Goal: Task Accomplishment & Management: Manage account settings

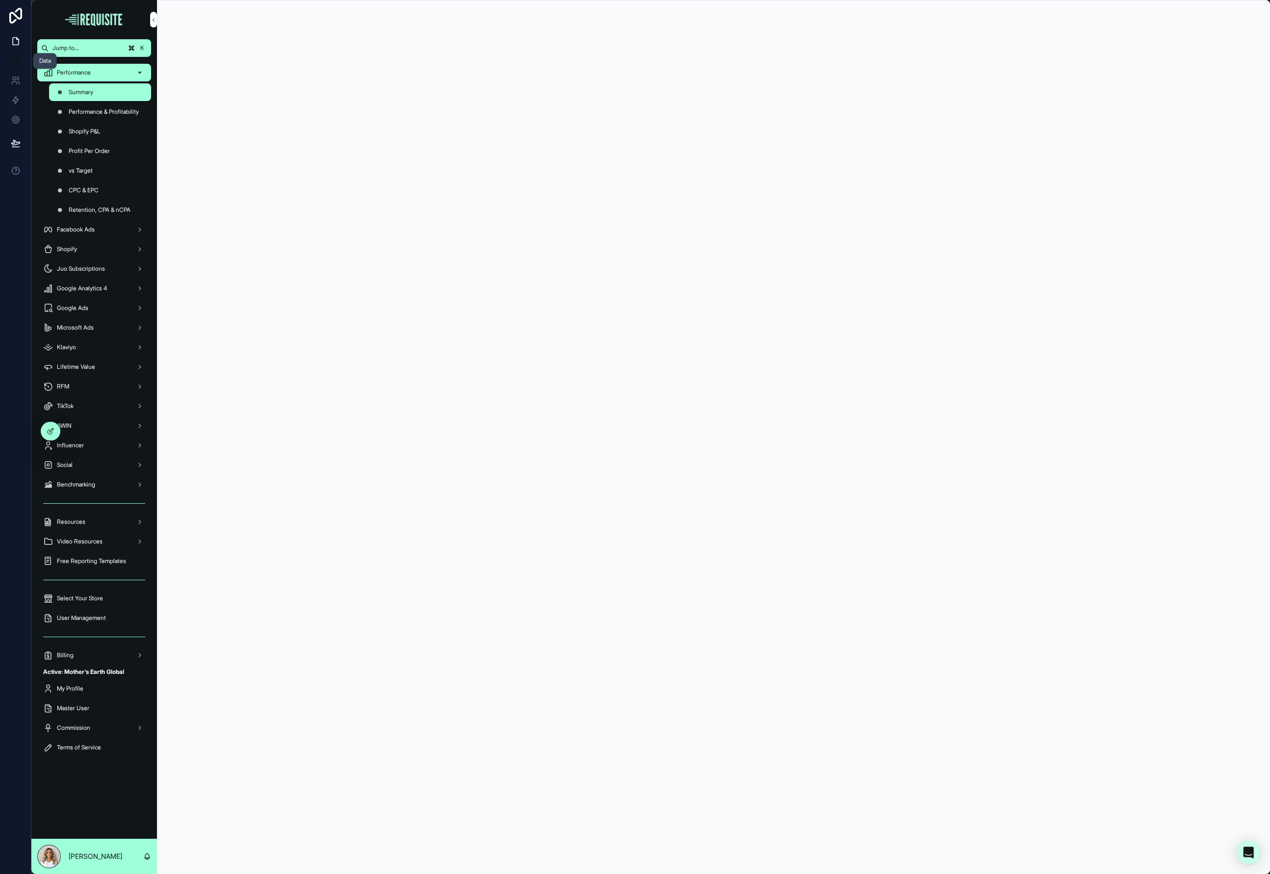
click at [8, 58] on link at bounding box center [15, 61] width 31 height 20
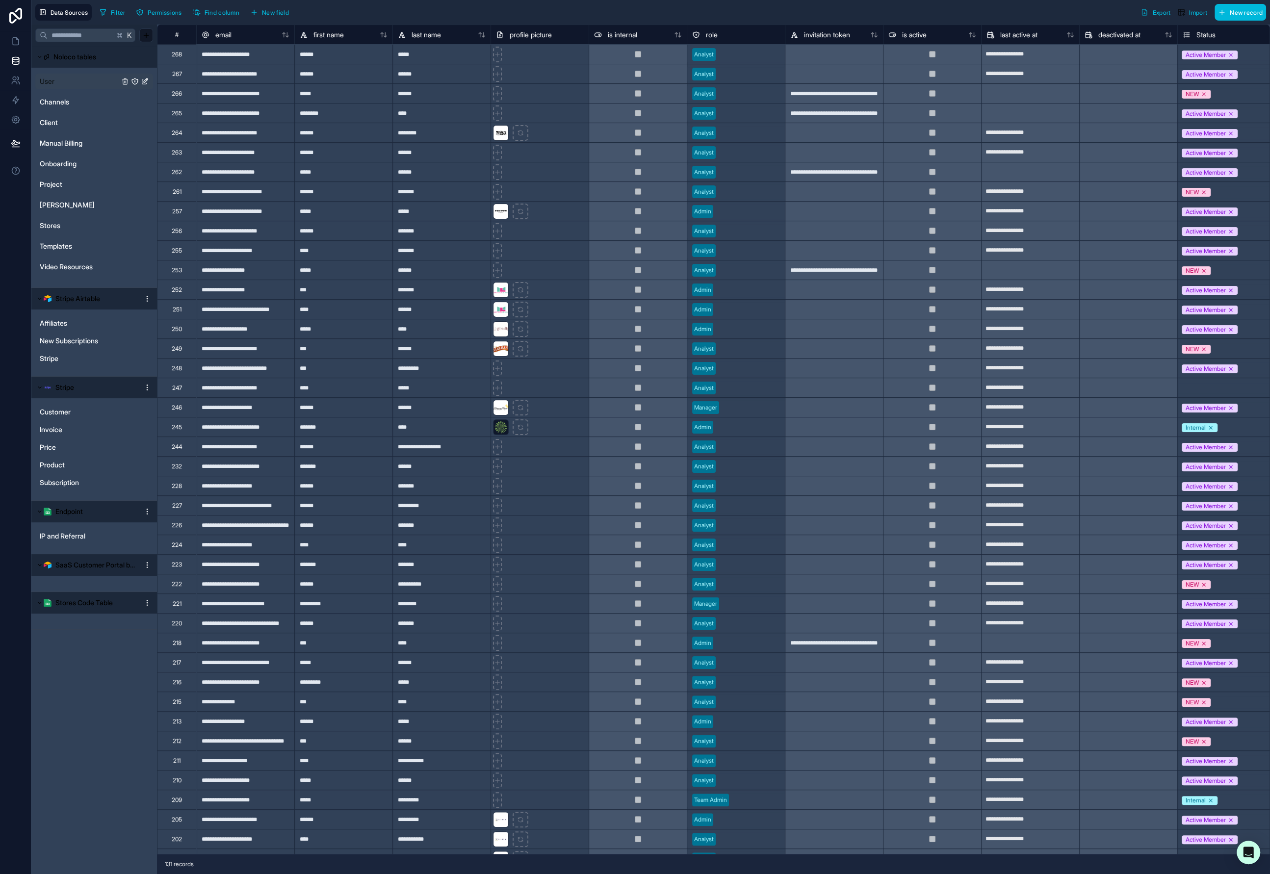
click at [65, 77] on link "User" at bounding box center [79, 82] width 79 height 10
click at [7, 115] on link at bounding box center [15, 120] width 31 height 20
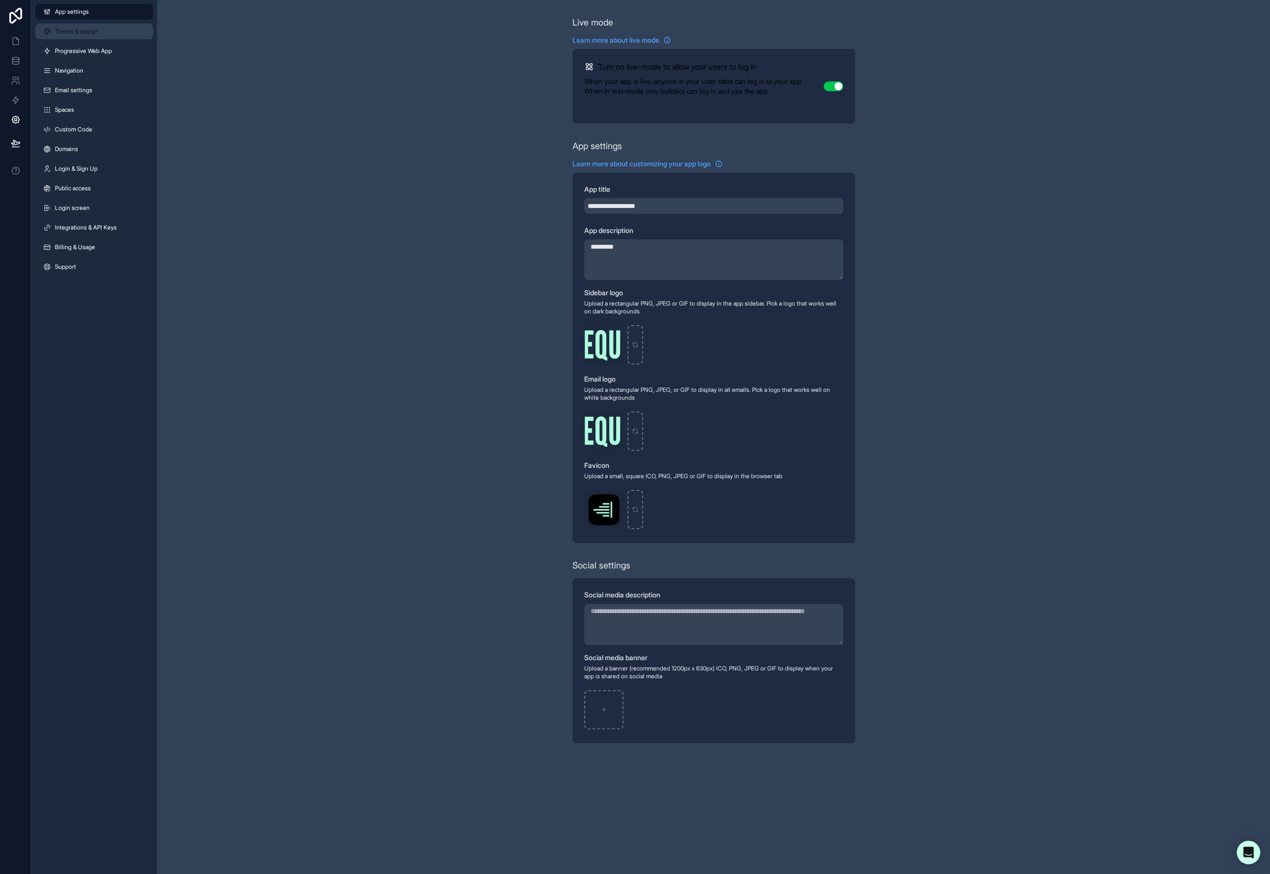
click at [81, 33] on span "Theme & design" at bounding box center [76, 31] width 43 height 8
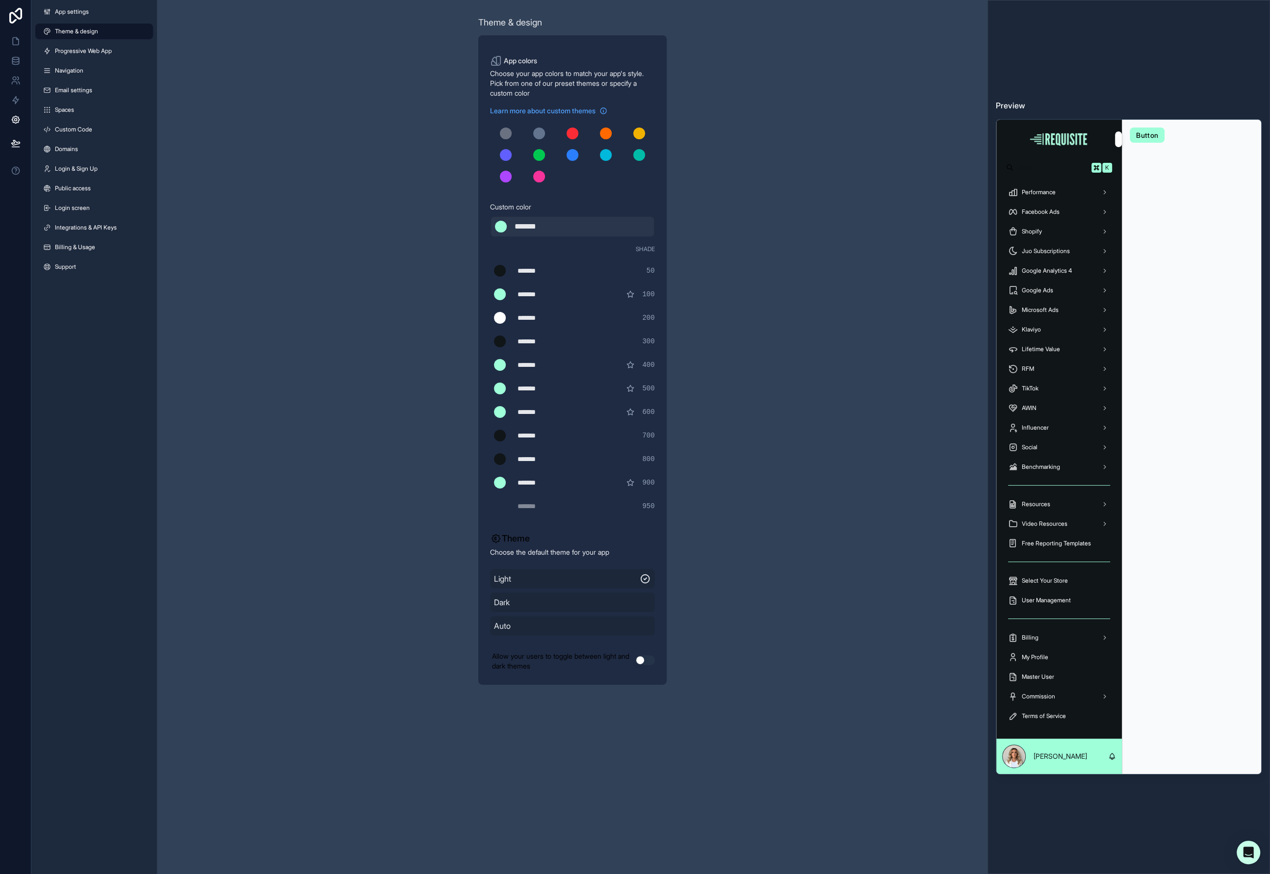
click at [629, 602] on span "Dark" at bounding box center [572, 603] width 157 height 12
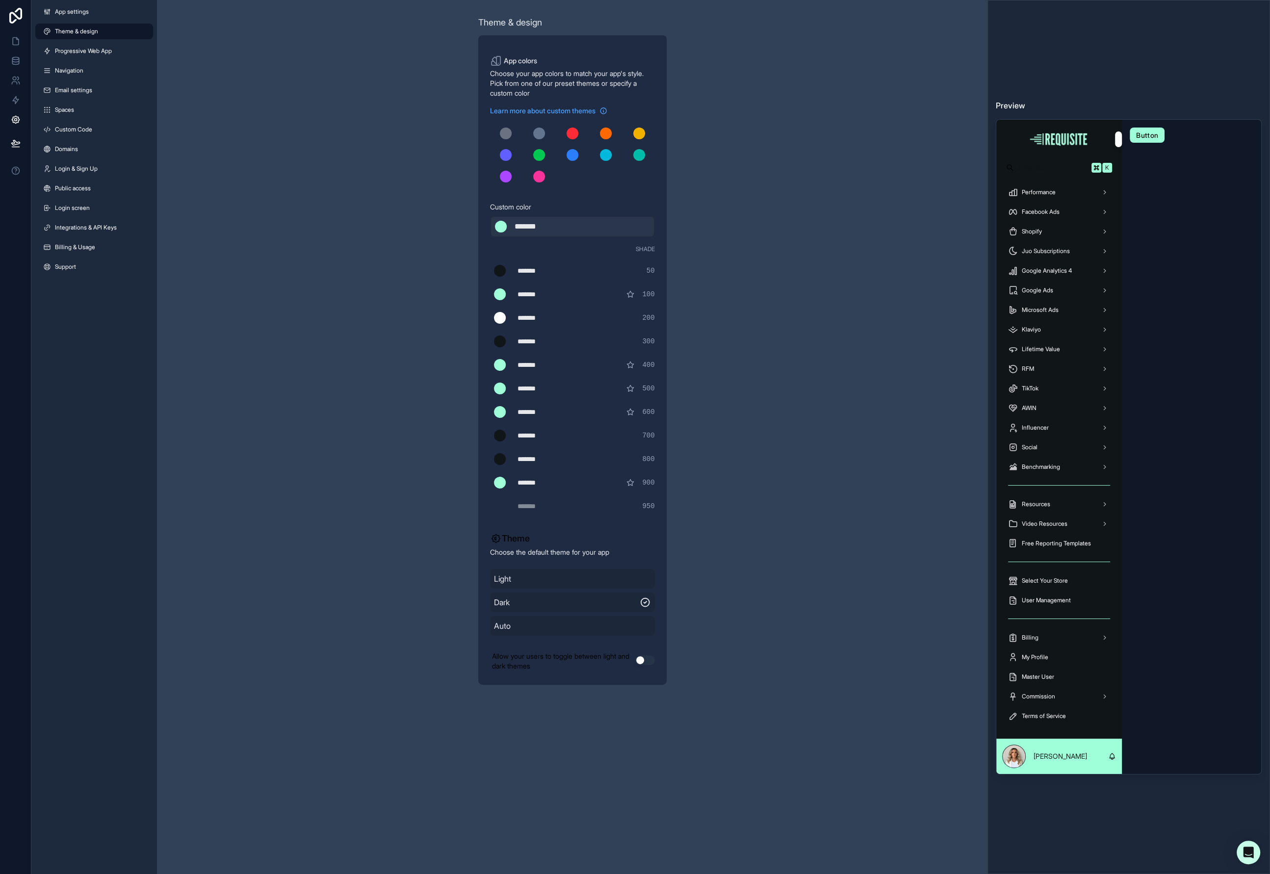
click at [611, 582] on span "Light" at bounding box center [572, 579] width 157 height 12
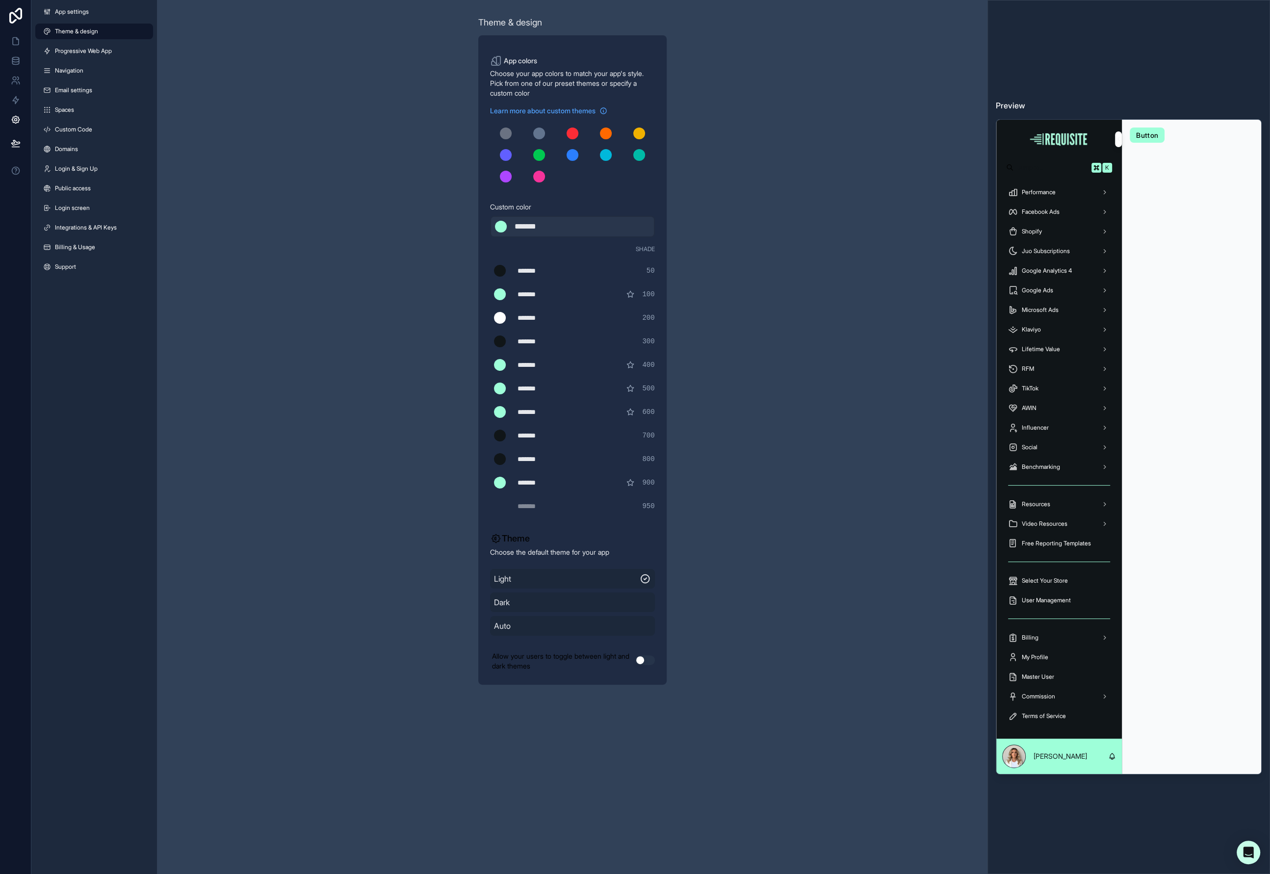
click at [646, 662] on button "Use setting" at bounding box center [645, 660] width 20 height 10
click at [16, 42] on icon at bounding box center [16, 41] width 10 height 10
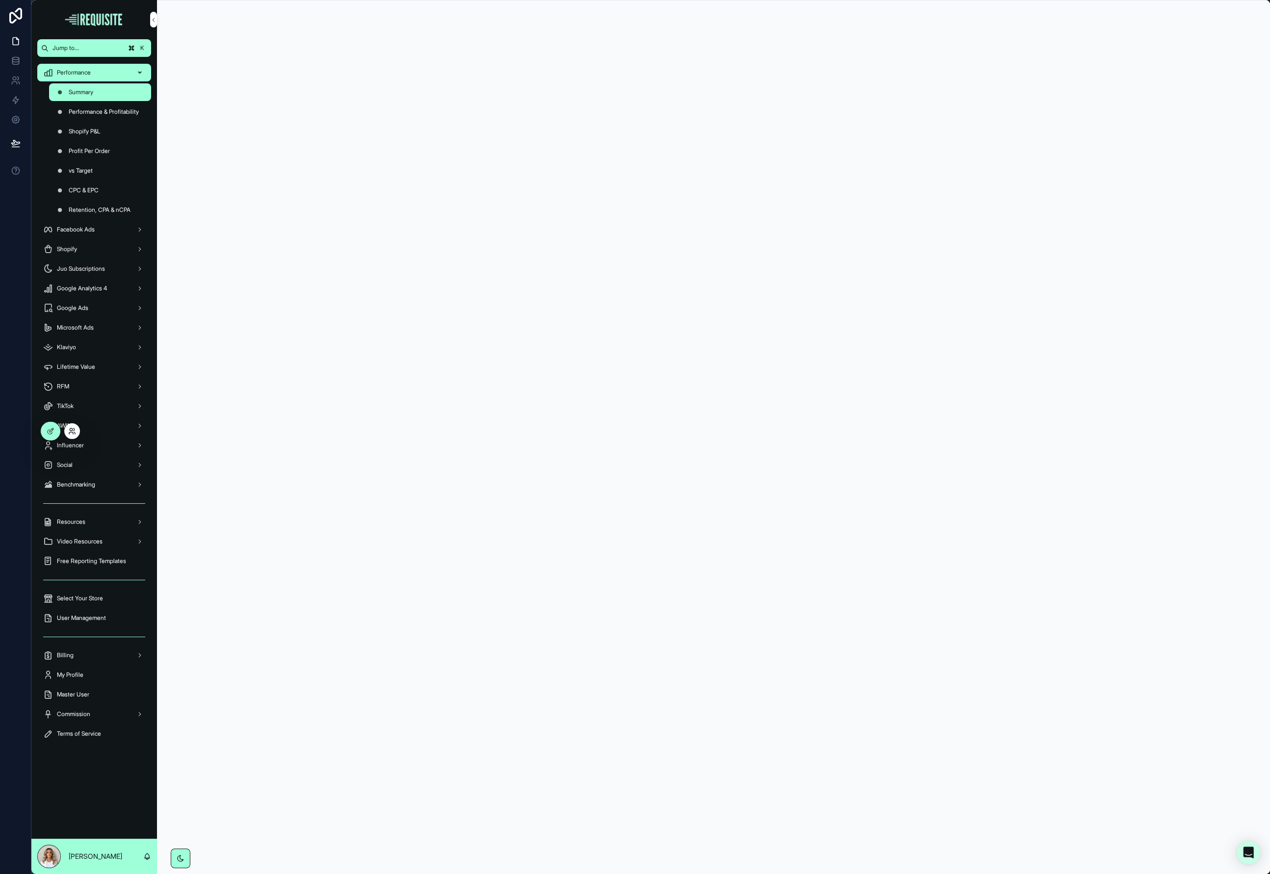
click at [76, 432] on icon at bounding box center [72, 431] width 8 height 8
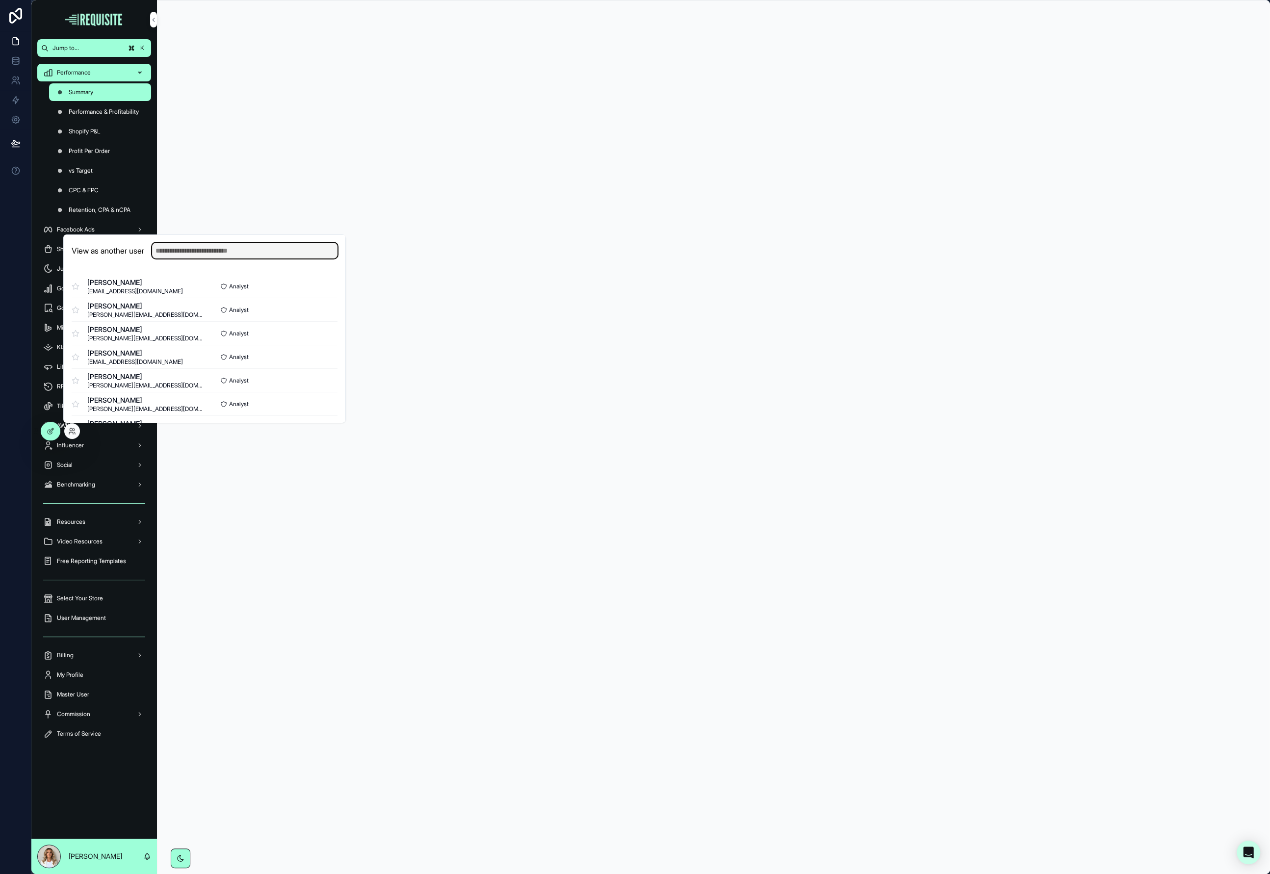
click at [224, 252] on input "text" at bounding box center [244, 251] width 185 height 16
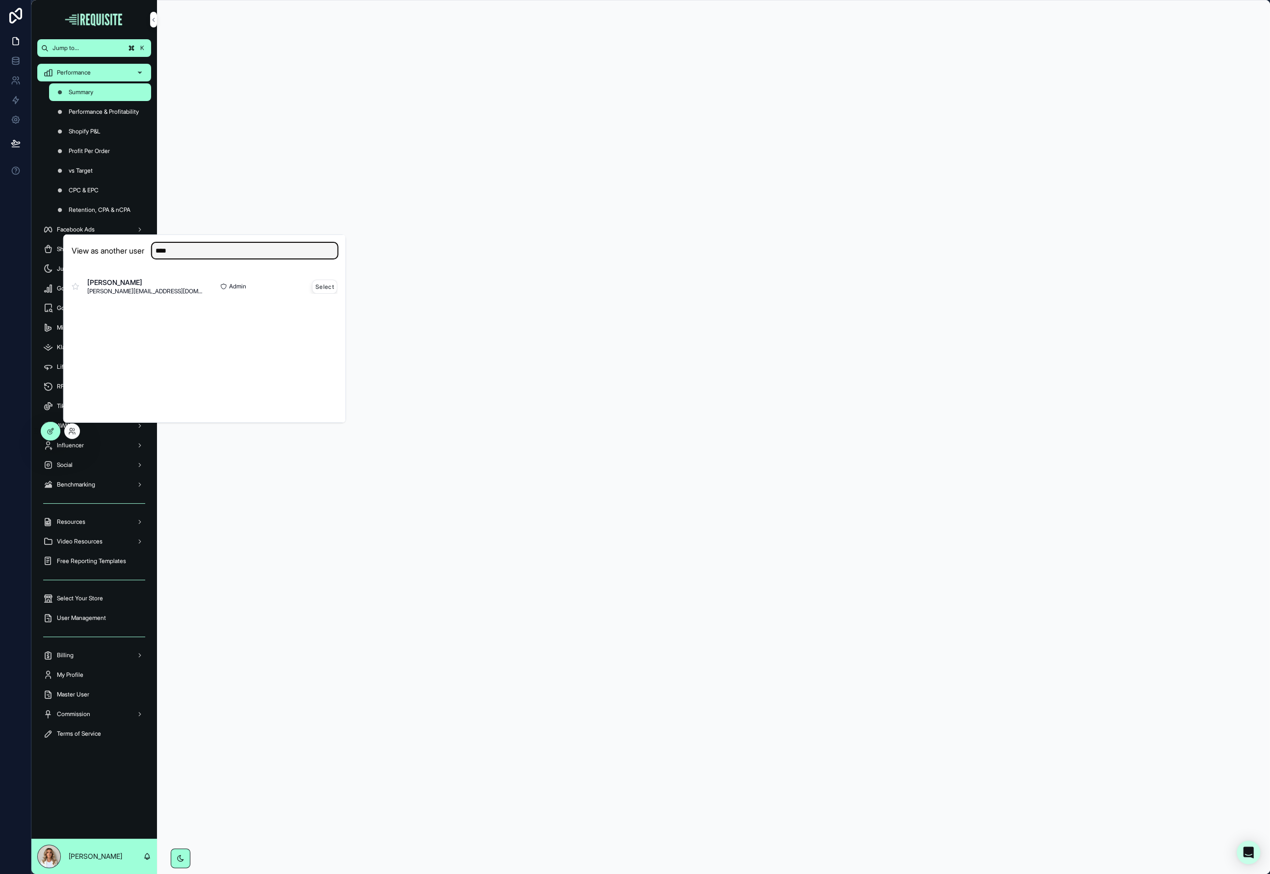
type input "****"
click at [318, 286] on button "Select" at bounding box center [325, 287] width 26 height 14
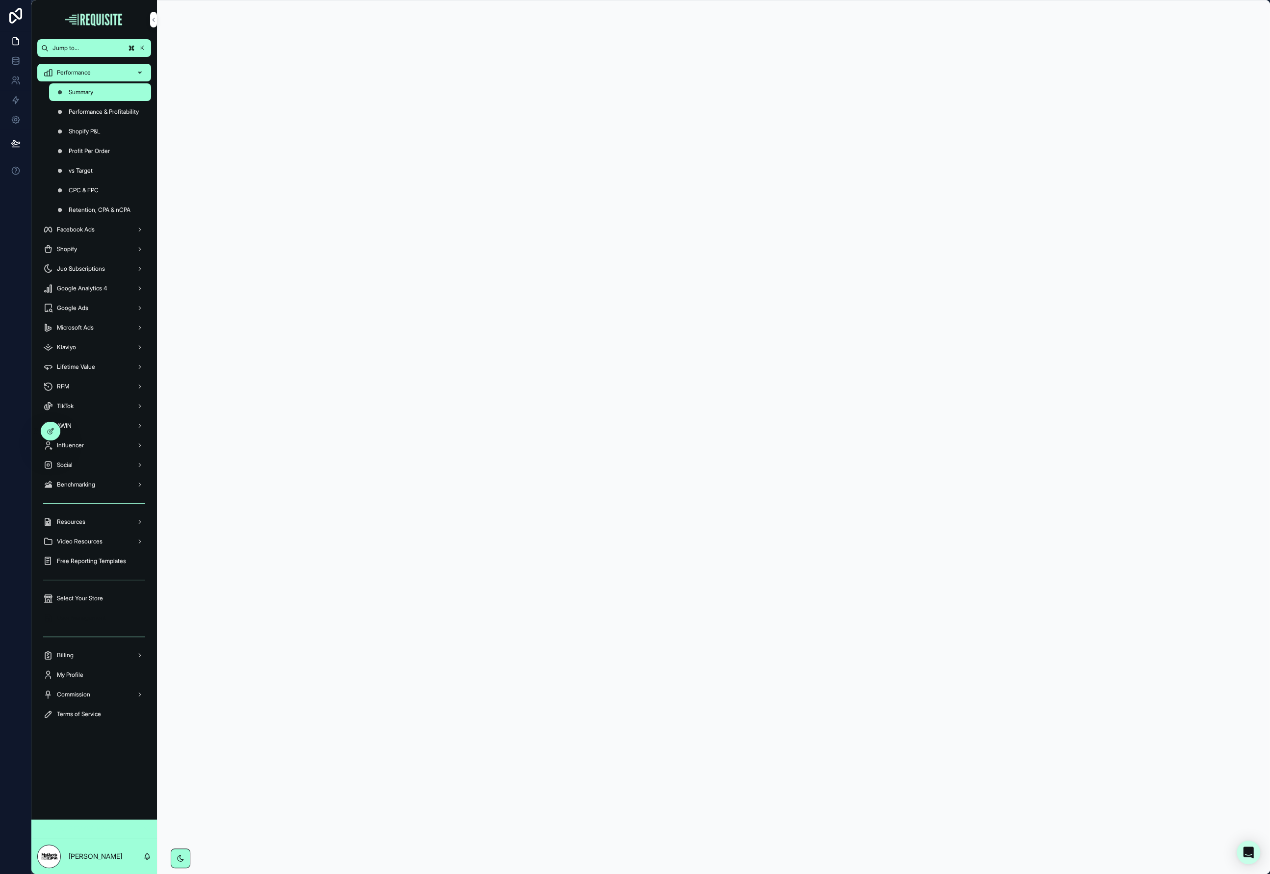
click at [119, 612] on div "User Management" at bounding box center [94, 618] width 102 height 16
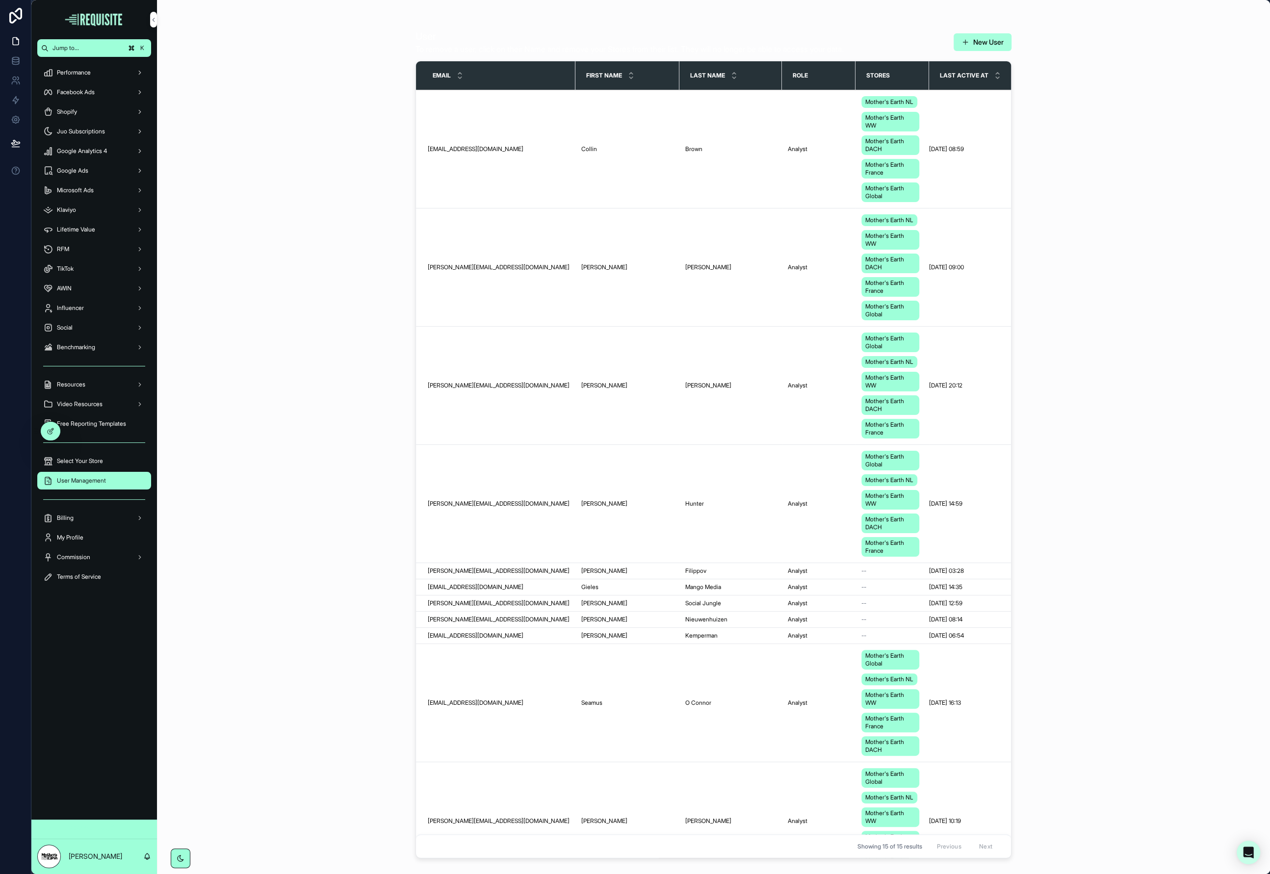
click at [987, 44] on button "New User" at bounding box center [983, 42] width 58 height 18
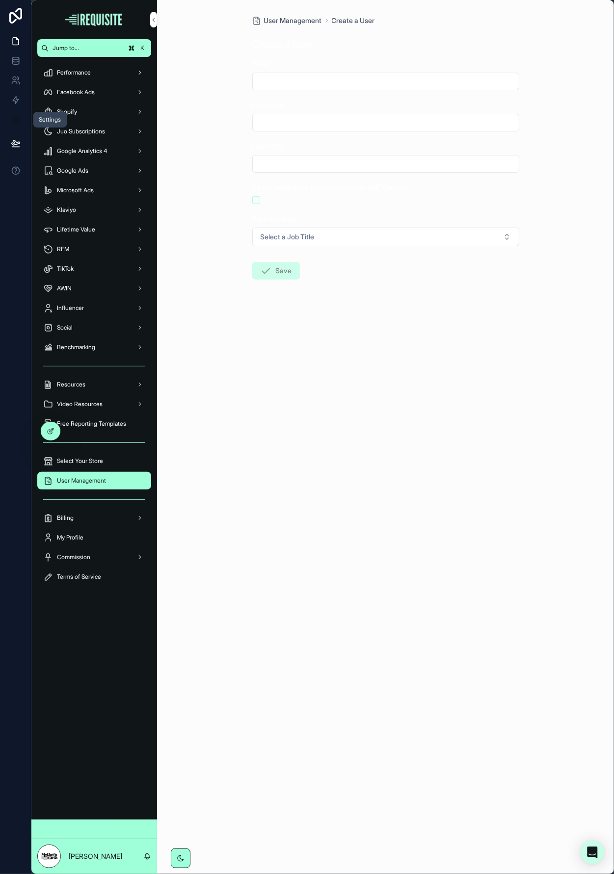
click at [12, 121] on icon at bounding box center [15, 119] width 7 height 7
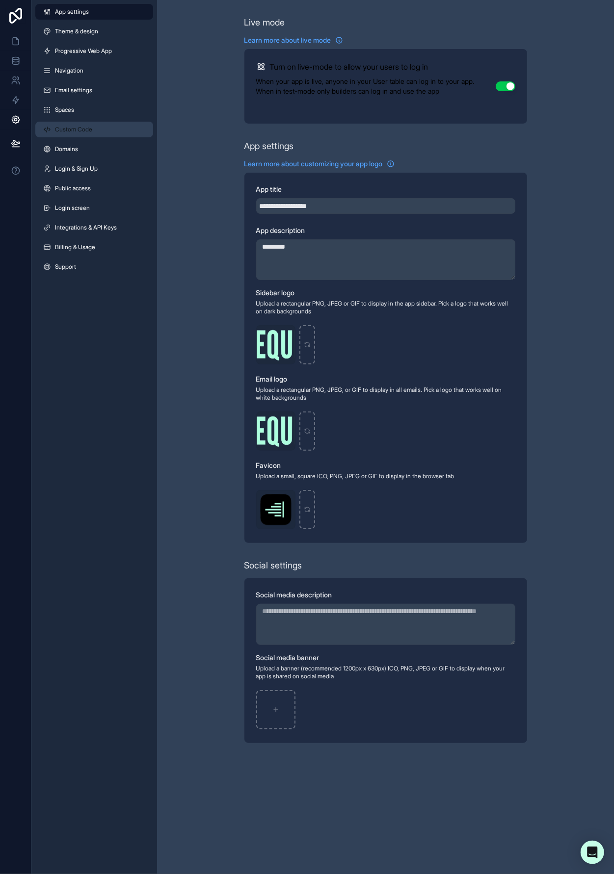
click at [87, 130] on span "Custom Code" at bounding box center [73, 130] width 37 height 8
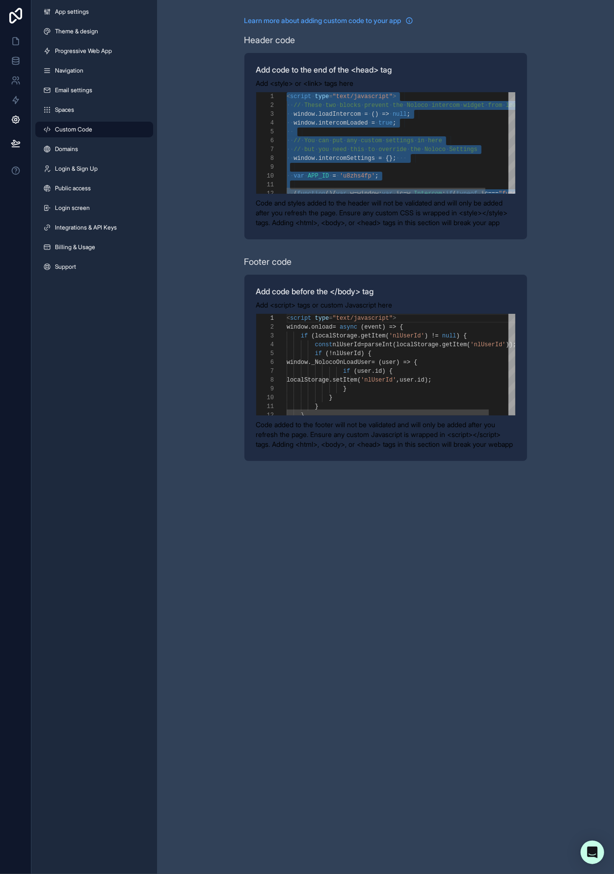
scroll to position [26, 74]
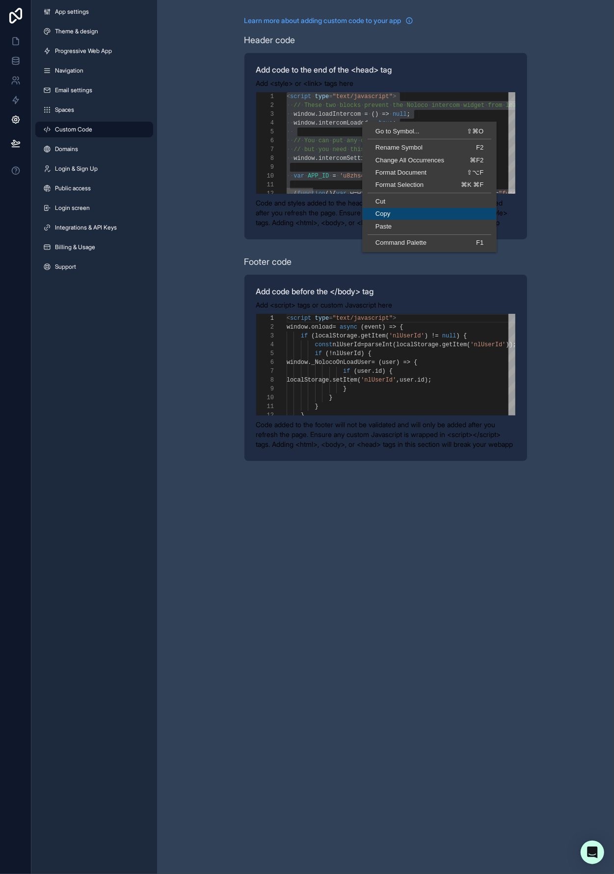
click at [394, 210] on span "Copy" at bounding box center [429, 213] width 133 height 6
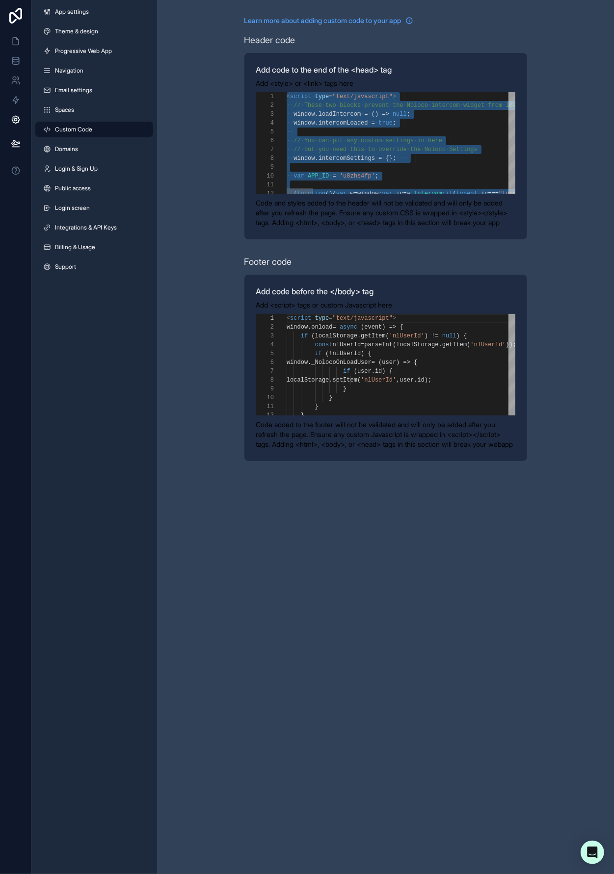
click at [466, 149] on span "Settings" at bounding box center [463, 149] width 28 height 7
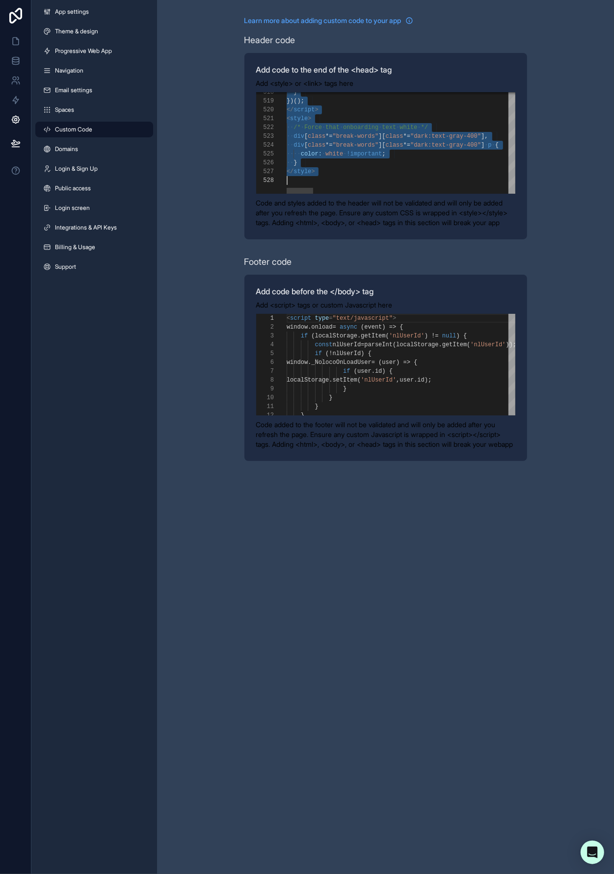
scroll to position [53, 0]
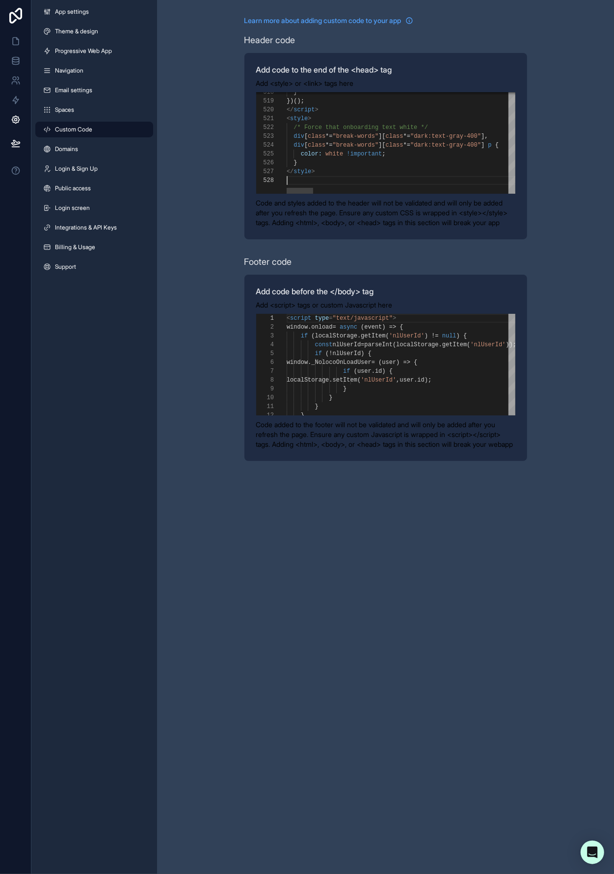
paste textarea "Editor content;Press Alt+F1 for Accessibility Options."
type textarea "********"
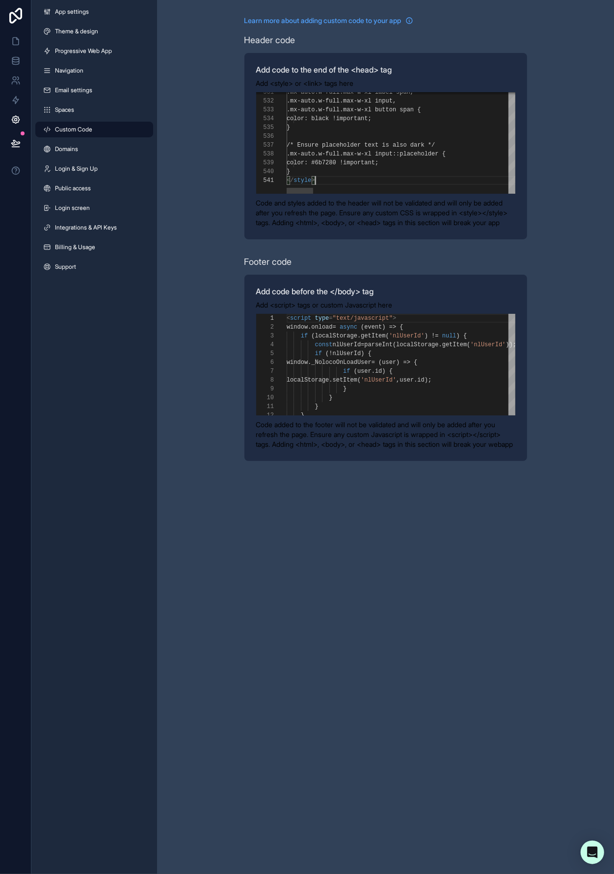
scroll to position [0, 27]
click at [561, 186] on div "Learn more about adding custom code to your app Header code Add code to the end…" at bounding box center [385, 238] width 457 height 477
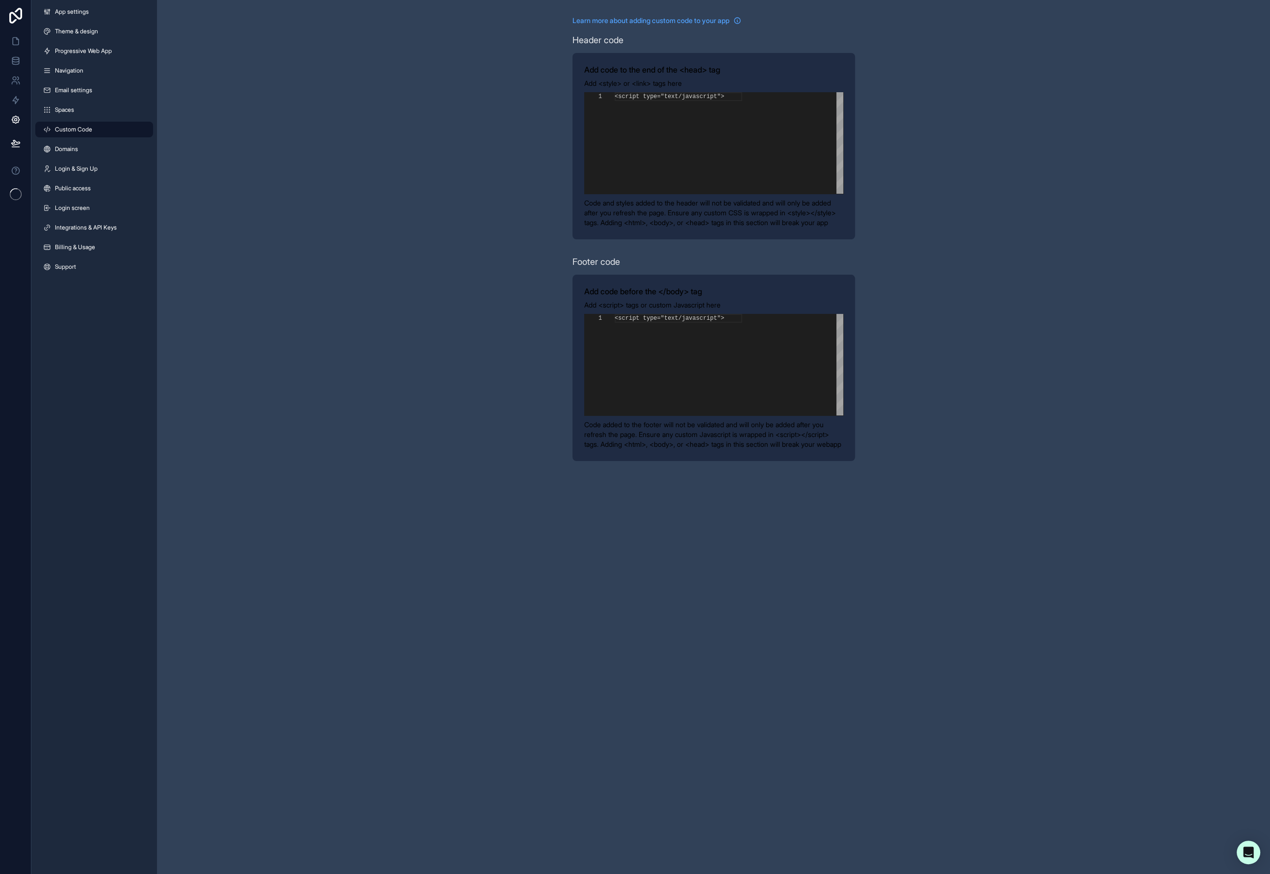
scroll to position [88, 0]
click at [21, 37] on link at bounding box center [15, 41] width 31 height 20
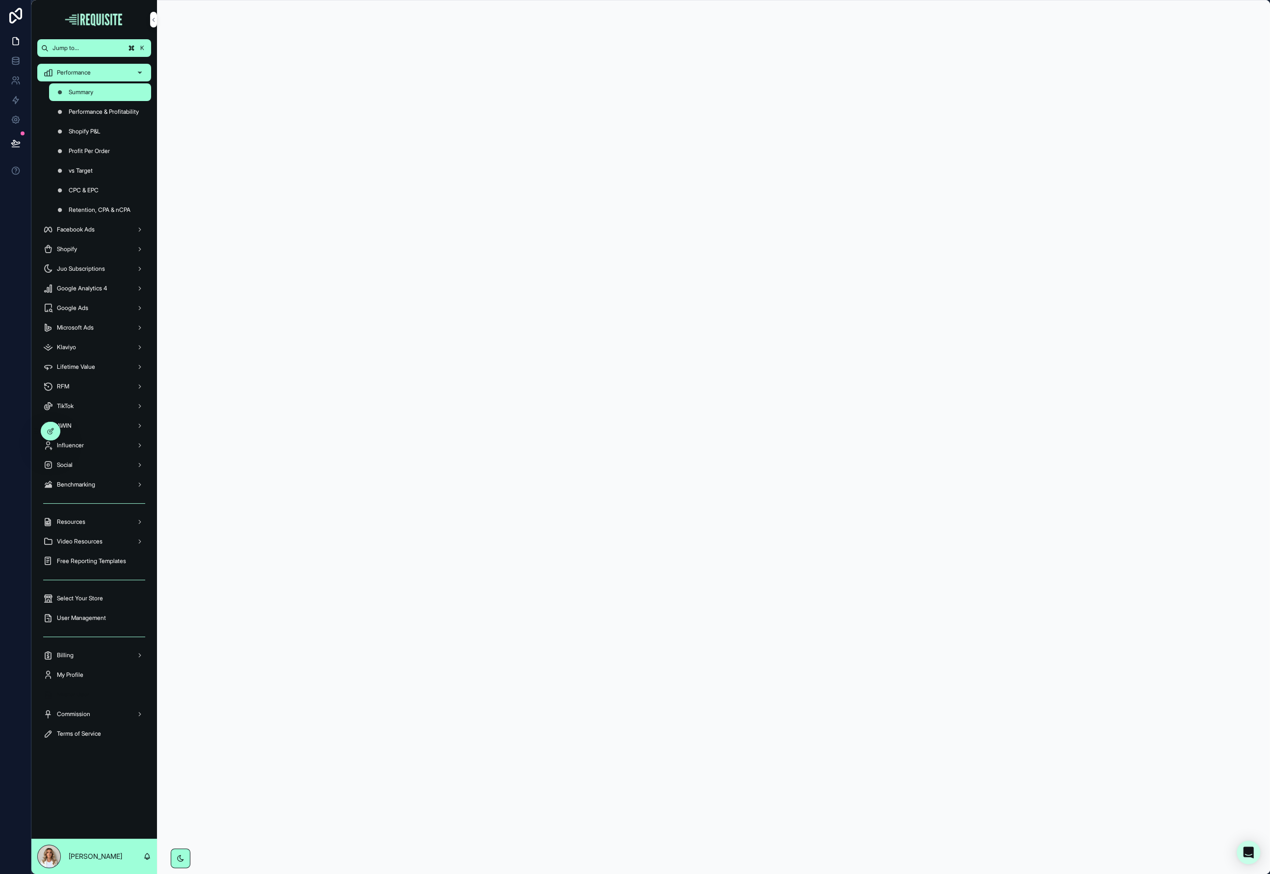
click at [89, 693] on span "Master User" at bounding box center [73, 695] width 32 height 8
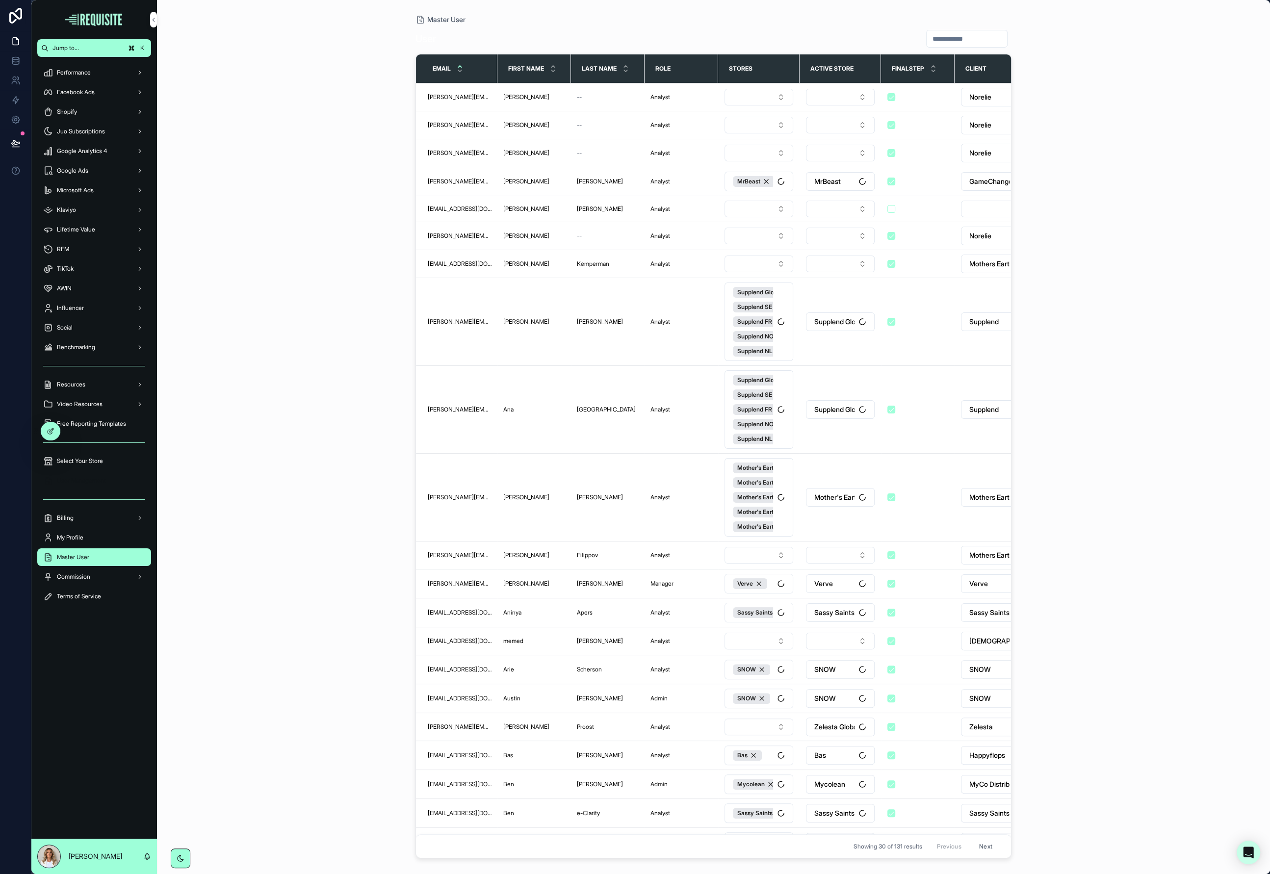
click at [98, 481] on span "User Management" at bounding box center [81, 481] width 49 height 8
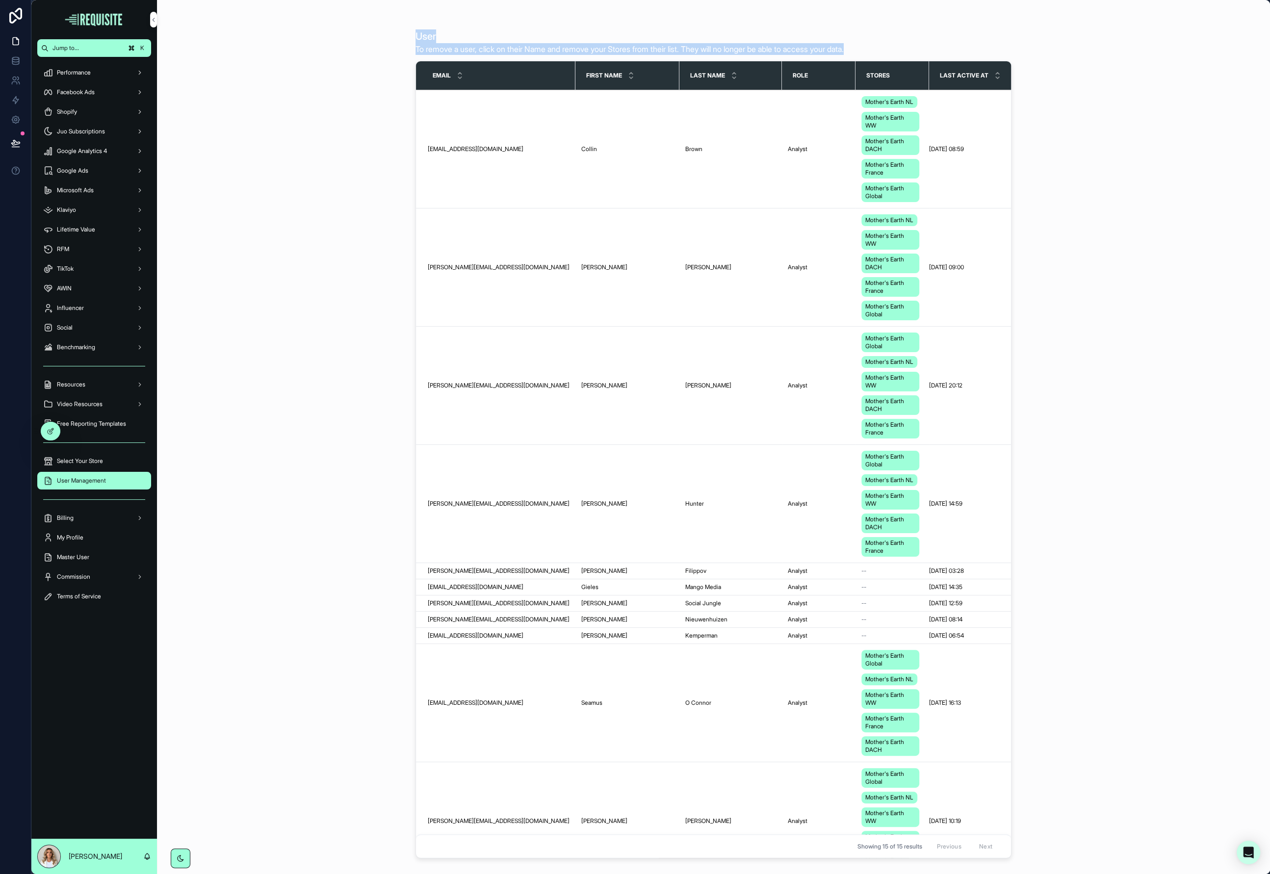
drag, startPoint x: 371, startPoint y: 34, endPoint x: 983, endPoint y: 36, distance: 611.3
click at [983, 36] on div "User To remove a user, click on their Name and remove your Stores from their li…" at bounding box center [713, 437] width 1113 height 874
click at [9, 115] on link at bounding box center [15, 120] width 31 height 20
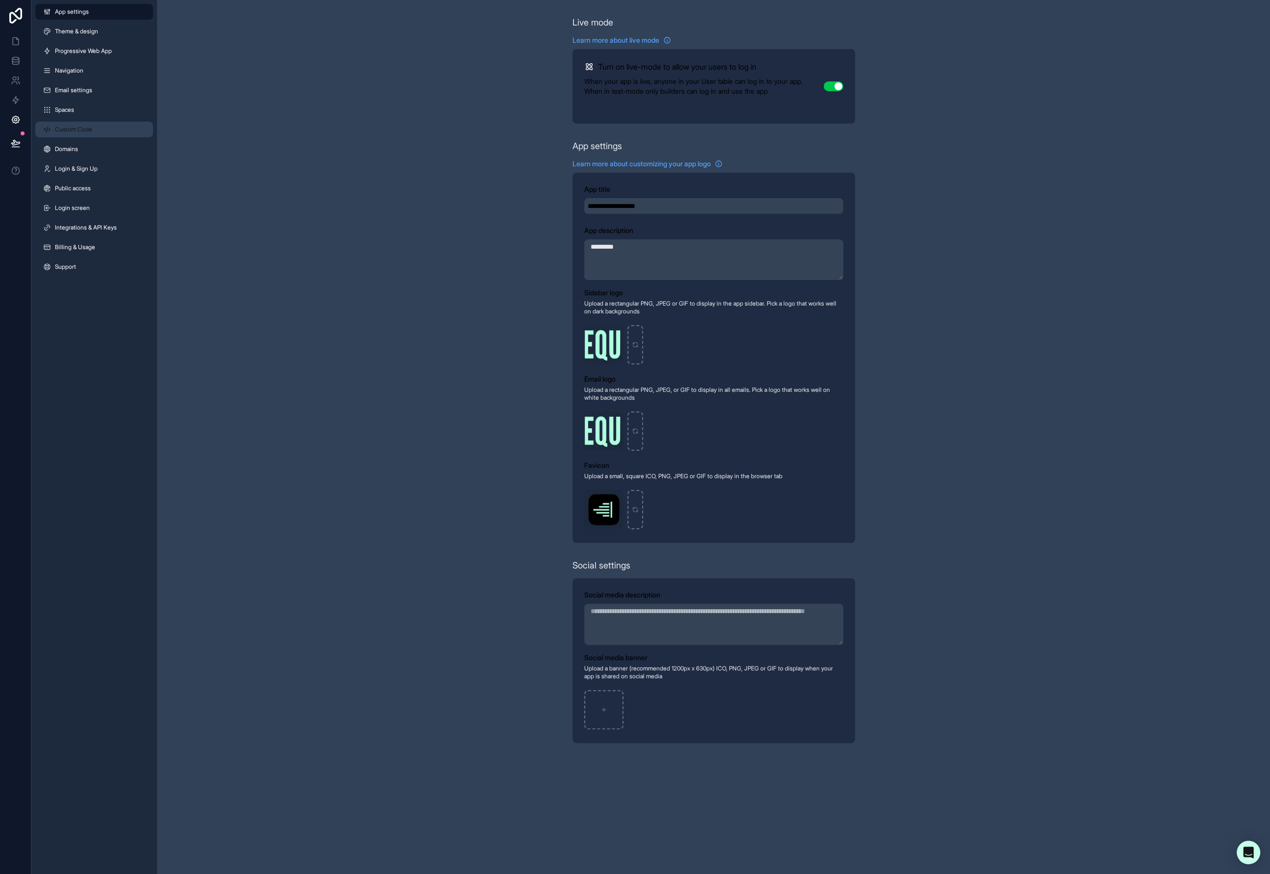
click at [88, 130] on span "Custom Code" at bounding box center [73, 130] width 37 height 8
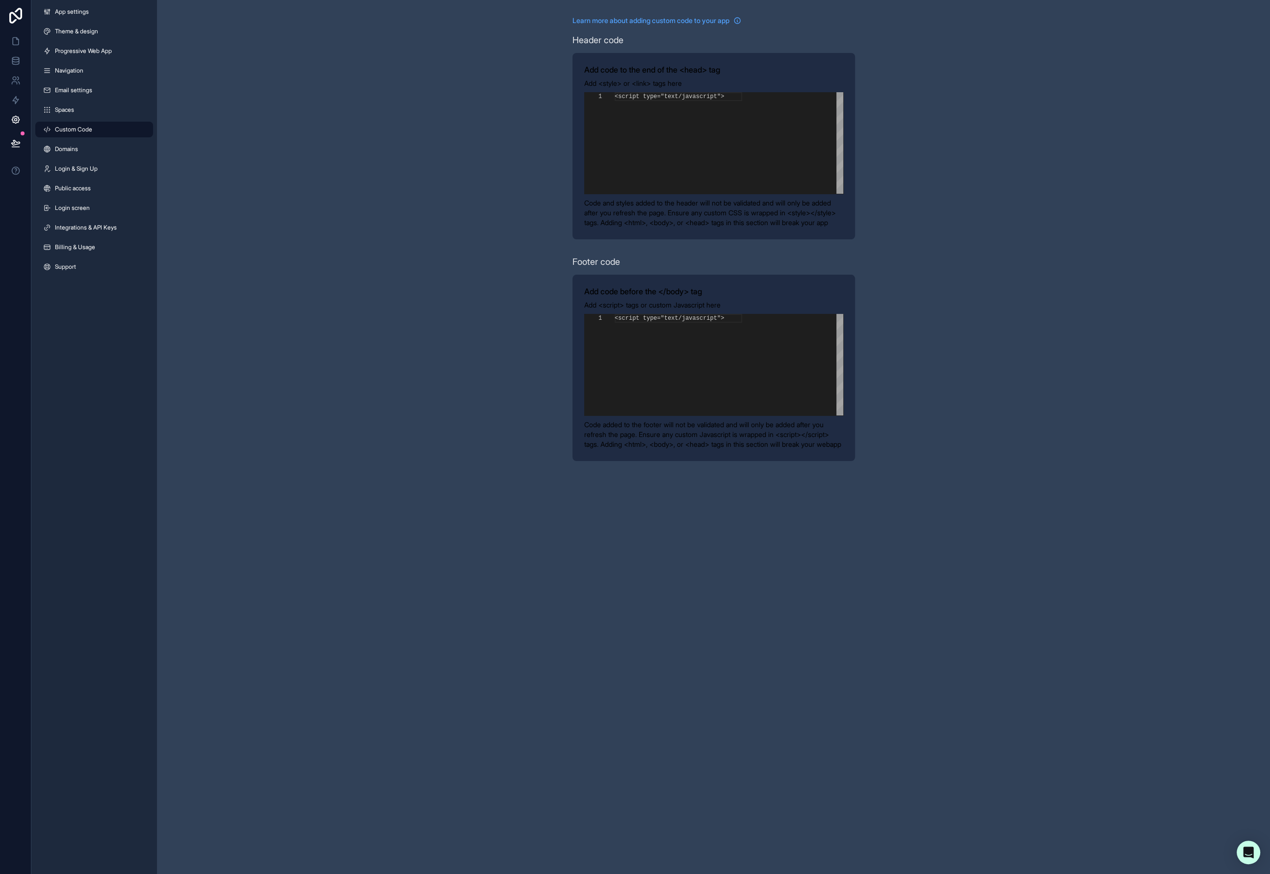
scroll to position [88, 0]
click at [664, 138] on div "1 2 3 4 5 6 7 8 9 10 11 12 < script type = "text/javascript" > // These two blo…" at bounding box center [713, 143] width 259 height 102
type textarea "**********"
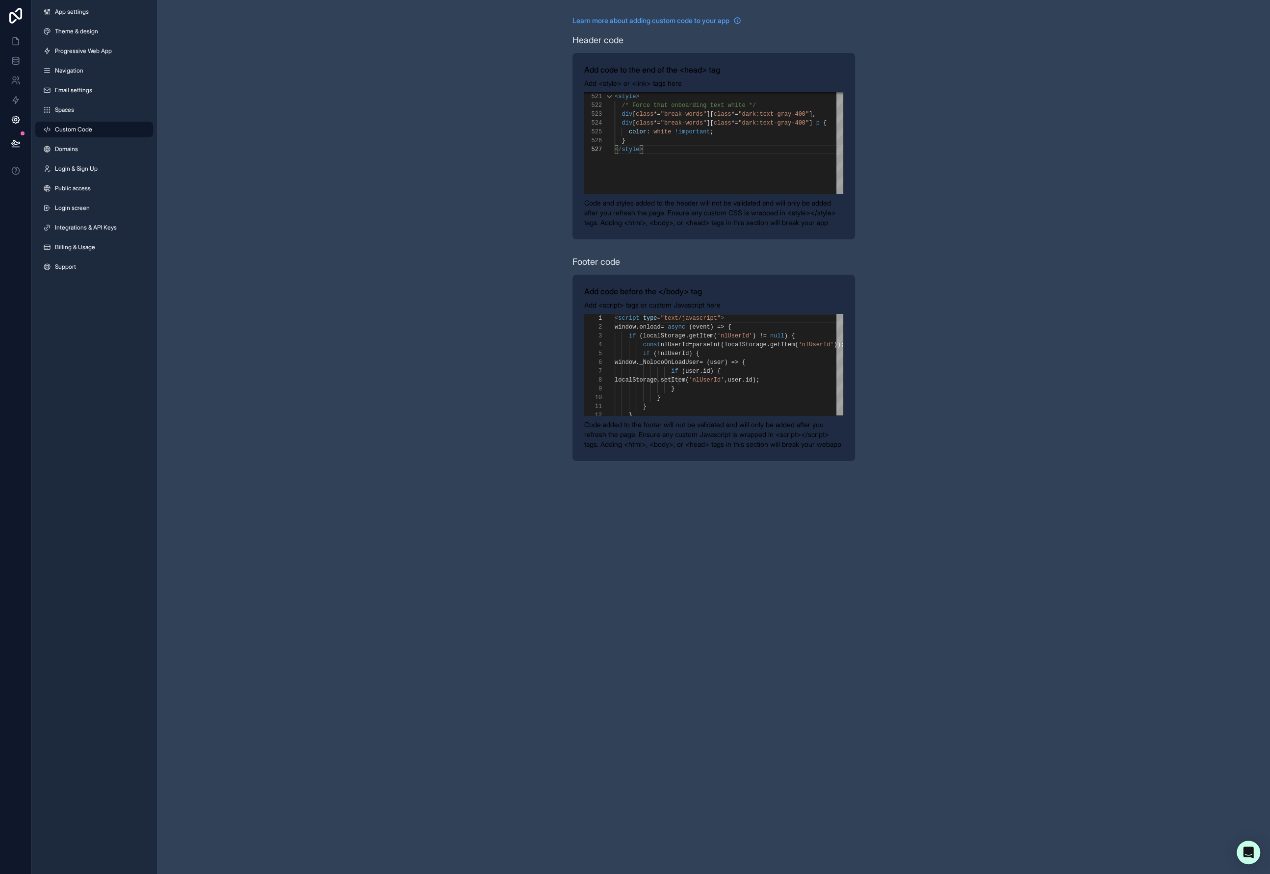
click at [900, 164] on div "**********" at bounding box center [713, 238] width 1113 height 477
click at [403, 277] on div "**********" at bounding box center [713, 238] width 1113 height 477
click at [84, 29] on span "Theme & design" at bounding box center [76, 31] width 43 height 8
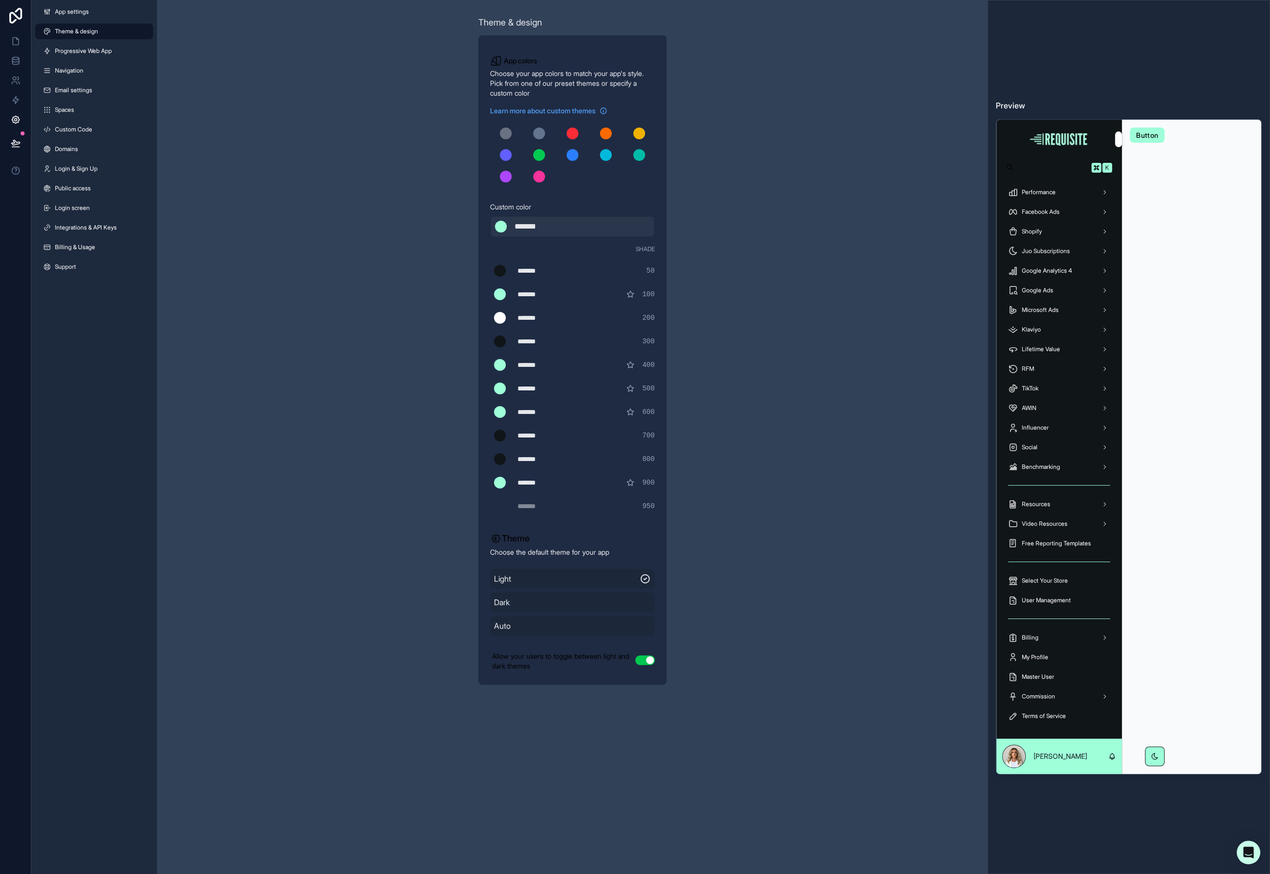
click at [643, 663] on button "Use setting" at bounding box center [645, 660] width 20 height 10
click at [621, 604] on span "Dark" at bounding box center [572, 603] width 157 height 12
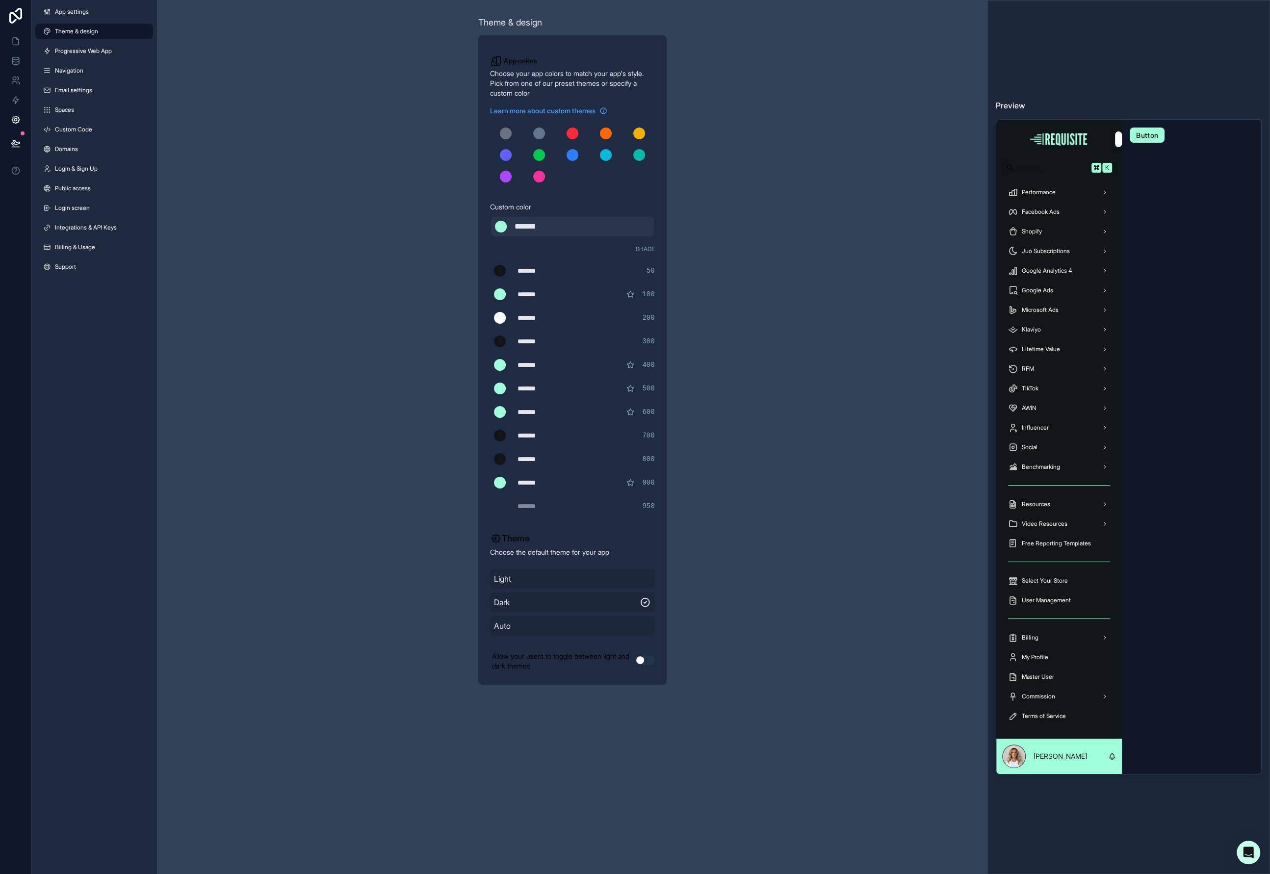
click at [615, 580] on span "Light" at bounding box center [572, 579] width 157 height 12
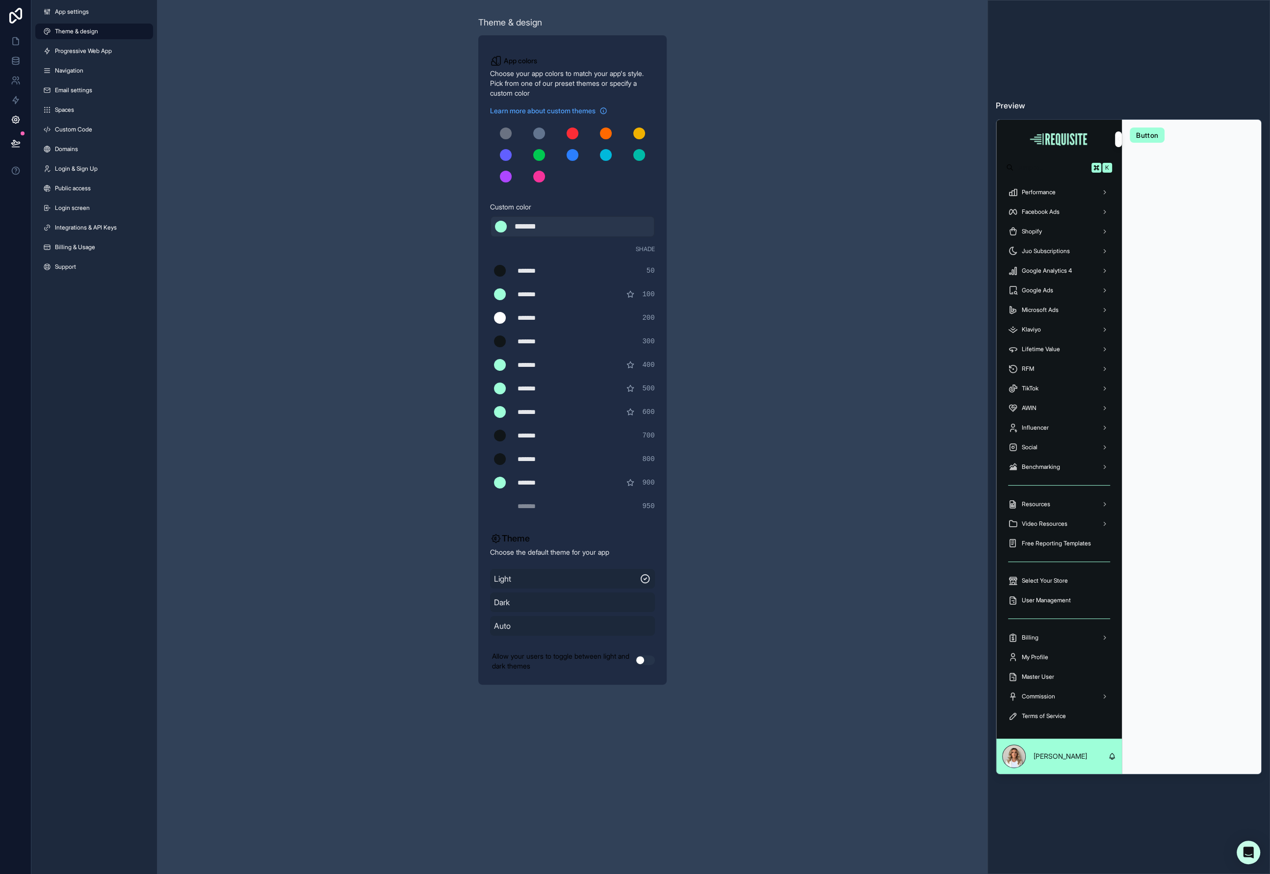
click at [640, 712] on div "Theme & design App colors Choose your app colors to match your app's style. Pic…" at bounding box center [572, 437] width 831 height 874
click at [16, 34] on link at bounding box center [15, 41] width 31 height 20
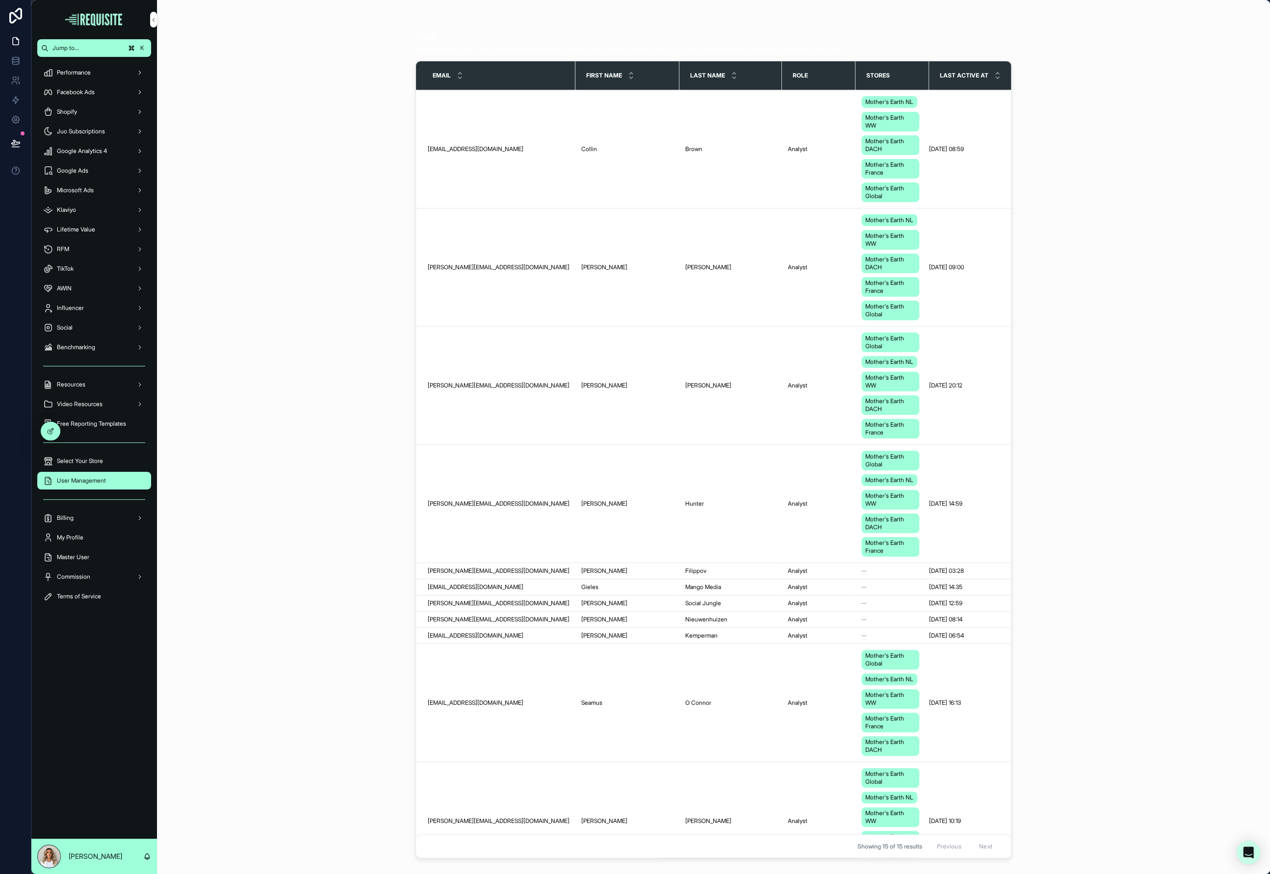
click at [260, 111] on div "User To remove a user, click on their Name and remove your Stores from their li…" at bounding box center [713, 437] width 1113 height 874
drag, startPoint x: 375, startPoint y: 14, endPoint x: 1064, endPoint y: 43, distance: 689.4
click at [1064, 43] on div "User To remove a user, click on their Name and remove your Stores from their li…" at bounding box center [713, 437] width 1113 height 874
drag, startPoint x: 944, startPoint y: 42, endPoint x: 977, endPoint y: 39, distance: 32.5
click at [946, 42] on div "User To remove a user, click on their Name and remove your Stores from their li…" at bounding box center [714, 42] width 596 height 26
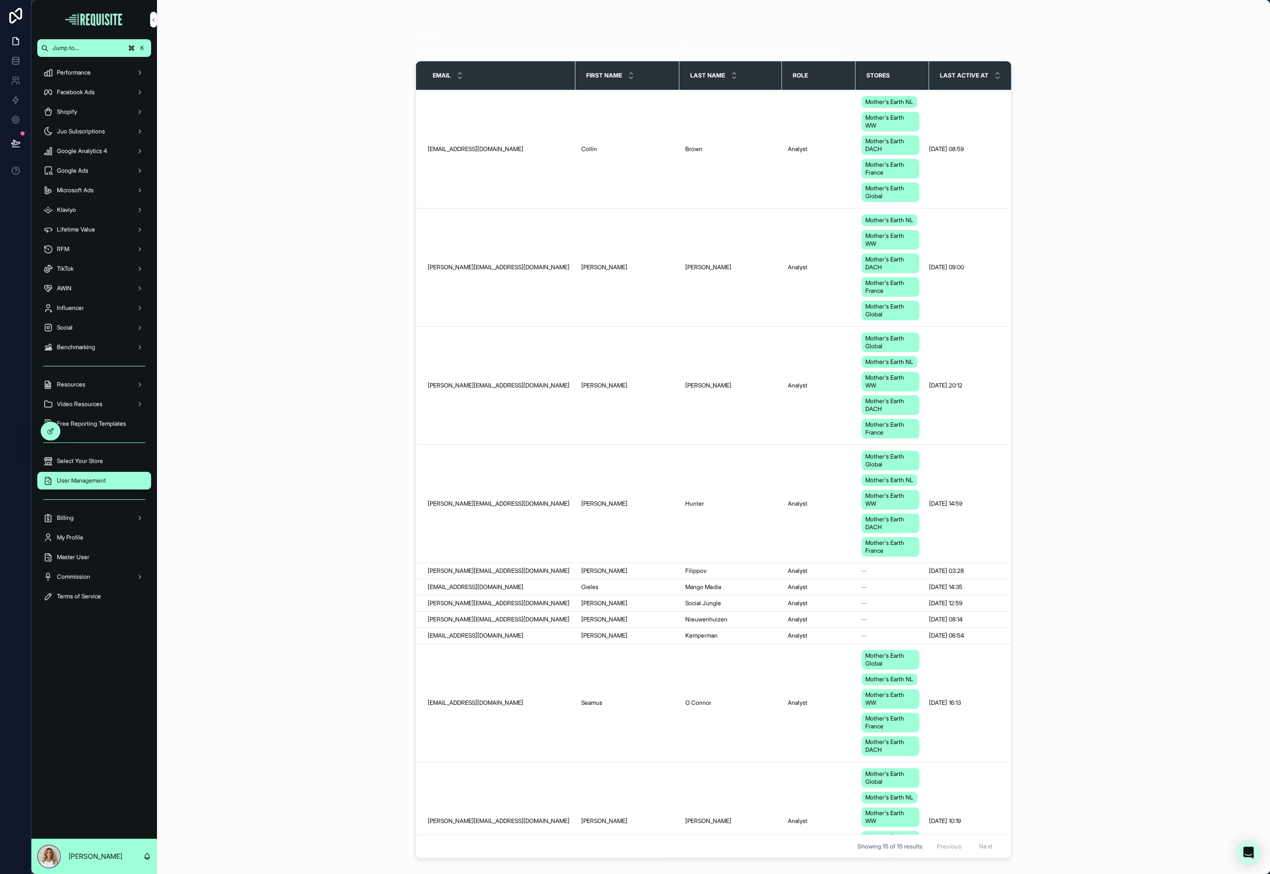
click at [977, 39] on div "User To remove a user, click on their Name and remove your Stores from their li…" at bounding box center [714, 42] width 596 height 26
drag, startPoint x: 979, startPoint y: 25, endPoint x: 991, endPoint y: 50, distance: 28.1
click at [989, 49] on div "User To remove a user, click on their Name and remove your Stores from their li…" at bounding box center [714, 443] width 596 height 839
click at [19, 122] on icon at bounding box center [16, 120] width 10 height 10
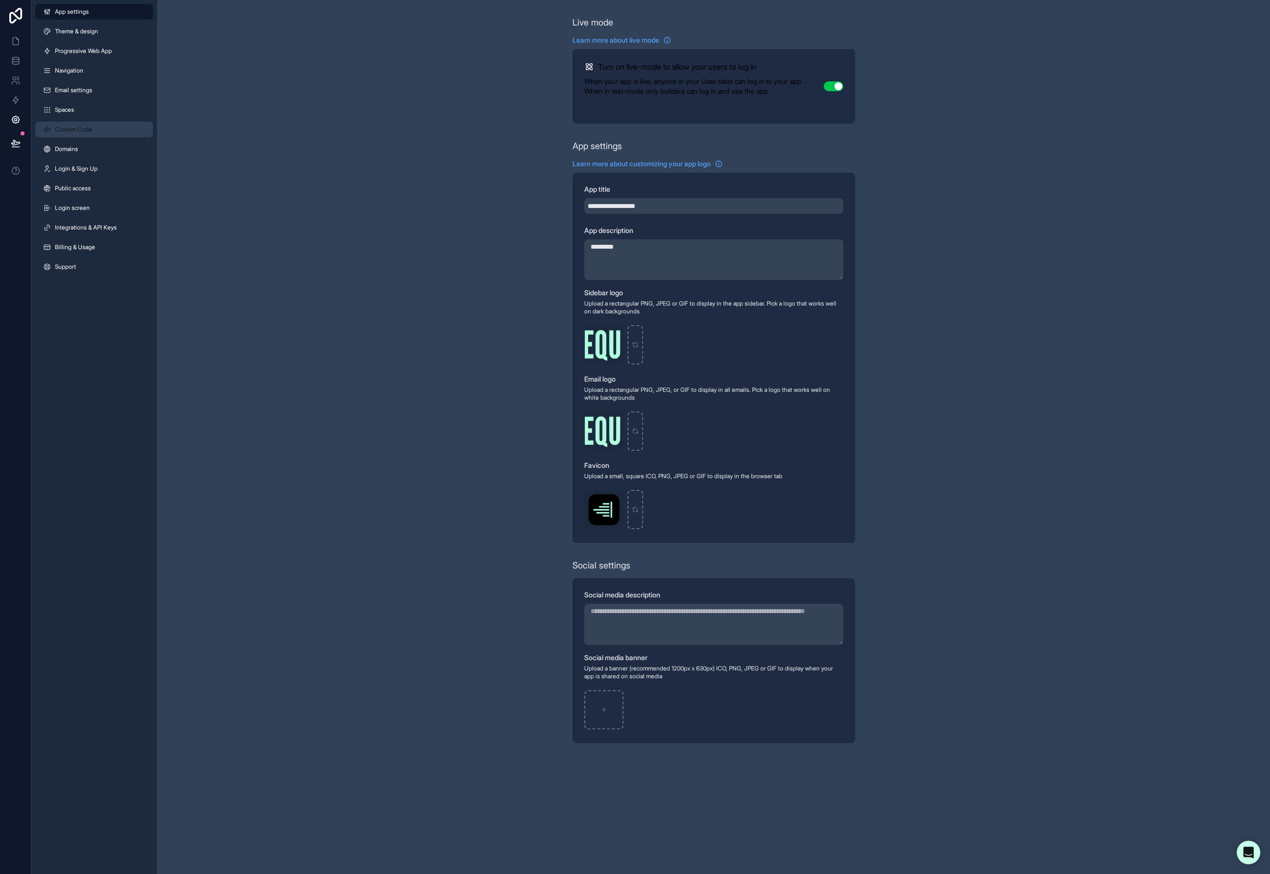
click at [83, 132] on span "Custom Code" at bounding box center [73, 130] width 37 height 8
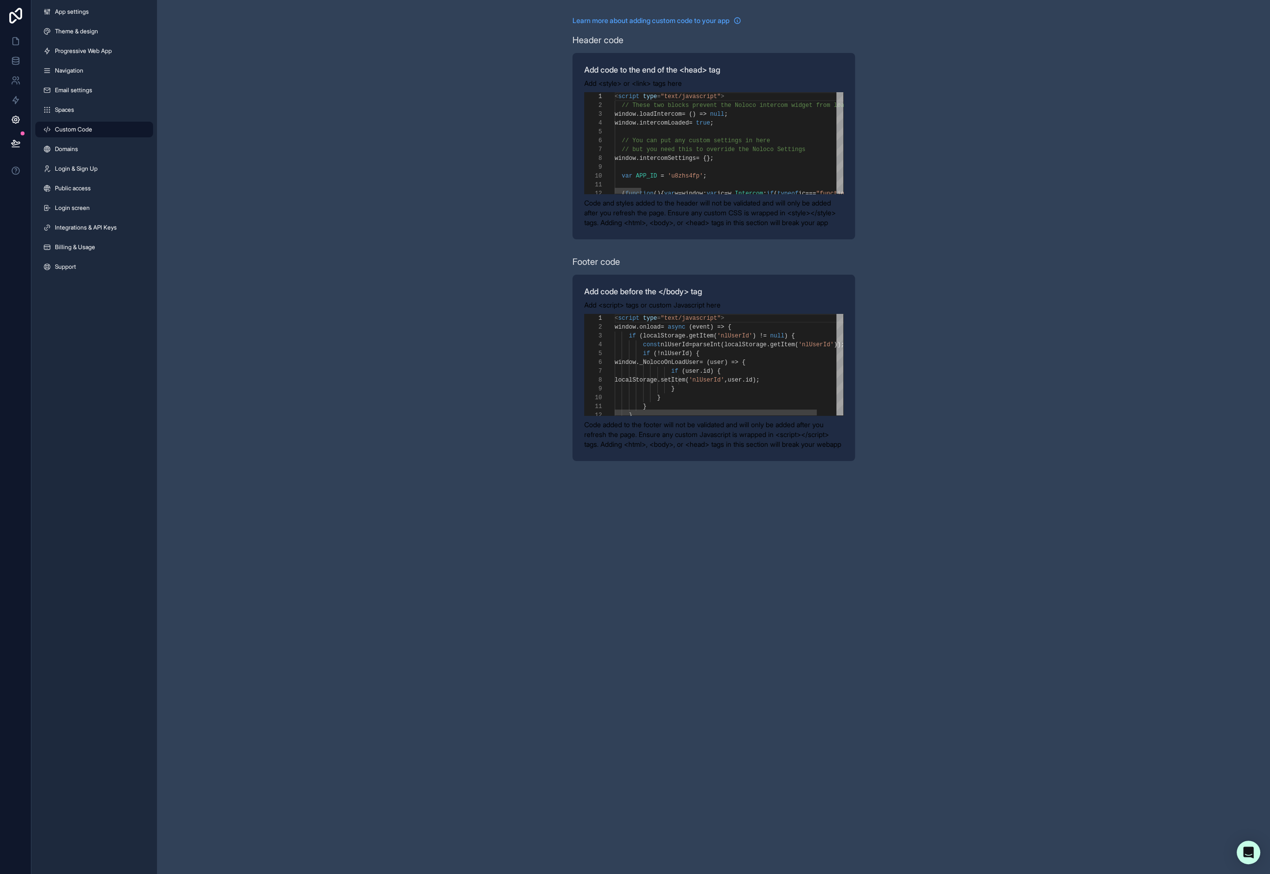
scroll to position [88, 0]
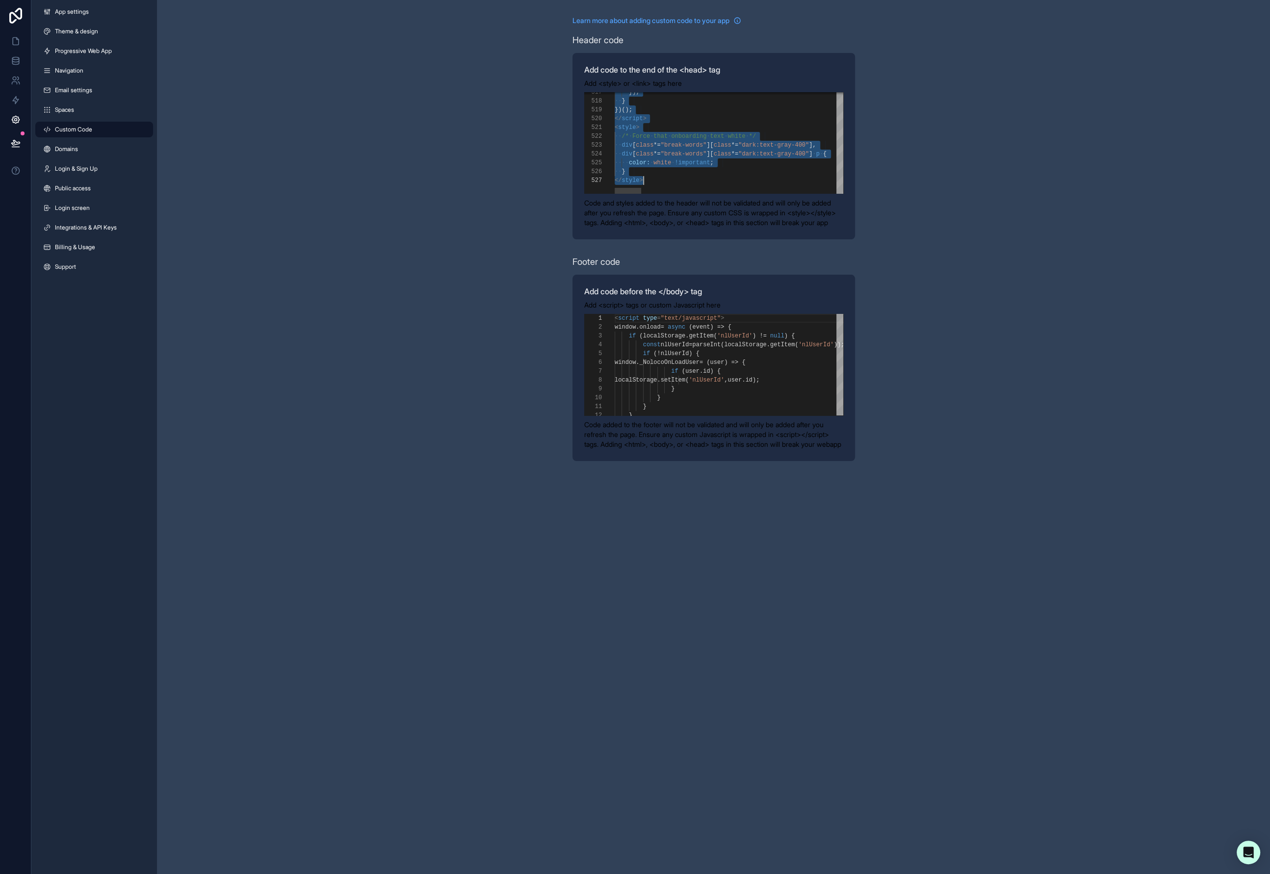
scroll to position [53, 28]
click at [875, 183] on div "**********" at bounding box center [713, 238] width 1113 height 477
click at [336, 90] on div "**********" at bounding box center [713, 238] width 1113 height 477
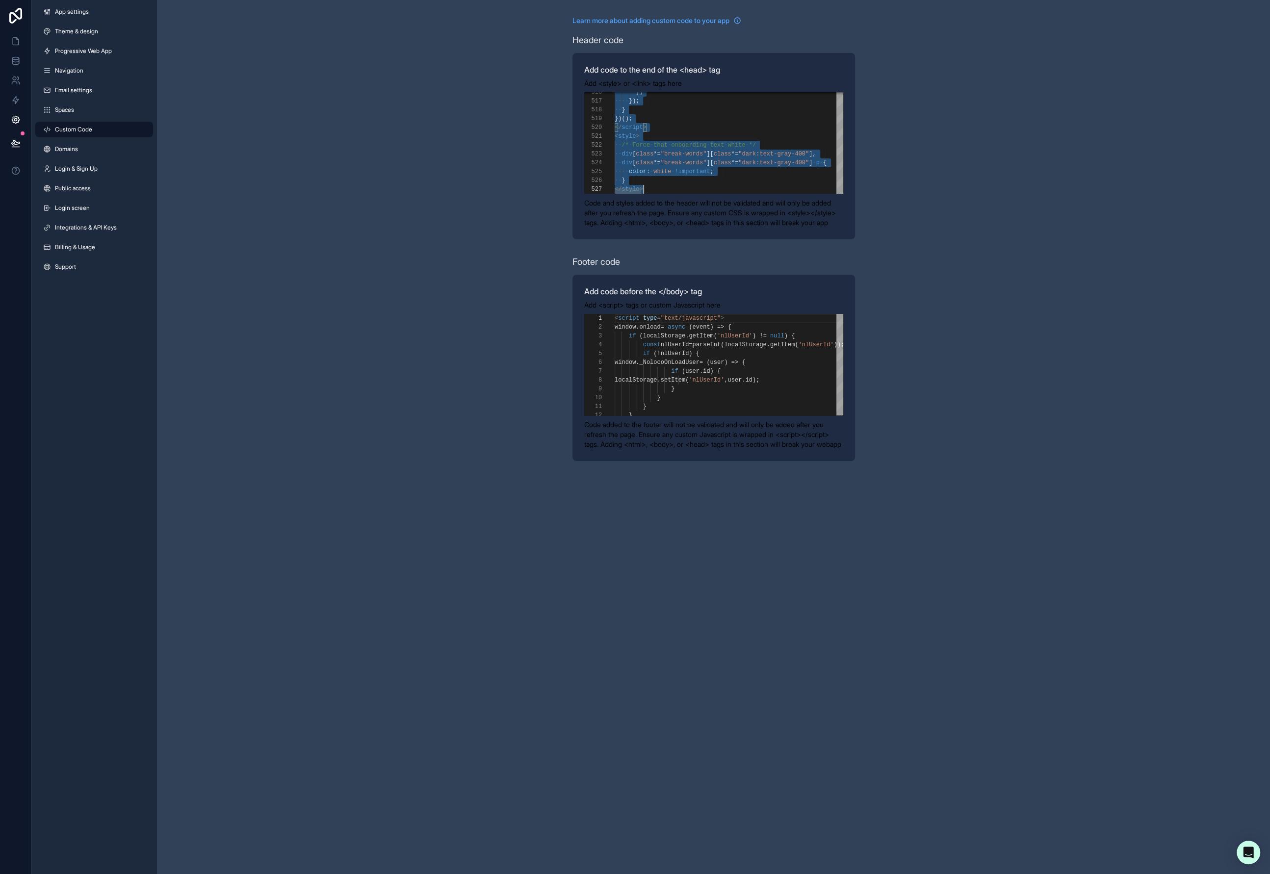
scroll to position [0, 28]
paste textarea "Editor content;Press Alt+F1 for Accessibility Options."
type textarea "**********"
click at [896, 178] on div "**********" at bounding box center [713, 238] width 1113 height 477
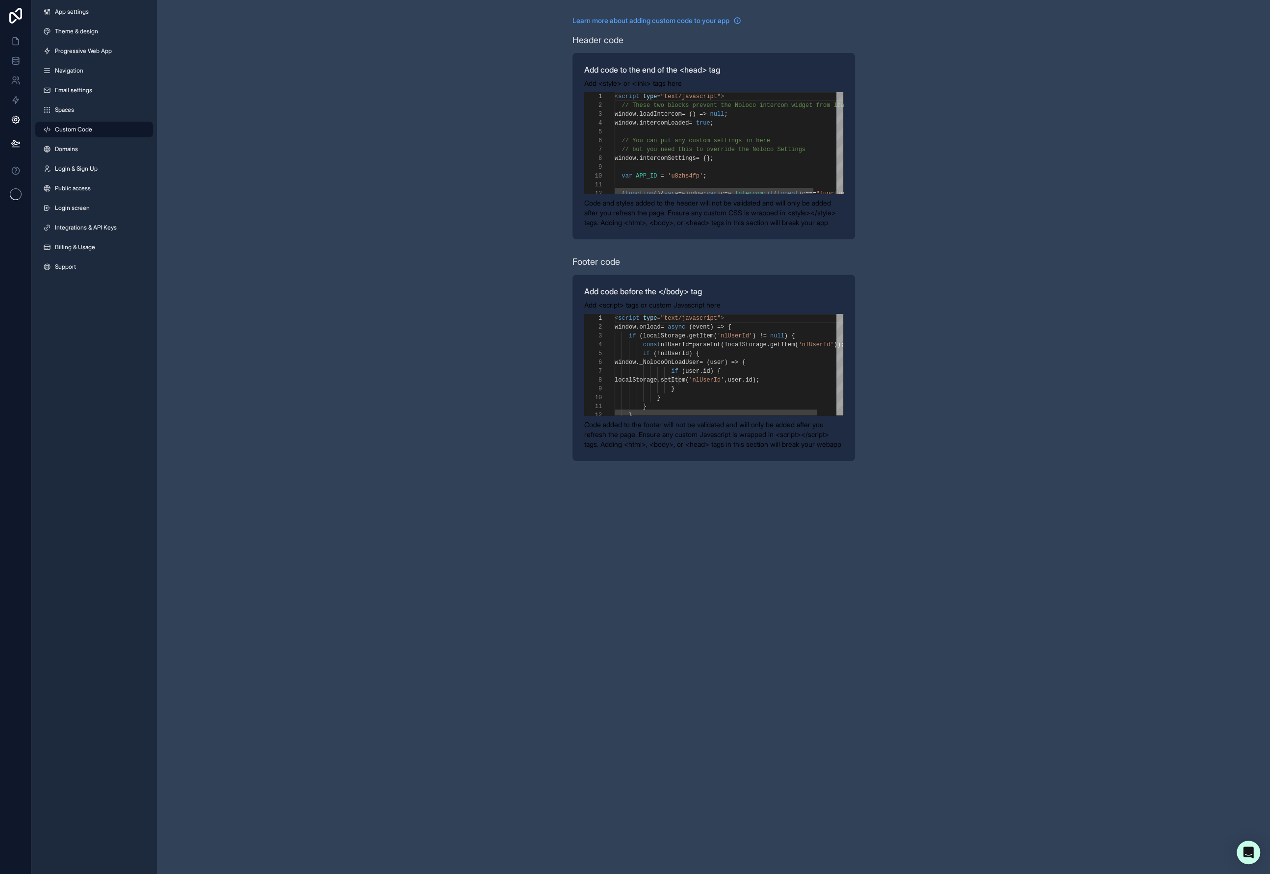
scroll to position [88, 0]
click at [18, 43] on icon at bounding box center [16, 41] width 10 height 10
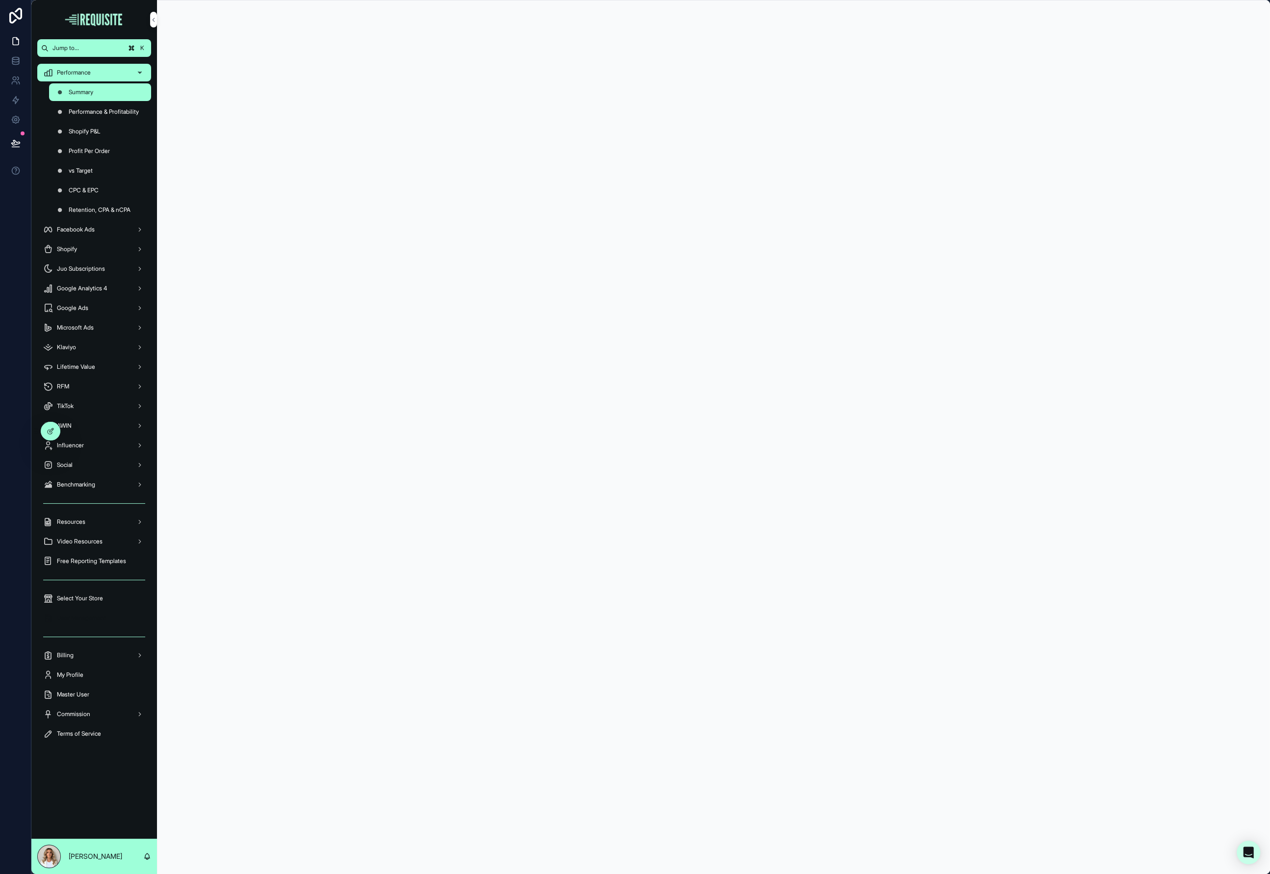
click at [101, 618] on span "User Management" at bounding box center [81, 618] width 49 height 8
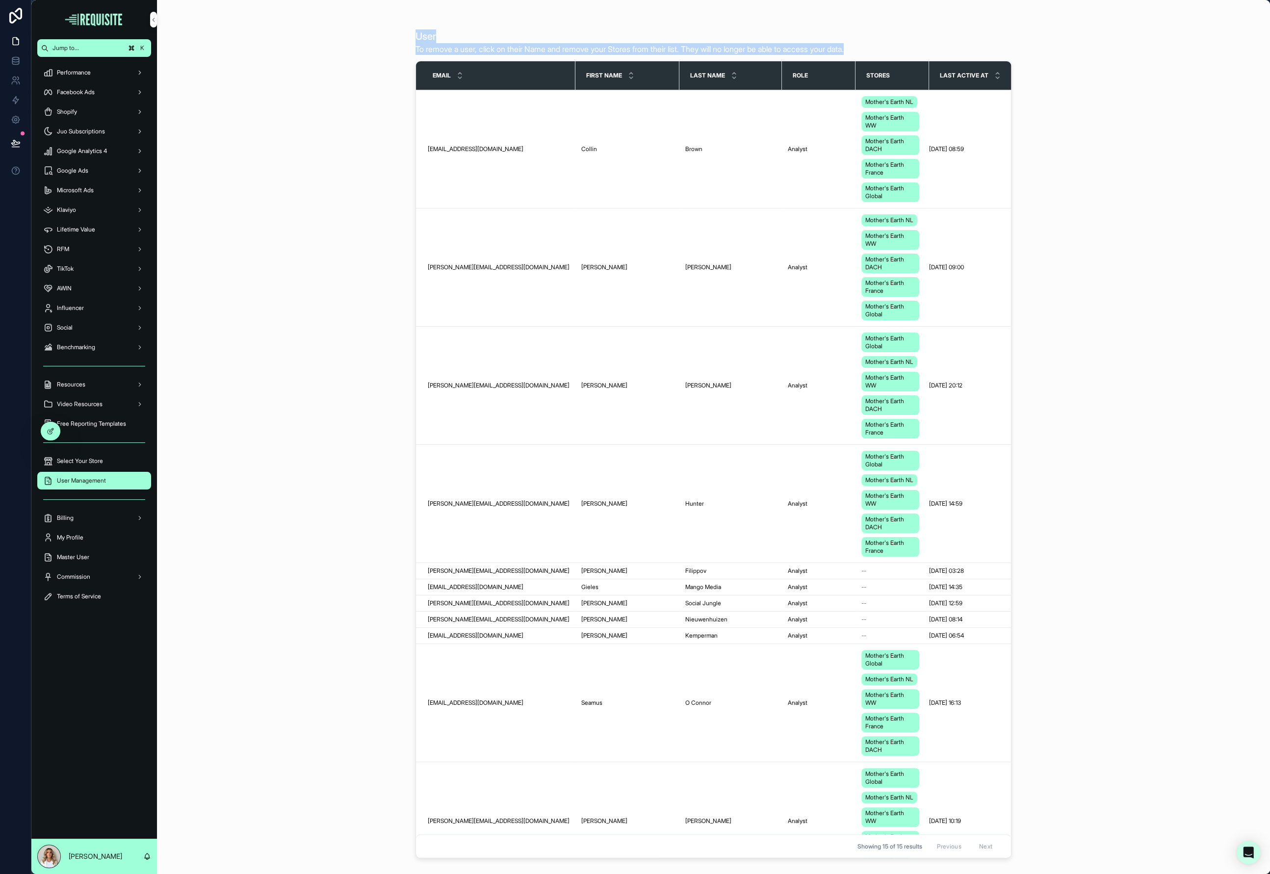
drag, startPoint x: 367, startPoint y: 13, endPoint x: 1035, endPoint y: 53, distance: 668.9
click at [1035, 53] on div "User To remove a user, click on their Name and remove your Stores from their li…" at bounding box center [713, 437] width 1113 height 874
drag, startPoint x: 996, startPoint y: 35, endPoint x: 975, endPoint y: 52, distance: 27.3
click at [996, 35] on div "User To remove a user, click on their Name and remove your Stores from their li…" at bounding box center [714, 42] width 596 height 26
click at [975, 52] on div "User To remove a user, click on their Name and remove your Stores from their li…" at bounding box center [714, 42] width 596 height 26
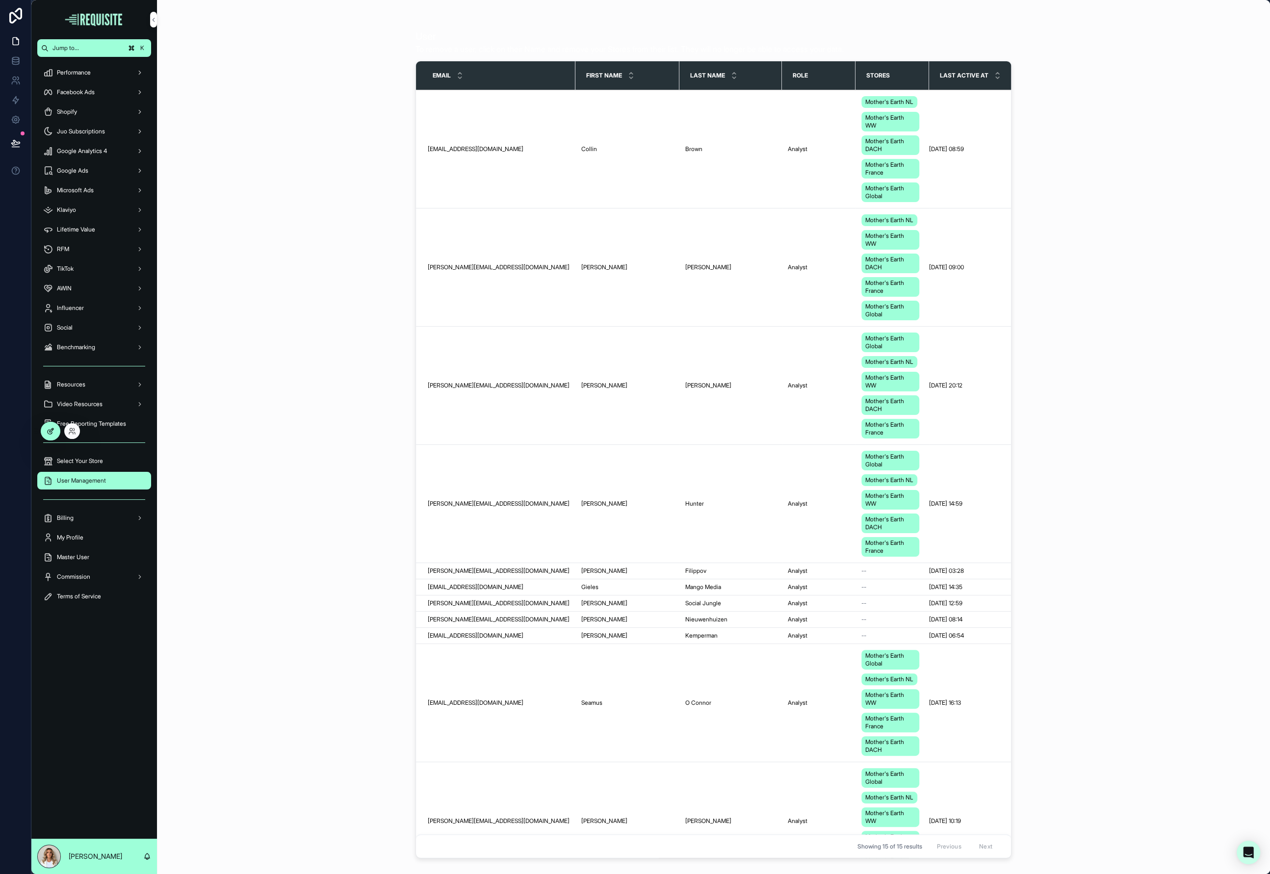
click at [51, 431] on icon at bounding box center [51, 431] width 8 height 8
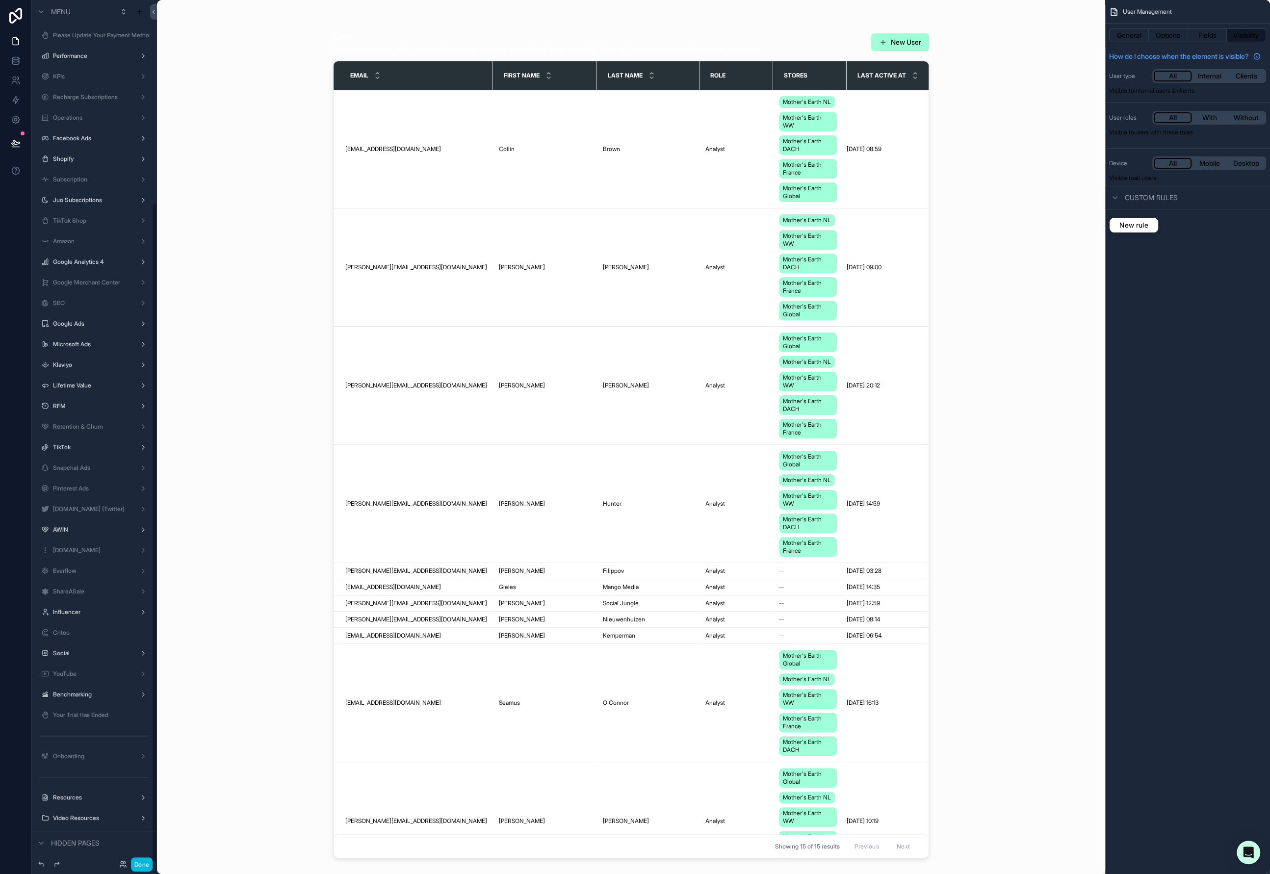
scroll to position [265, 0]
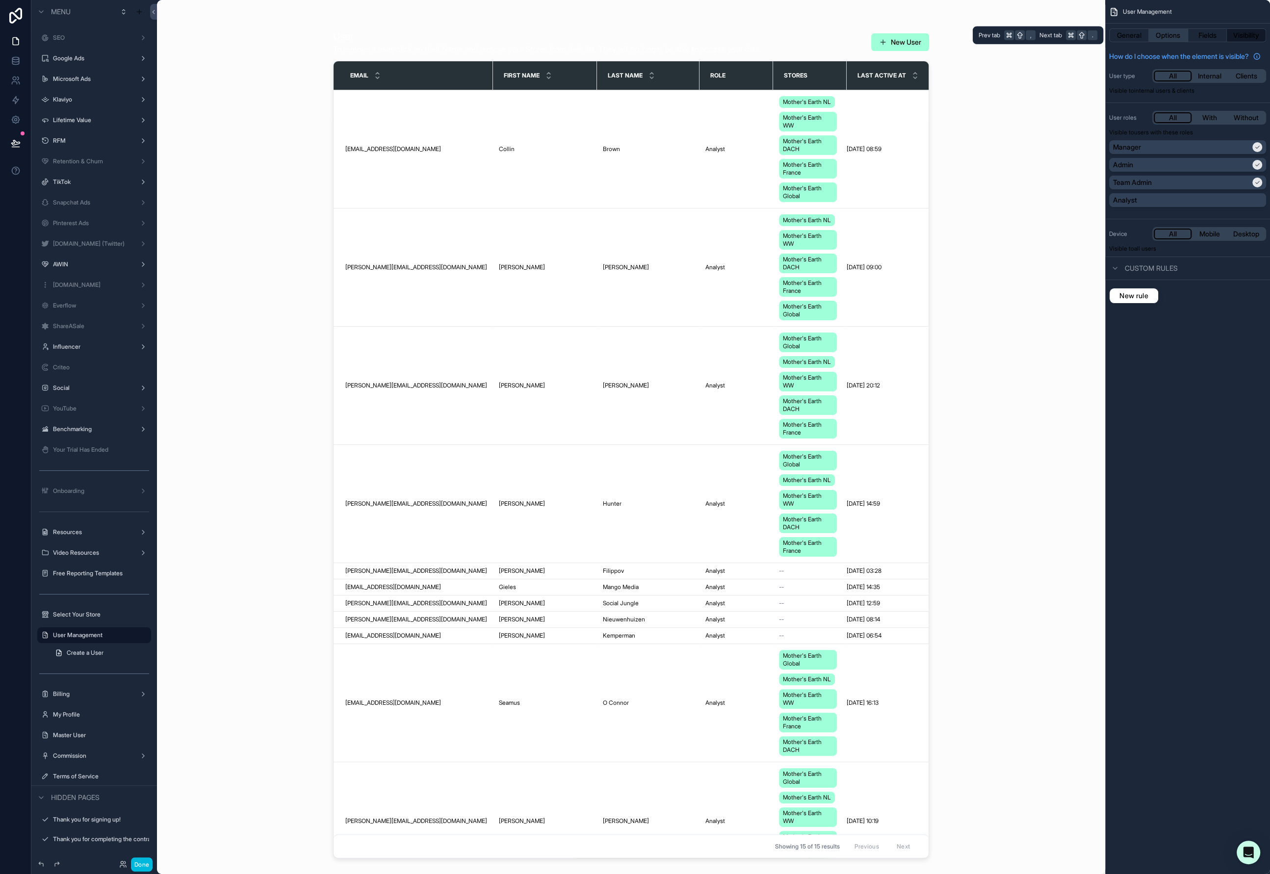
click at [1164, 33] on button "Options" at bounding box center [1168, 35] width 39 height 14
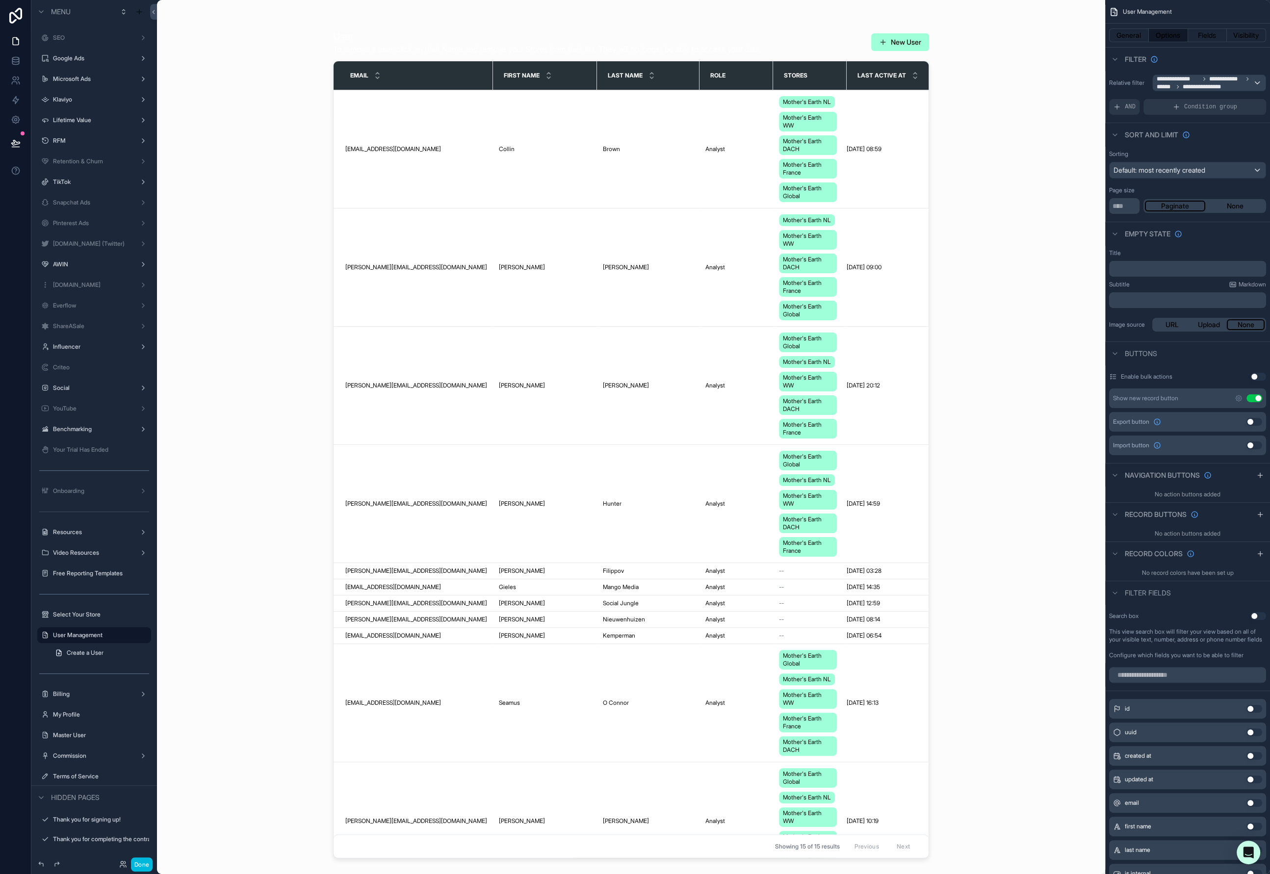
click at [1257, 395] on button "Use setting" at bounding box center [1255, 398] width 16 height 8
click at [1253, 397] on button "Use setting" at bounding box center [1255, 398] width 16 height 8
click at [144, 867] on button "Done" at bounding box center [142, 865] width 22 height 14
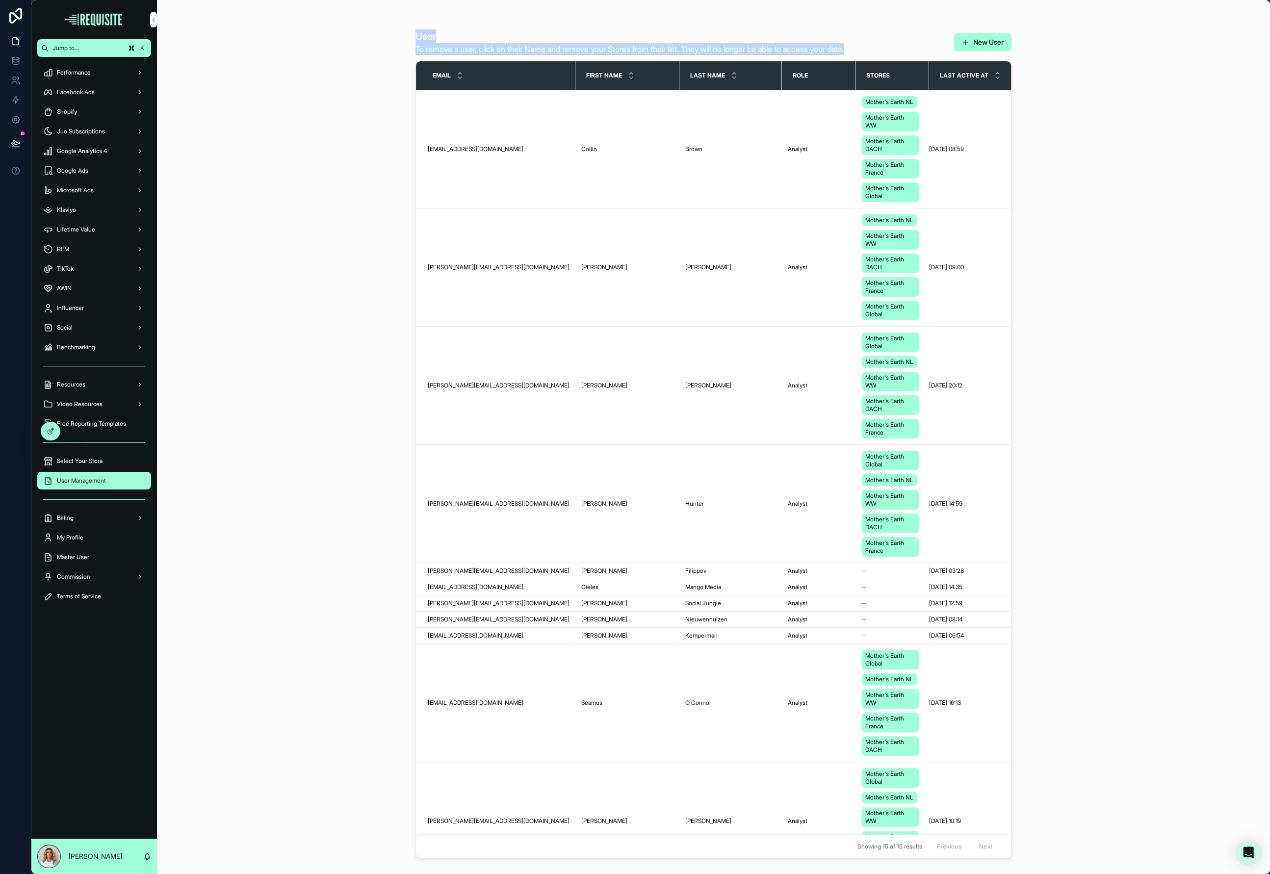
drag, startPoint x: 392, startPoint y: 23, endPoint x: 926, endPoint y: 44, distance: 534.2
click at [926, 44] on div "User To remove a user, click on their Name and remove your Stores from their li…" at bounding box center [713, 437] width 1113 height 874
click at [355, 97] on div "User To remove a user, click on their Name and remove your Stores from their li…" at bounding box center [713, 437] width 1113 height 874
click at [17, 122] on icon at bounding box center [15, 119] width 7 height 7
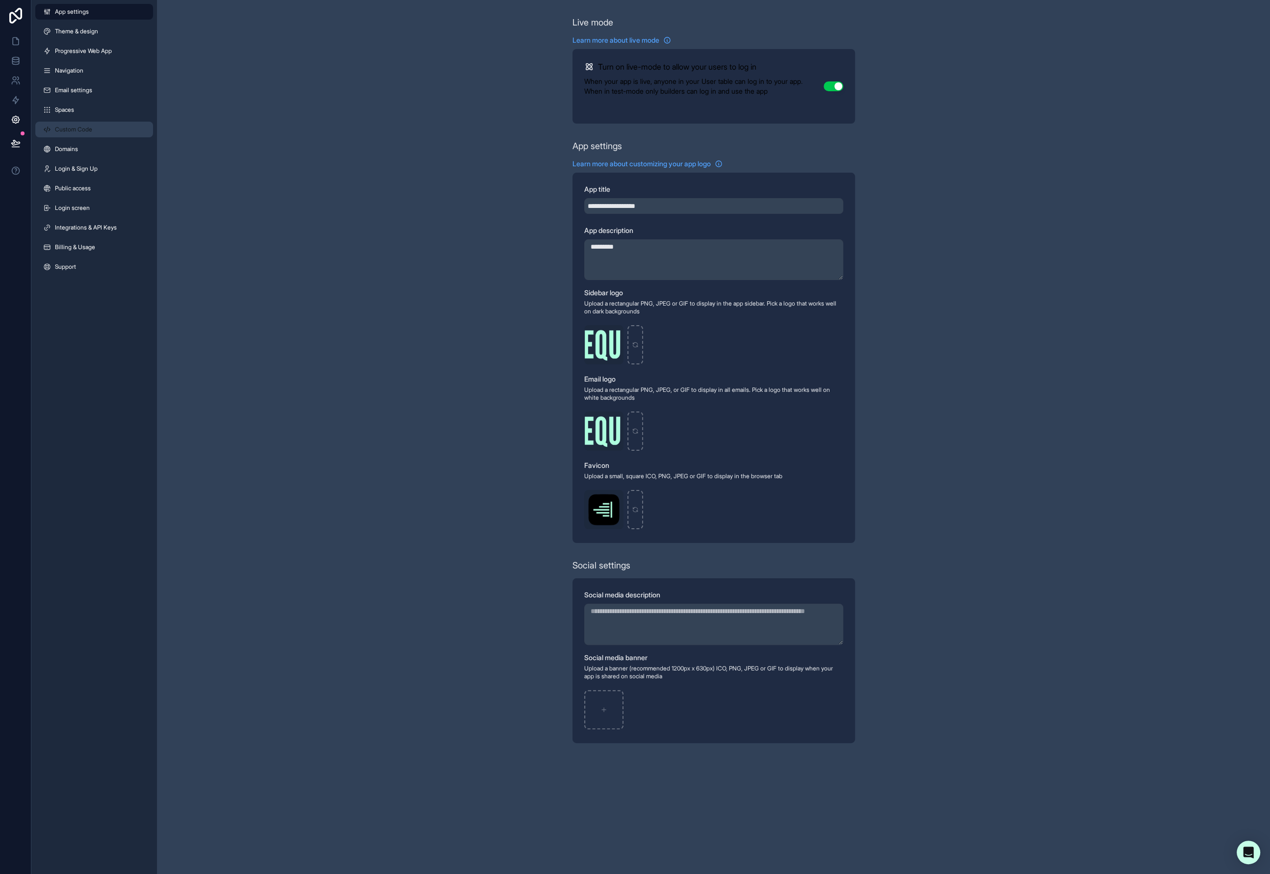
click at [94, 129] on link "Custom Code" at bounding box center [94, 130] width 118 height 16
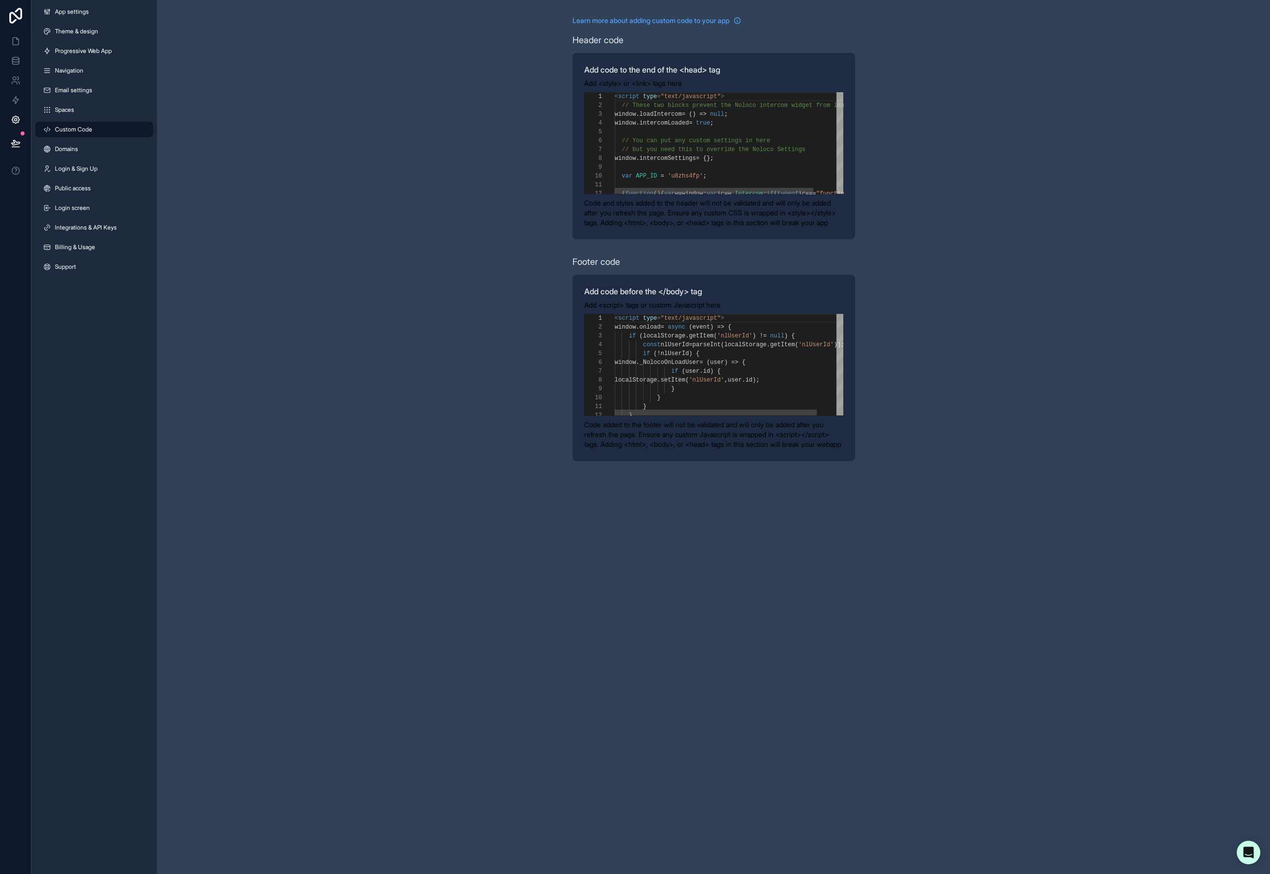
scroll to position [88, 0]
click at [648, 147] on span "// but you need this to override the Noloco Settin" at bounding box center [710, 149] width 177 height 7
paste textarea "Editor content;Press Alt+F1 for Accessibility Options."
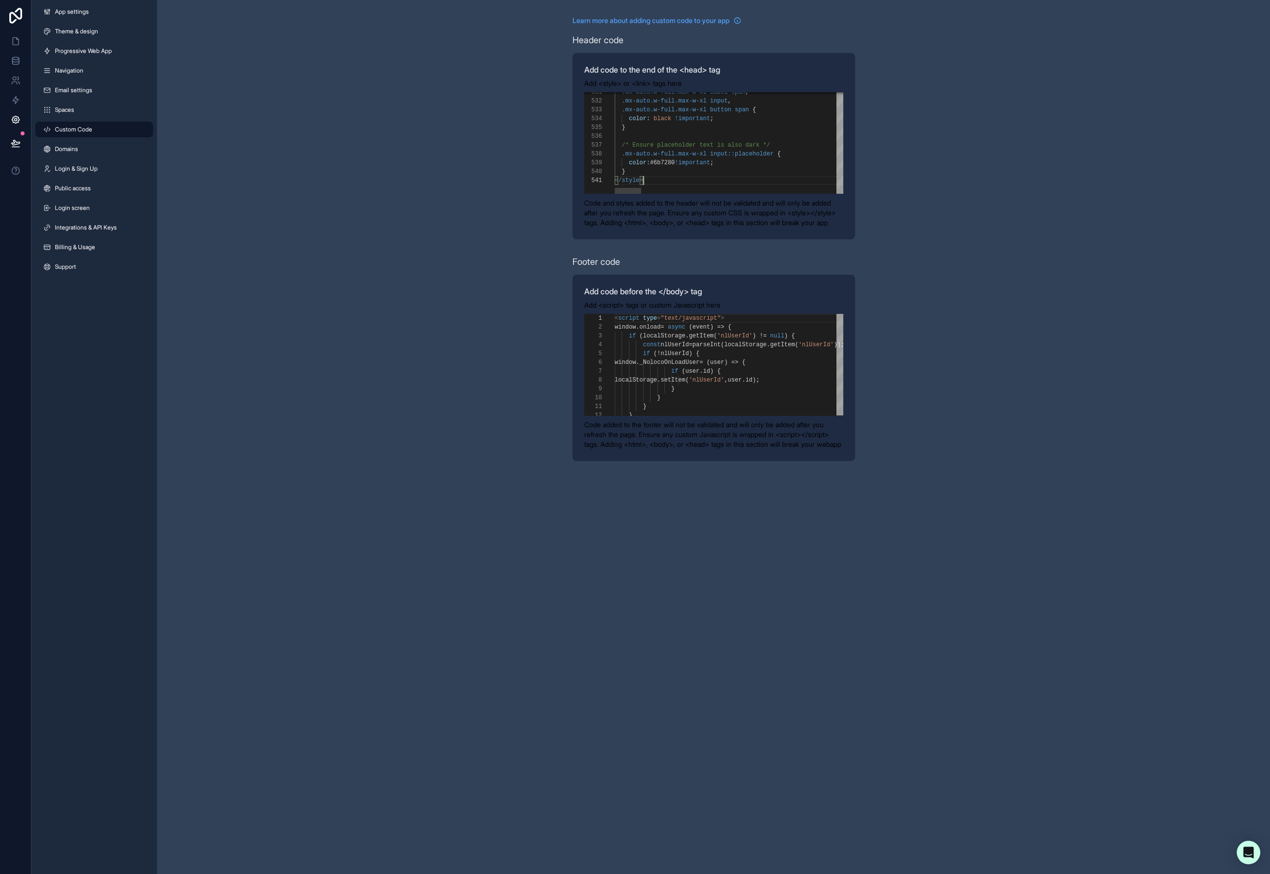
type textarea "********"
click at [459, 188] on div "Learn more about adding custom code to your app Header code Add code to the end…" at bounding box center [713, 238] width 1113 height 477
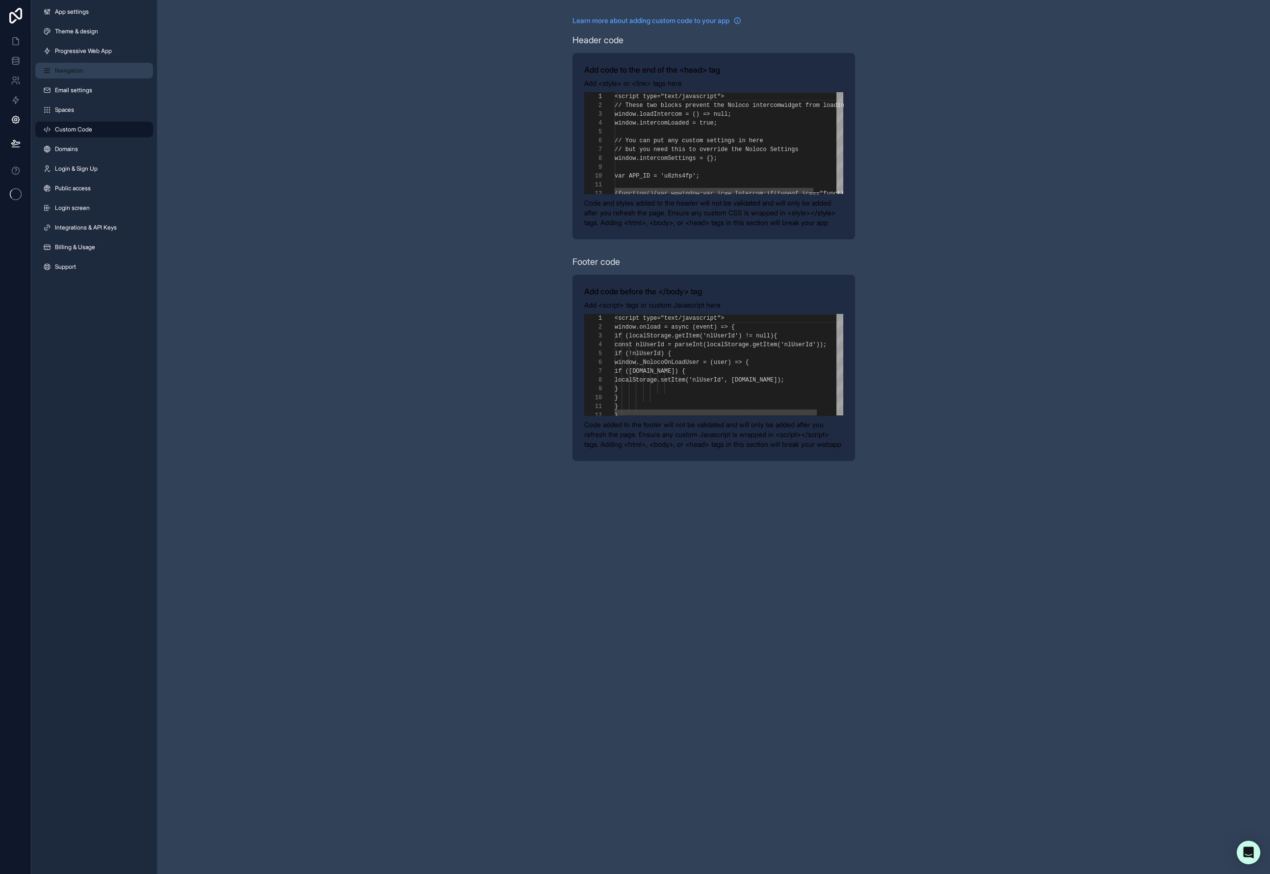
scroll to position [88, 0]
click at [13, 44] on icon at bounding box center [16, 41] width 10 height 10
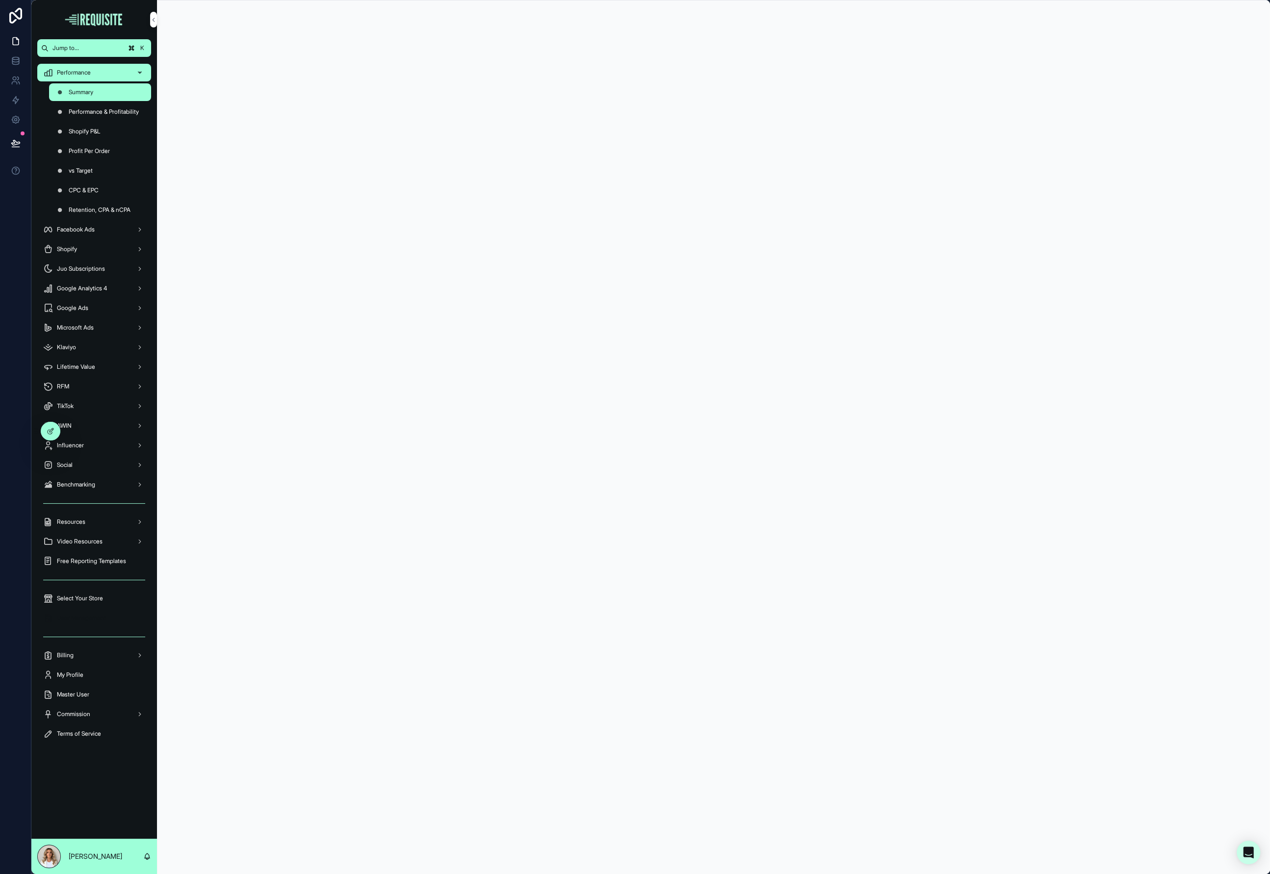
click at [84, 617] on span "User Management" at bounding box center [81, 618] width 49 height 8
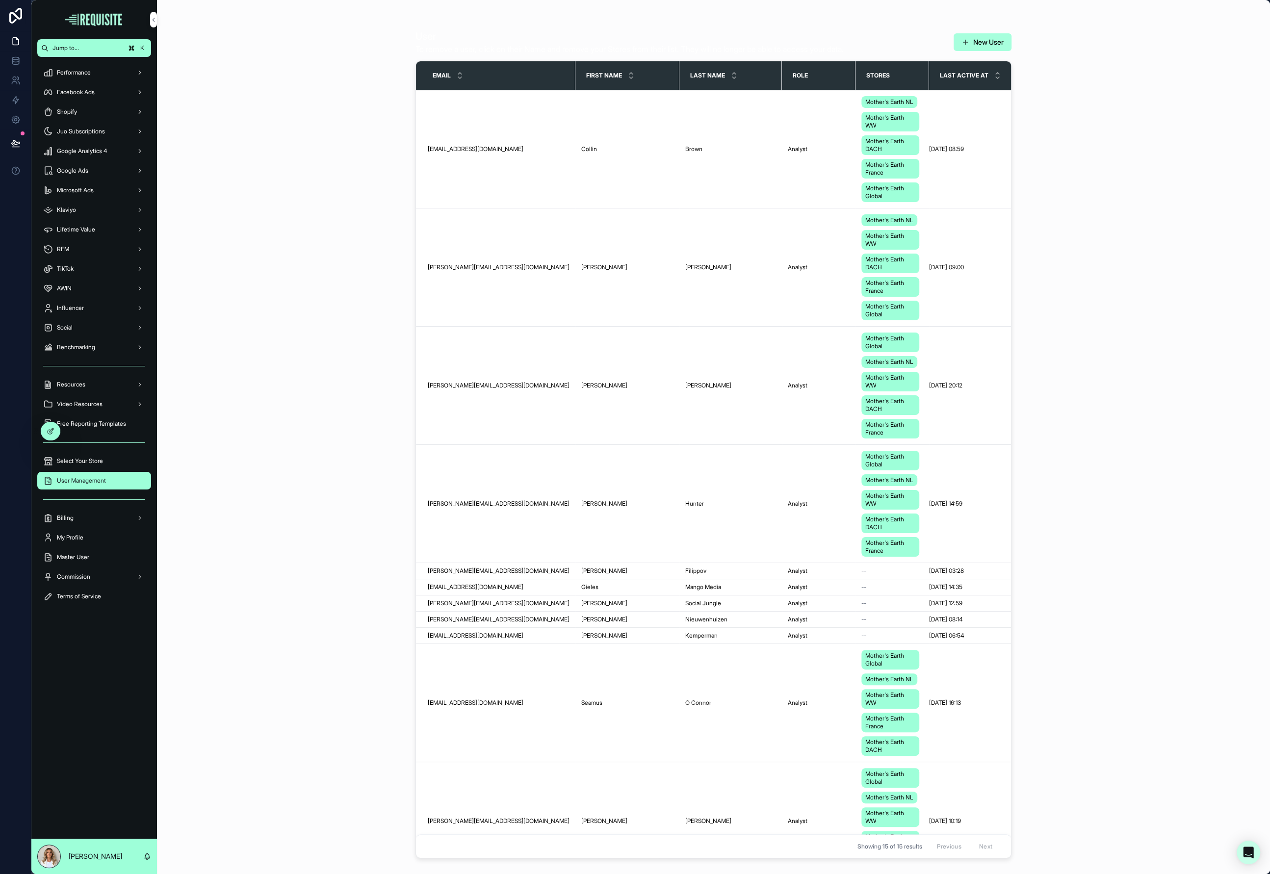
click at [995, 41] on button "New User" at bounding box center [983, 42] width 58 height 18
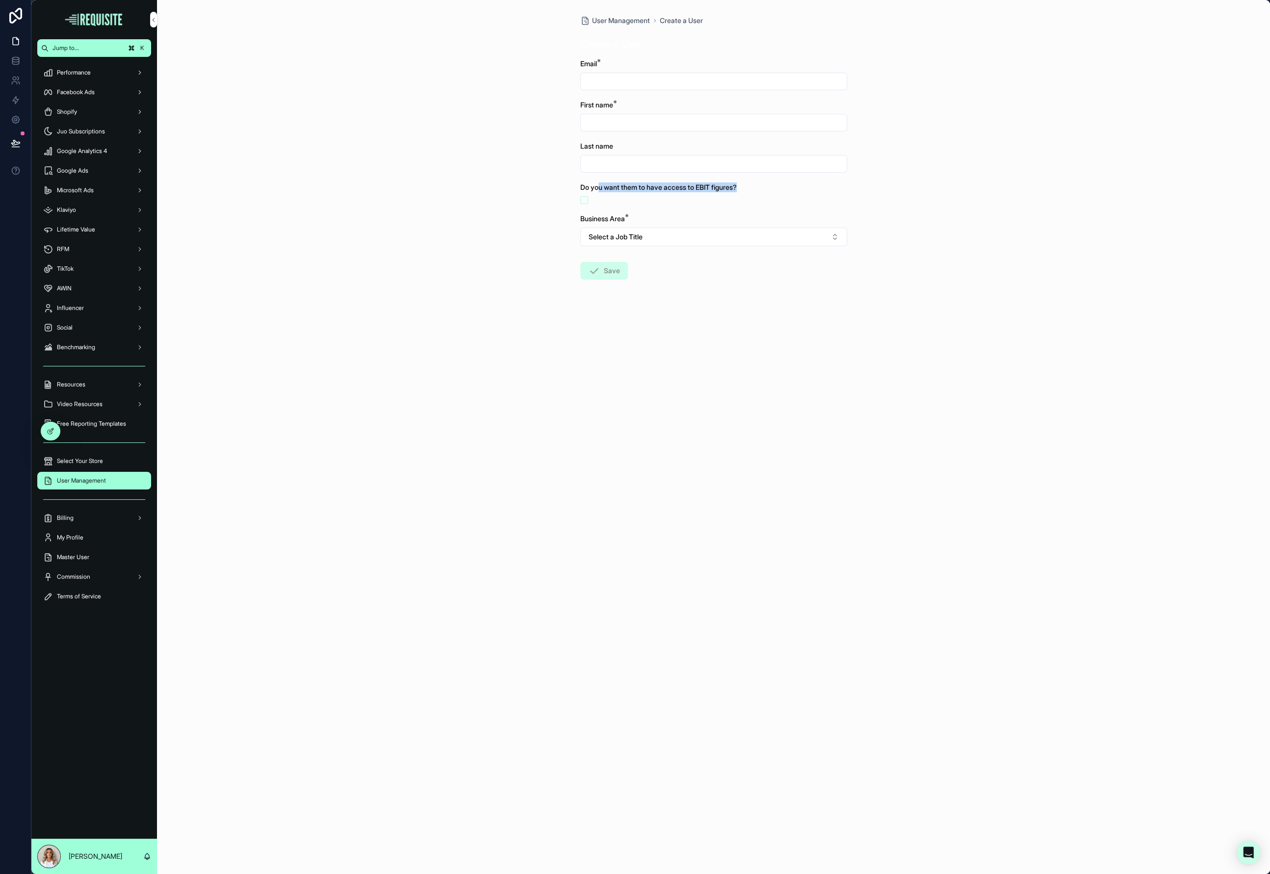
drag, startPoint x: 598, startPoint y: 187, endPoint x: 773, endPoint y: 188, distance: 174.6
click at [773, 188] on div "Do you want them to have access to EBIT figures?" at bounding box center [713, 187] width 267 height 10
click at [20, 136] on button at bounding box center [16, 143] width 22 height 27
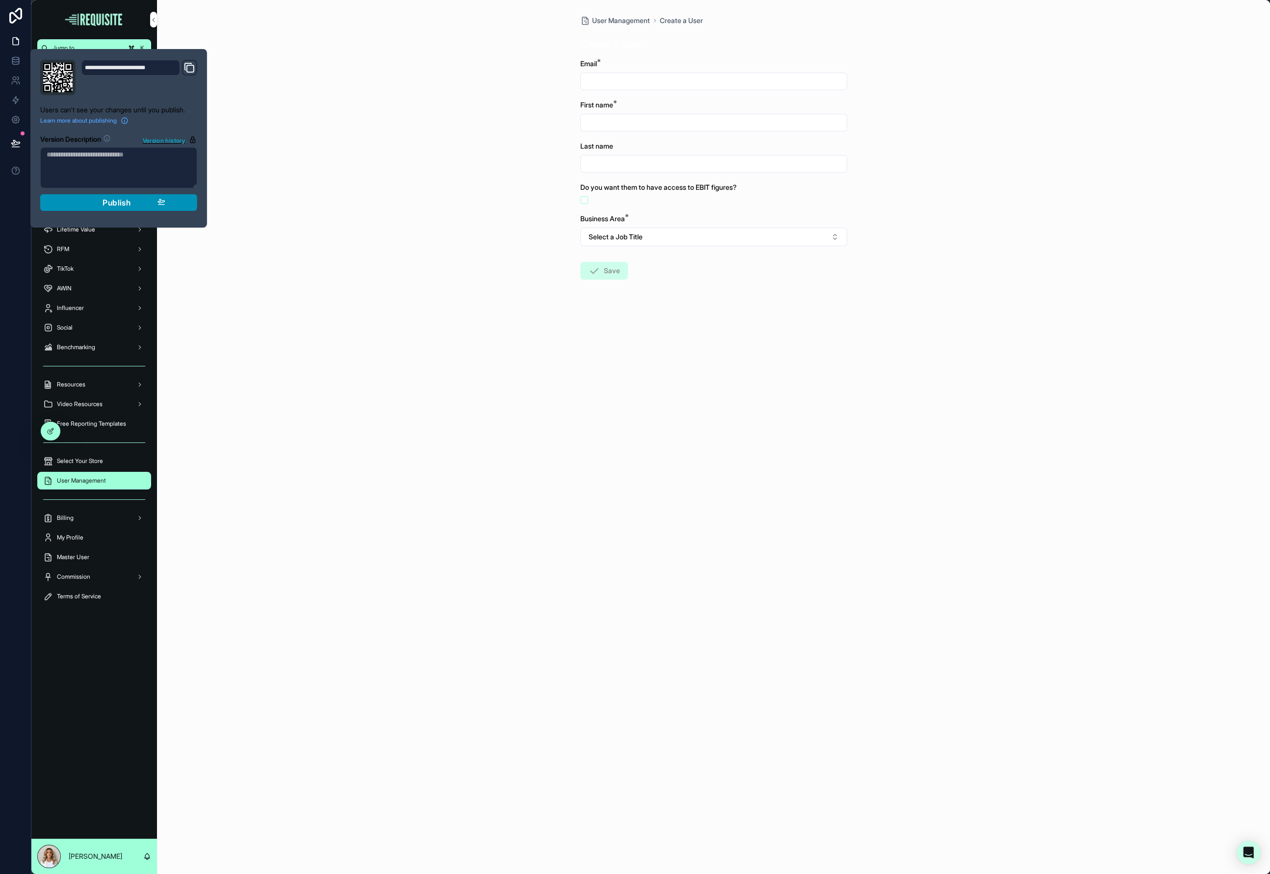
click at [144, 200] on div "Publish" at bounding box center [118, 203] width 93 height 10
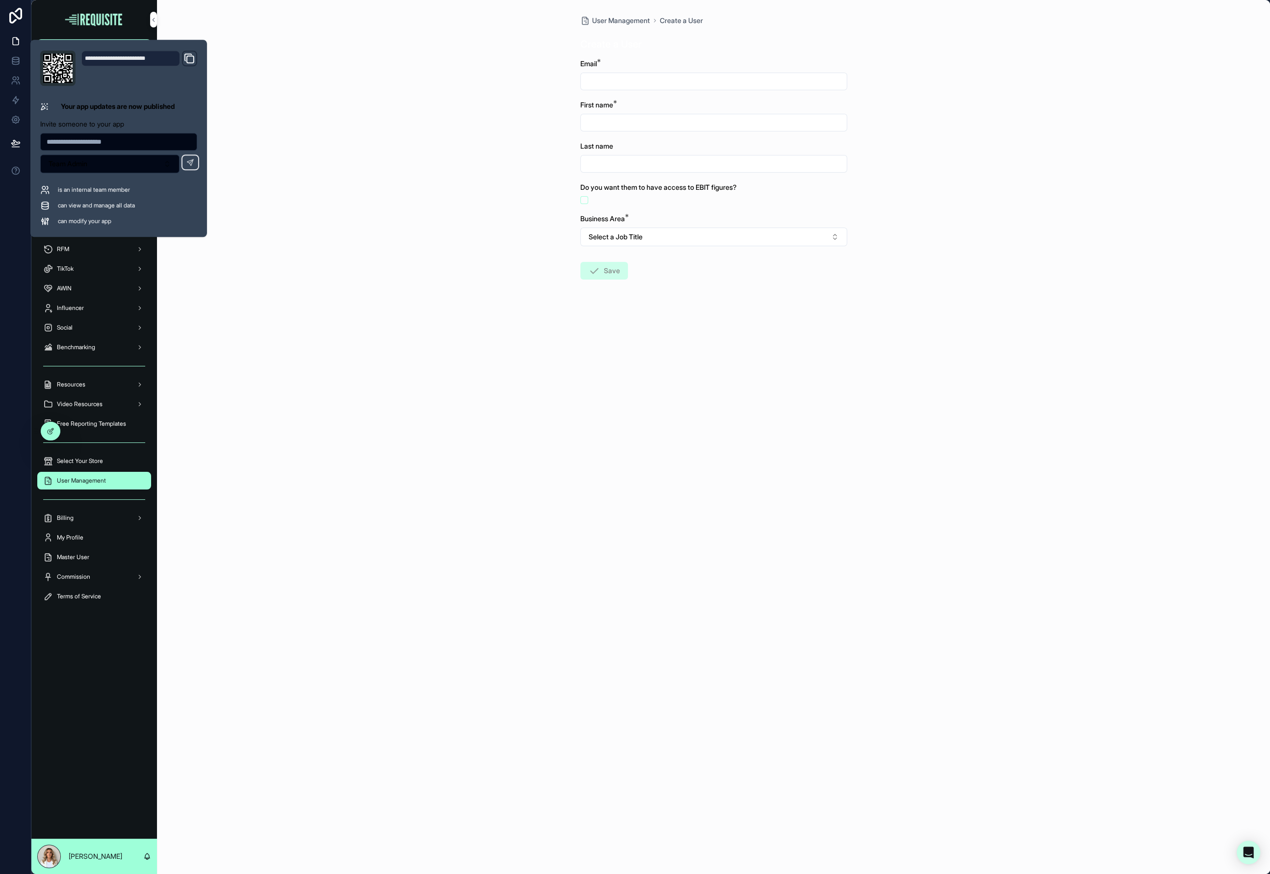
click at [366, 199] on div "User Management Create a User Create a User Email * First name * Last name Do y…" at bounding box center [713, 437] width 1113 height 874
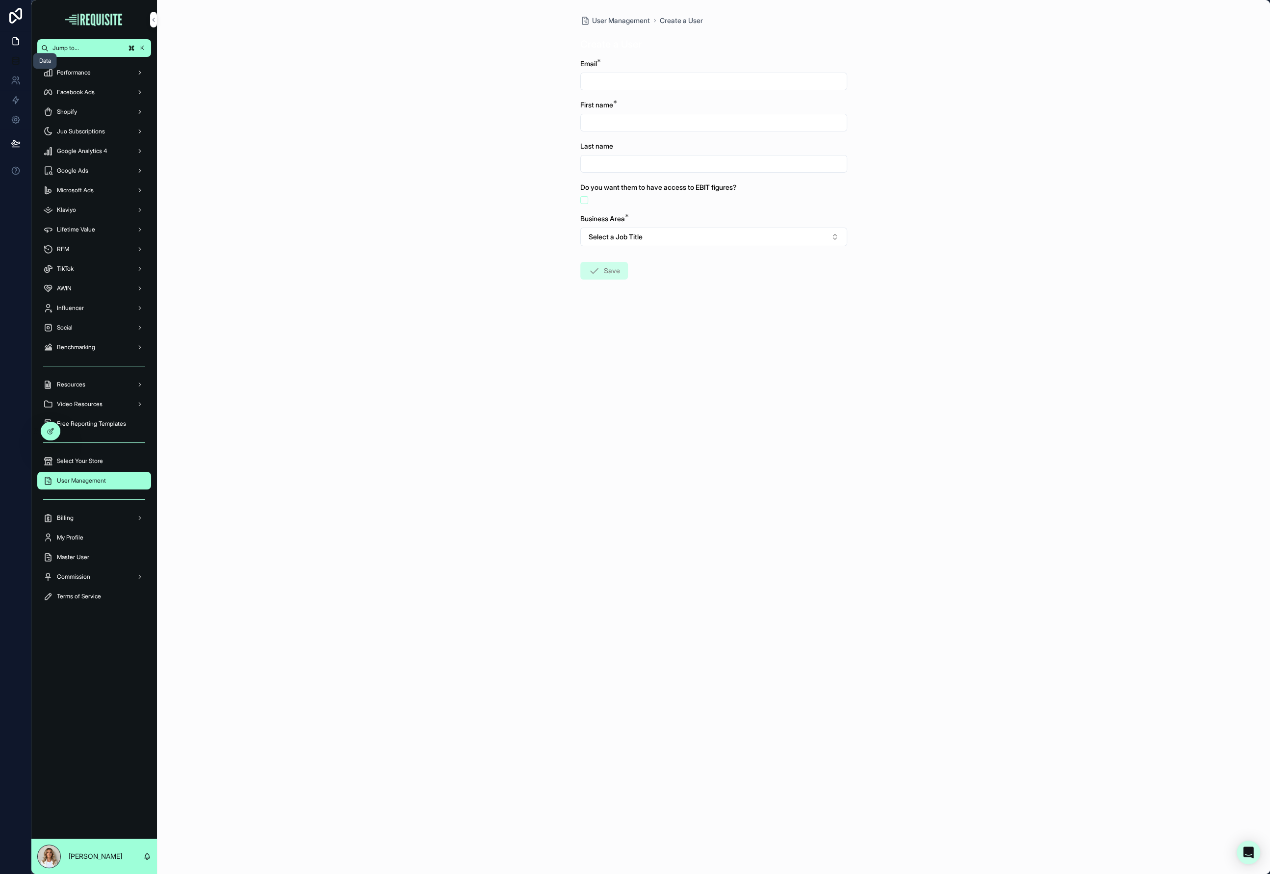
click at [16, 60] on icon at bounding box center [16, 61] width 10 height 10
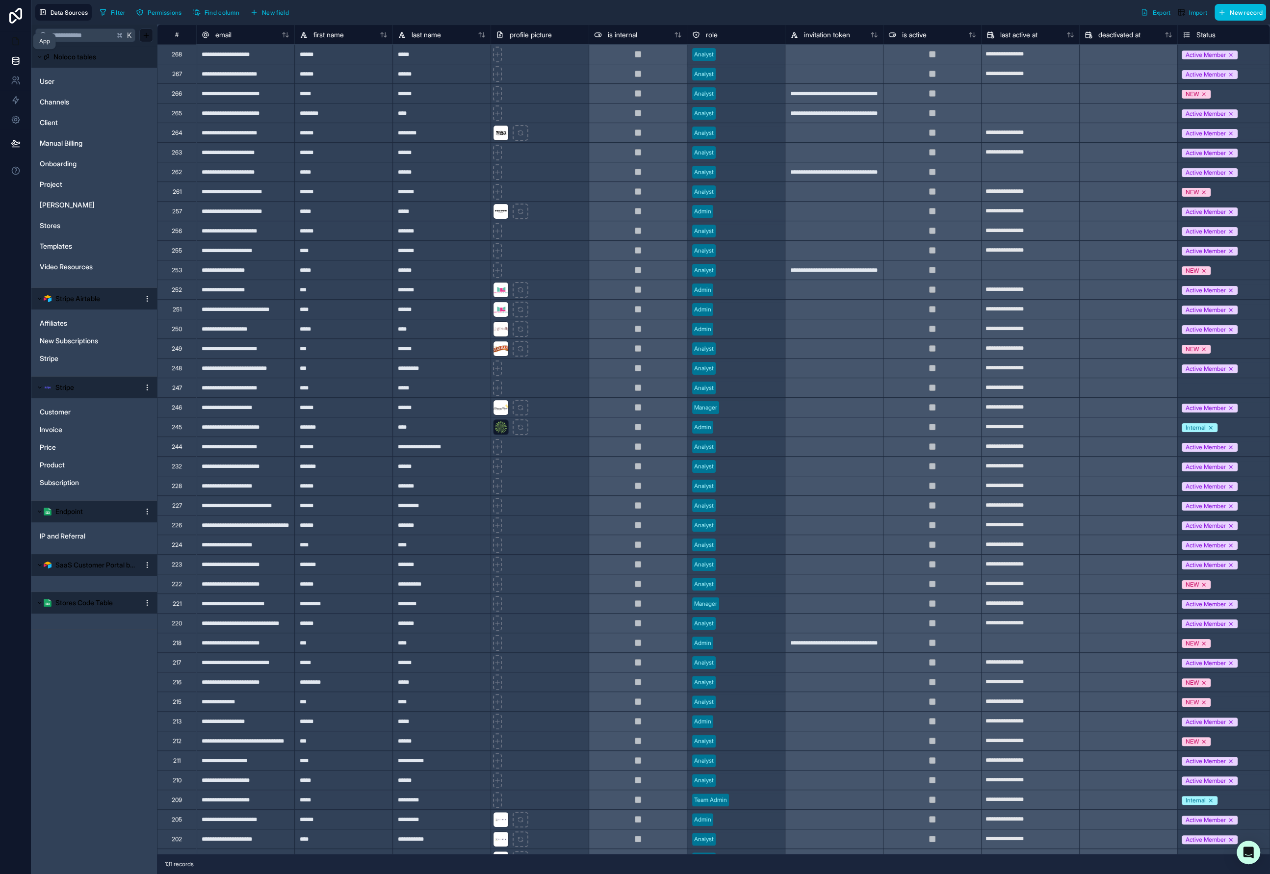
click at [19, 37] on icon at bounding box center [16, 41] width 10 height 10
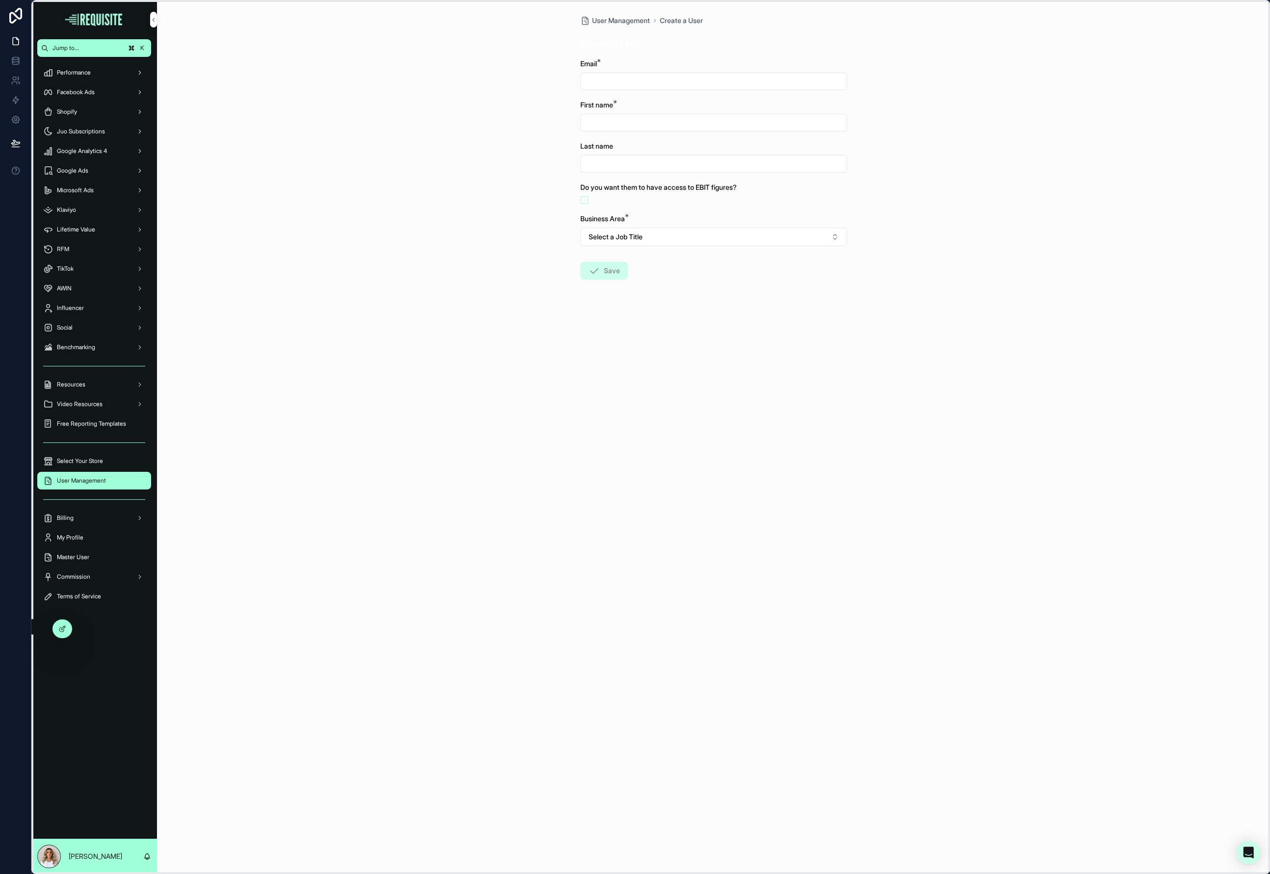
drag, startPoint x: 36, startPoint y: 432, endPoint x: 48, endPoint y: 627, distance: 195.6
click at [48, 627] on icon at bounding box center [48, 629] width 8 height 8
click at [271, 539] on div "User Management Create a User Create a User Email * First name * Last name Do y…" at bounding box center [713, 437] width 1113 height 874
click at [52, 631] on div at bounding box center [51, 626] width 20 height 19
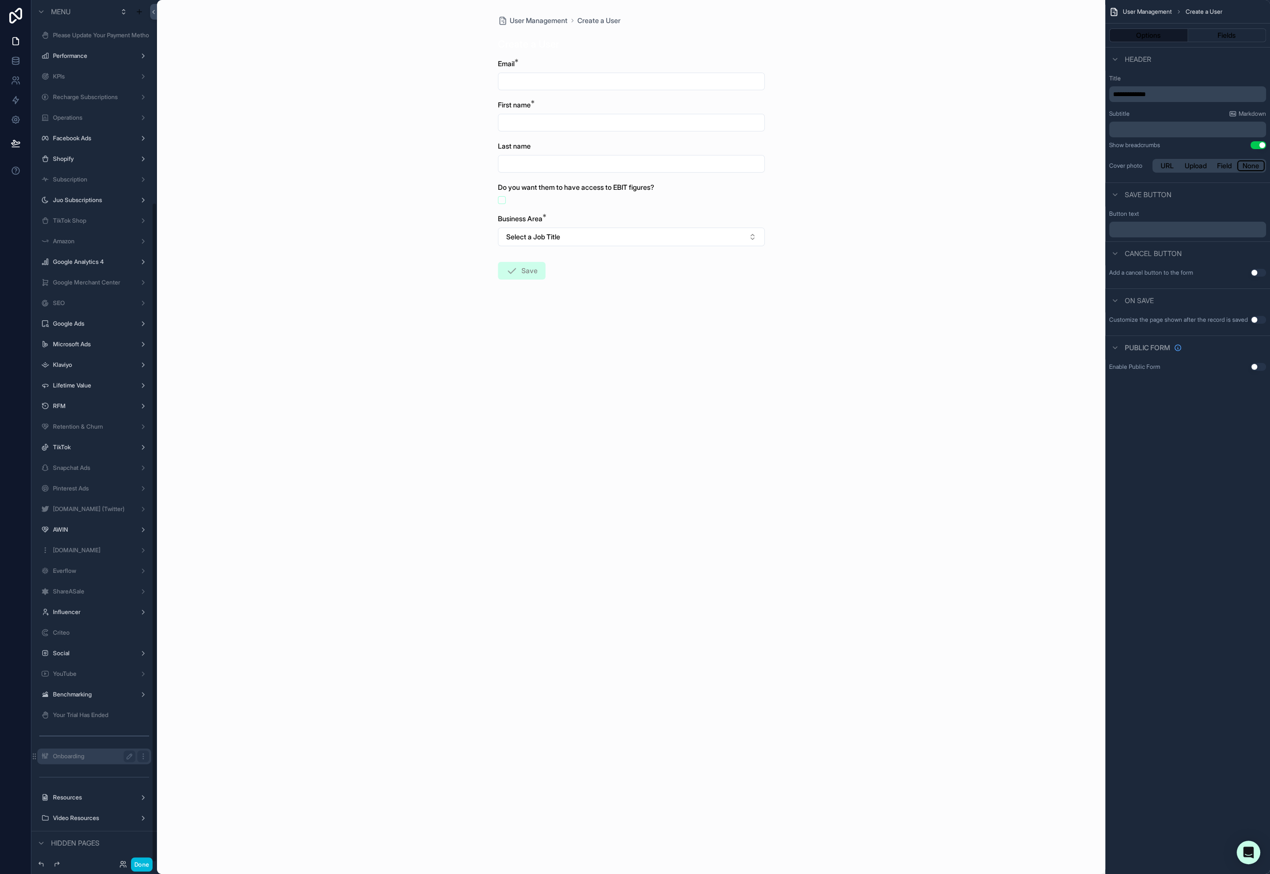
scroll to position [265, 0]
click at [143, 633] on icon "scrollable content" at bounding box center [143, 635] width 8 height 8
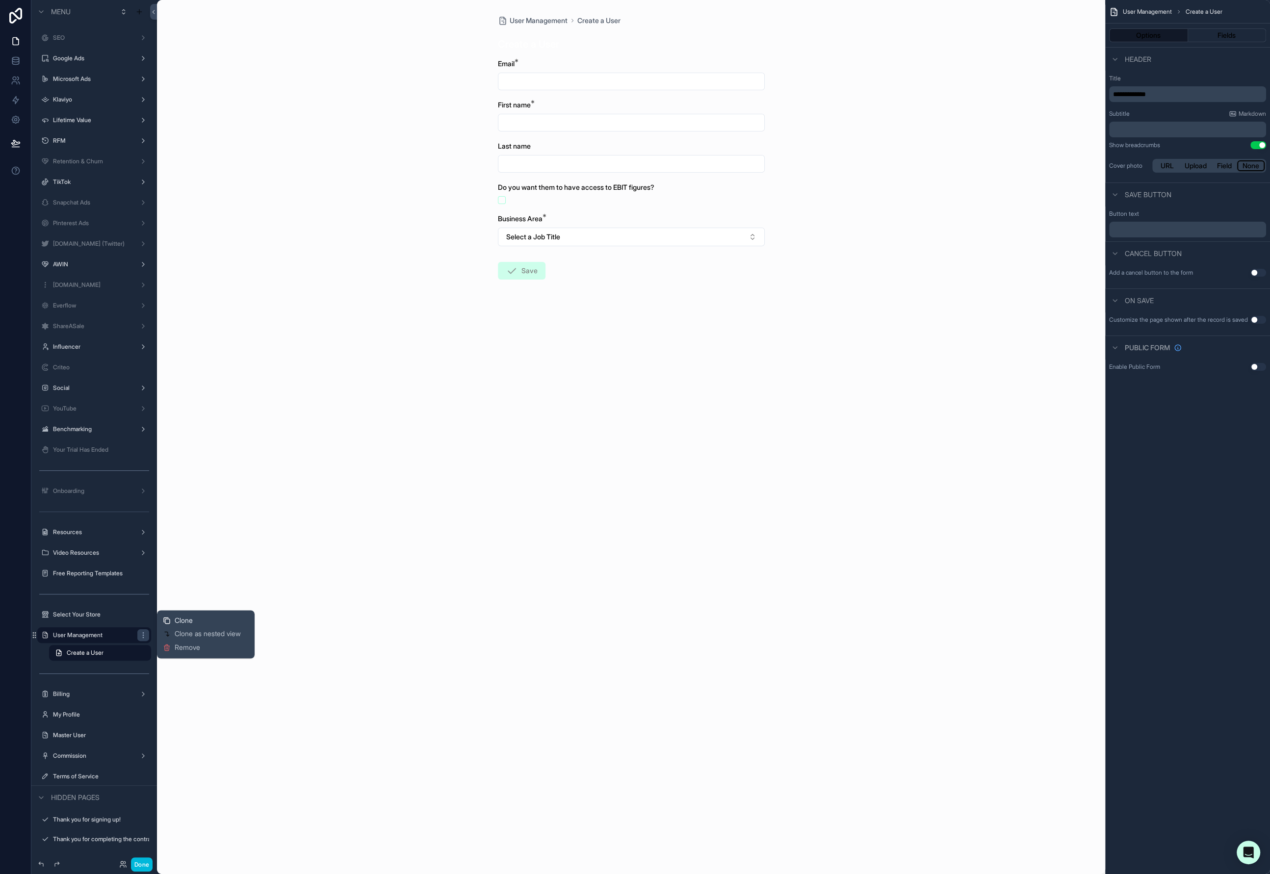
click at [170, 623] on icon at bounding box center [167, 621] width 8 height 8
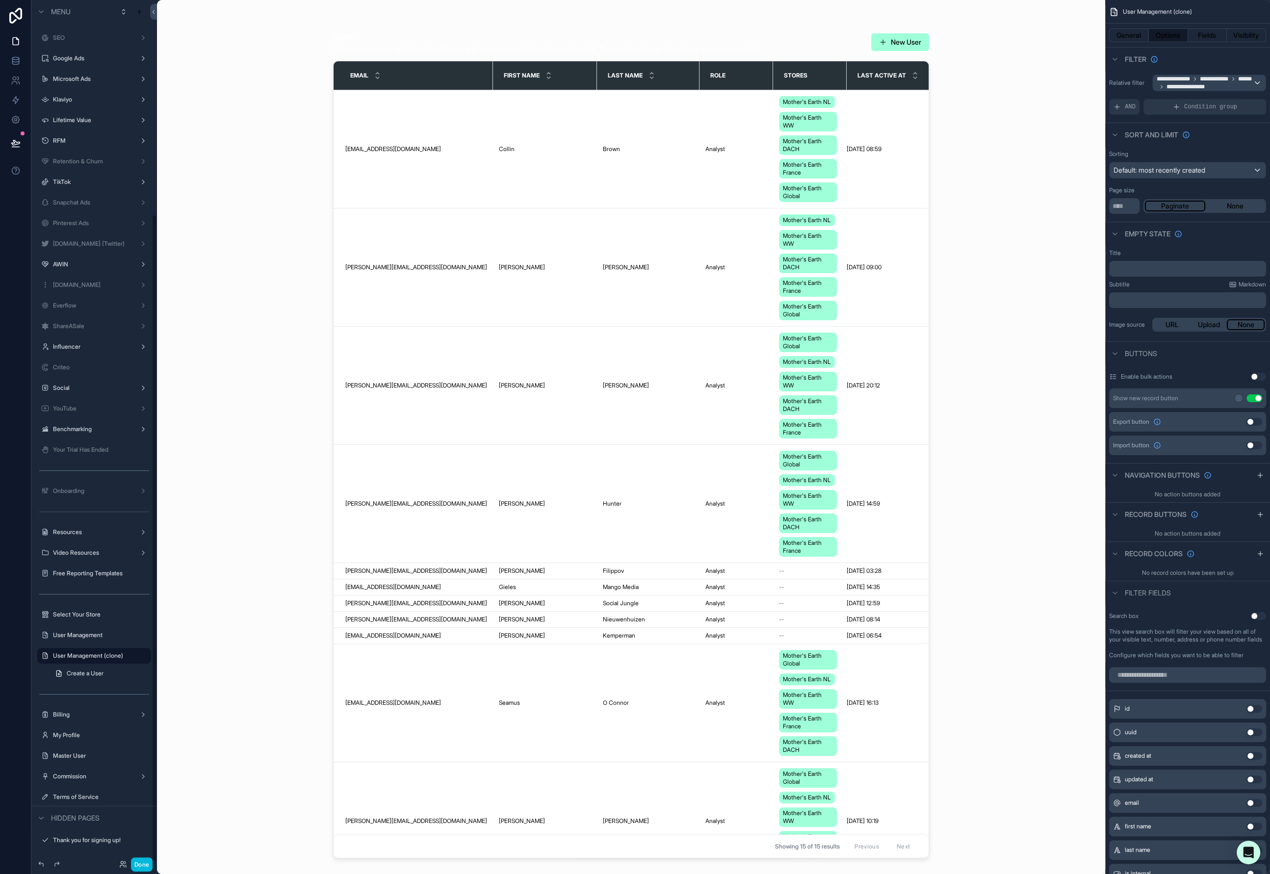
scroll to position [286, 0]
click at [129, 634] on icon "scrollable content" at bounding box center [130, 635] width 8 height 8
click at [111, 635] on input "**********" at bounding box center [86, 635] width 67 height 12
type input "**********"
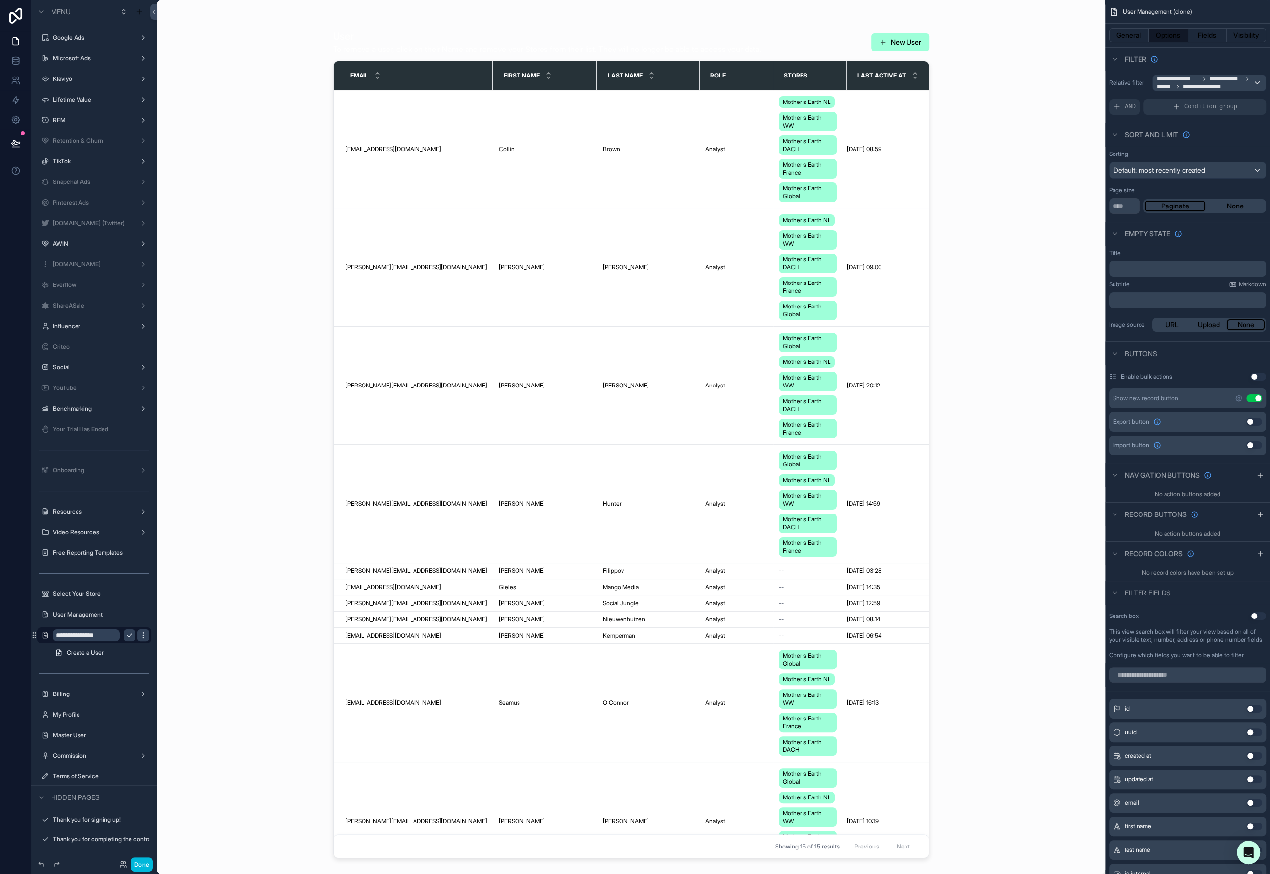
click at [142, 633] on icon "scrollable content" at bounding box center [143, 635] width 8 height 8
click at [141, 633] on icon "scrollable content" at bounding box center [143, 635] width 8 height 8
click at [1264, 35] on button "Visibility" at bounding box center [1246, 35] width 39 height 14
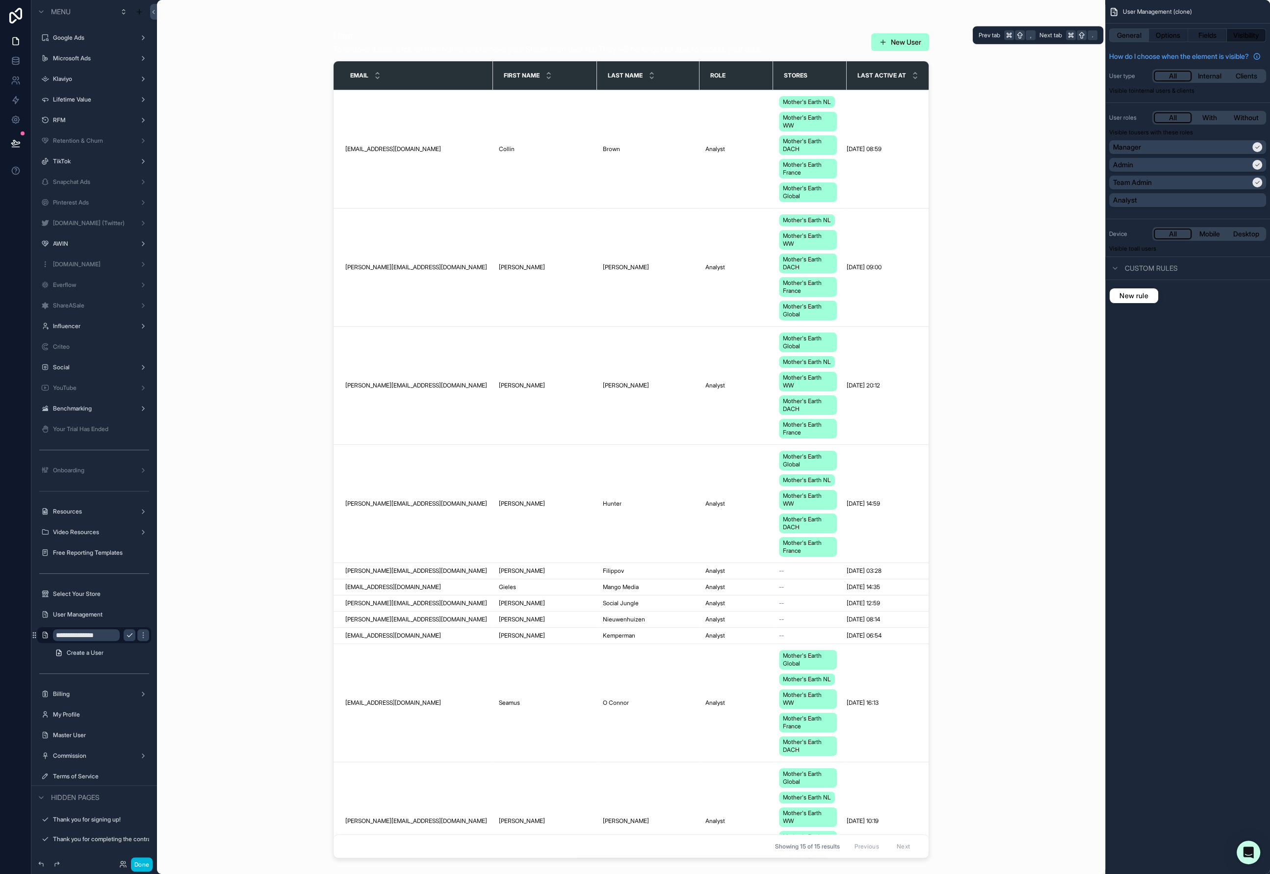
click at [1126, 36] on button "General" at bounding box center [1129, 35] width 40 height 14
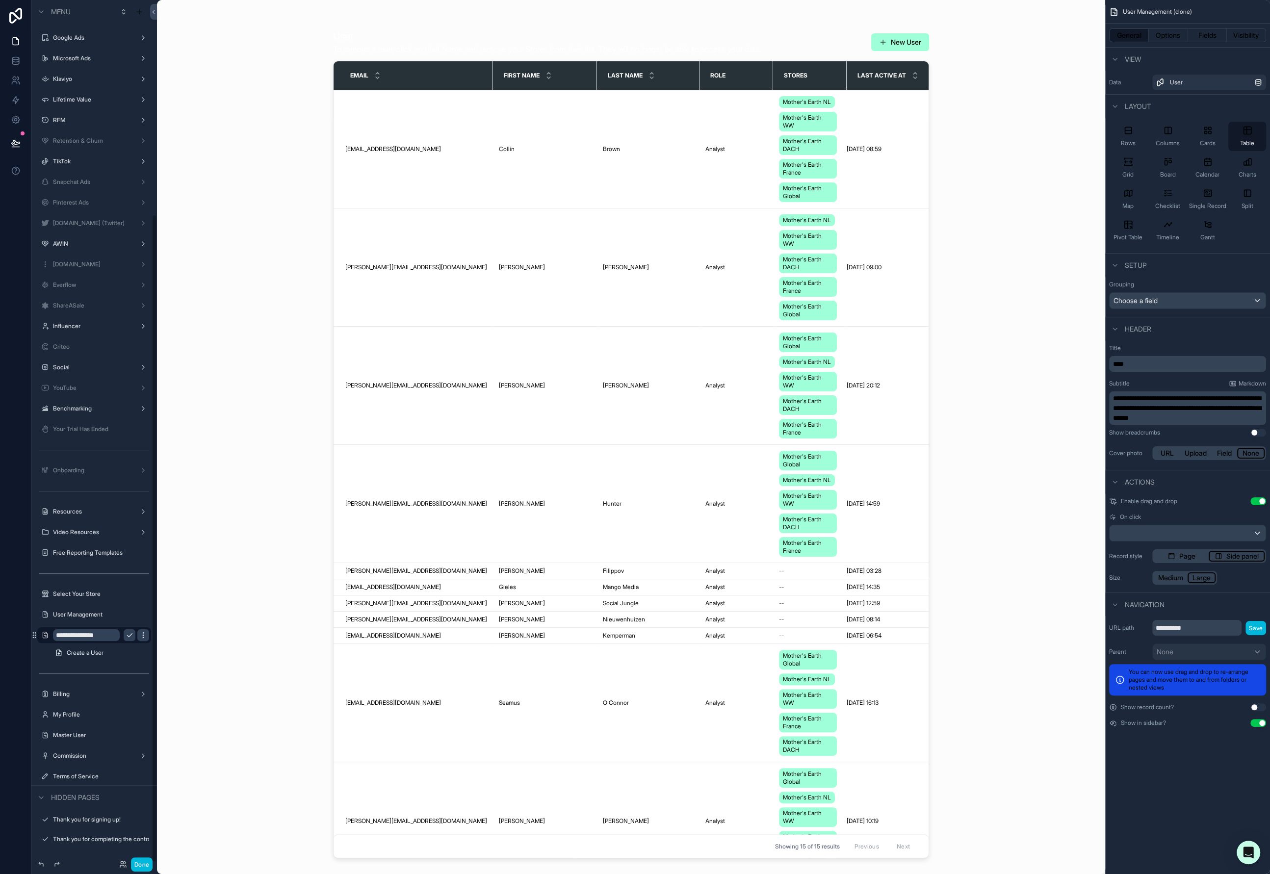
click at [141, 637] on icon "scrollable content" at bounding box center [143, 635] width 8 height 8
click at [142, 636] on icon "scrollable content" at bounding box center [143, 635] width 8 height 8
drag, startPoint x: 1147, startPoint y: 814, endPoint x: 1160, endPoint y: 673, distance: 141.9
click at [1147, 813] on div "**********" at bounding box center [1187, 437] width 165 height 874
drag, startPoint x: 1178, startPoint y: 629, endPoint x: 1208, endPoint y: 629, distance: 29.4
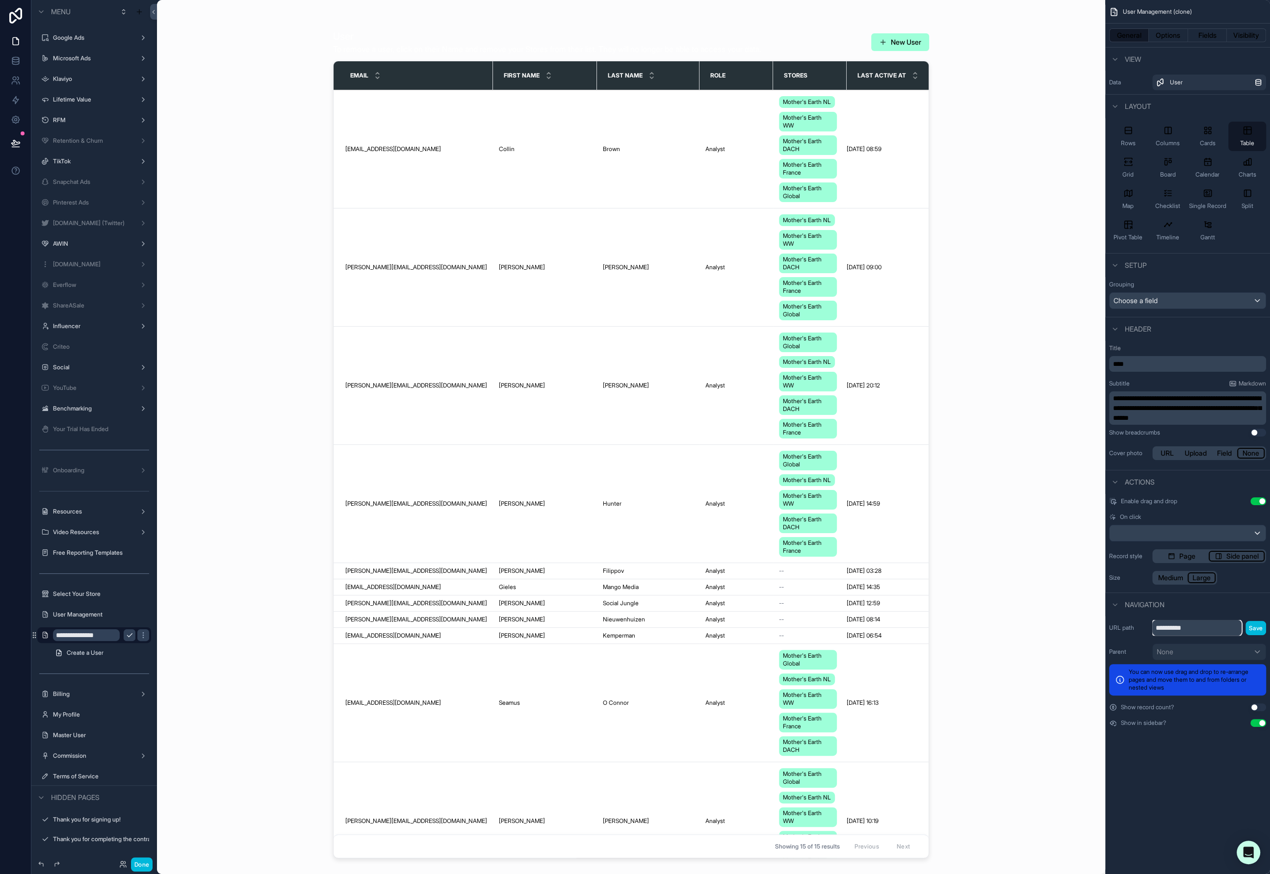
click at [1208, 629] on input "**********" at bounding box center [1196, 628] width 89 height 16
type input "**********"
click at [1260, 628] on button "Save" at bounding box center [1256, 628] width 21 height 14
click at [1259, 628] on button "Save" at bounding box center [1256, 628] width 21 height 14
click at [1255, 623] on button "Save" at bounding box center [1256, 628] width 21 height 14
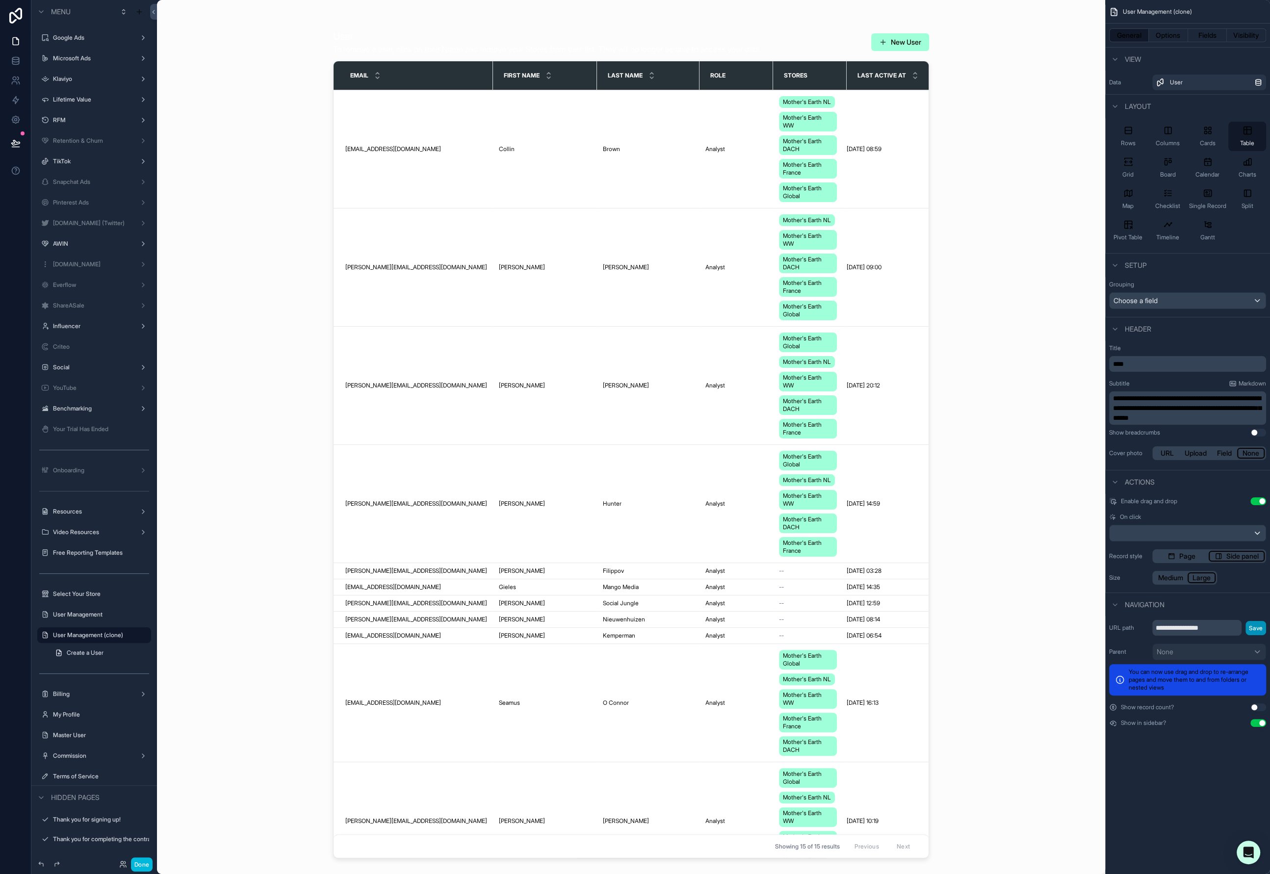
click at [1255, 623] on button "Save" at bounding box center [1256, 628] width 21 height 14
click at [1213, 805] on div "**********" at bounding box center [1187, 437] width 165 height 874
click at [130, 633] on icon "scrollable content" at bounding box center [130, 635] width 8 height 8
click at [100, 632] on input "**********" at bounding box center [86, 635] width 67 height 12
type input "**********"
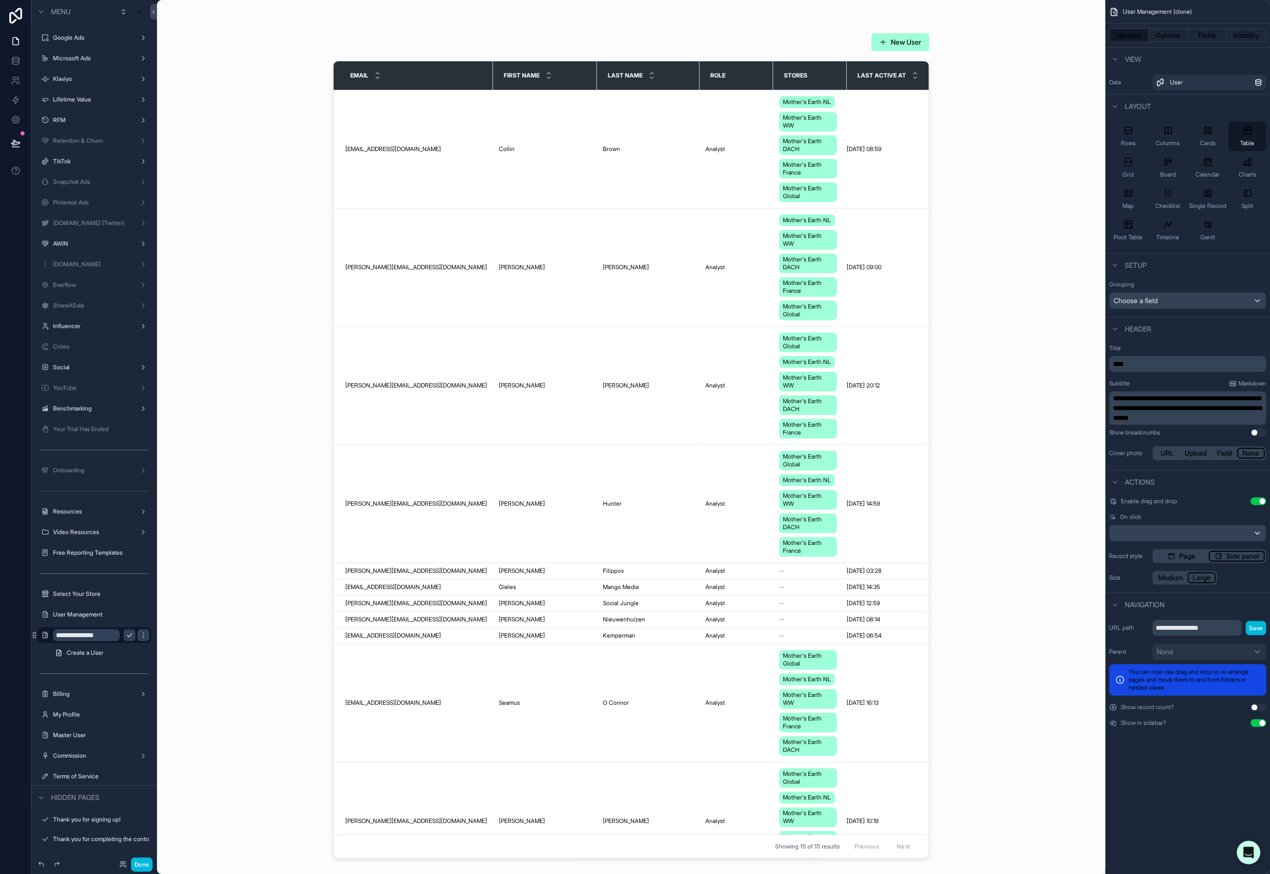
click at [132, 635] on icon "scrollable content" at bounding box center [130, 635] width 8 height 8
click at [1250, 35] on button "Visibility" at bounding box center [1246, 35] width 39 height 14
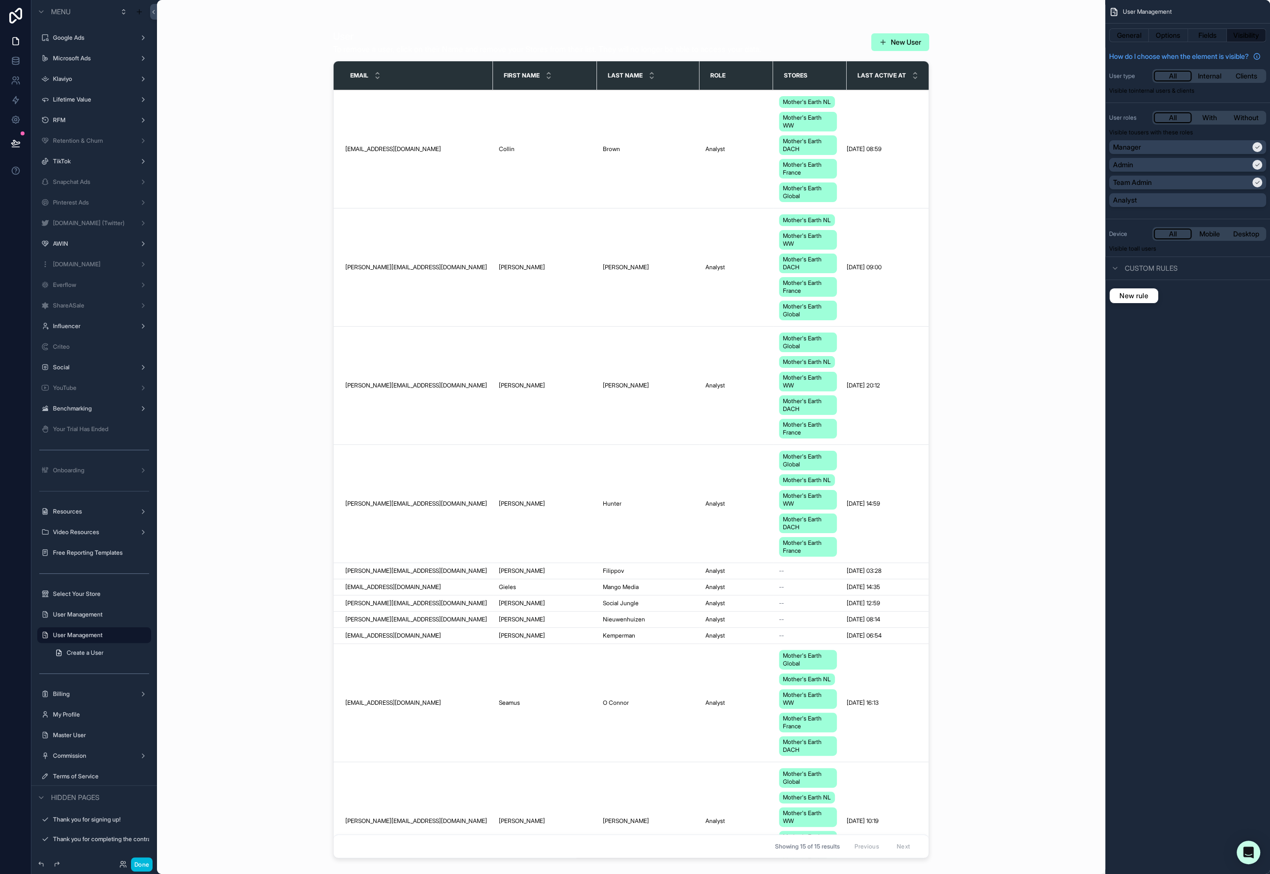
click at [1145, 300] on span "New rule" at bounding box center [1134, 295] width 37 height 9
click at [1160, 311] on div "**********" at bounding box center [1187, 305] width 139 height 16
click at [1182, 374] on span "The current user's values" at bounding box center [1165, 379] width 79 height 10
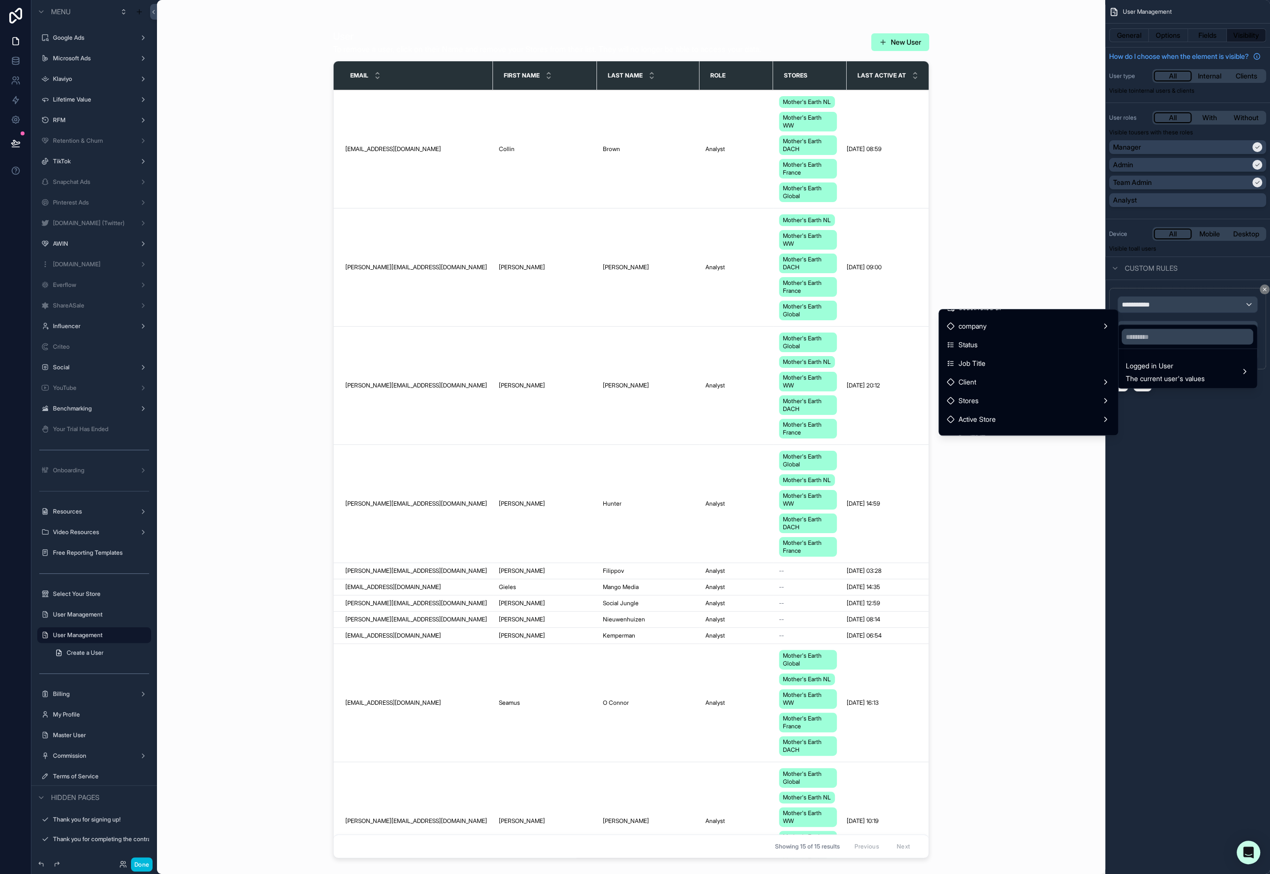
scroll to position [200, 0]
click at [1039, 404] on div "Stores" at bounding box center [1028, 400] width 163 height 12
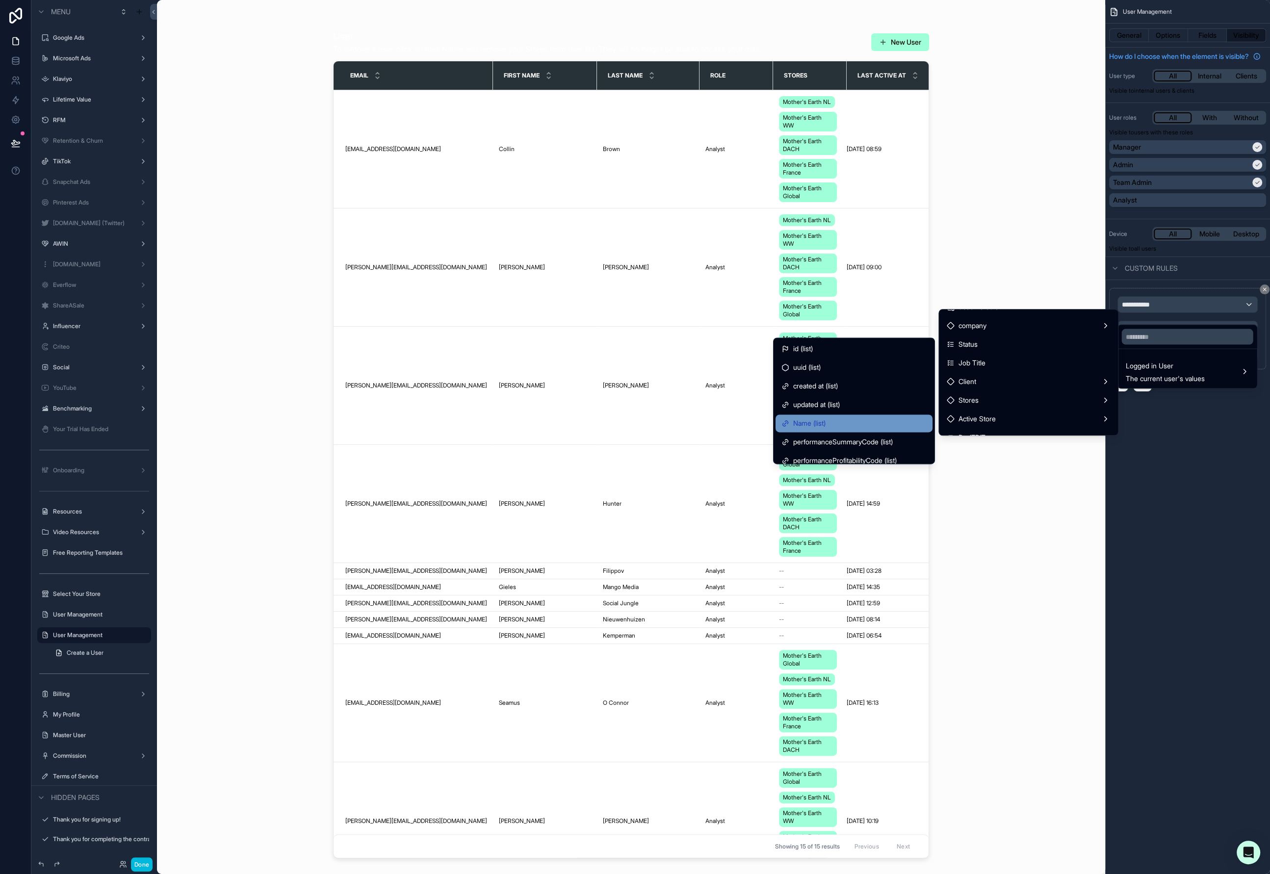
click at [867, 418] on div "Name (list)" at bounding box center [853, 423] width 145 height 12
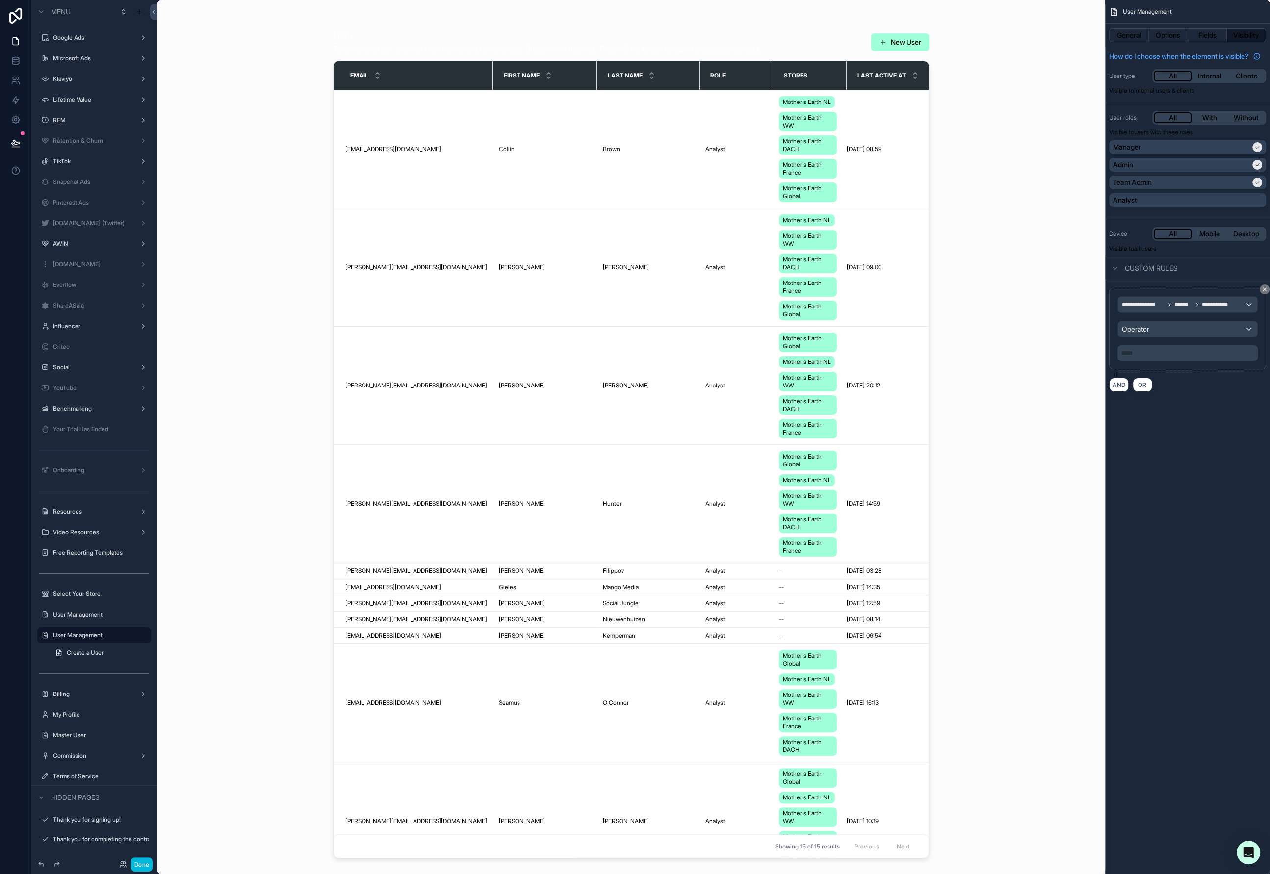
click at [1186, 346] on div "**********" at bounding box center [1188, 328] width 140 height 65
click at [1181, 337] on div "Operator" at bounding box center [1187, 329] width 139 height 16
click at [1155, 385] on div "Contains" at bounding box center [1188, 390] width 124 height 12
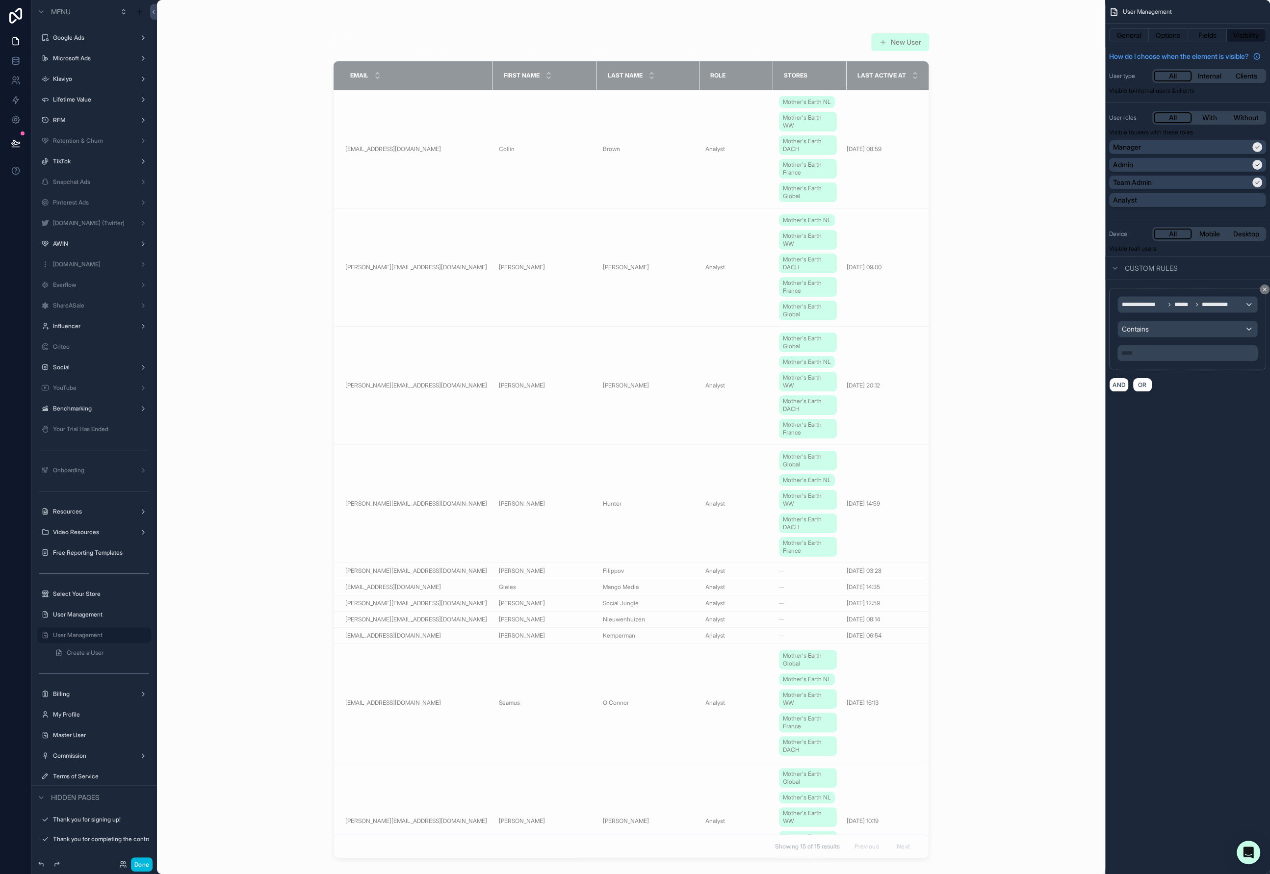
click at [1151, 357] on p "***** ﻿" at bounding box center [1188, 353] width 134 height 8
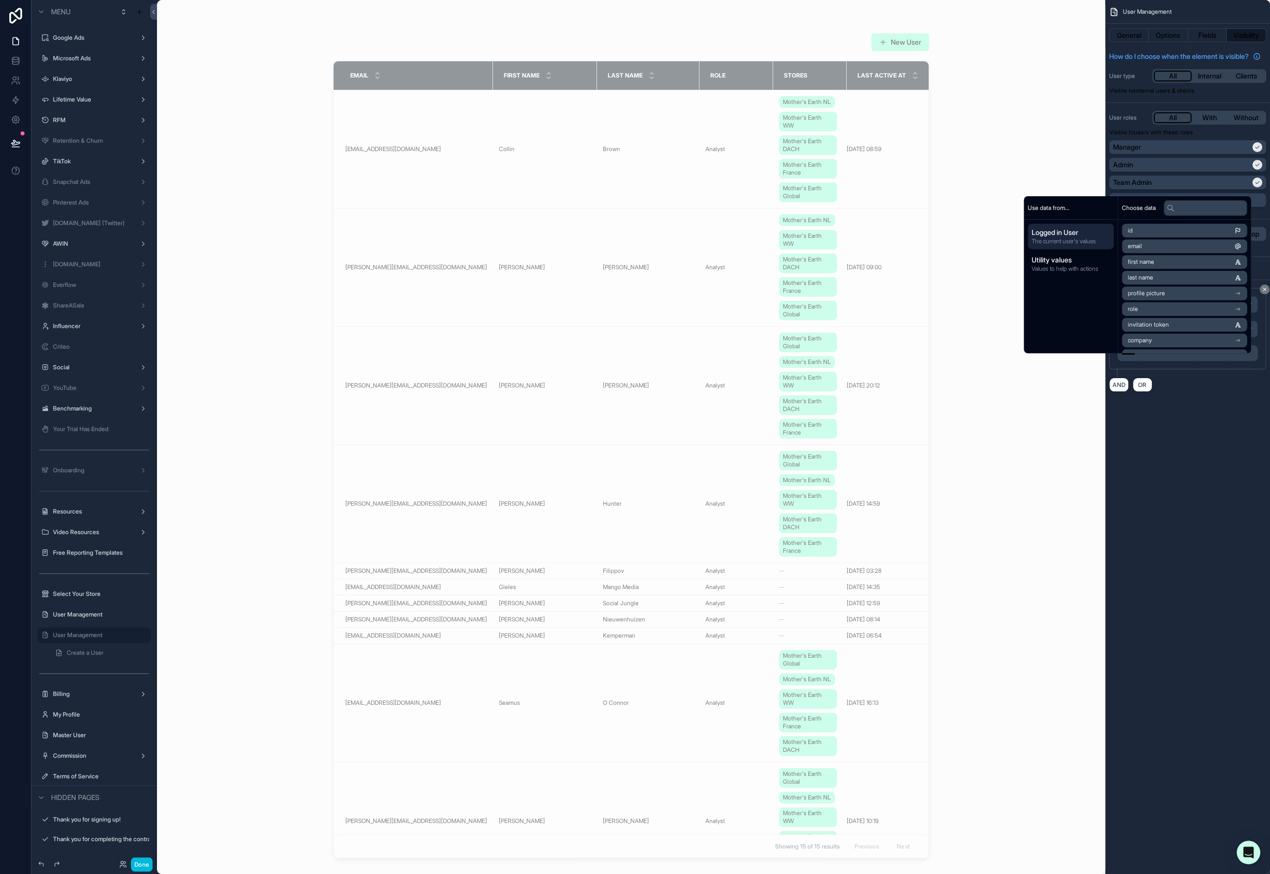
click at [1159, 550] on div "**********" at bounding box center [1187, 437] width 165 height 874
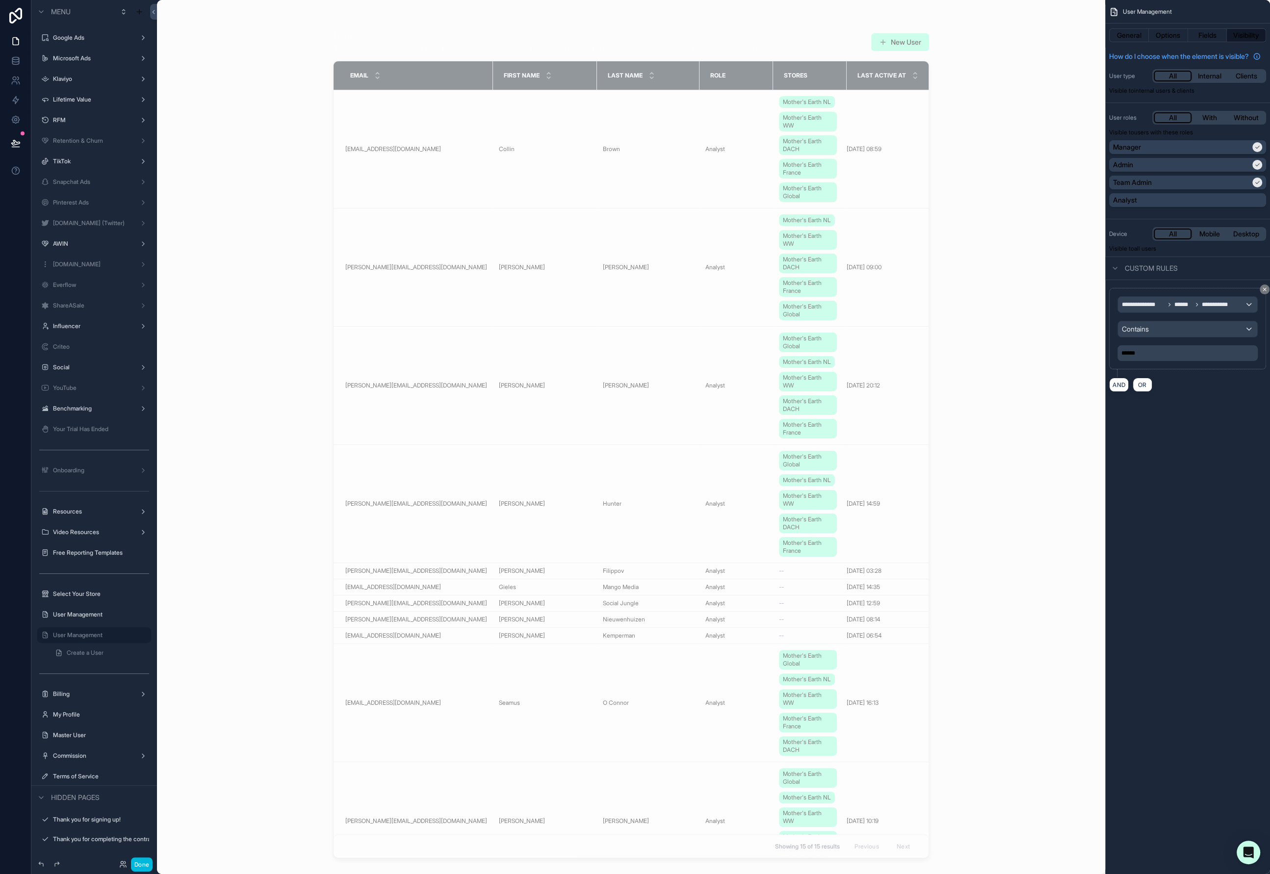
click at [1163, 547] on div "**********" at bounding box center [1187, 437] width 165 height 874
click at [146, 863] on button "Done" at bounding box center [142, 865] width 22 height 14
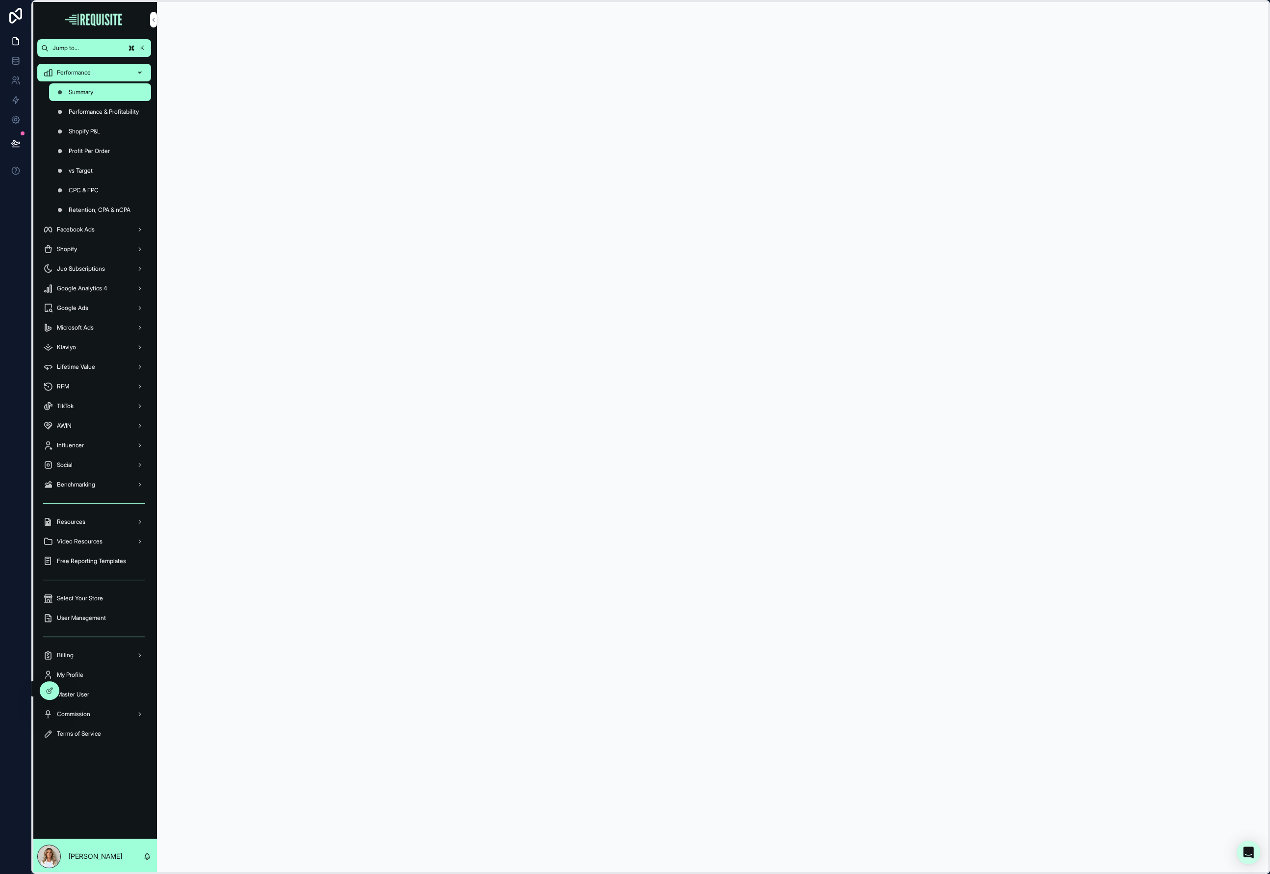
drag, startPoint x: 38, startPoint y: 629, endPoint x: 37, endPoint y: 694, distance: 64.3
click at [37, 694] on icon at bounding box center [35, 691] width 8 height 8
click at [51, 697] on div at bounding box center [51, 690] width 20 height 19
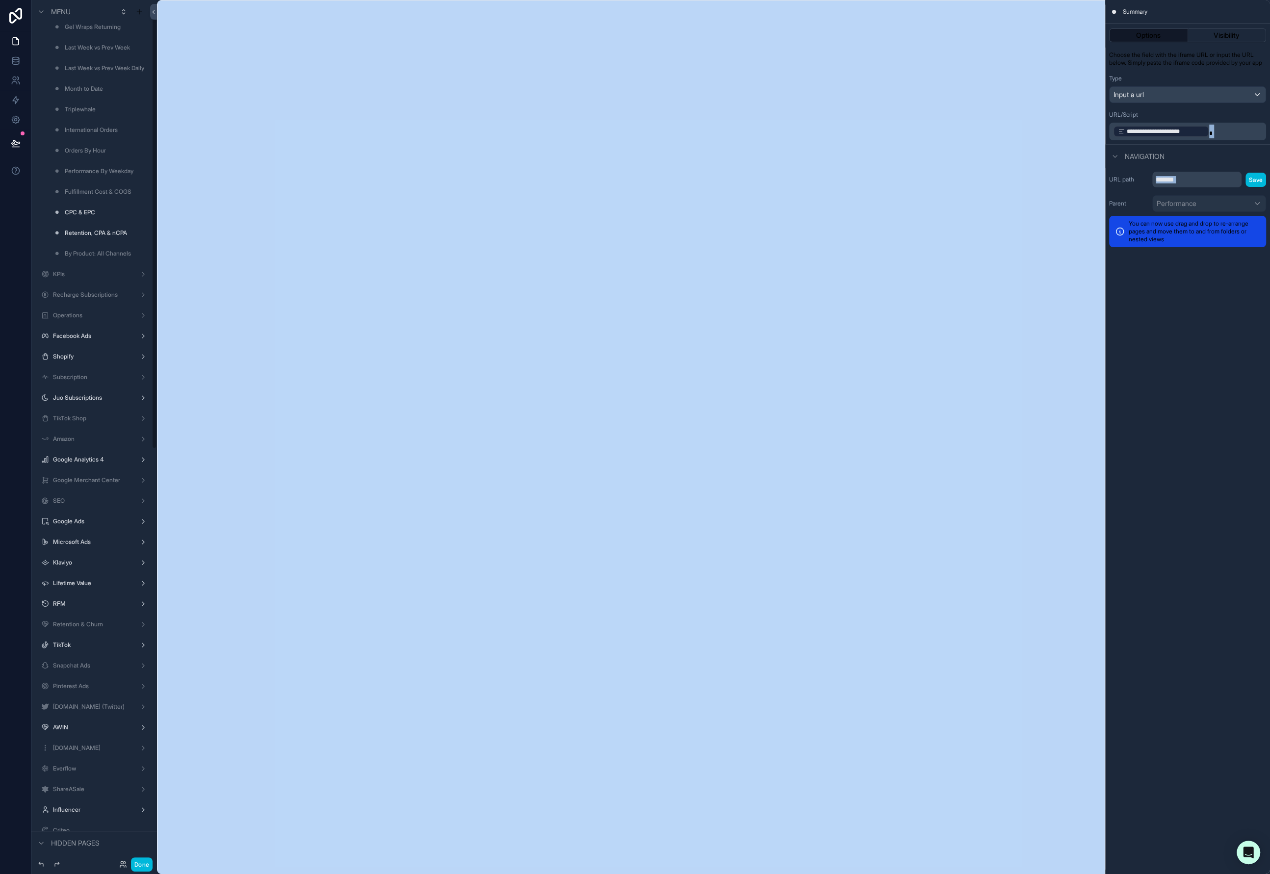
scroll to position [865, 0]
click at [84, 656] on div "User Management" at bounding box center [94, 654] width 82 height 12
click at [69, 652] on label "User Management" at bounding box center [92, 654] width 78 height 8
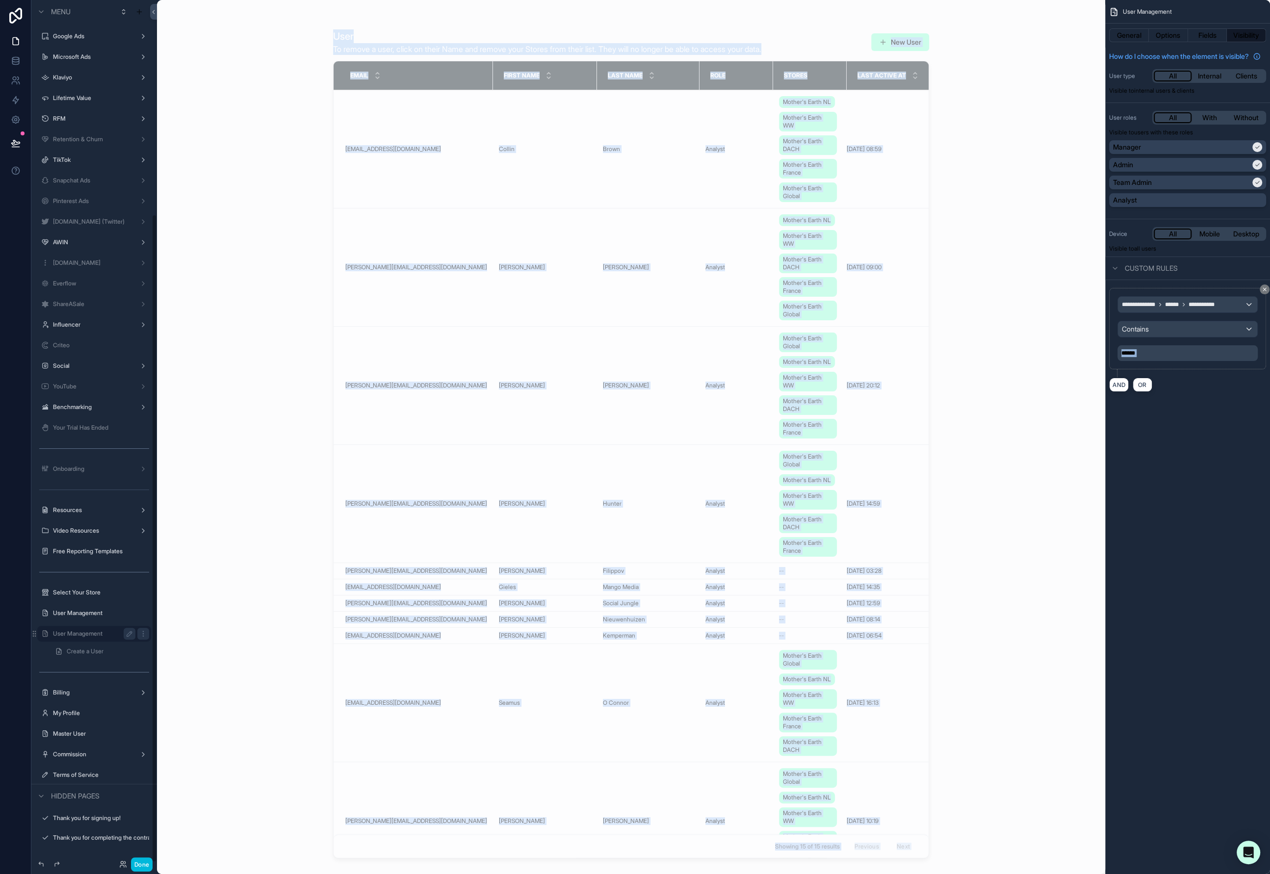
scroll to position [286, 0]
click at [1186, 357] on p "******" at bounding box center [1188, 353] width 134 height 8
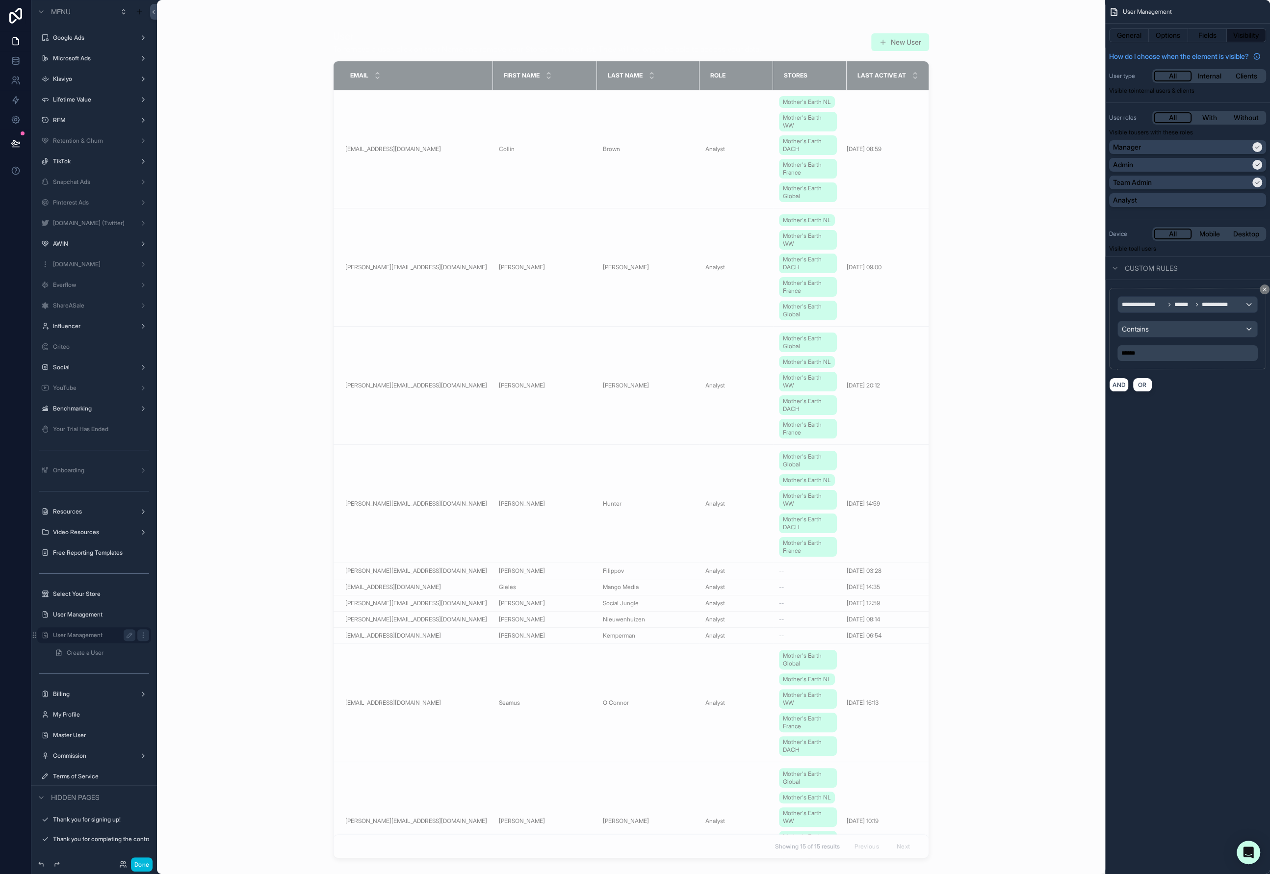
click at [1198, 425] on div "**********" at bounding box center [1187, 437] width 165 height 874
click at [1233, 312] on div "**********" at bounding box center [1187, 305] width 139 height 16
click at [1210, 375] on div "Logged in User The current user's values" at bounding box center [1188, 372] width 124 height 24
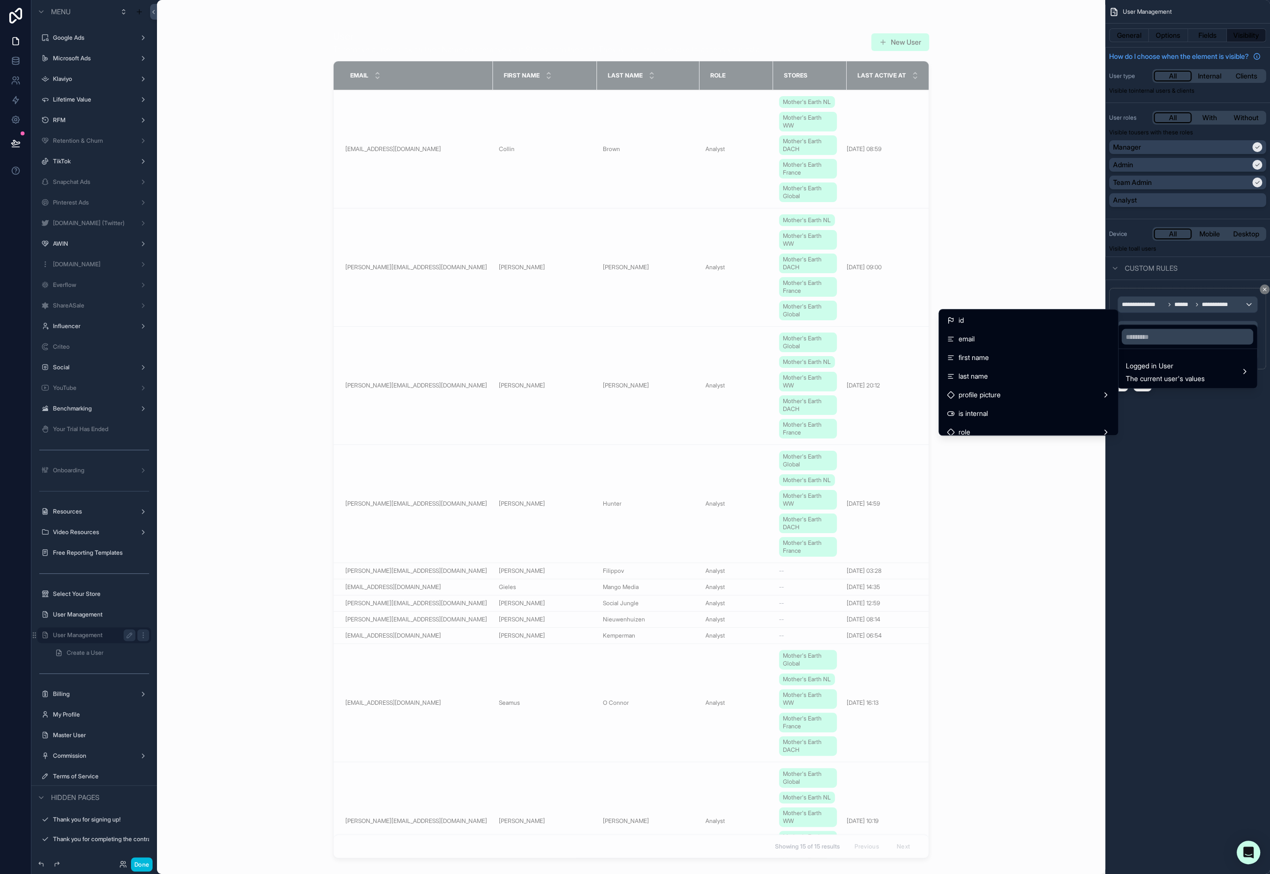
click at [1226, 422] on div "scrollable content" at bounding box center [635, 437] width 1270 height 874
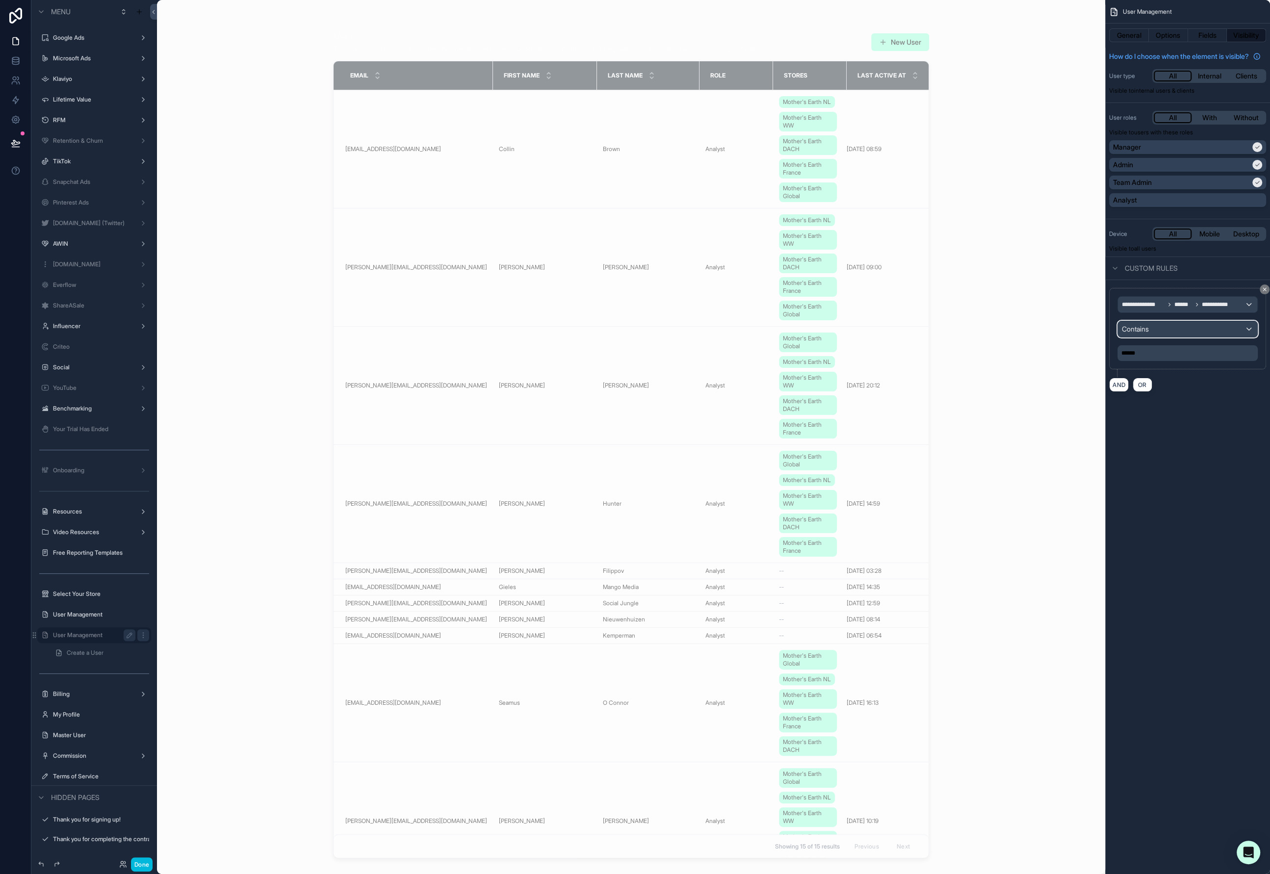
click at [1181, 337] on div "Contains" at bounding box center [1187, 329] width 139 height 16
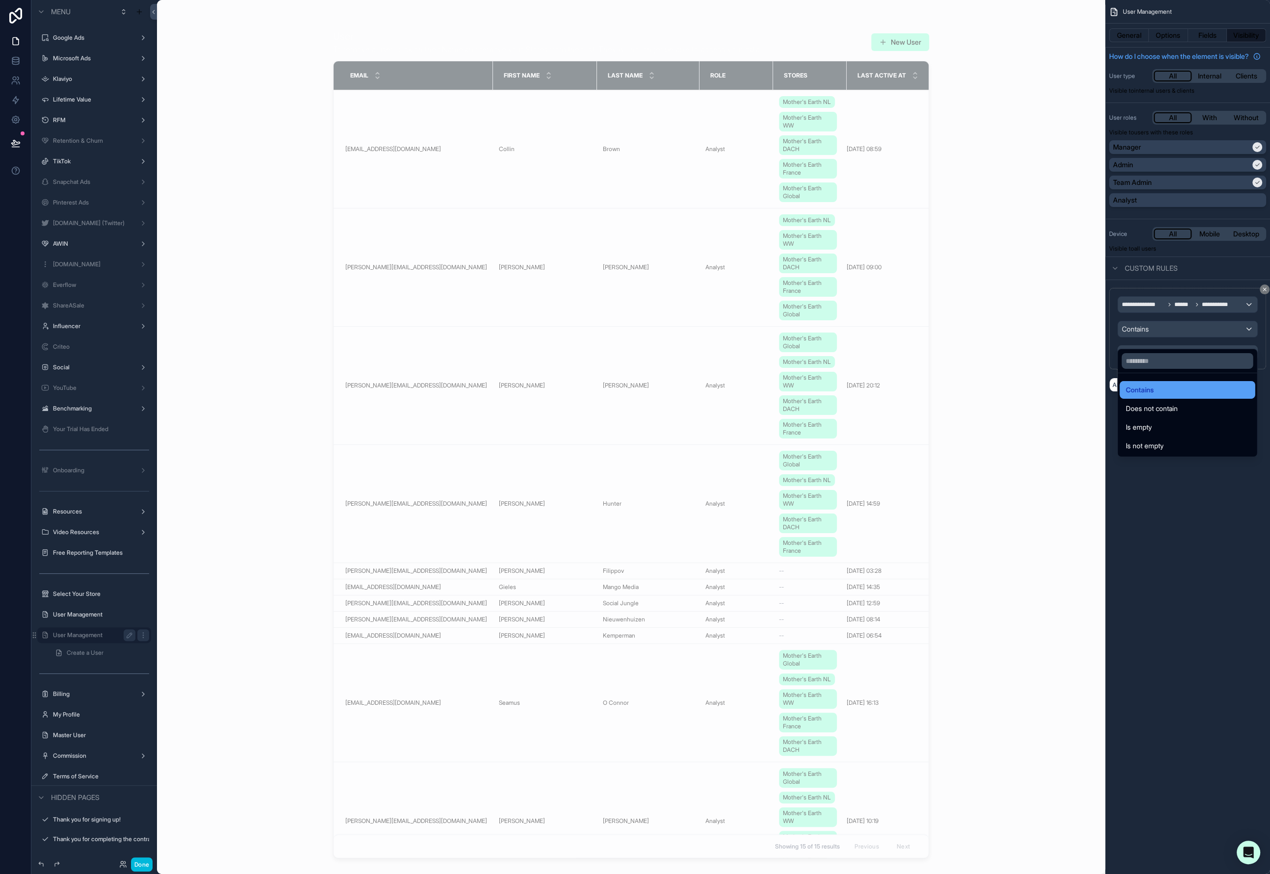
click at [1176, 388] on div "Contains" at bounding box center [1188, 390] width 124 height 12
click at [1197, 438] on div "**********" at bounding box center [1187, 437] width 165 height 874
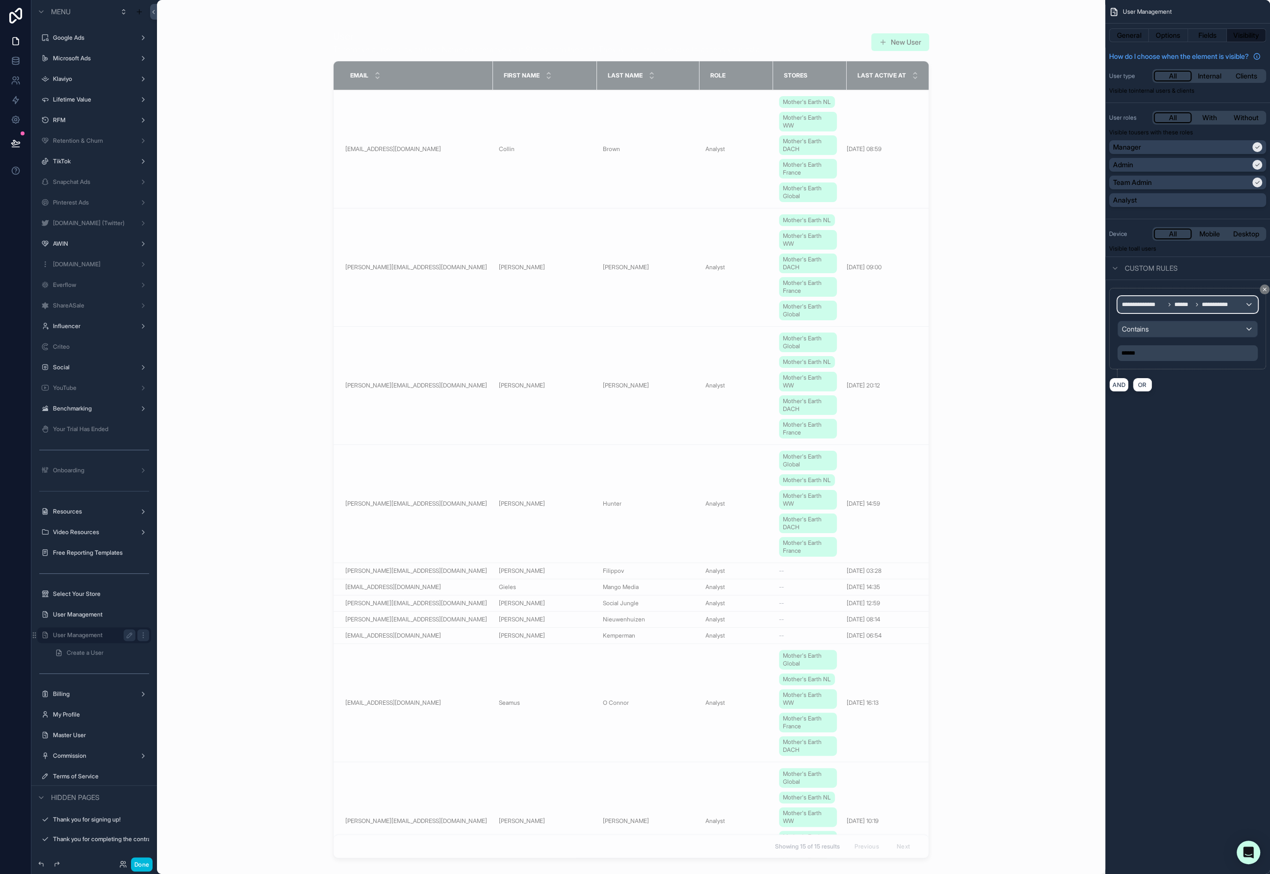
click at [1196, 308] on icon "scrollable content" at bounding box center [1197, 305] width 6 height 6
click at [1195, 367] on span "Logged in User" at bounding box center [1165, 366] width 79 height 12
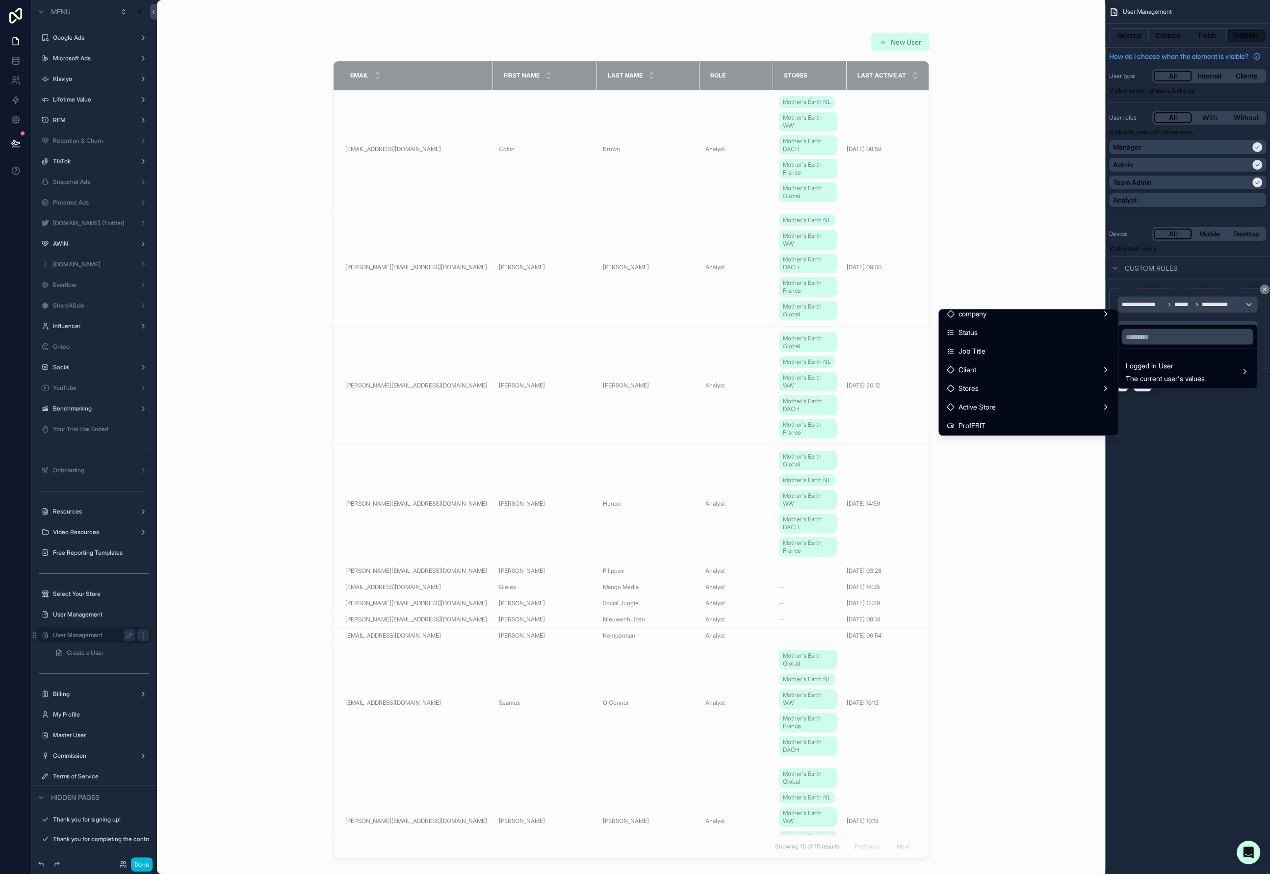
scroll to position [246, 0]
click at [984, 327] on div "Client" at bounding box center [1028, 336] width 175 height 18
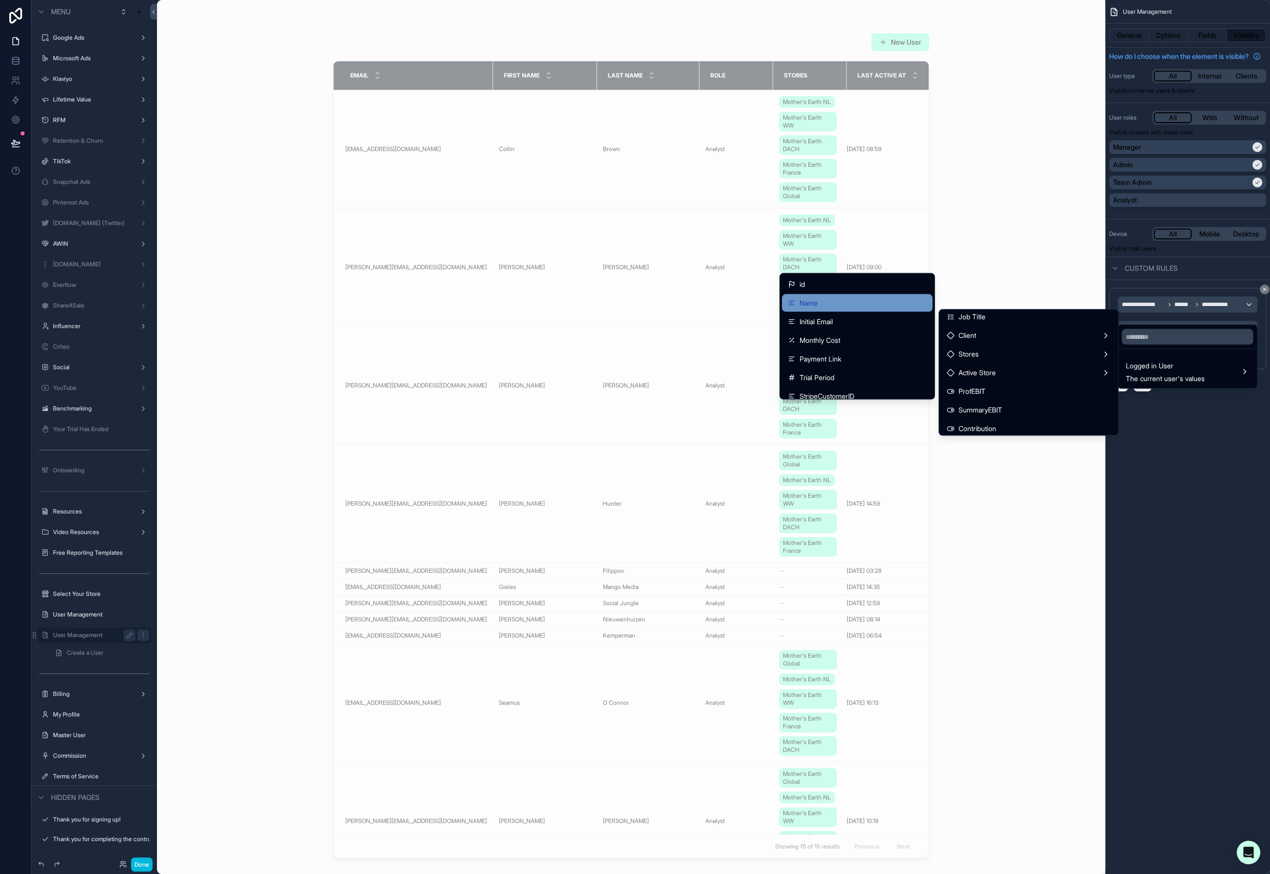
click at [824, 298] on div "Name" at bounding box center [857, 303] width 139 height 12
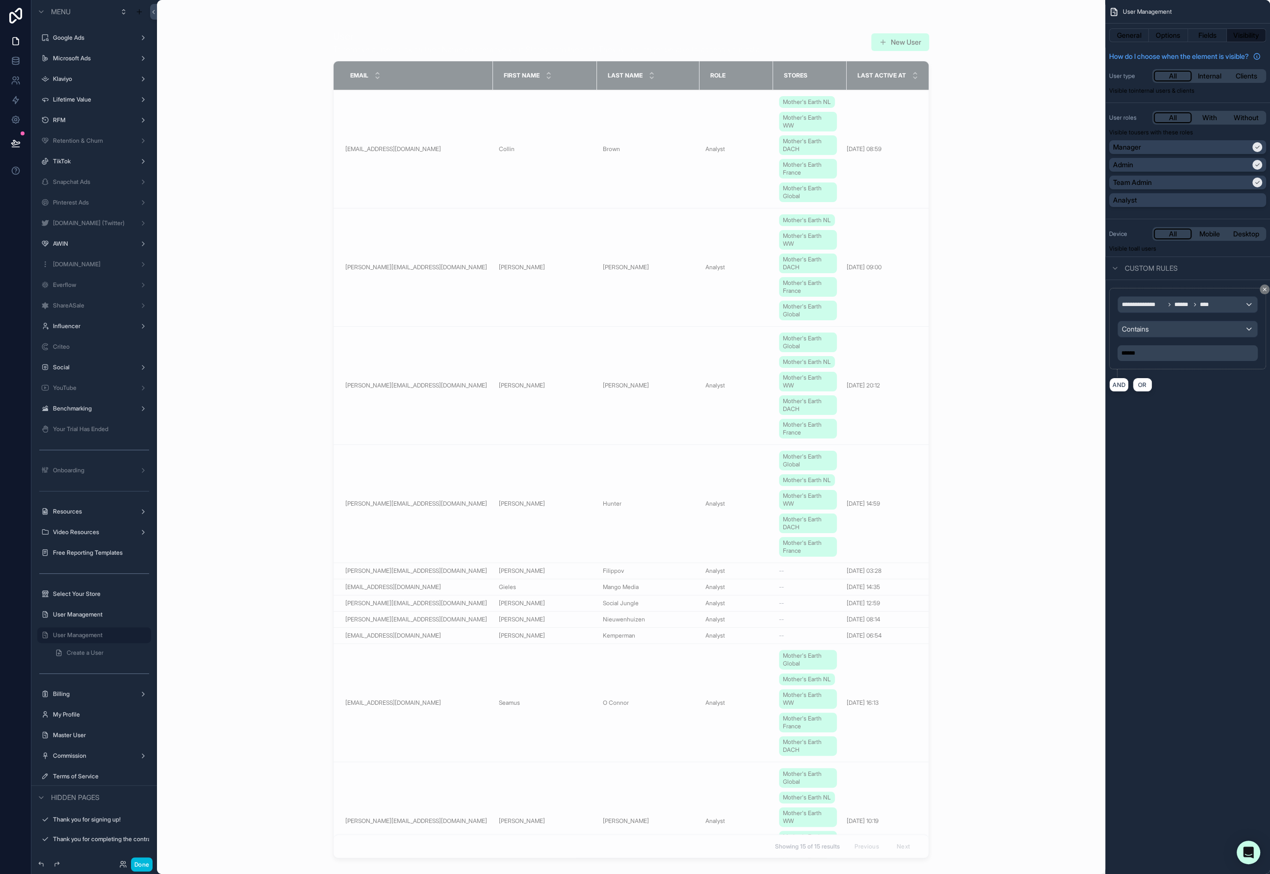
click at [1187, 357] on p "******" at bounding box center [1188, 353] width 134 height 8
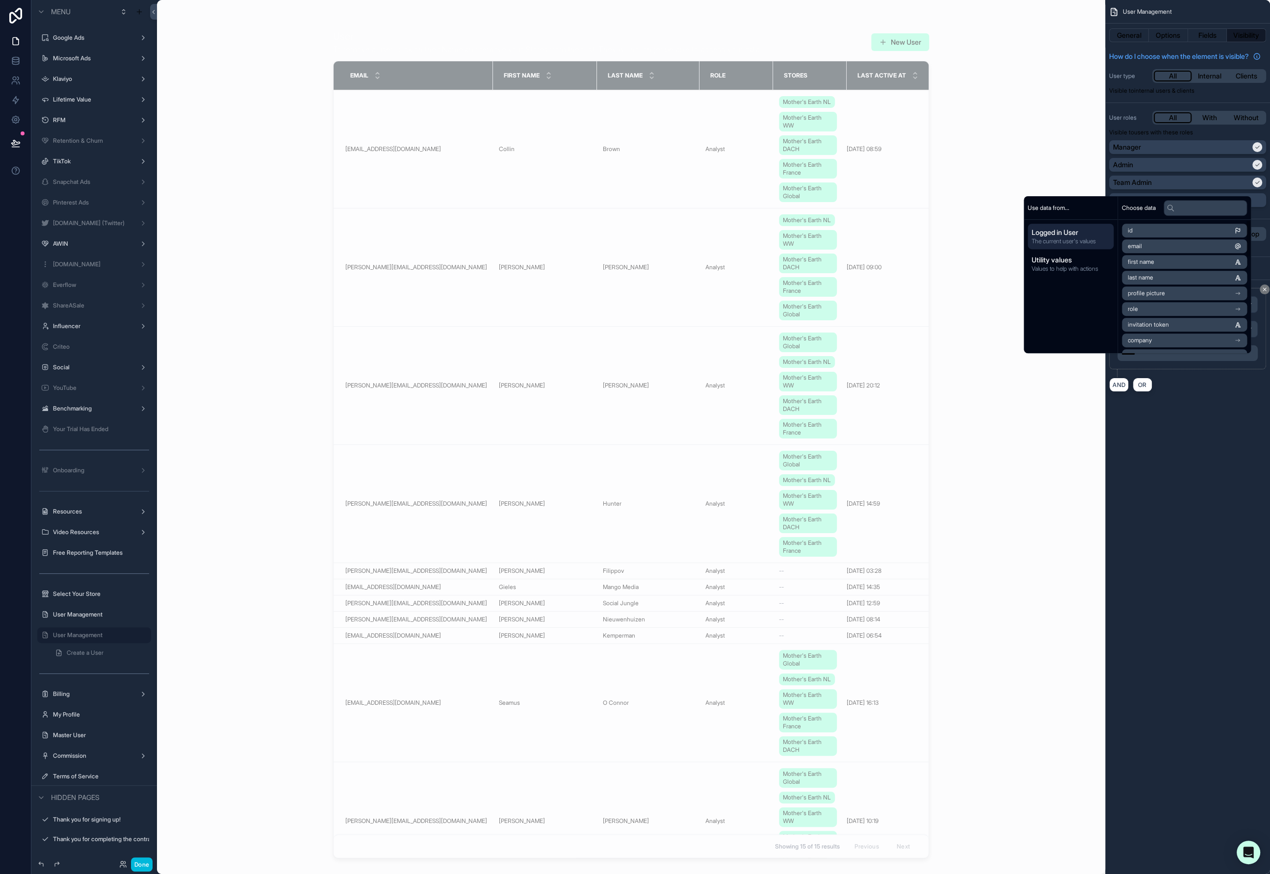
click at [1212, 377] on div "**********" at bounding box center [1187, 332] width 157 height 89
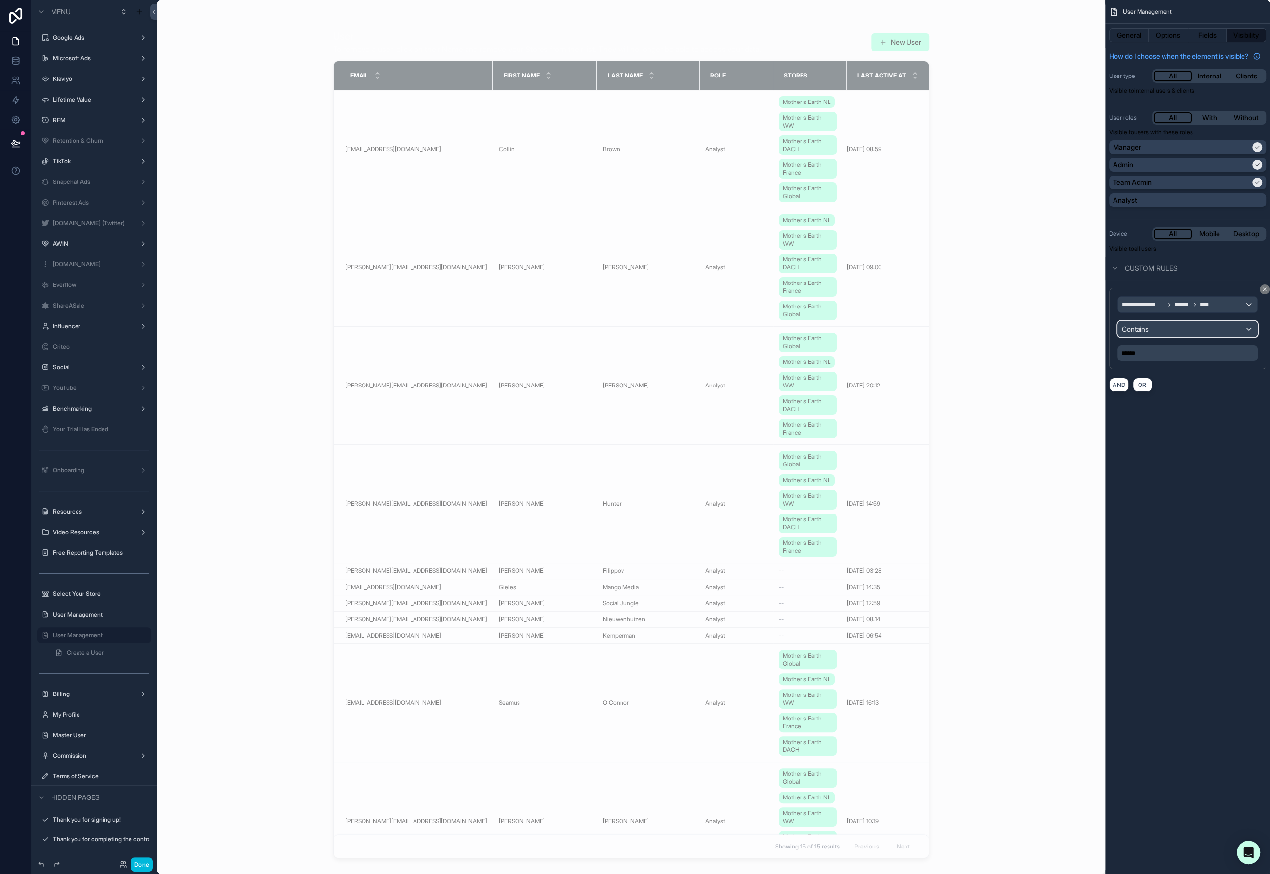
click at [1204, 333] on div "Contains" at bounding box center [1187, 329] width 139 height 16
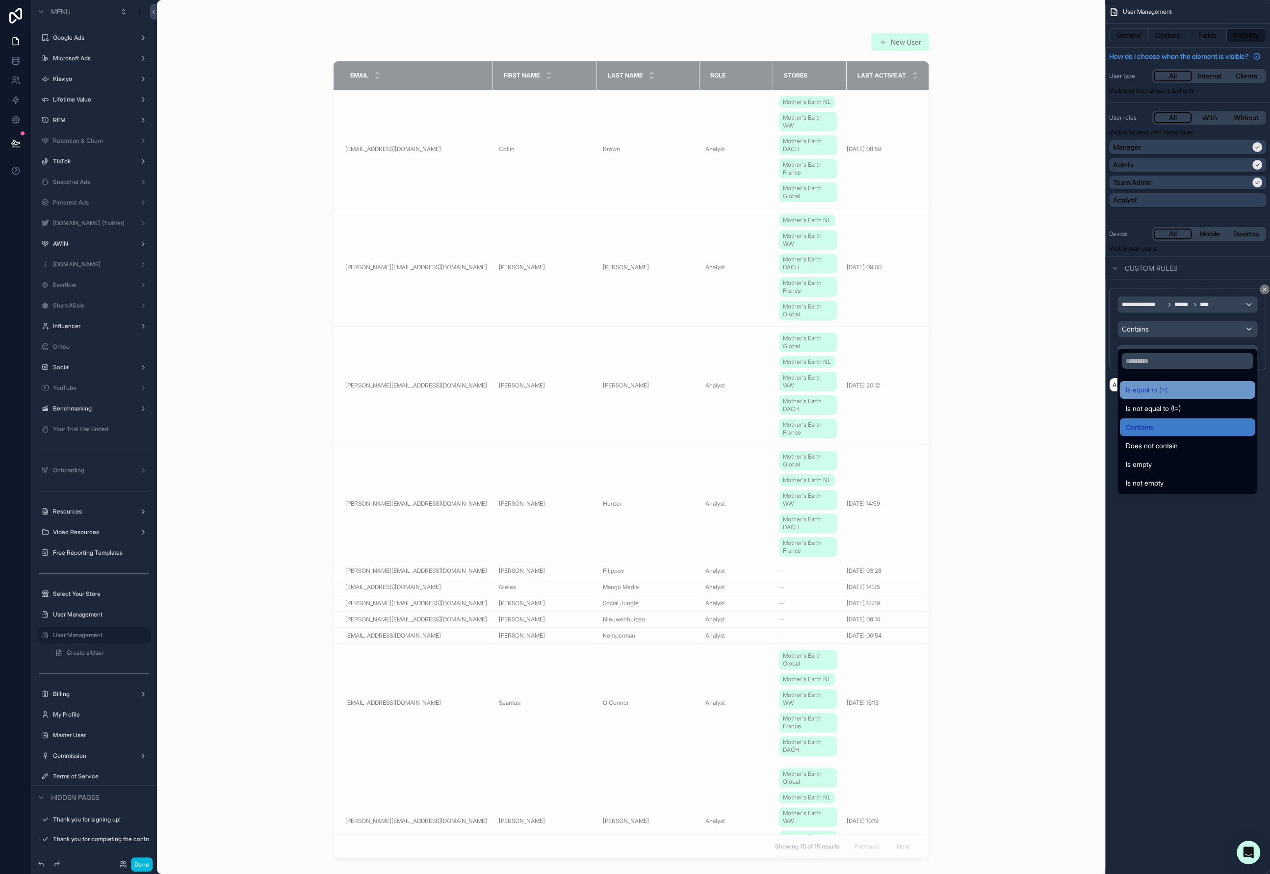
click at [1202, 393] on div "Is equal to (=)" at bounding box center [1188, 390] width 124 height 12
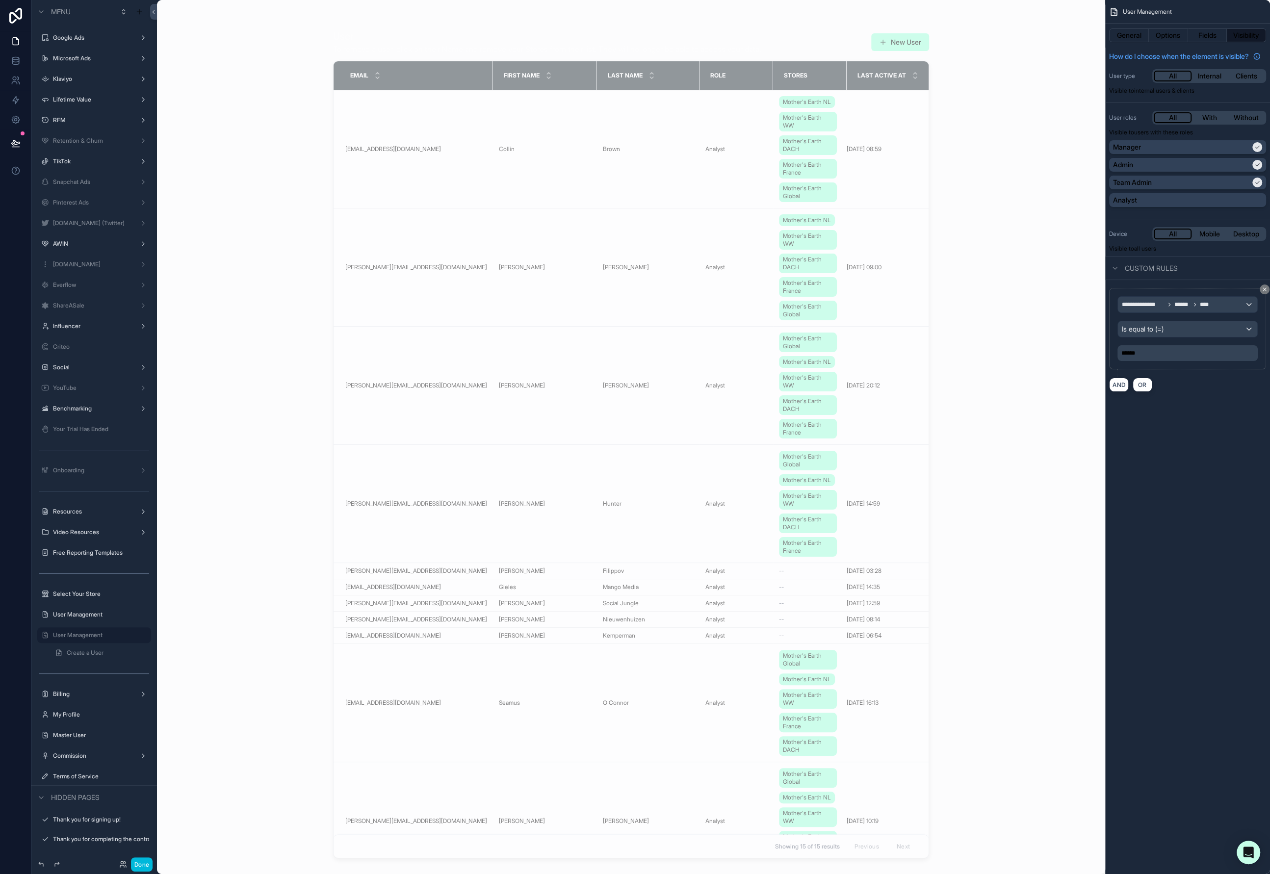
click at [1192, 361] on div "******" at bounding box center [1188, 353] width 140 height 16
click at [1178, 357] on p "******" at bounding box center [1188, 353] width 134 height 8
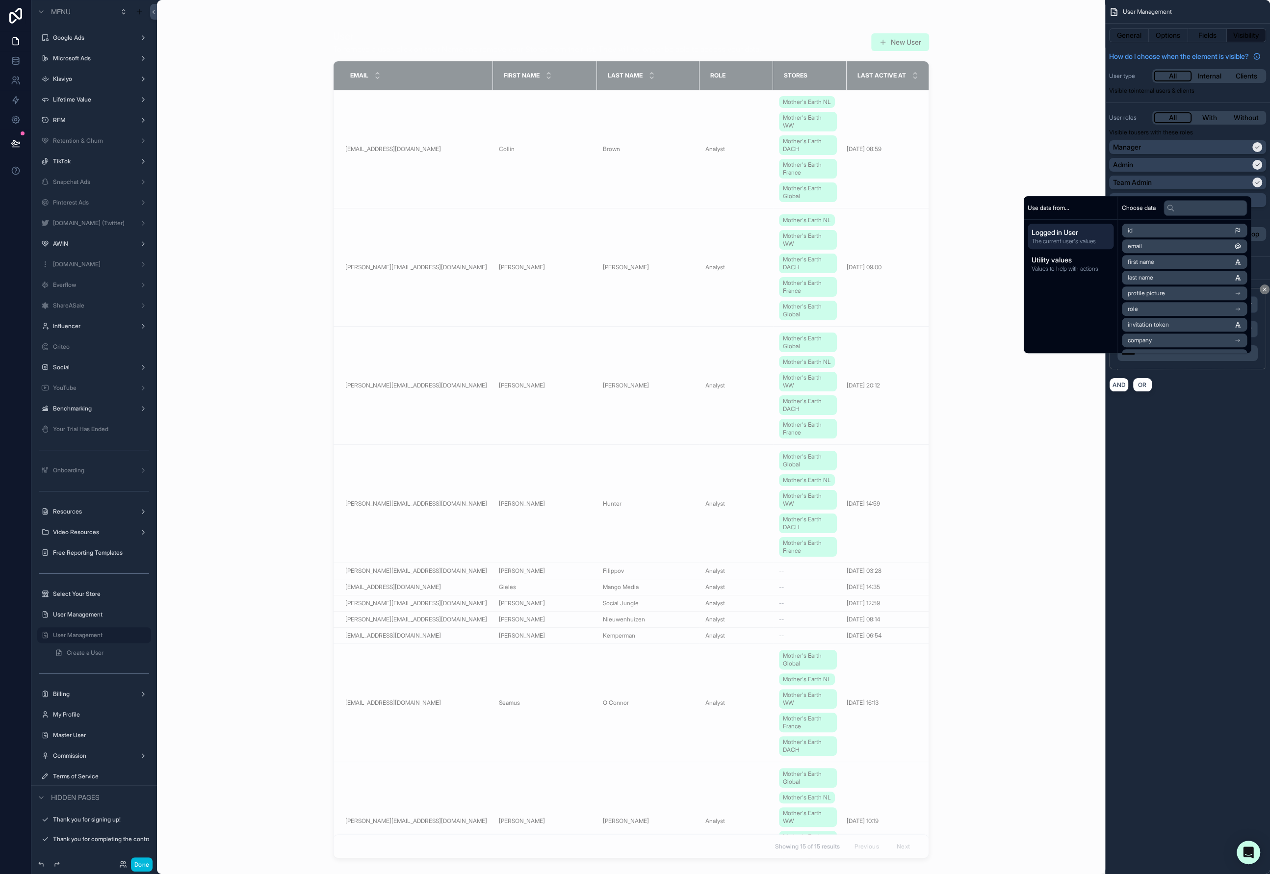
click at [1135, 356] on span "******" at bounding box center [1128, 353] width 14 height 6
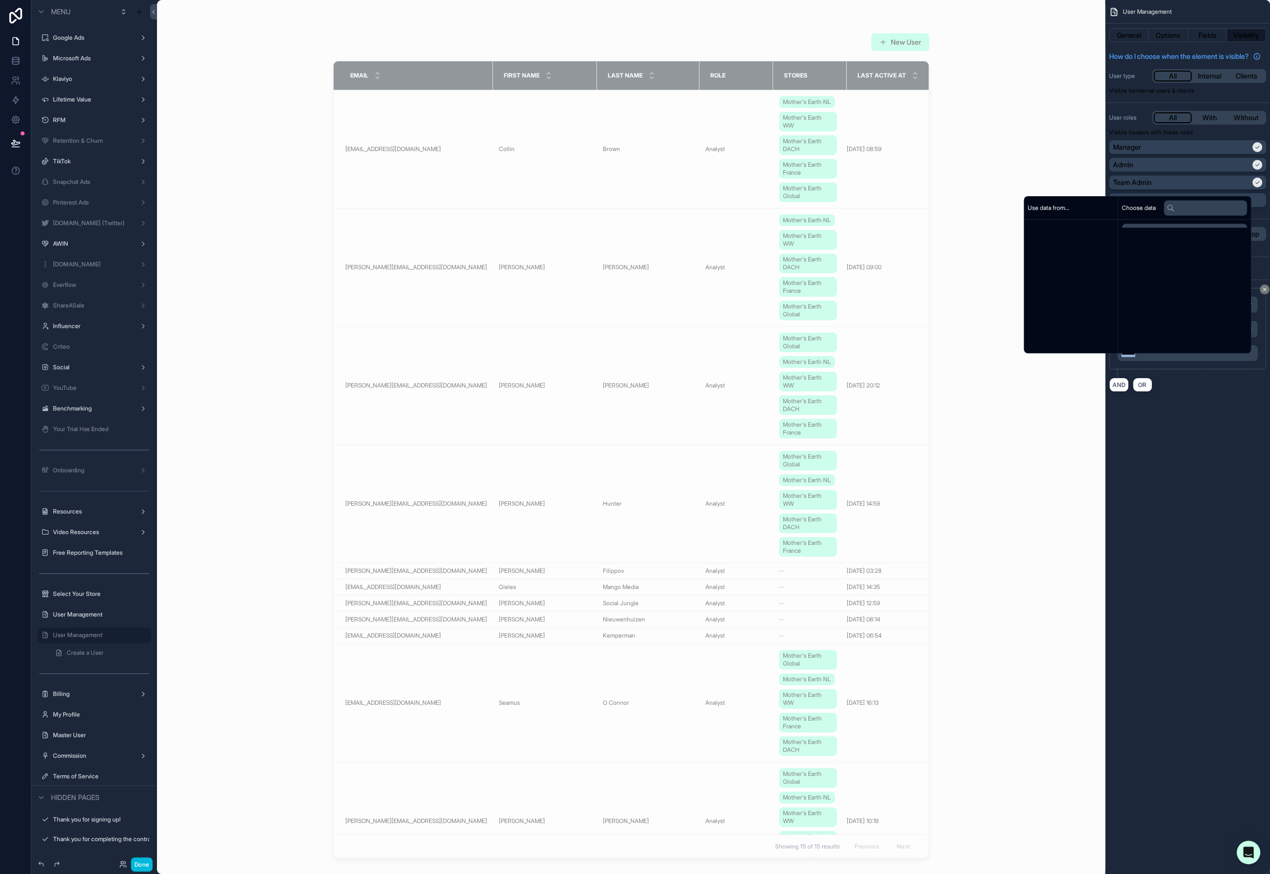
click at [1135, 356] on span "******" at bounding box center [1128, 353] width 14 height 6
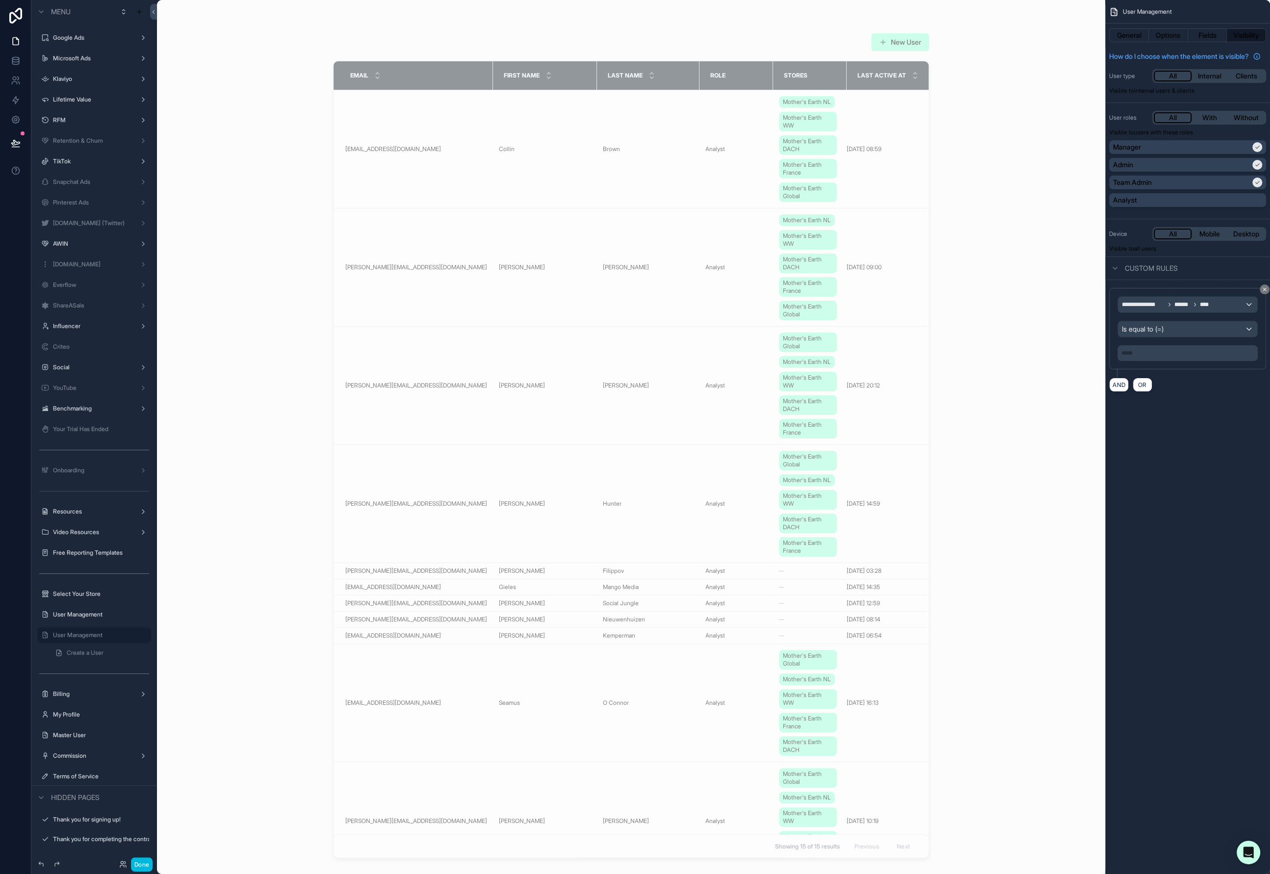
click at [1218, 439] on div "**********" at bounding box center [1187, 437] width 165 height 874
click at [1179, 357] on p "﻿" at bounding box center [1188, 353] width 134 height 8
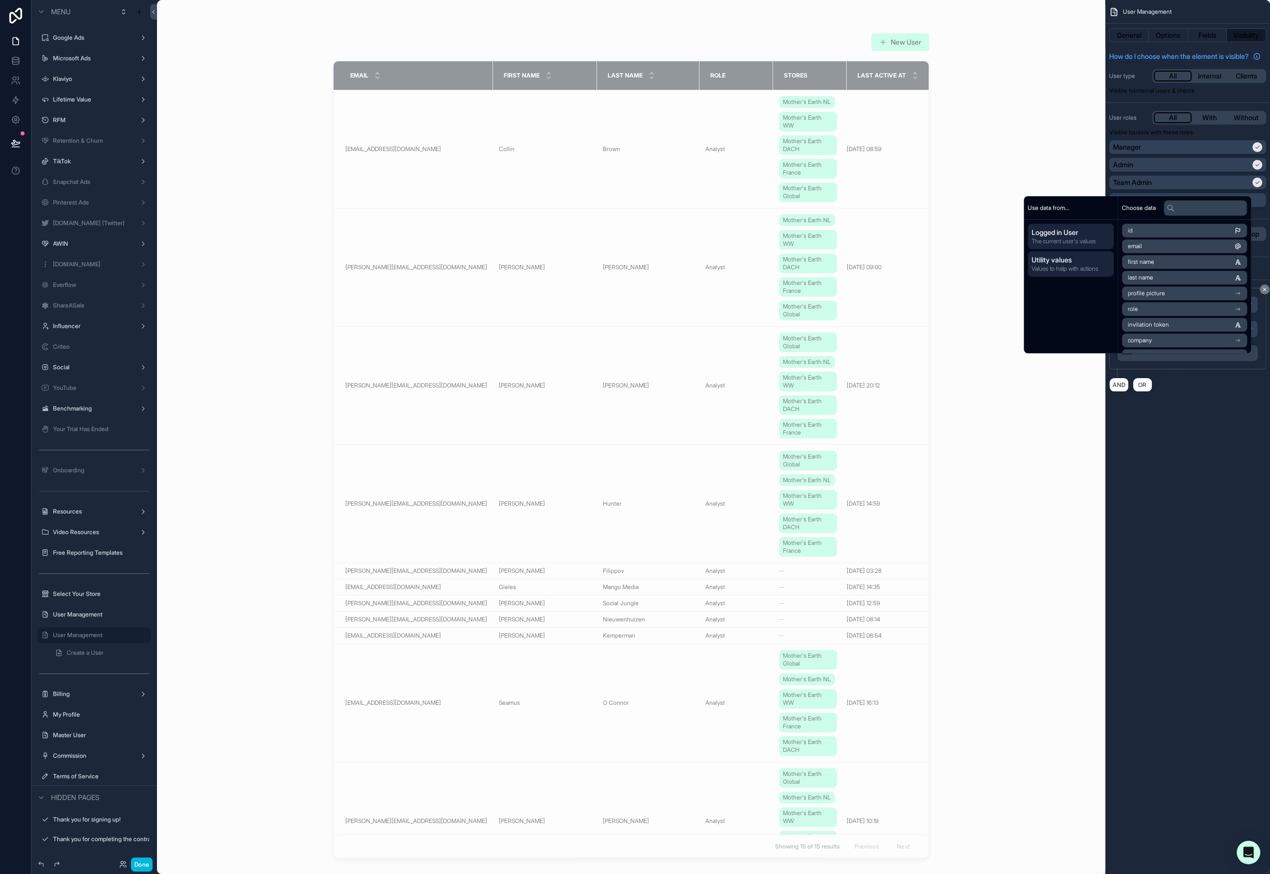
click at [1076, 261] on span "Utility values" at bounding box center [1071, 260] width 78 height 10
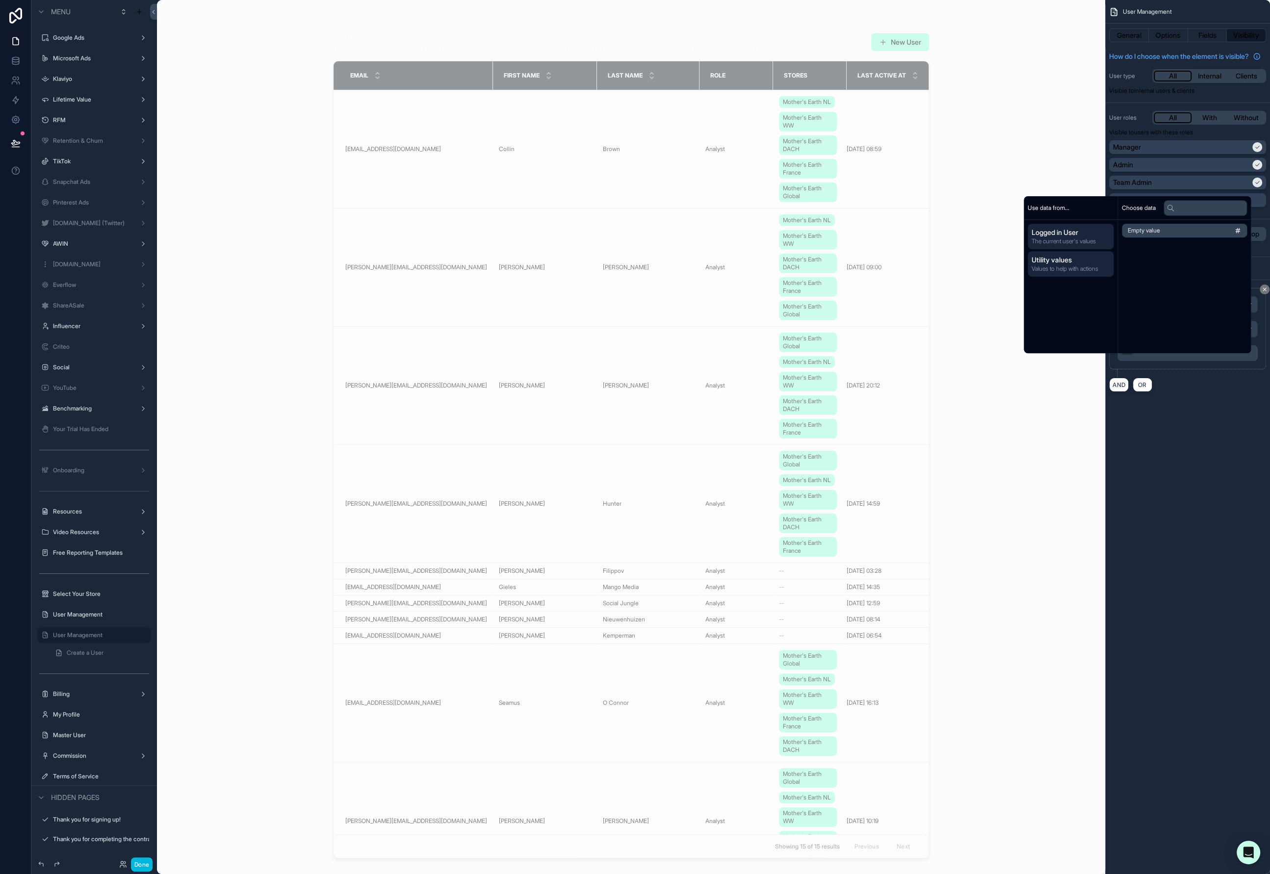
click at [1068, 239] on span "The current user's values" at bounding box center [1071, 241] width 78 height 8
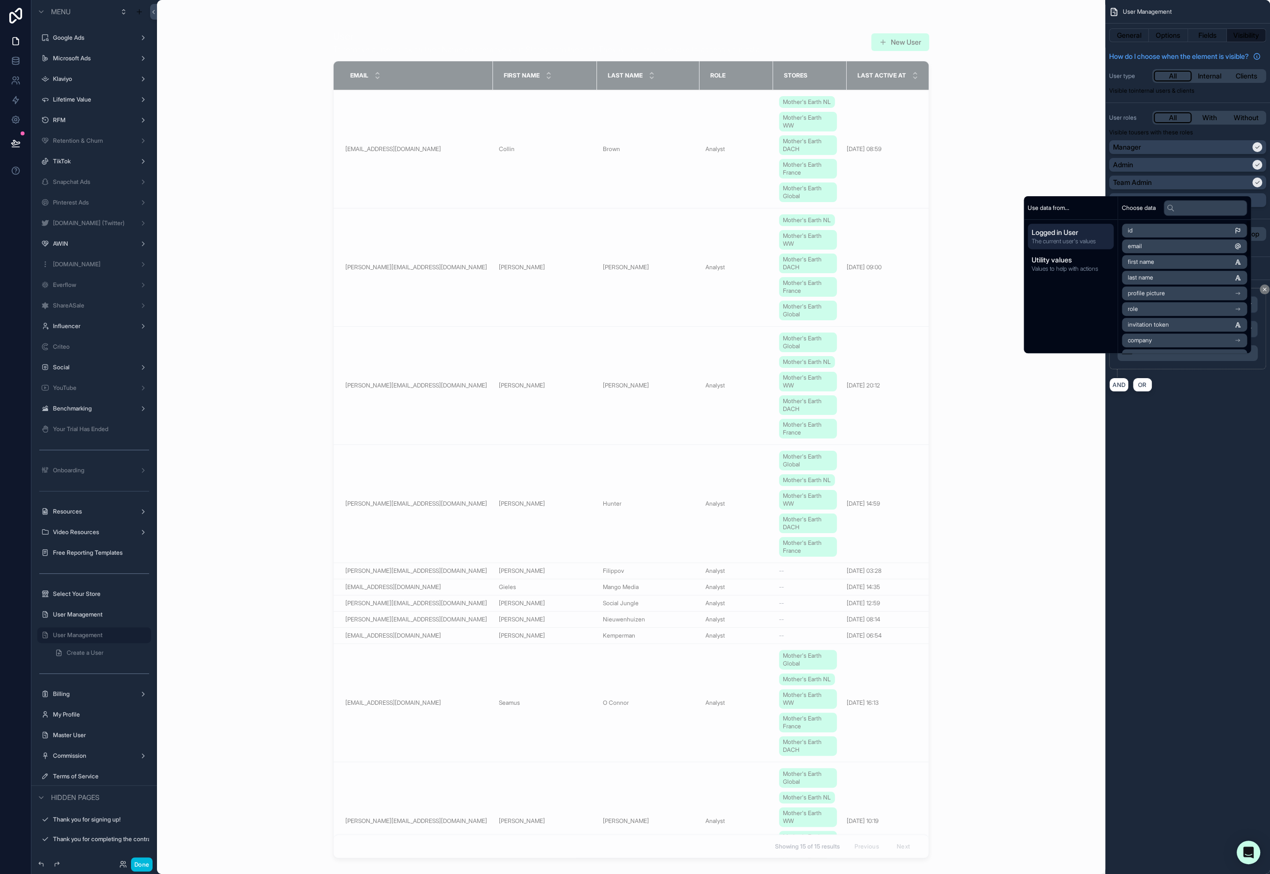
click at [1197, 357] on p "***** ﻿" at bounding box center [1188, 353] width 134 height 8
click at [1213, 529] on div "**********" at bounding box center [1187, 437] width 165 height 874
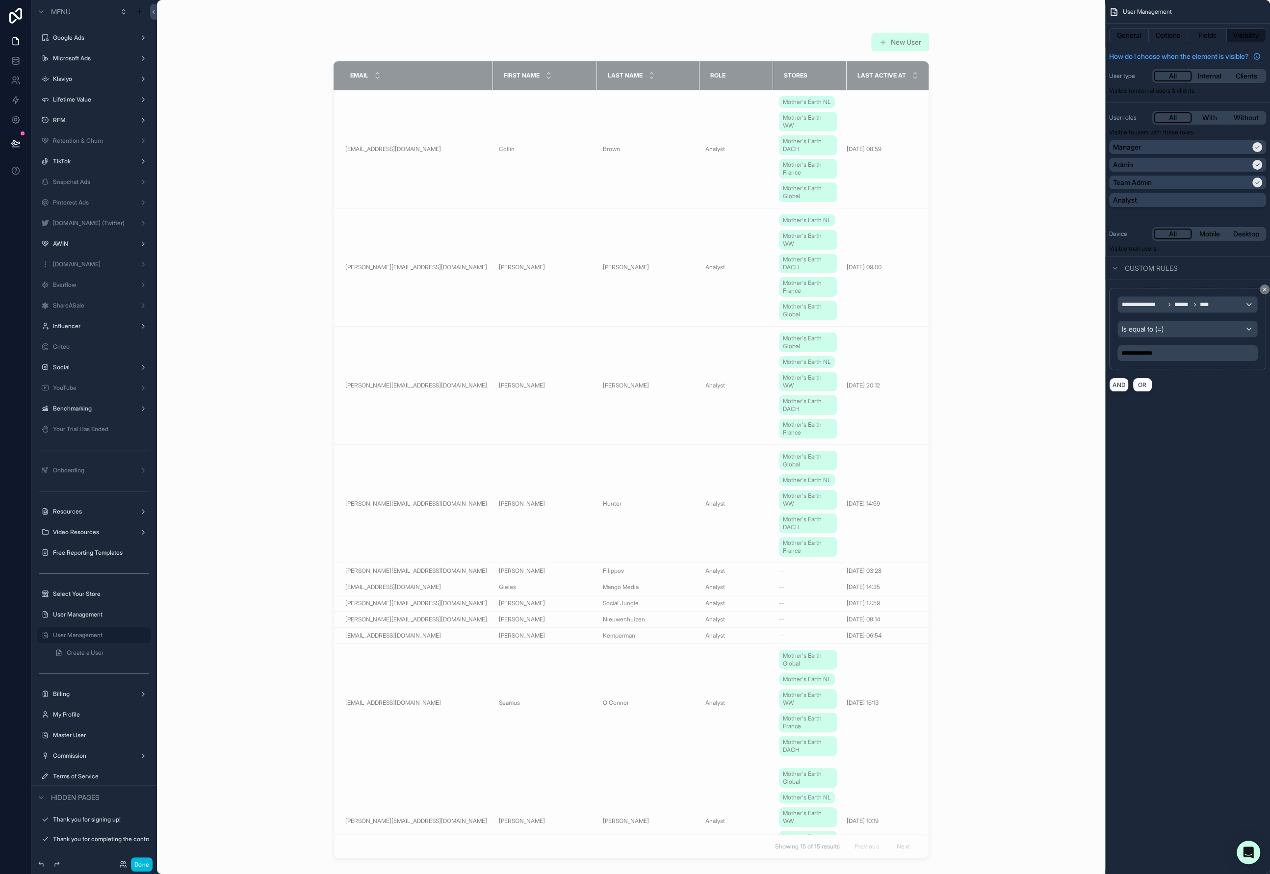
click at [145, 865] on button "Done" at bounding box center [142, 865] width 22 height 14
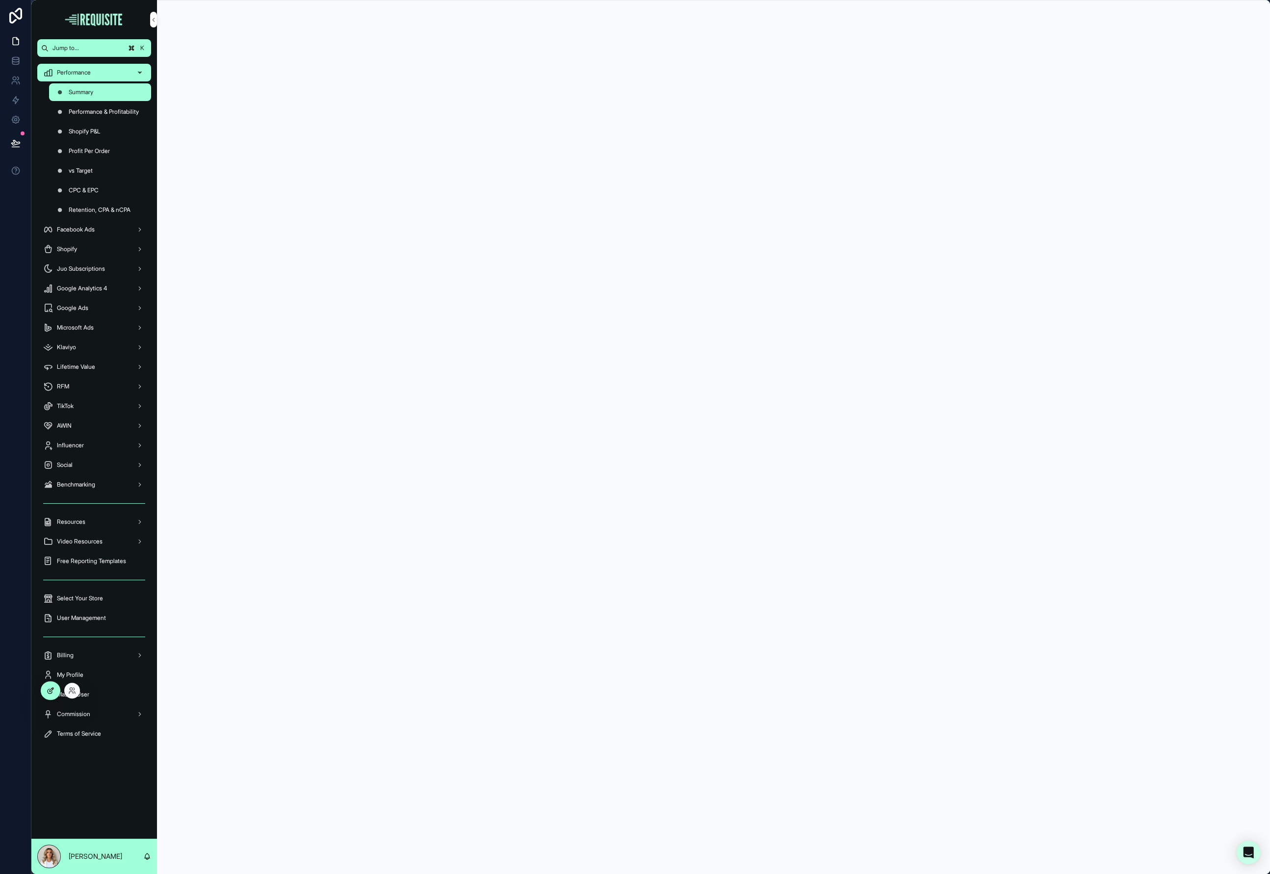
click at [48, 691] on icon at bounding box center [51, 691] width 8 height 8
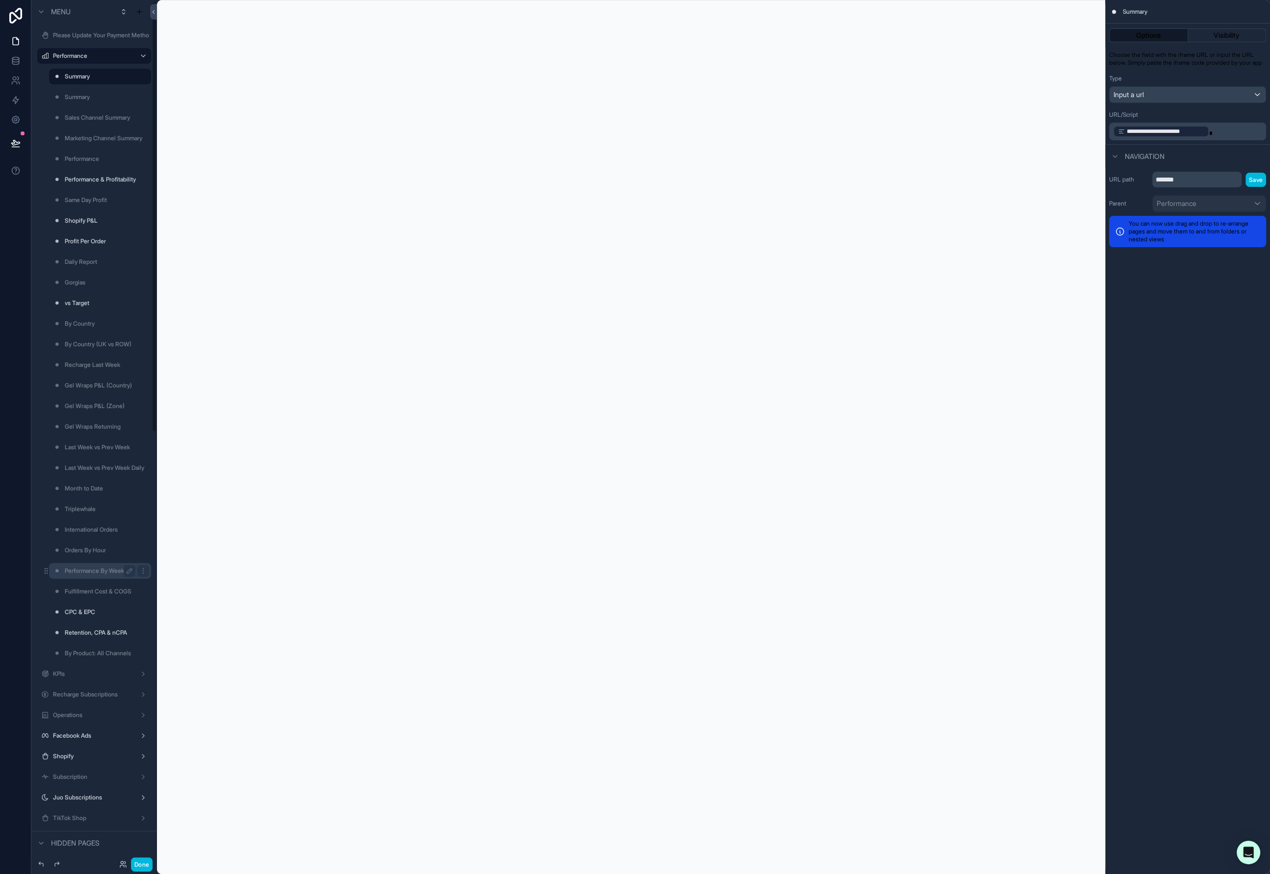
scroll to position [865, 0]
click at [71, 630] on label "User Management" at bounding box center [92, 633] width 78 height 8
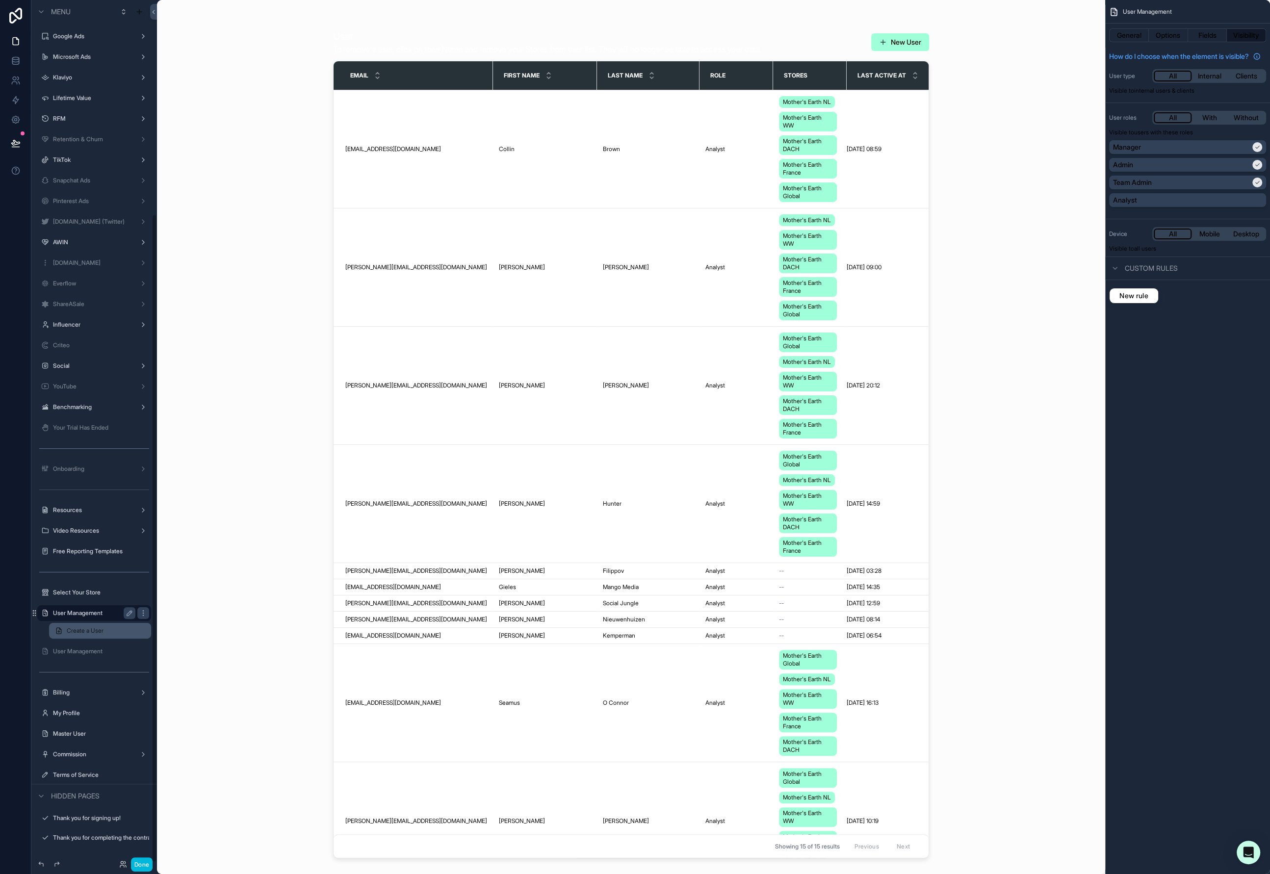
scroll to position [286, 0]
click at [1246, 36] on button "Visibility" at bounding box center [1246, 35] width 39 height 14
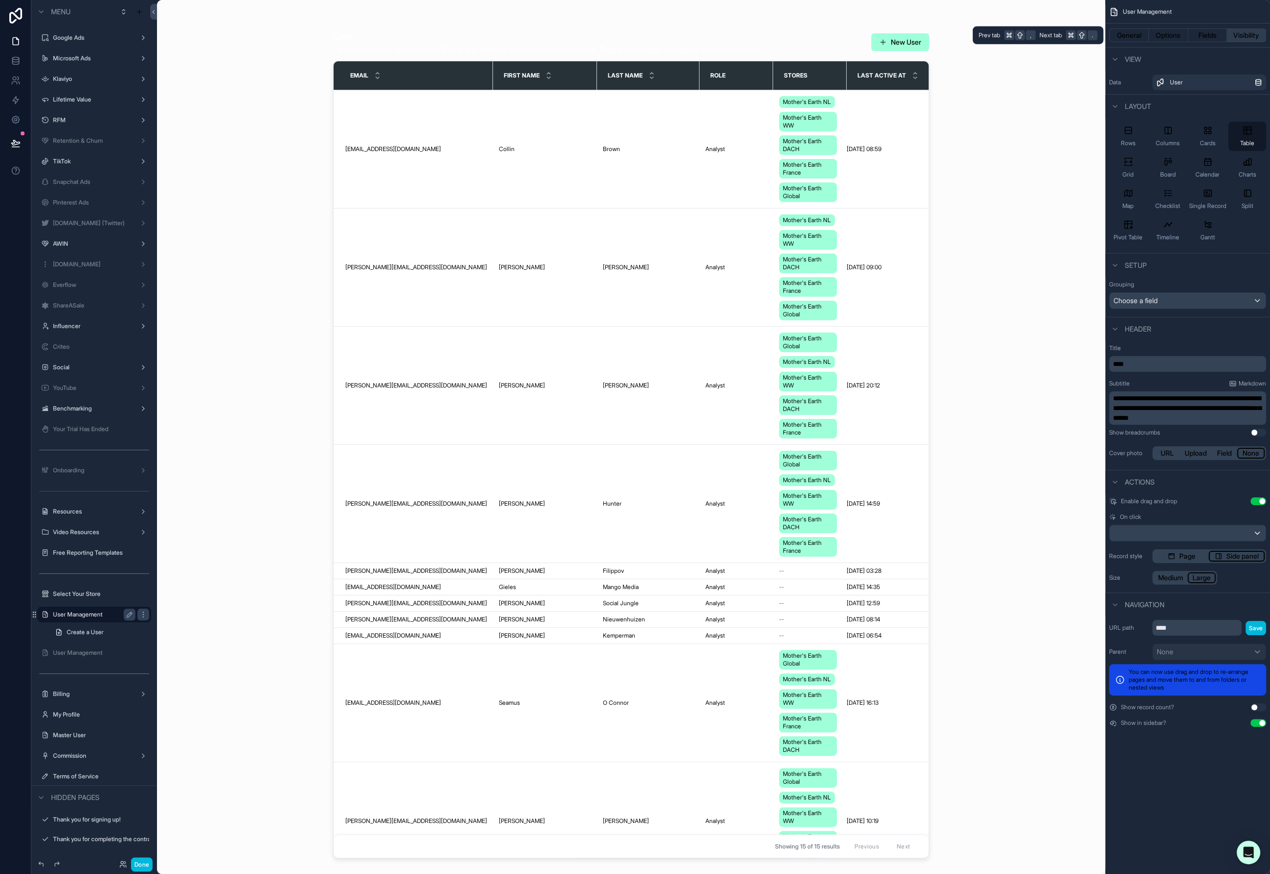
click at [1234, 33] on button "Visibility" at bounding box center [1246, 35] width 39 height 14
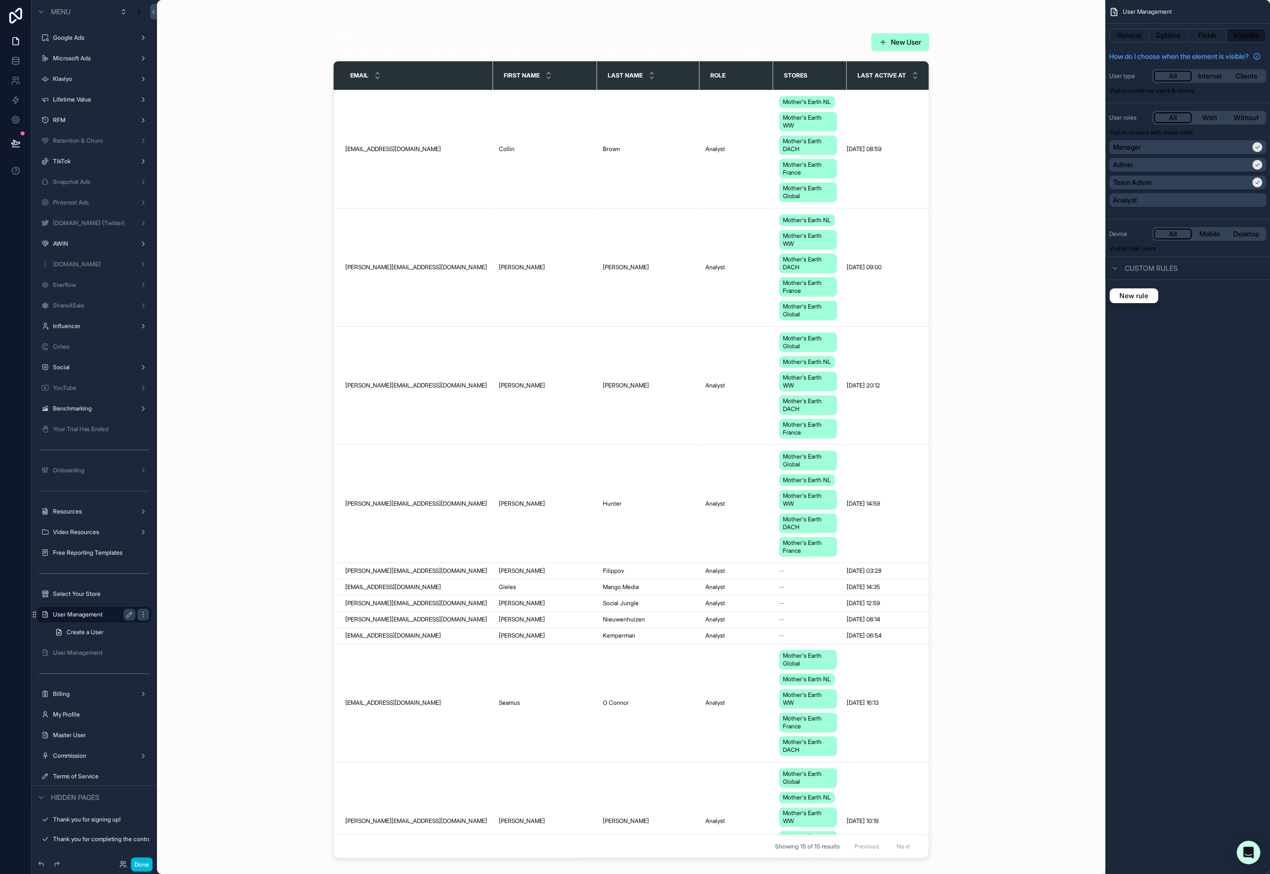
click at [1139, 300] on span "New rule" at bounding box center [1134, 295] width 37 height 9
click at [1151, 310] on span "**********" at bounding box center [1140, 305] width 36 height 10
click at [1172, 375] on span "The current user's values" at bounding box center [1165, 379] width 79 height 10
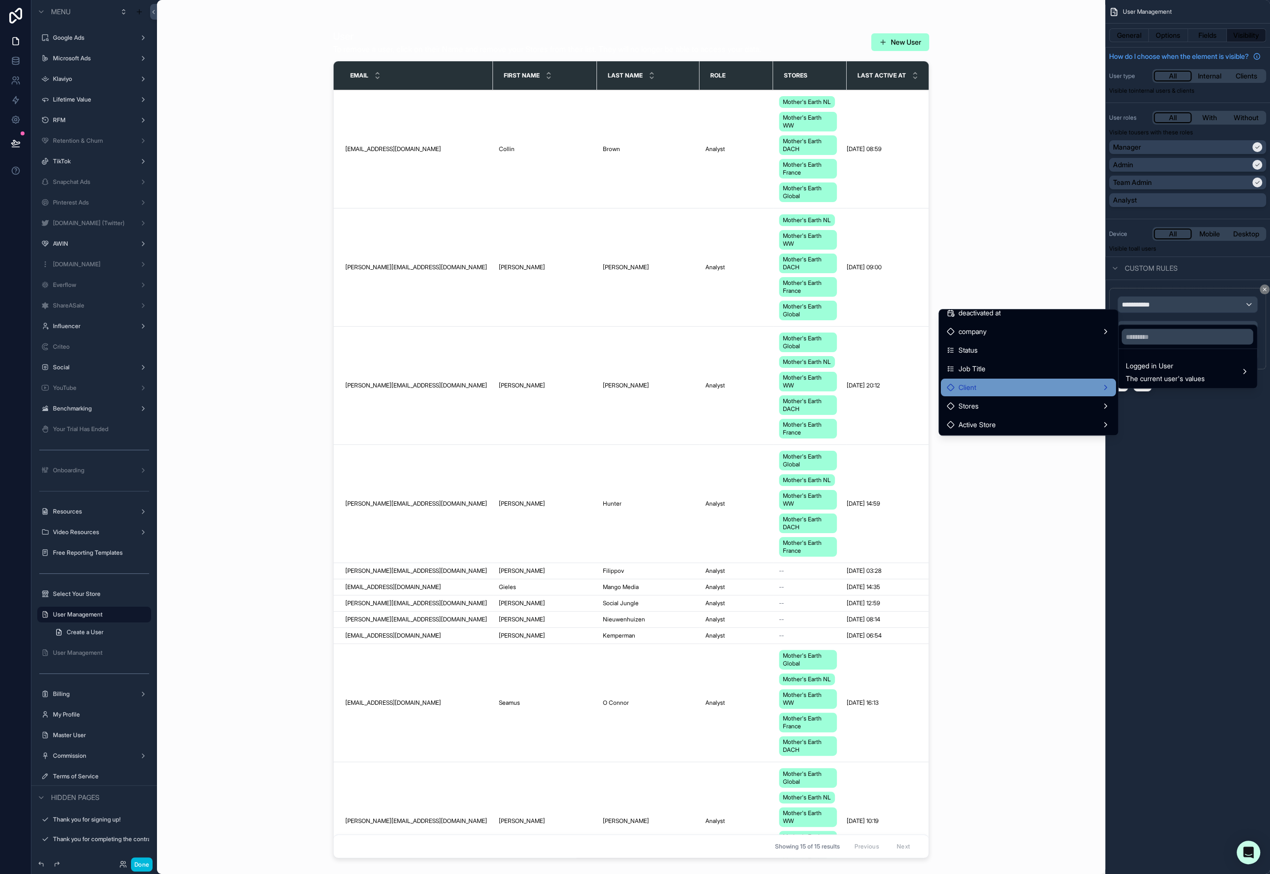
scroll to position [194, 0]
click at [1037, 387] on div "Client" at bounding box center [1028, 387] width 163 height 12
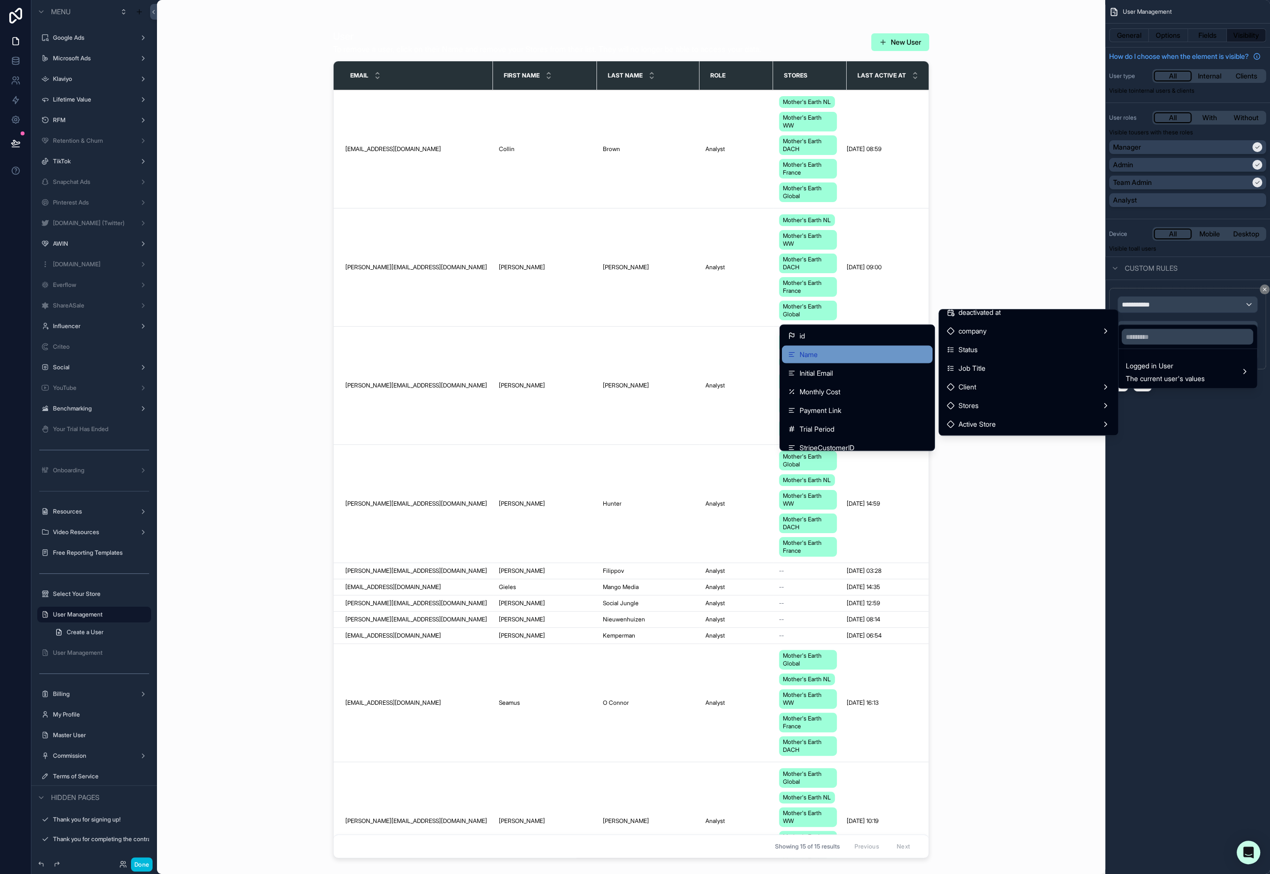
click at [859, 360] on div "Name" at bounding box center [857, 355] width 139 height 12
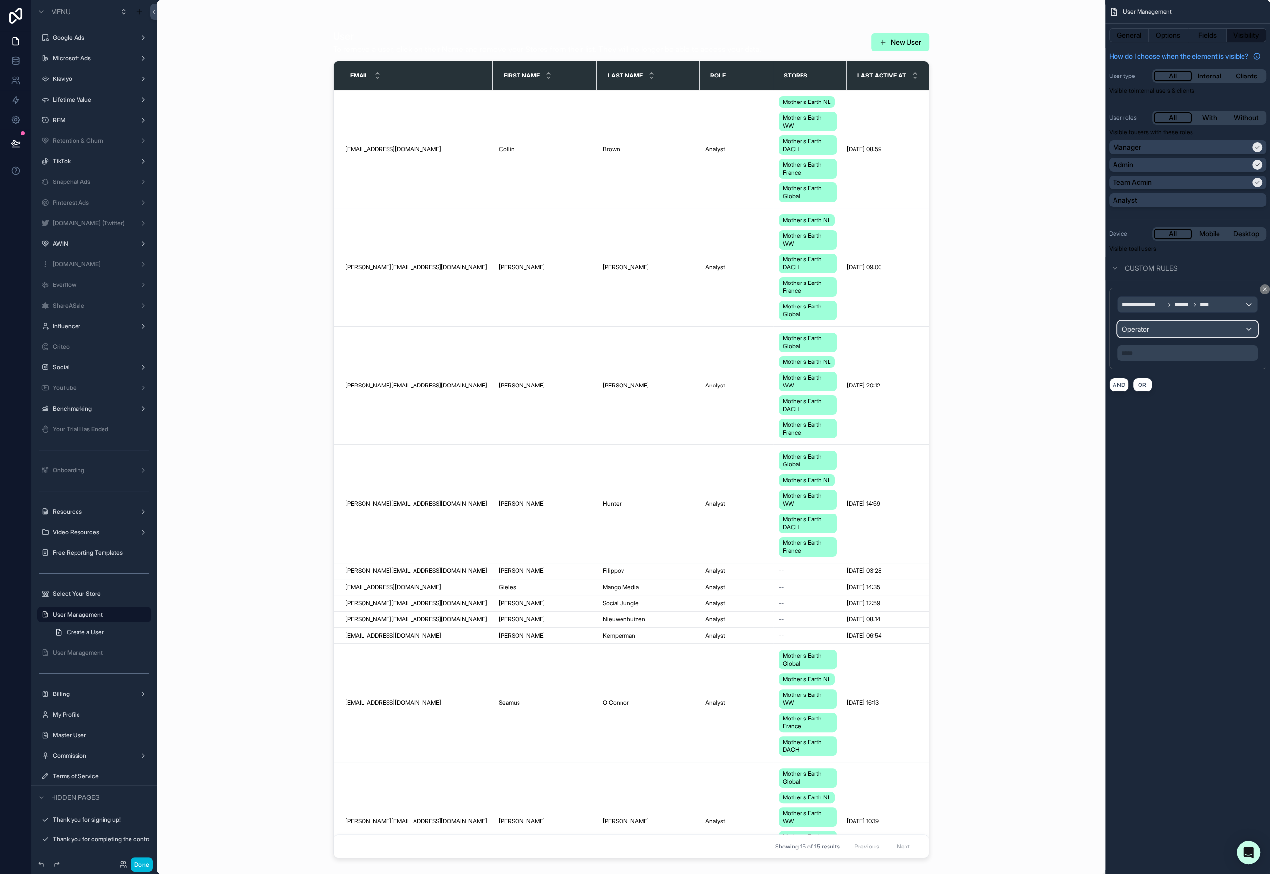
click at [1187, 337] on div "Operator" at bounding box center [1187, 329] width 139 height 16
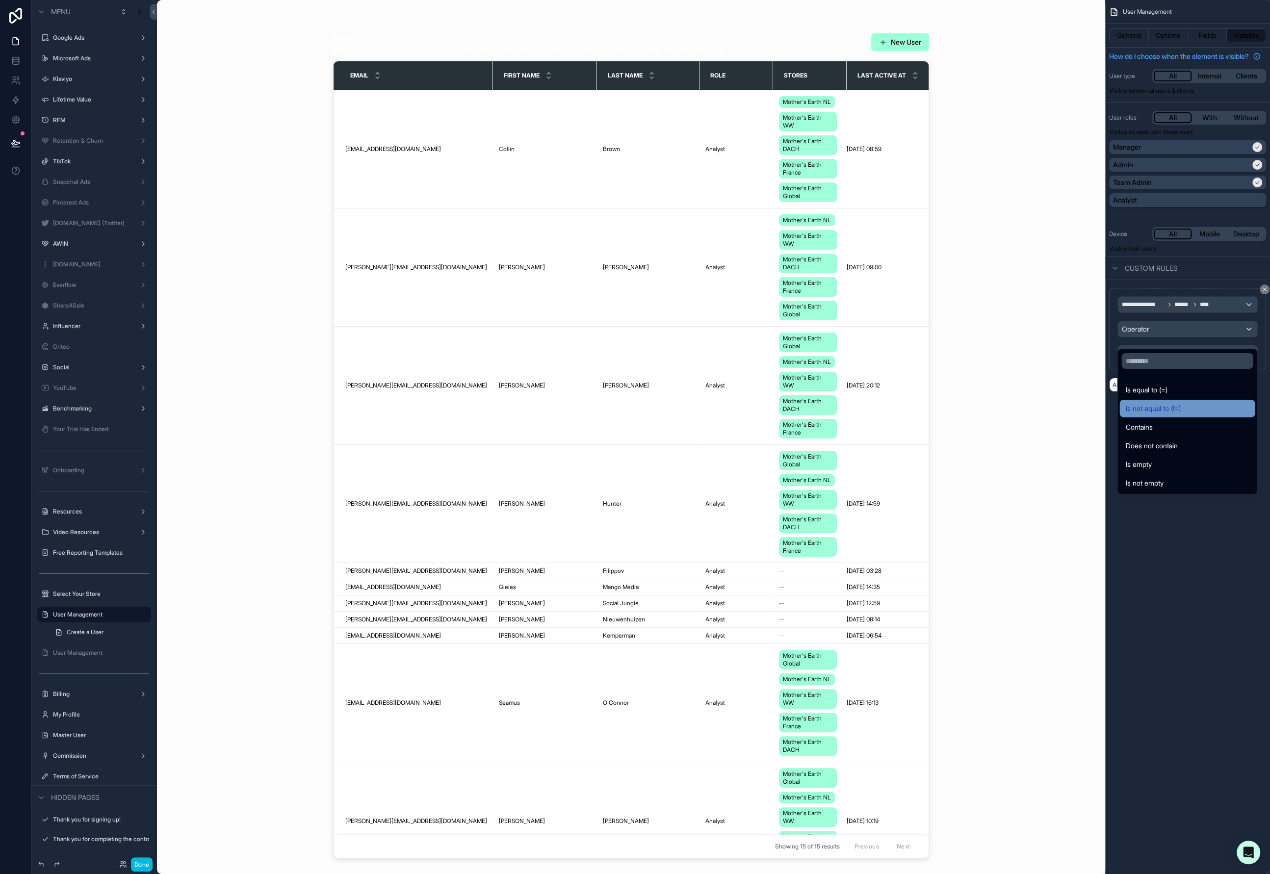
click at [1189, 405] on div "Is not equal to (!=)" at bounding box center [1188, 409] width 124 height 12
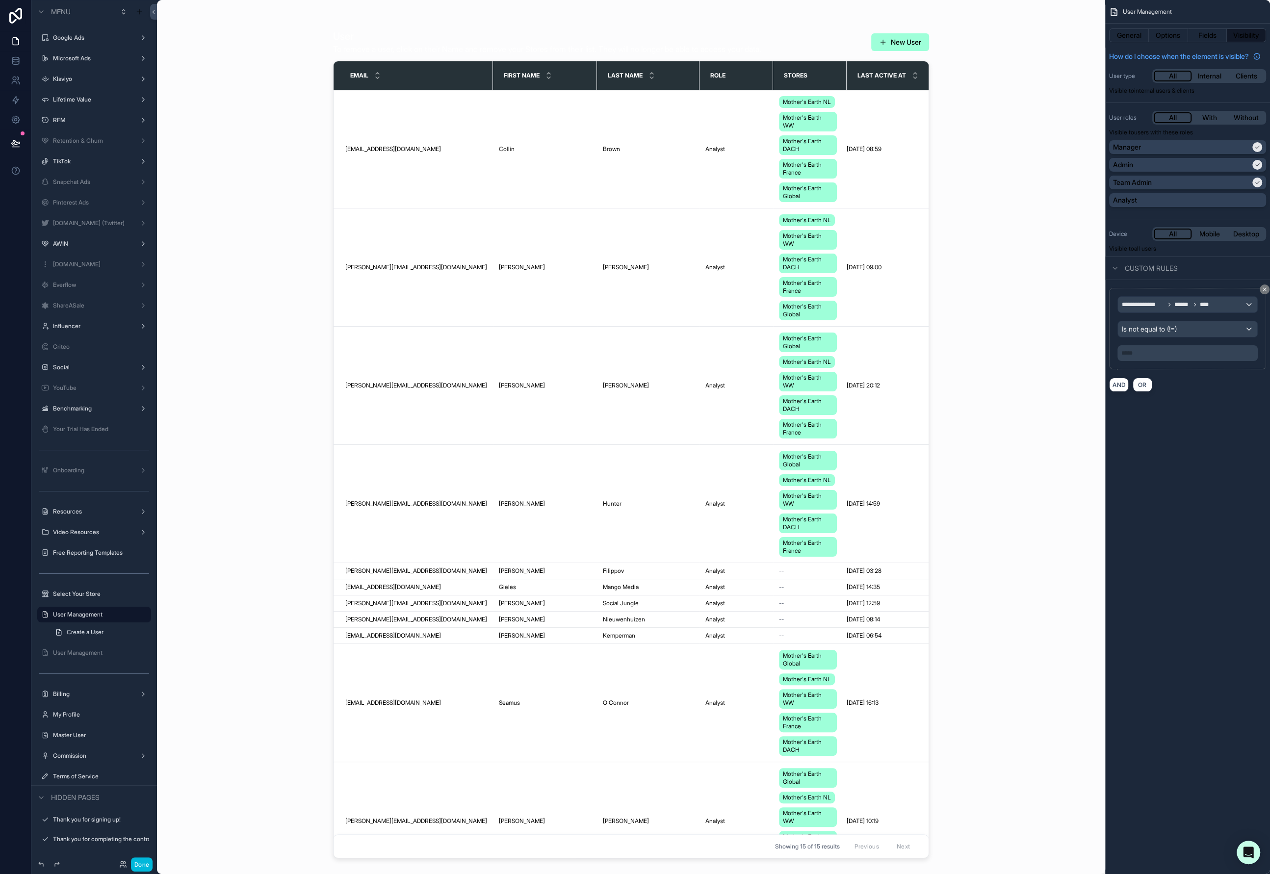
click at [1157, 357] on p "***** ﻿" at bounding box center [1188, 353] width 134 height 8
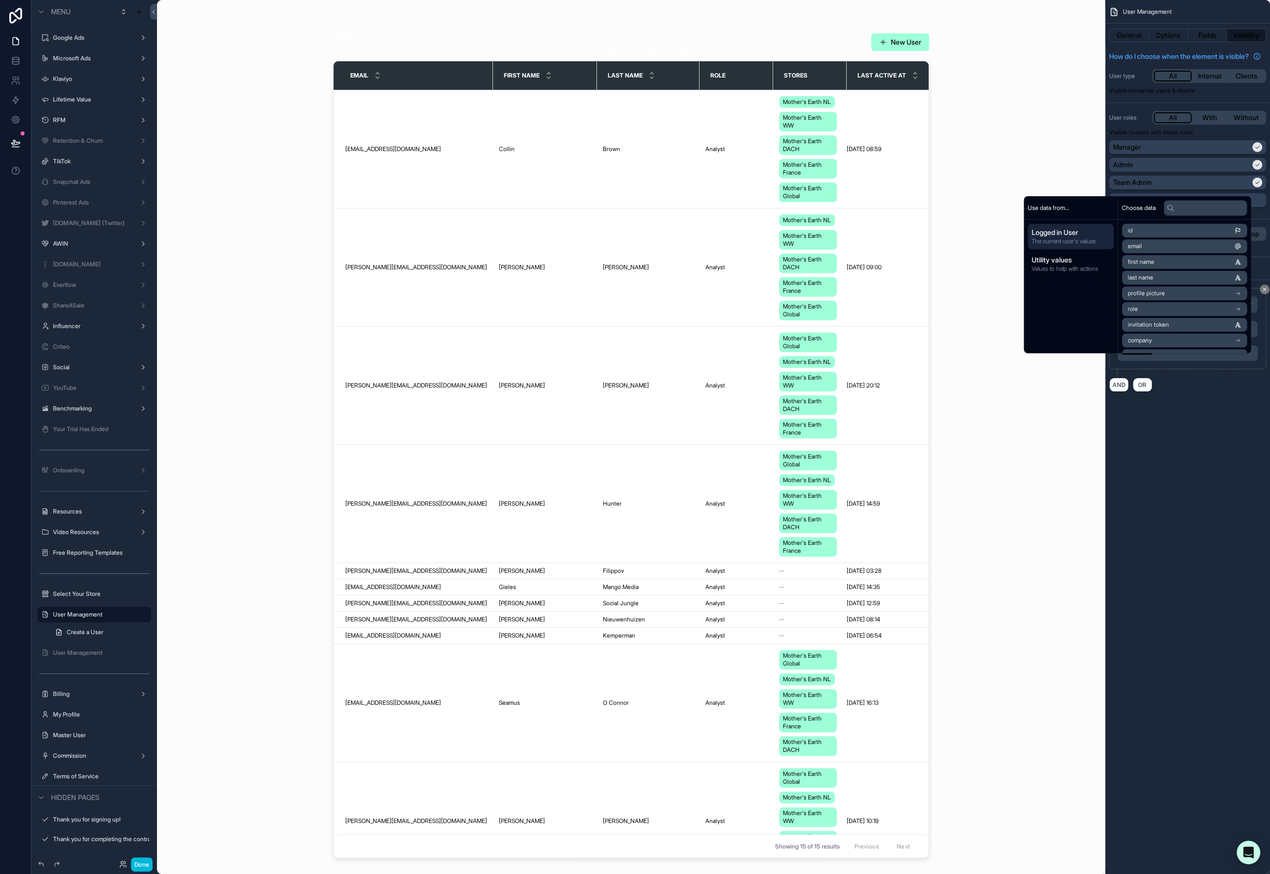
click at [1175, 528] on div "**********" at bounding box center [1187, 437] width 165 height 874
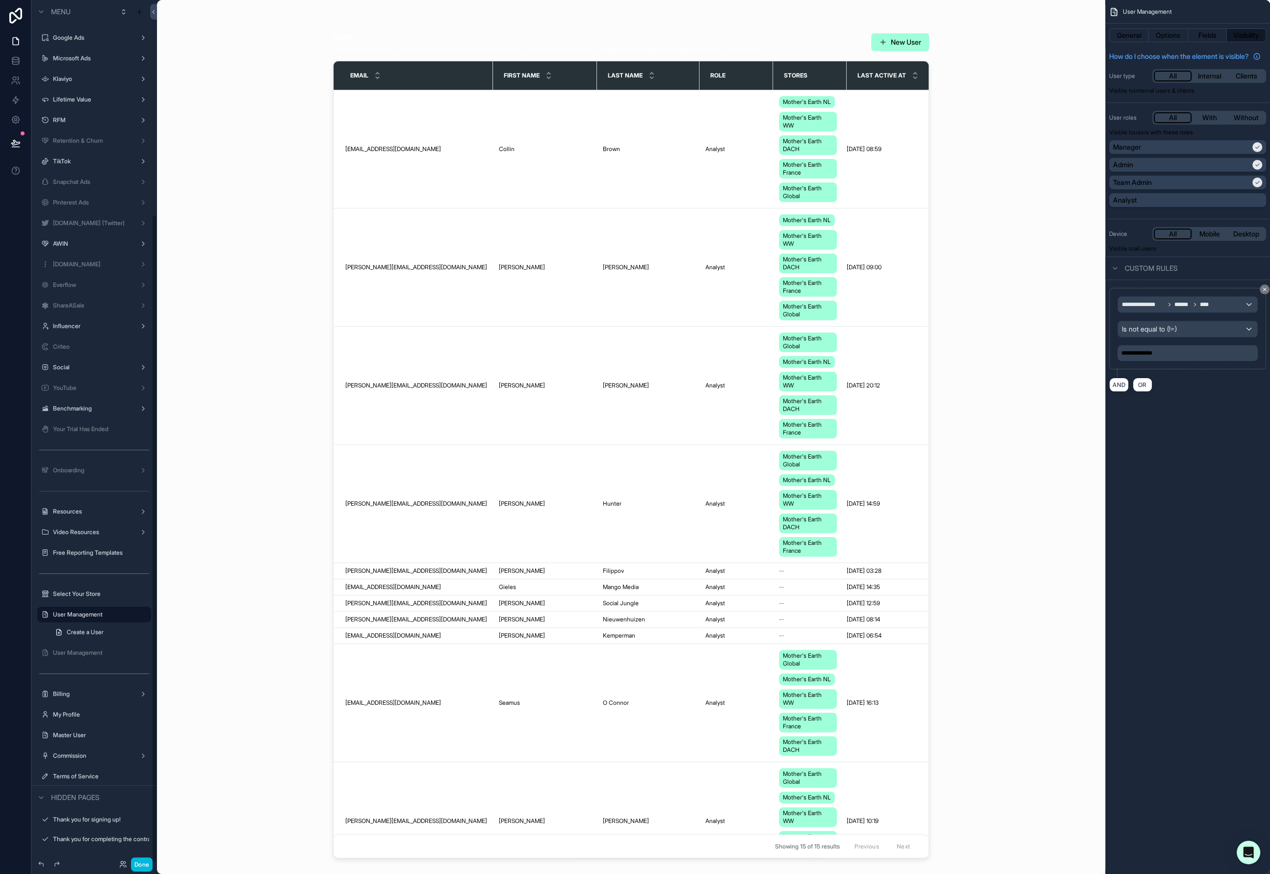
click at [141, 864] on button "Done" at bounding box center [142, 865] width 22 height 14
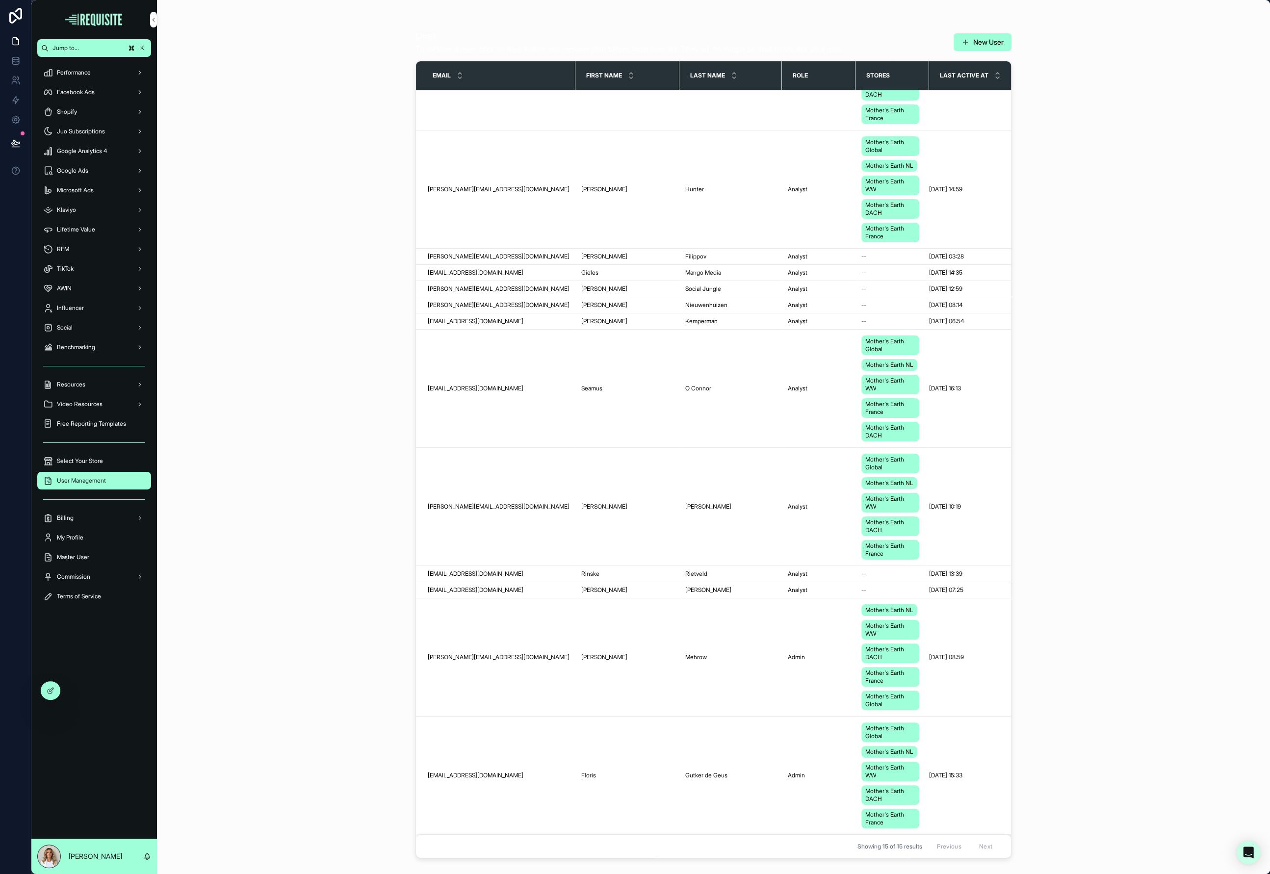
scroll to position [0, 0]
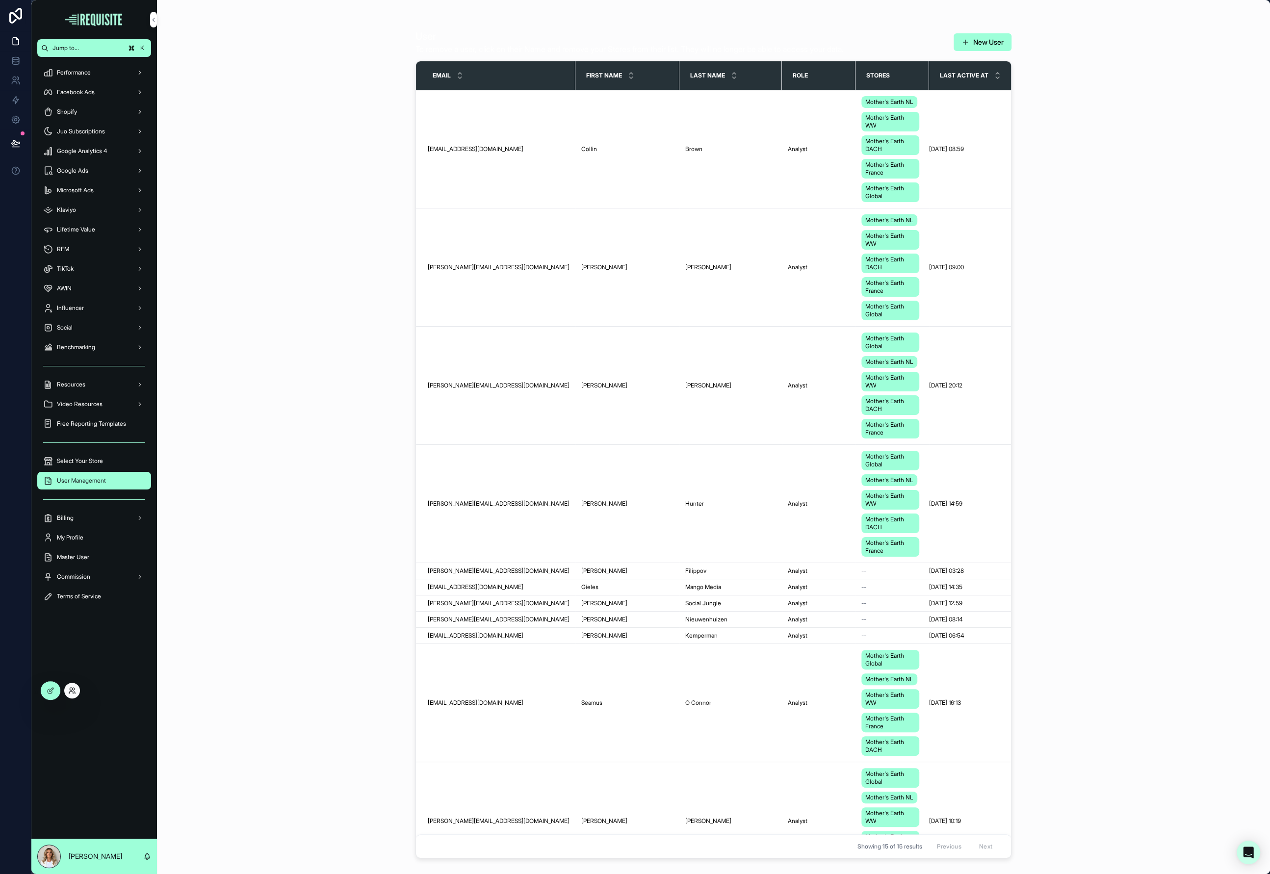
click at [68, 694] on icon at bounding box center [72, 691] width 8 height 8
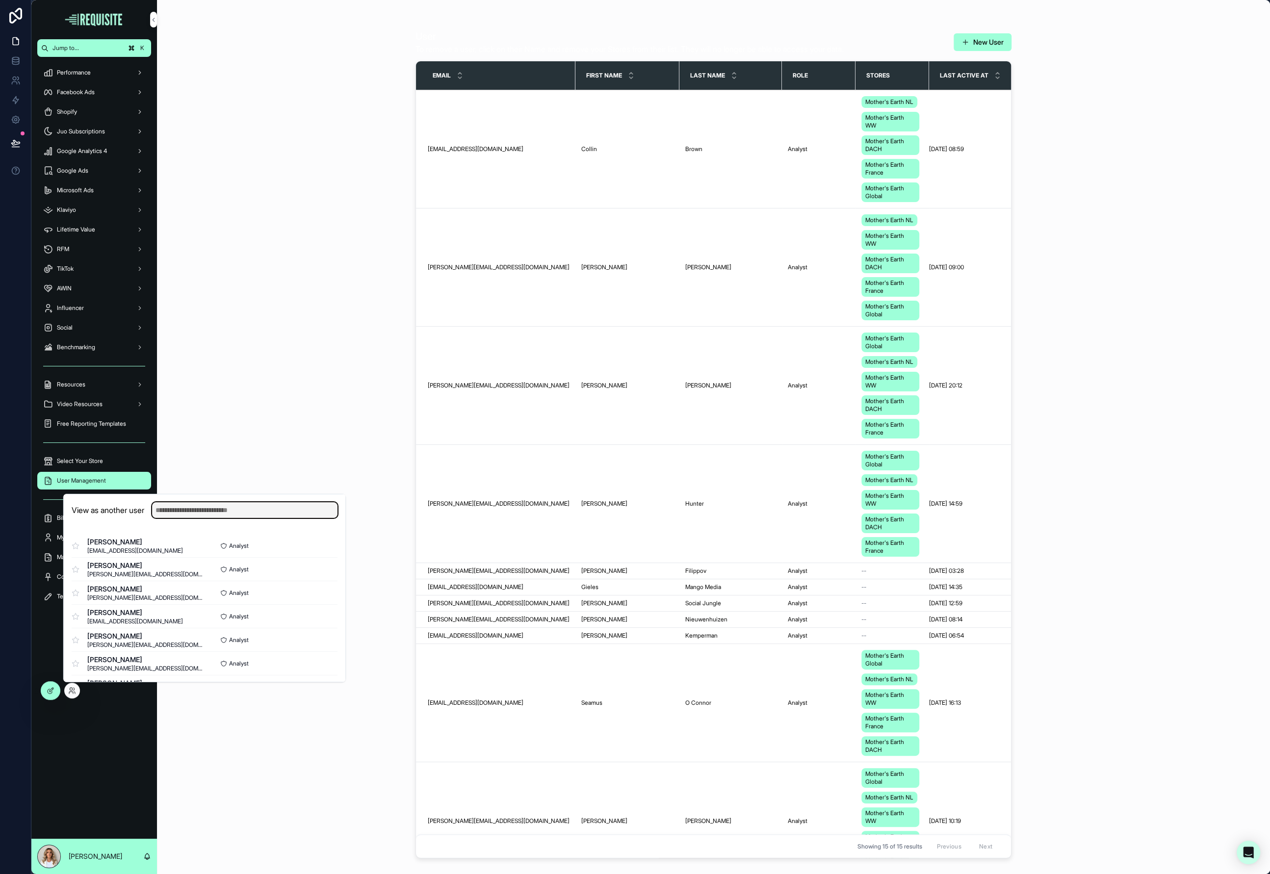
click at [197, 512] on input "text" at bounding box center [244, 510] width 185 height 16
type input "****"
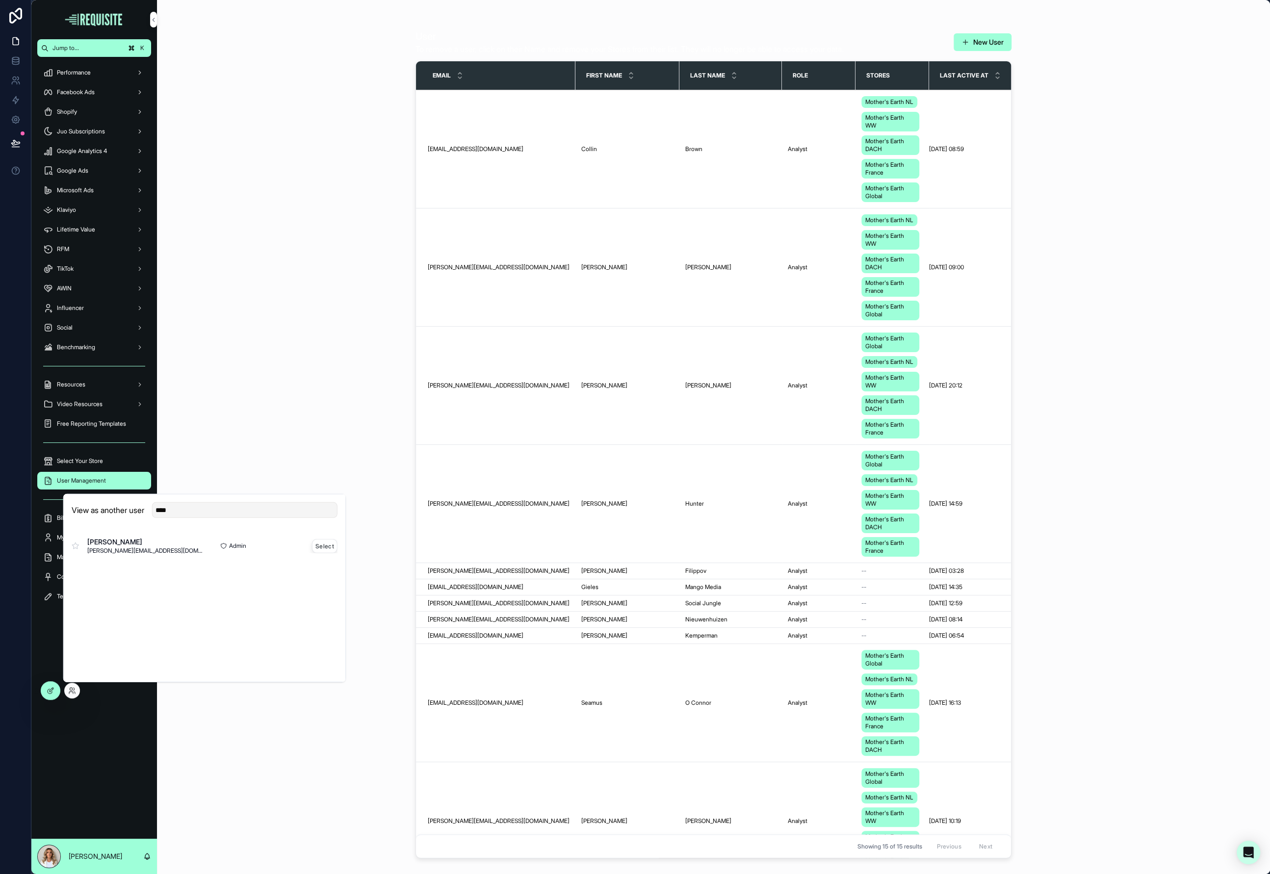
click at [335, 547] on button "Select" at bounding box center [325, 546] width 26 height 14
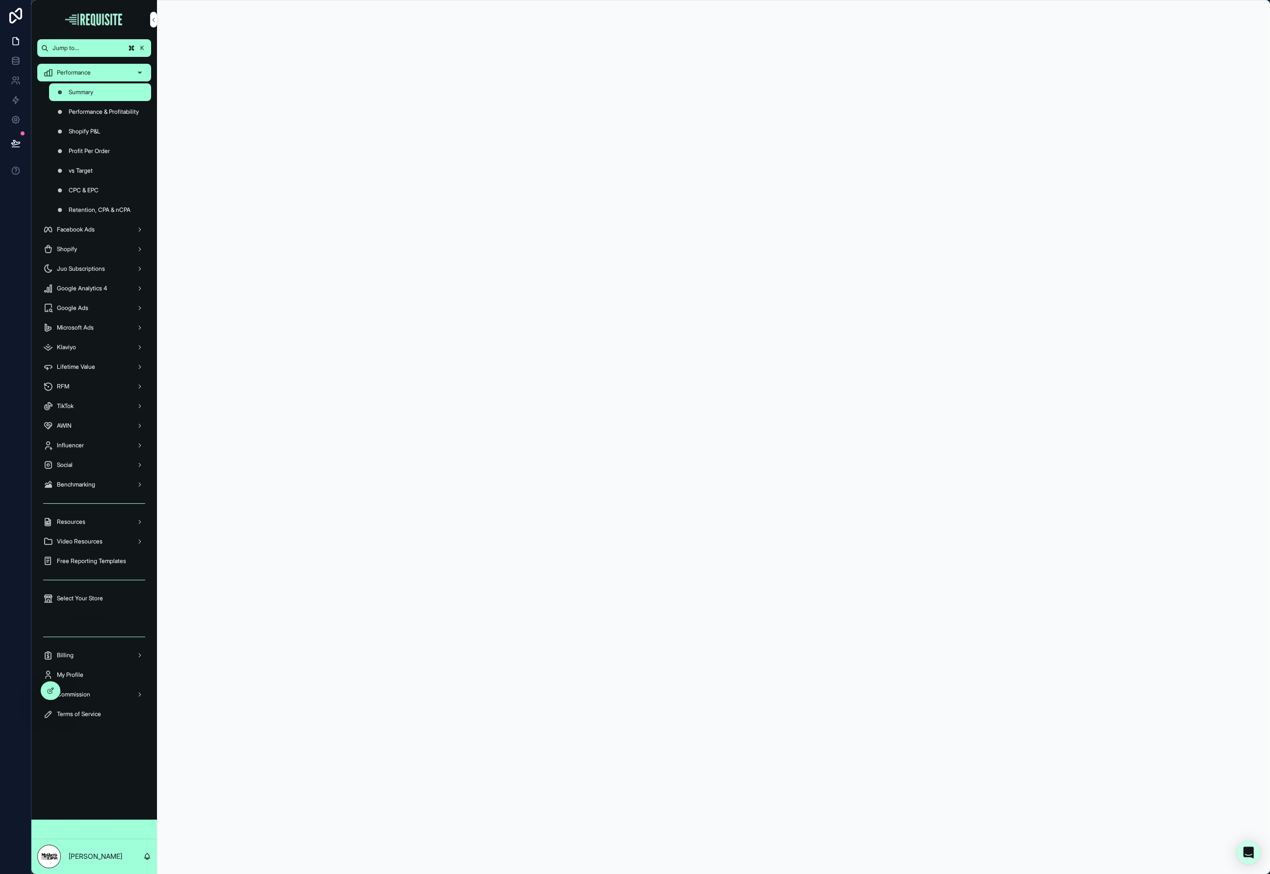
click at [94, 619] on span "User Management" at bounding box center [81, 618] width 49 height 8
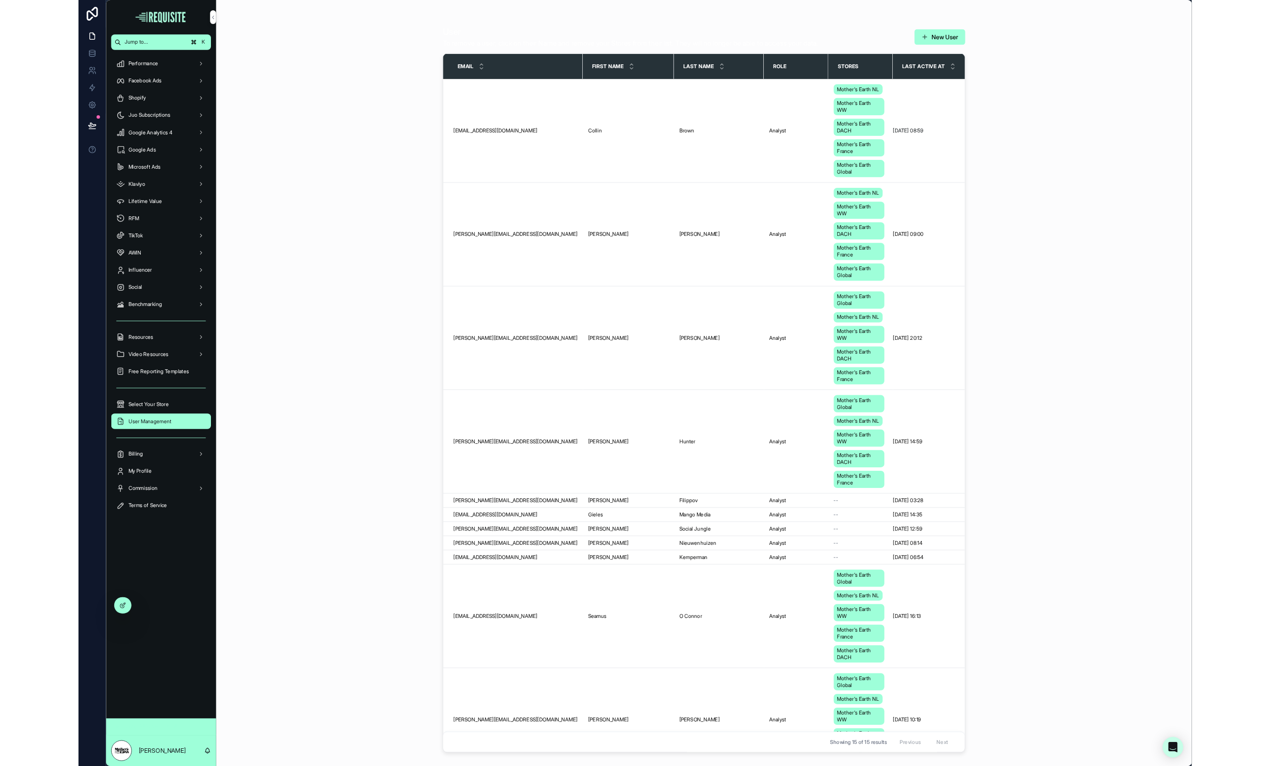
scroll to position [0, 20]
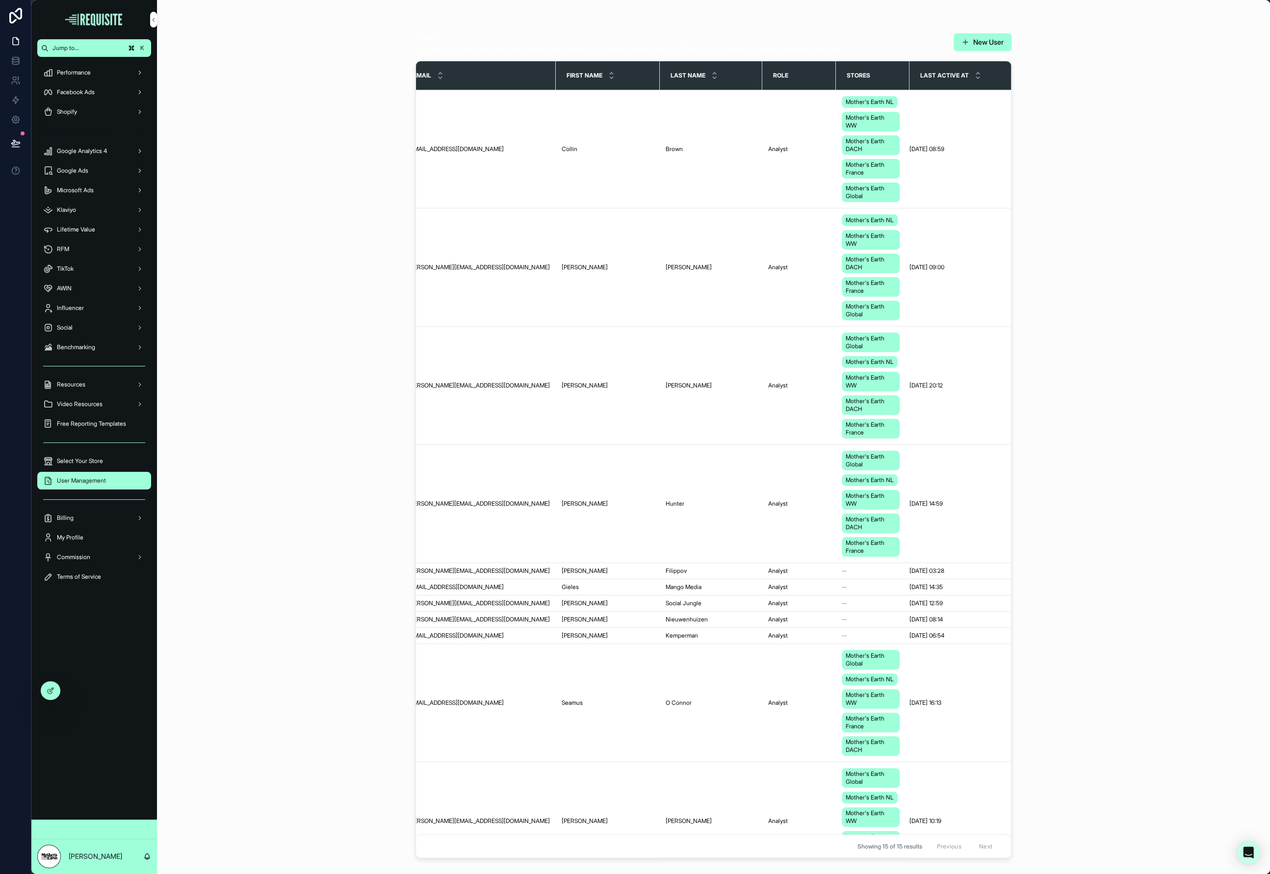
click at [113, 133] on div "Juo Subscriptions" at bounding box center [94, 132] width 102 height 16
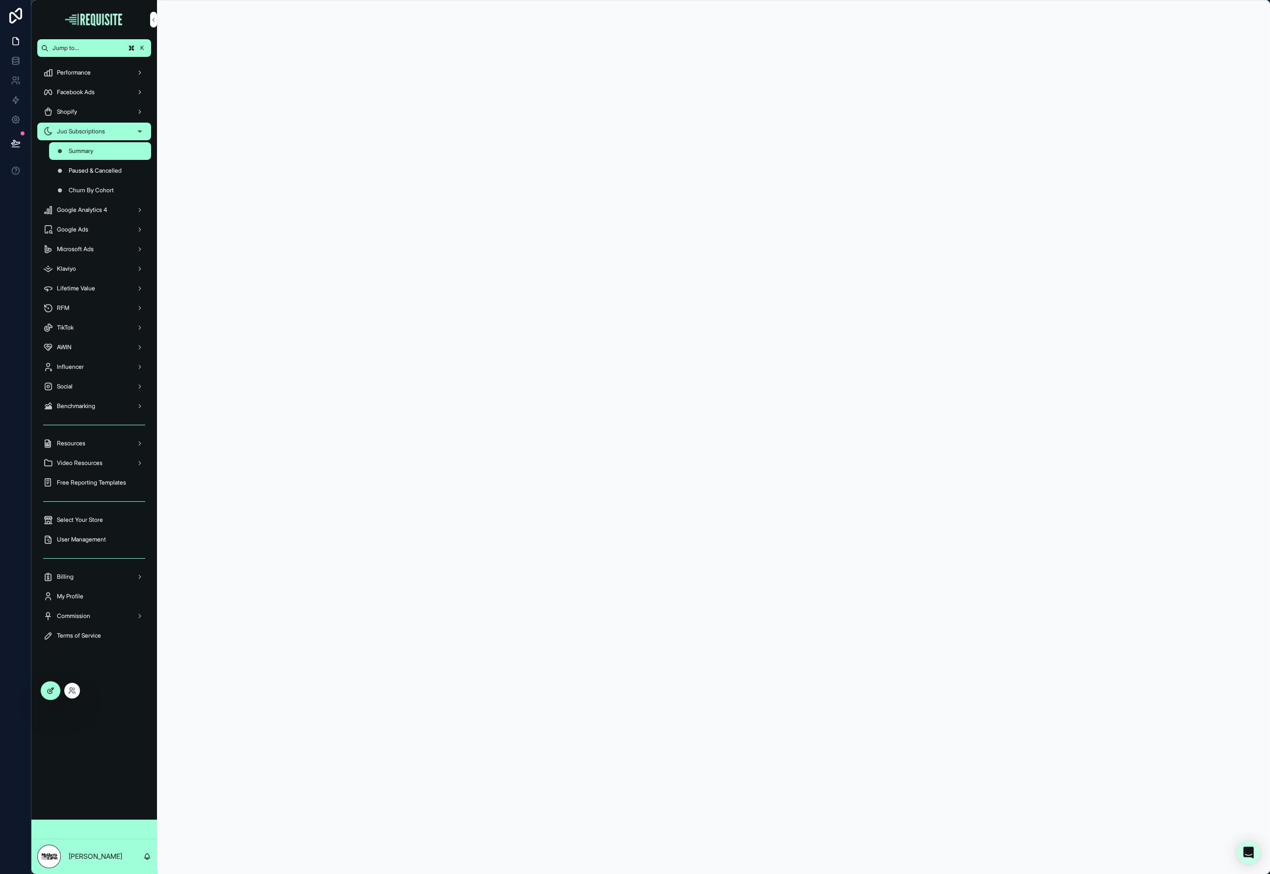
click at [49, 693] on icon at bounding box center [51, 691] width 8 height 8
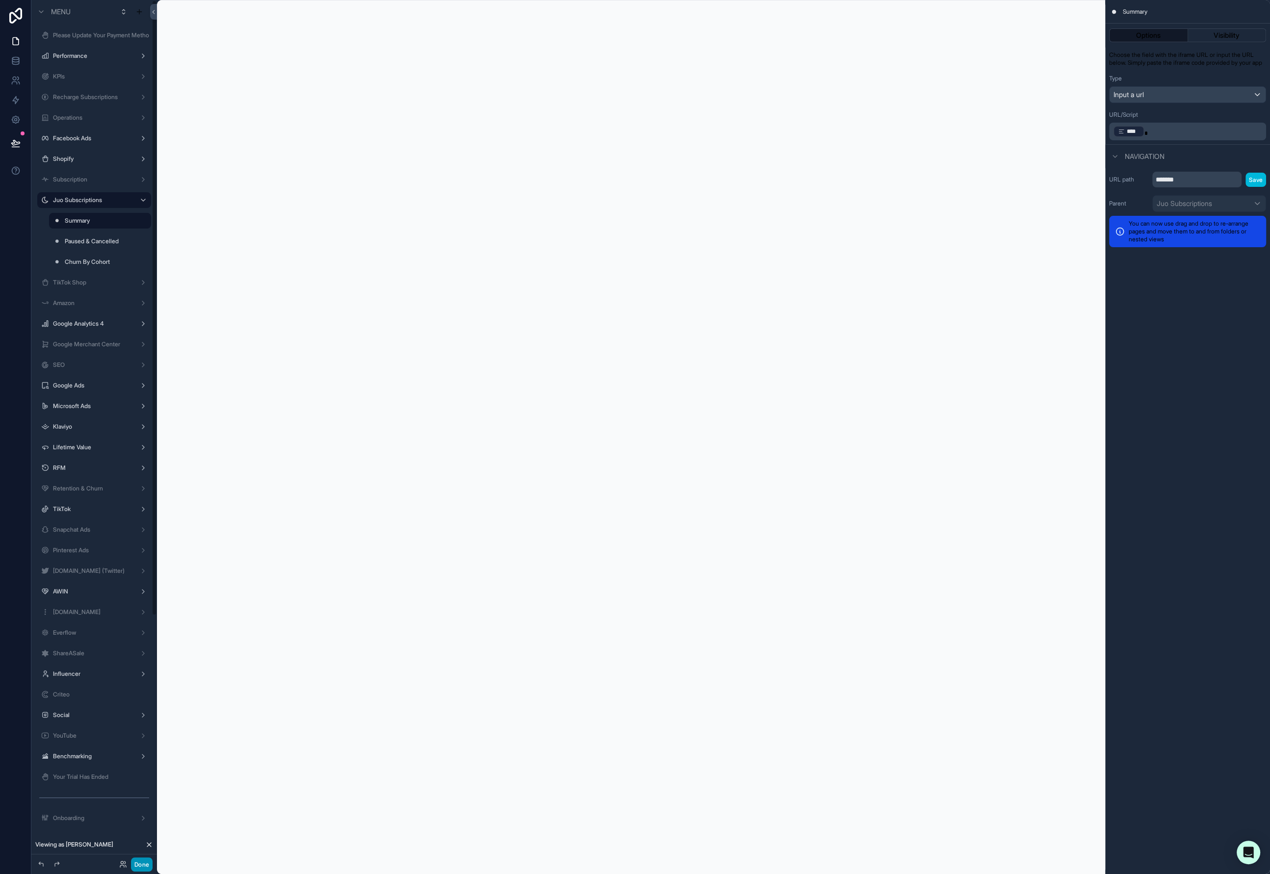
click at [141, 866] on button "Done" at bounding box center [142, 865] width 22 height 14
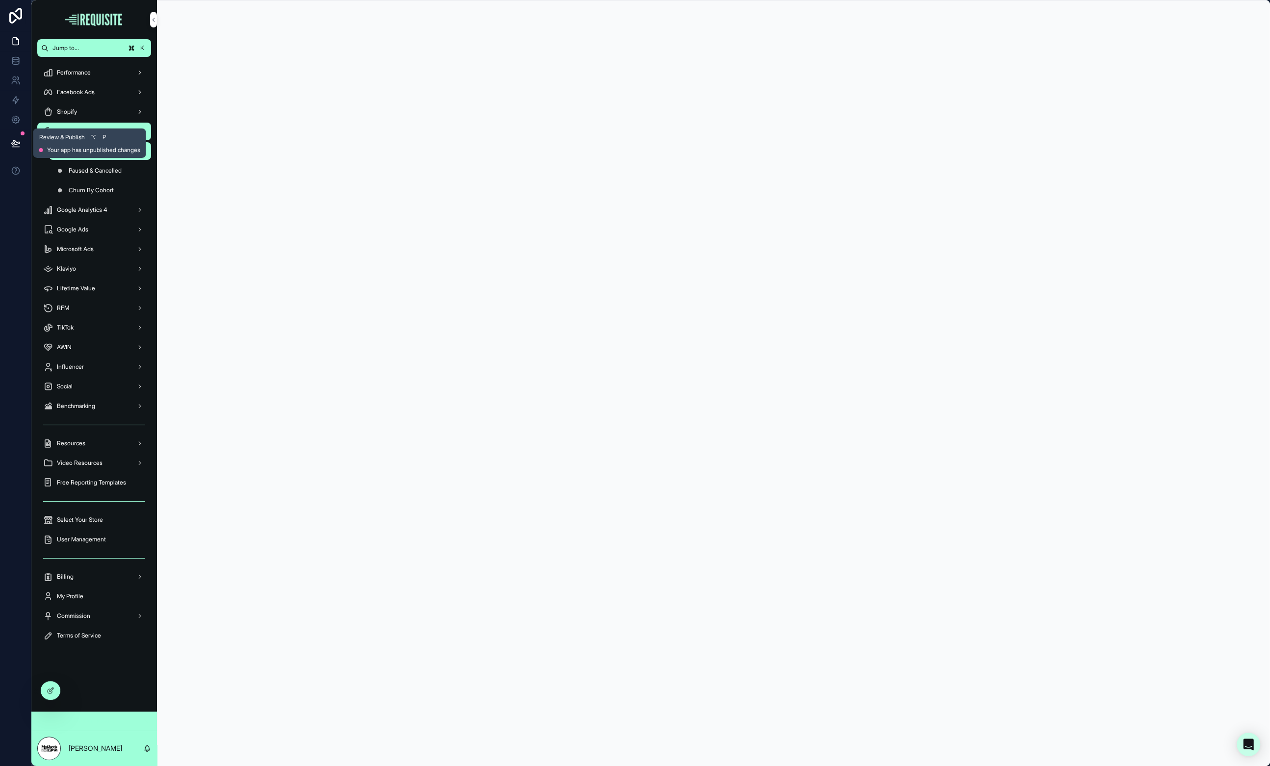
click at [14, 138] on icon at bounding box center [16, 143] width 10 height 10
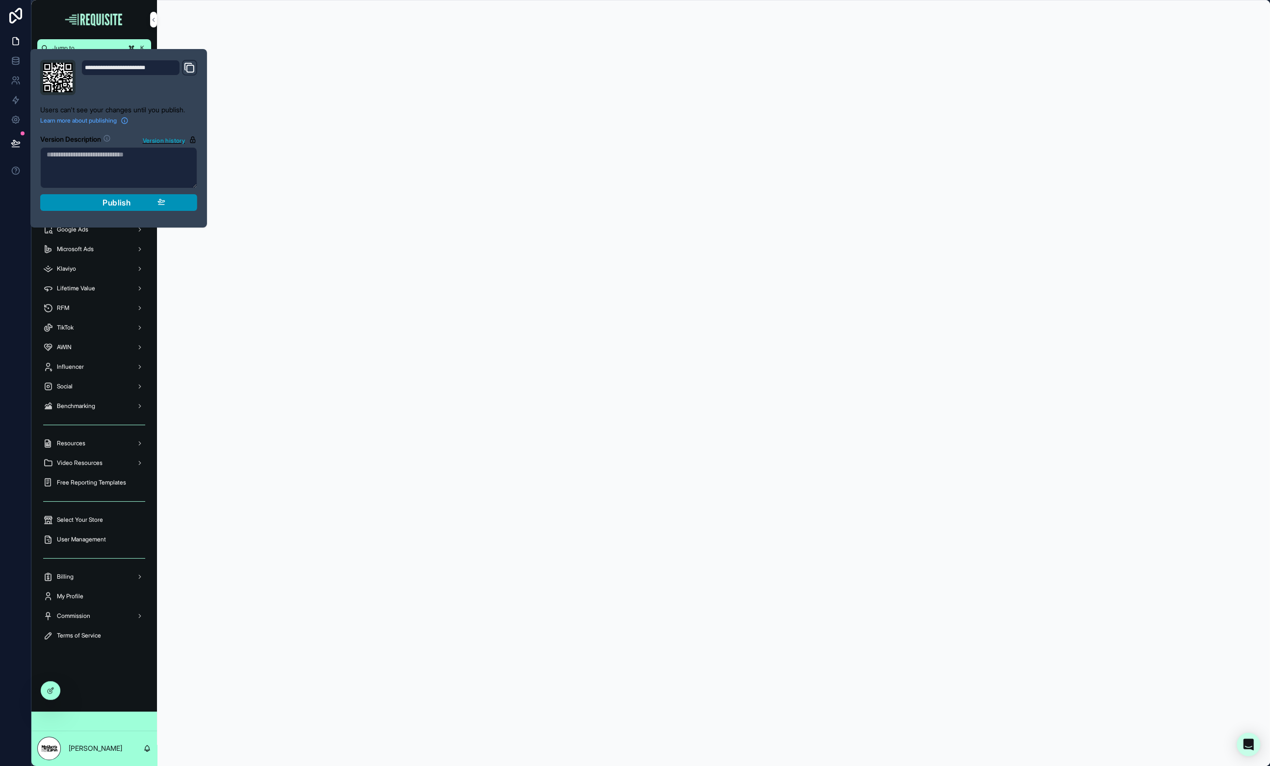
click at [130, 201] on span "Publish" at bounding box center [117, 203] width 28 height 10
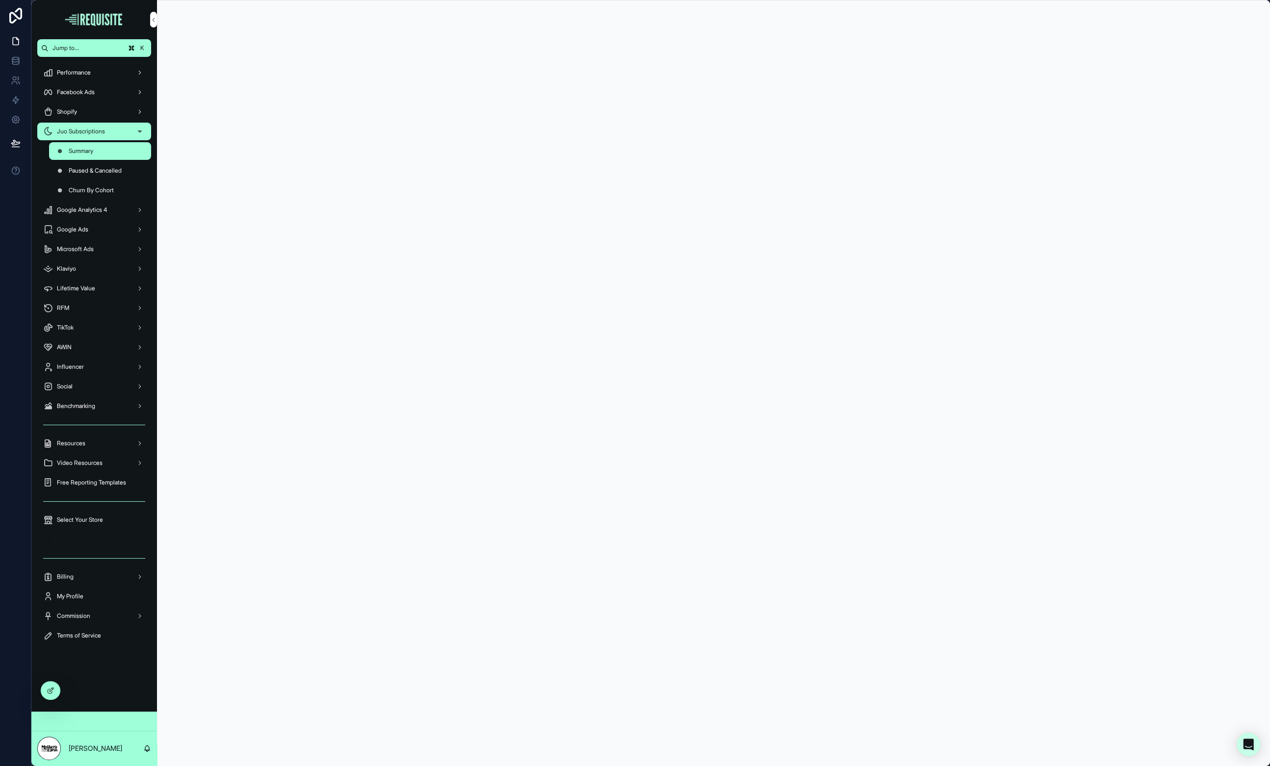
click at [106, 542] on span "User Management" at bounding box center [81, 540] width 49 height 8
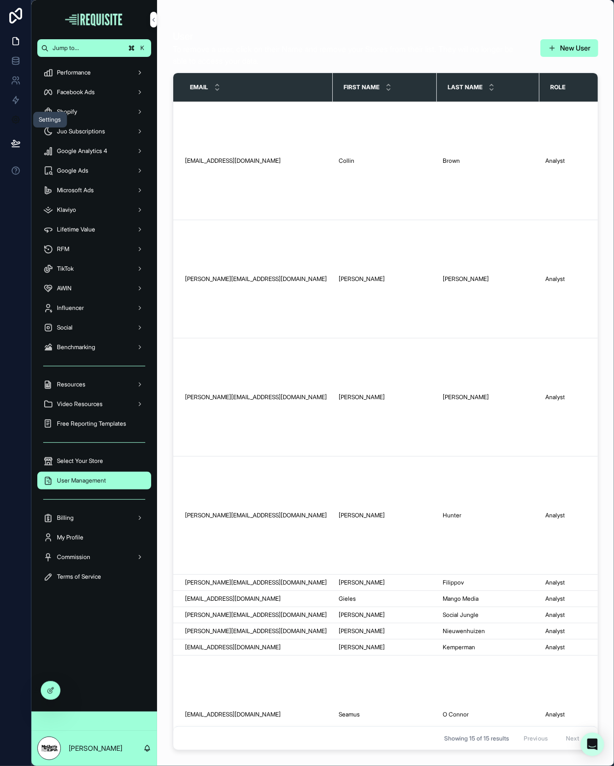
click at [14, 120] on icon at bounding box center [16, 120] width 10 height 10
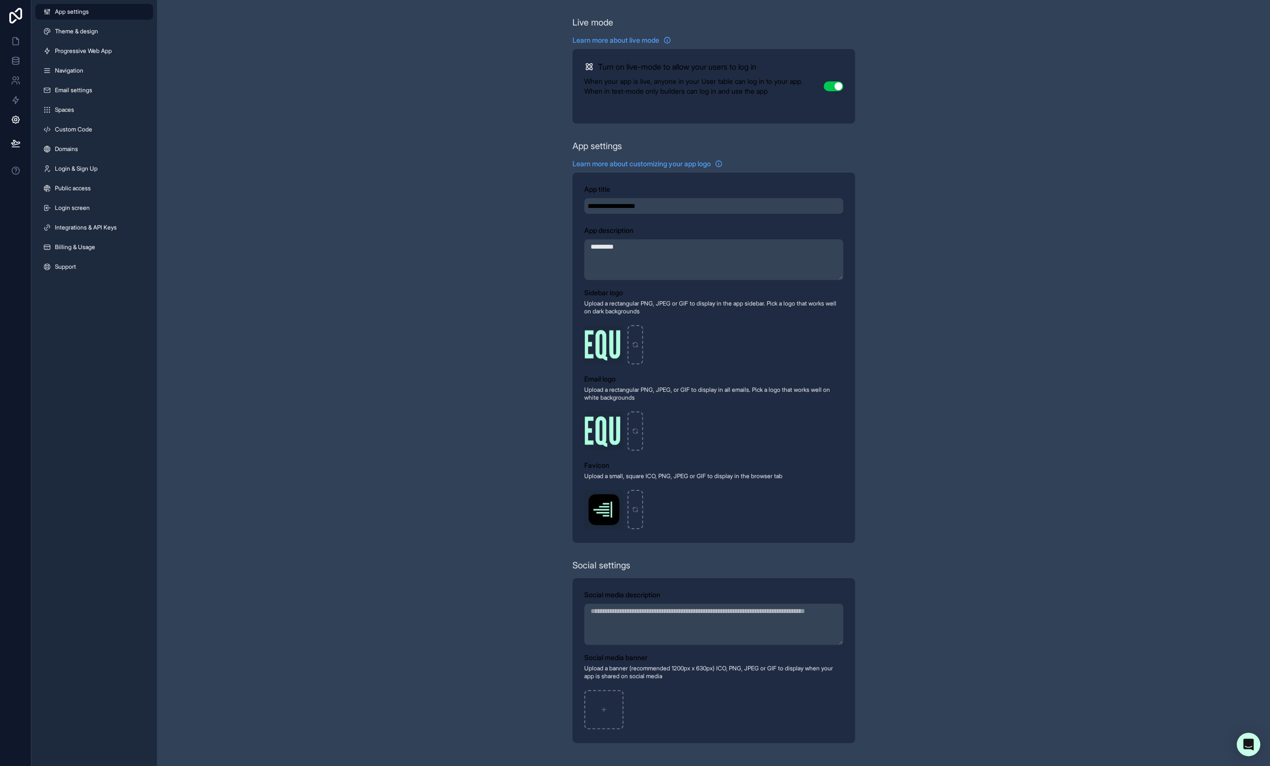
click at [85, 129] on span "Custom Code" at bounding box center [73, 130] width 37 height 8
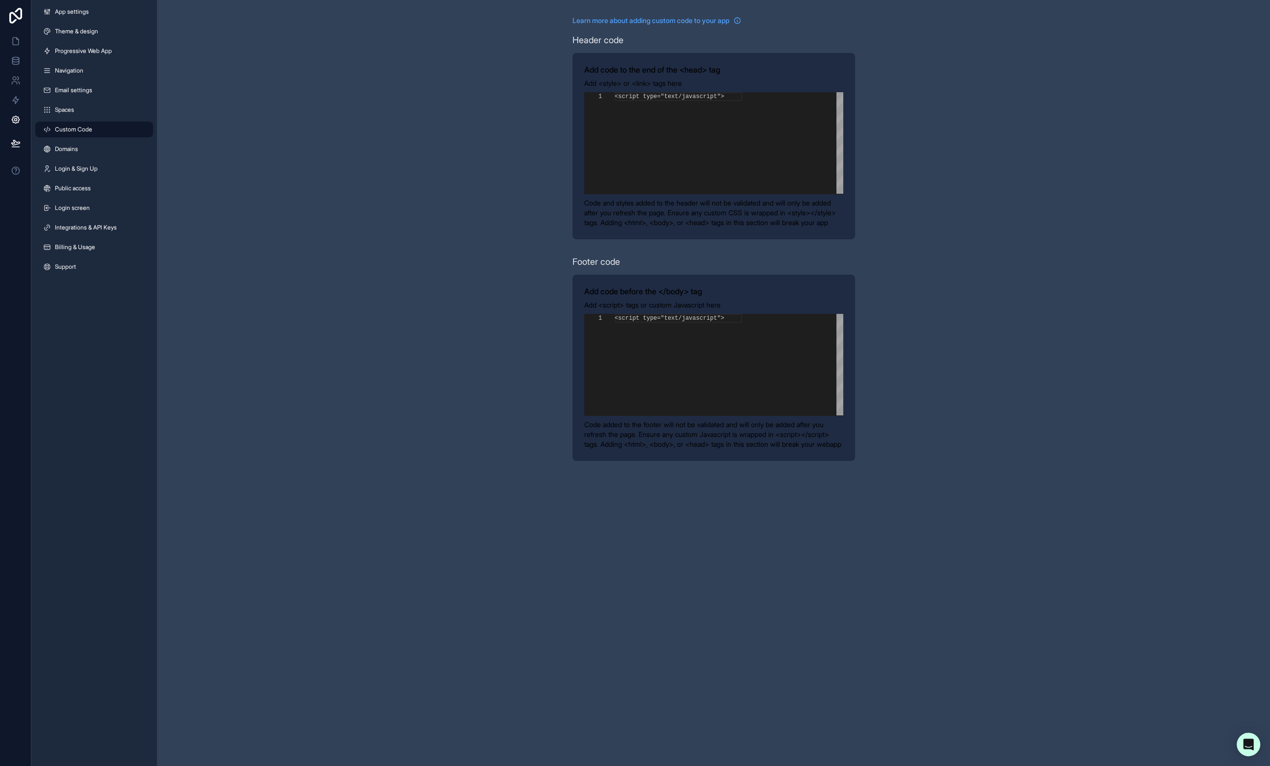
scroll to position [88, 0]
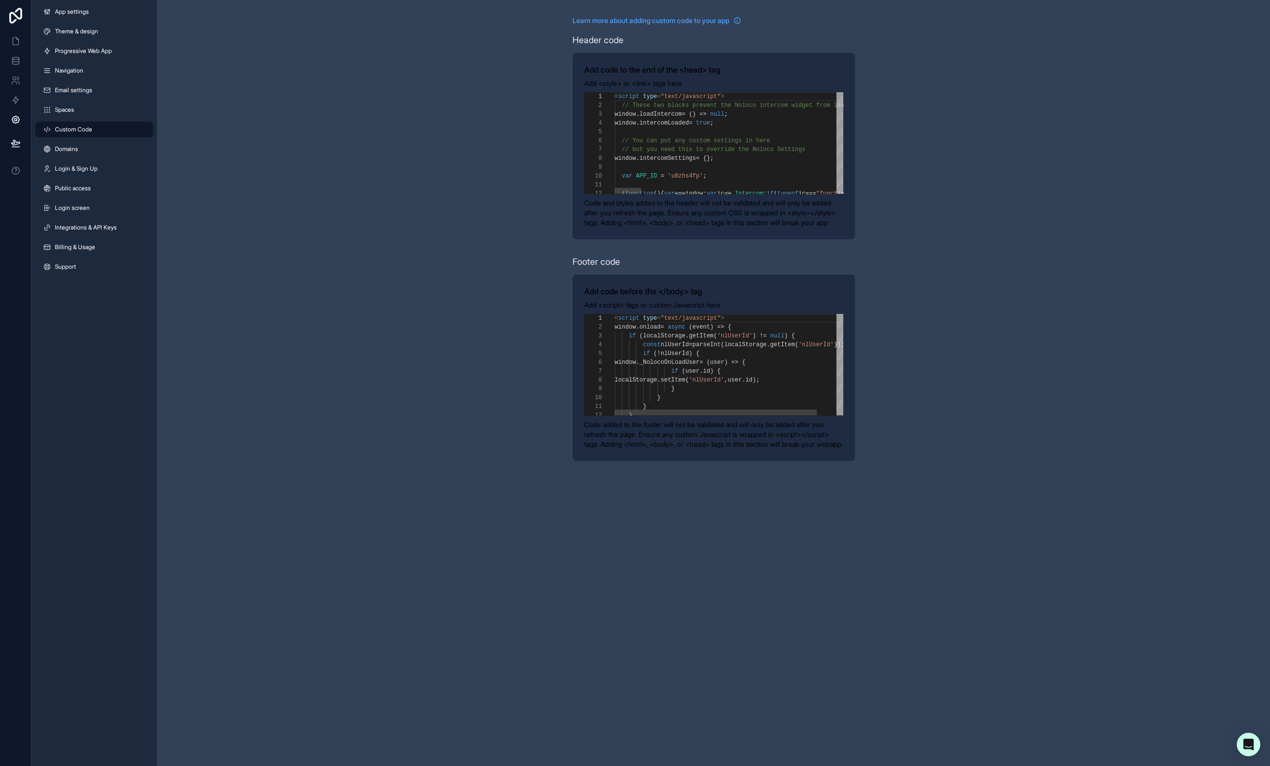
click at [676, 150] on span "// but you need this to override the Noloco Settin" at bounding box center [710, 149] width 177 height 7
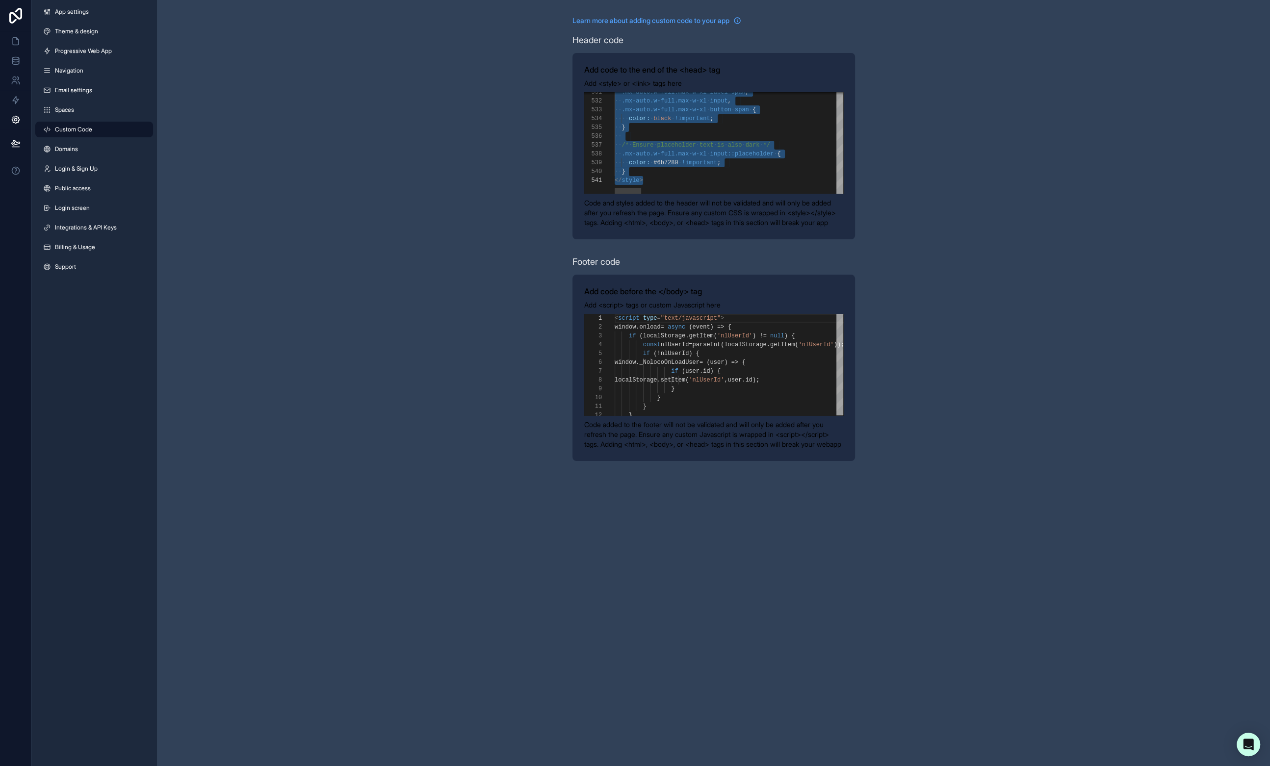
scroll to position [79, 10]
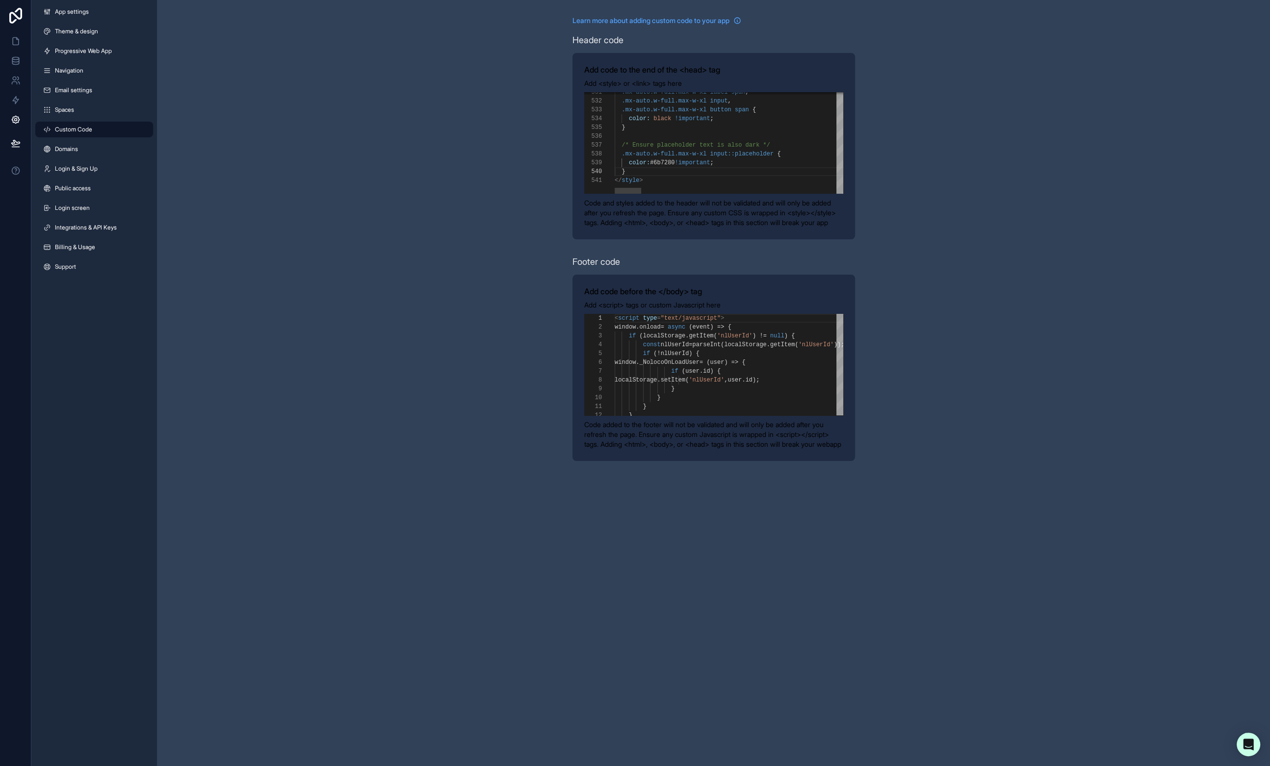
paste textarea "**********"
type textarea "**********"
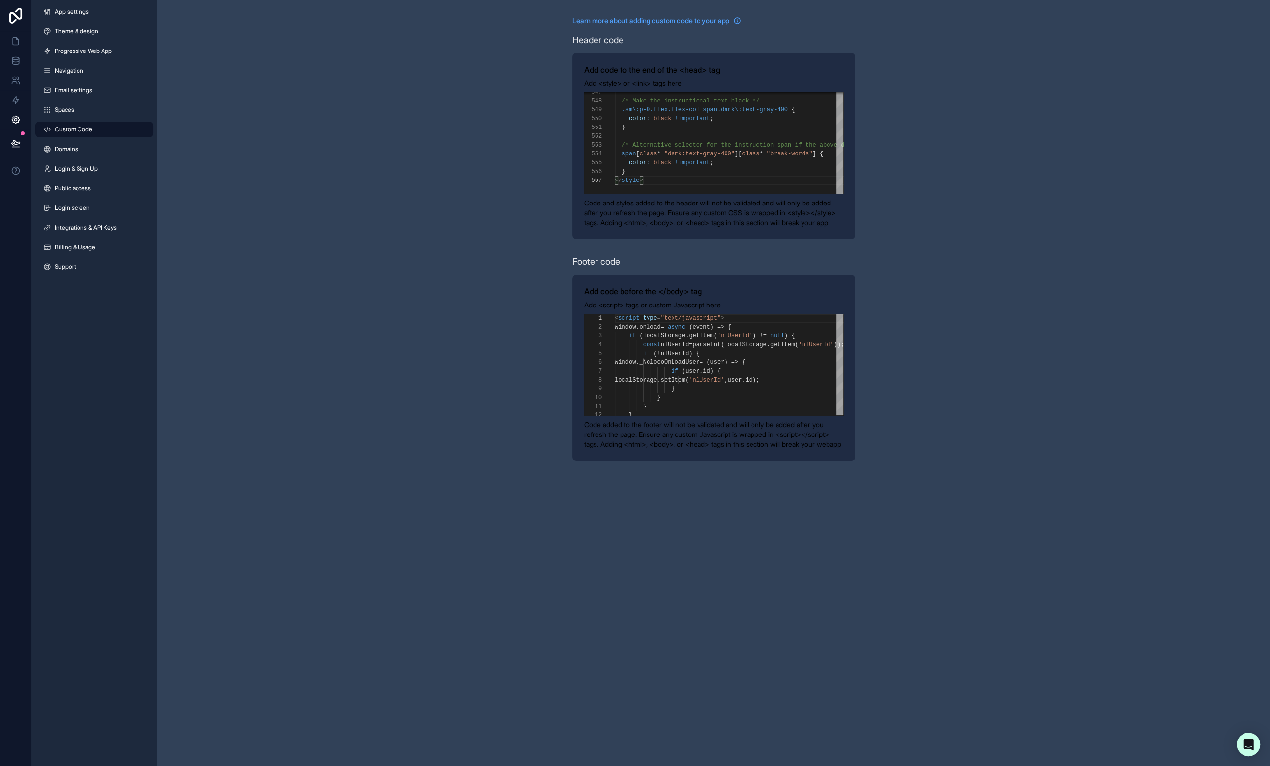
click at [858, 255] on div "**********" at bounding box center [713, 238] width 1113 height 477
click at [877, 262] on div "**********" at bounding box center [713, 238] width 1113 height 477
click at [416, 214] on div "**********" at bounding box center [713, 238] width 1113 height 477
click at [9, 40] on link at bounding box center [15, 41] width 31 height 20
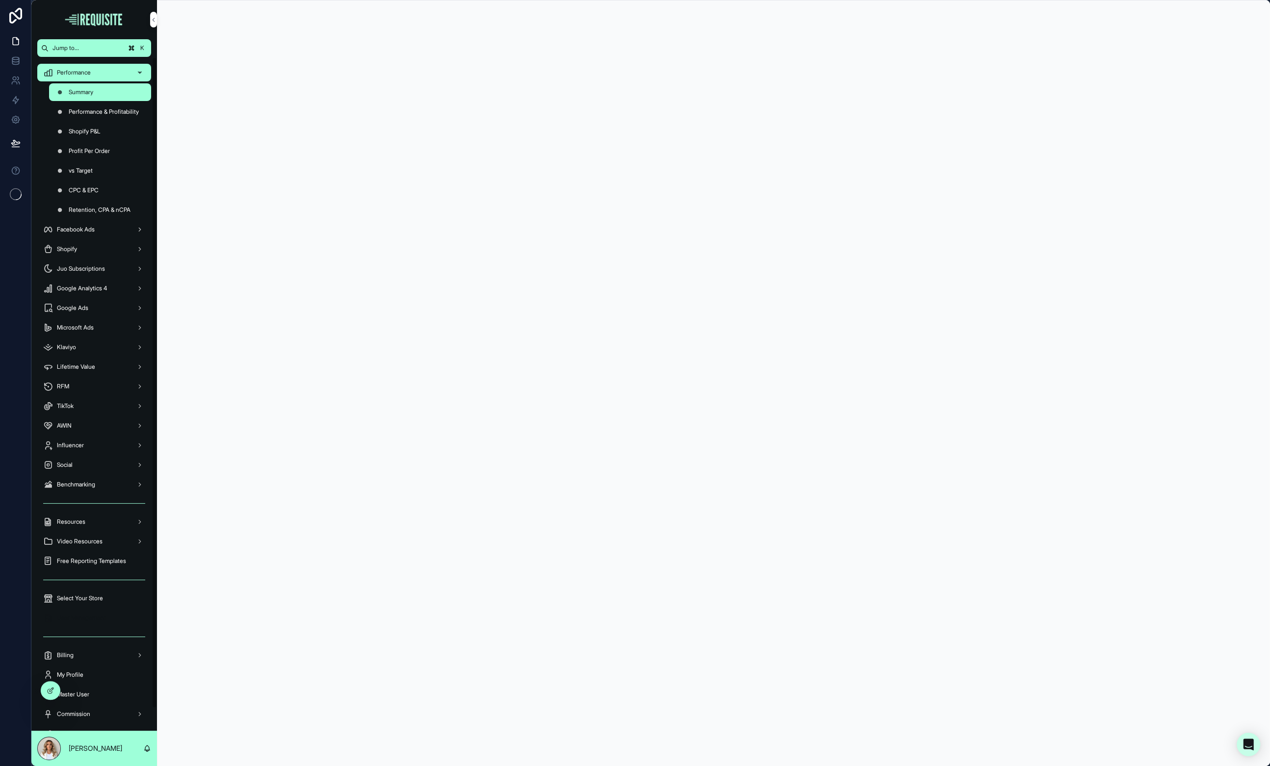
click at [101, 620] on span "User Management" at bounding box center [81, 618] width 49 height 8
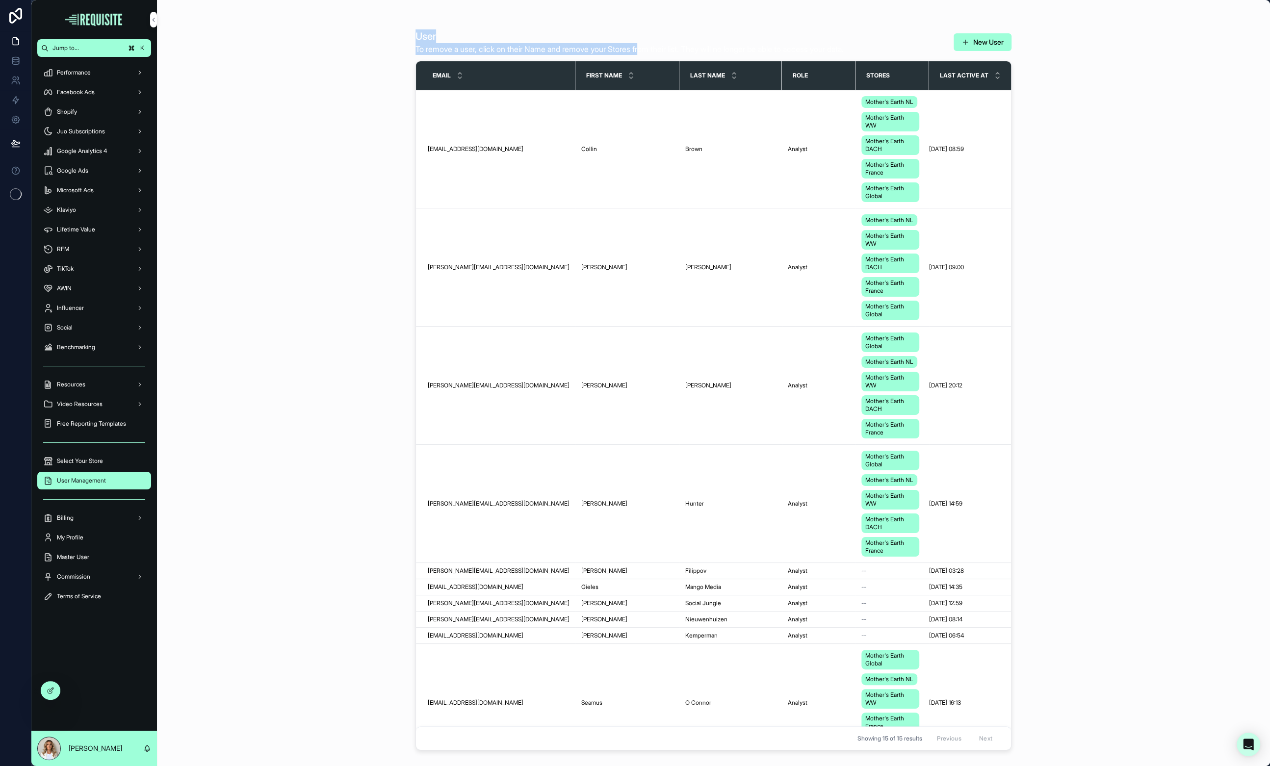
drag, startPoint x: 406, startPoint y: 26, endPoint x: 654, endPoint y: 48, distance: 249.1
click at [653, 48] on div "User To remove a user, click on their Name and remove your Stores from their li…" at bounding box center [713, 377] width 627 height 755
click at [289, 282] on div "User To remove a user, click on their Name and remove your Stores from their li…" at bounding box center [713, 383] width 1113 height 766
click at [69, 691] on icon at bounding box center [72, 691] width 8 height 8
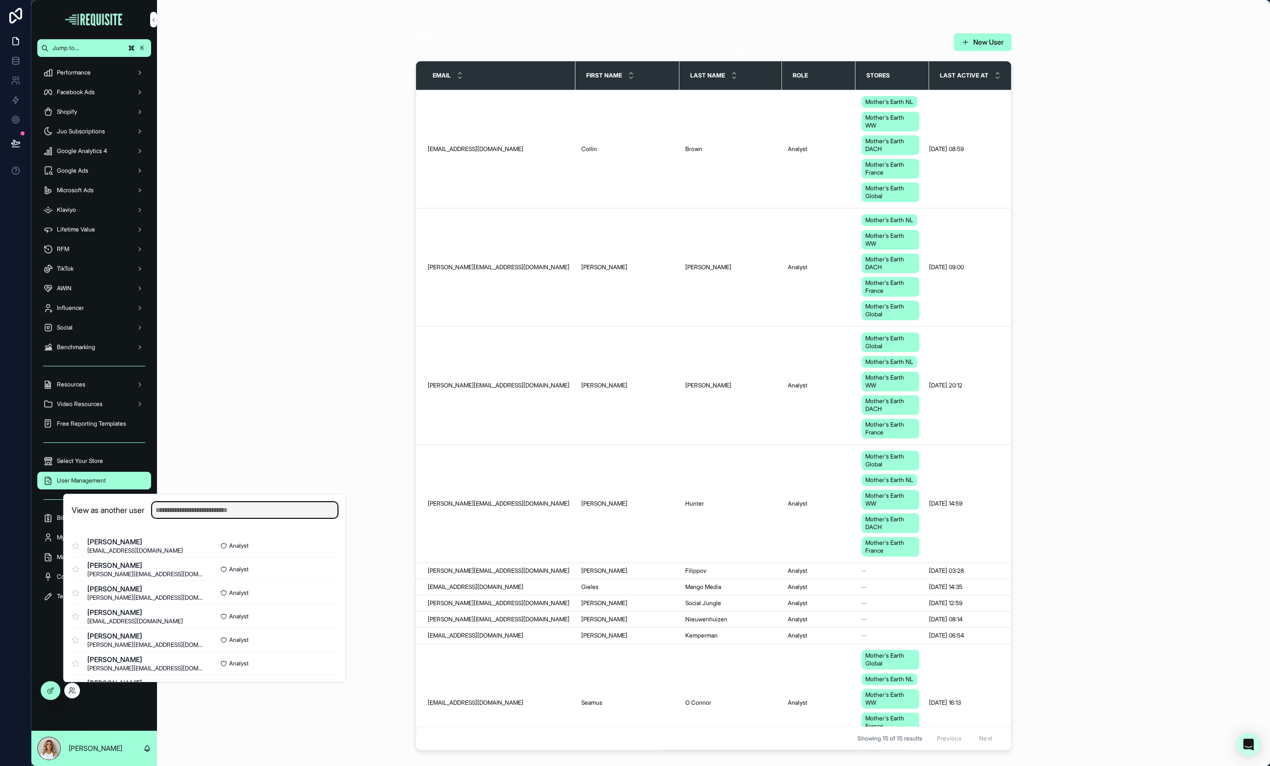
click at [196, 509] on input "text" at bounding box center [244, 510] width 185 height 16
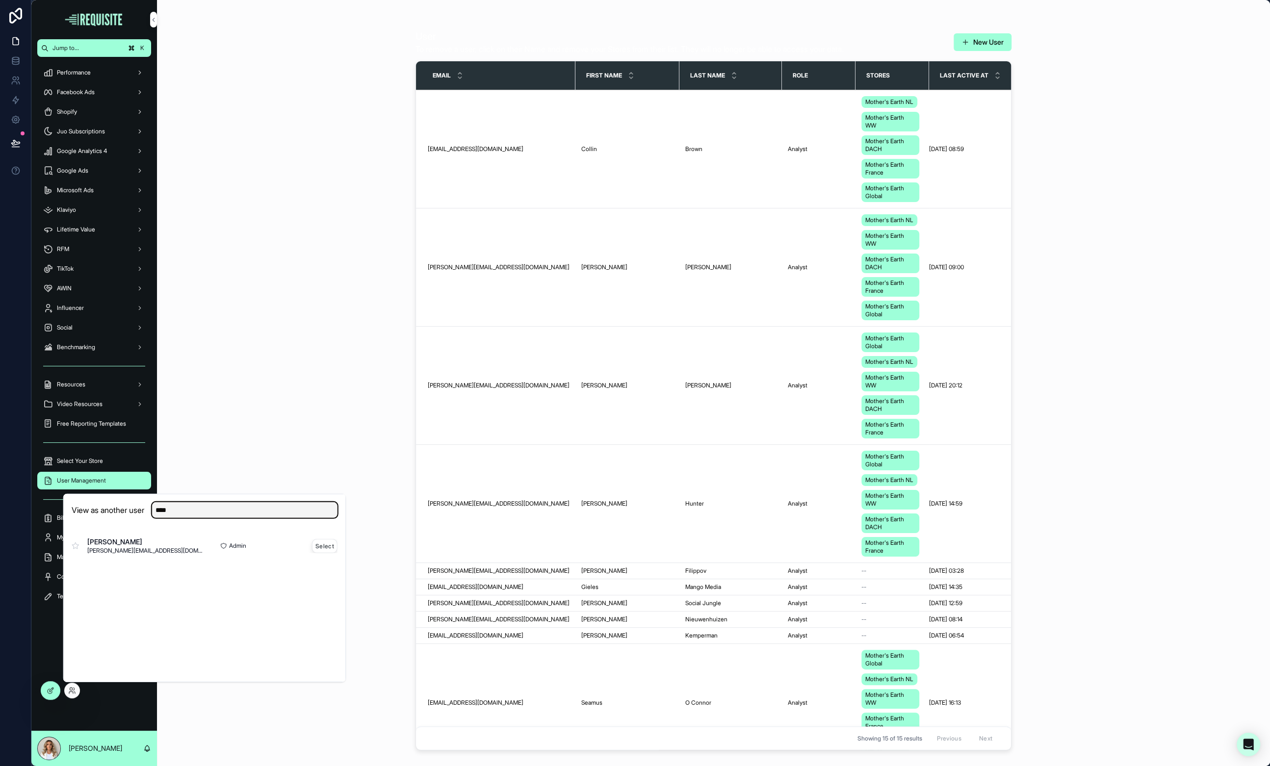
type input "****"
click at [318, 547] on button "Select" at bounding box center [325, 546] width 26 height 14
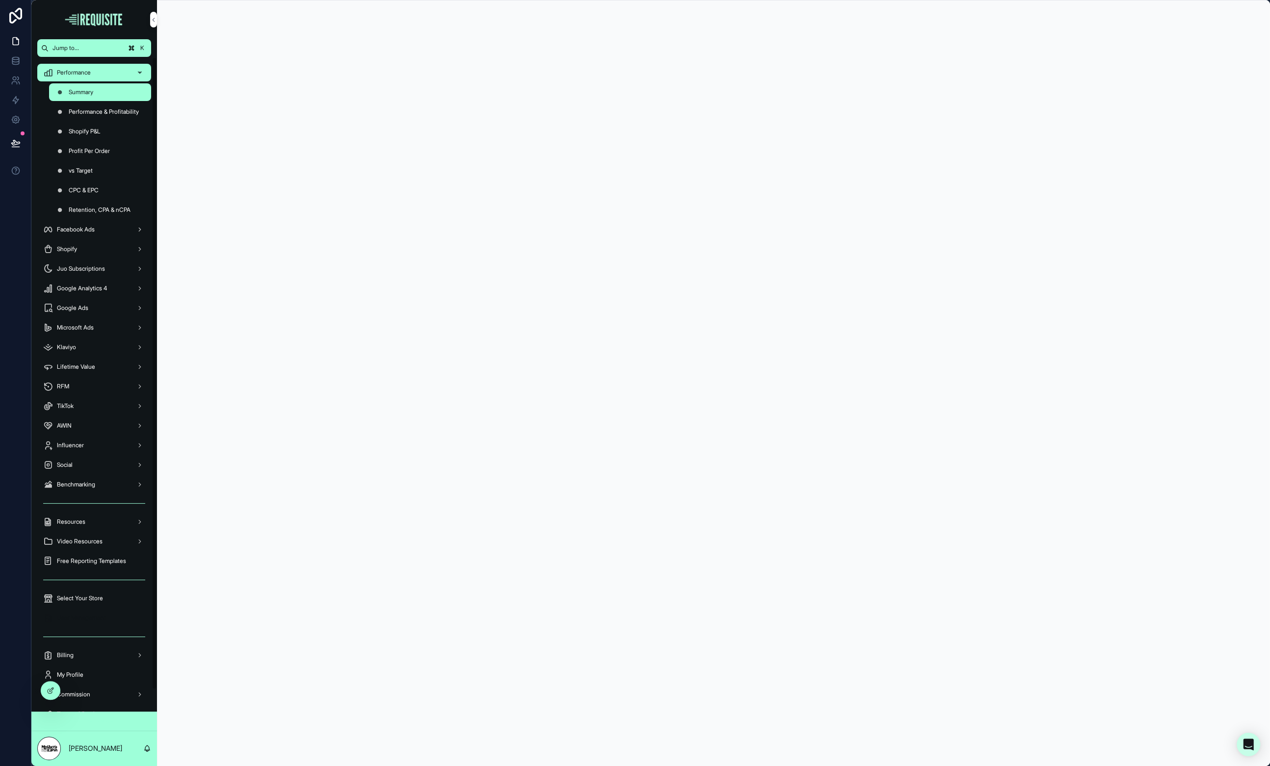
click at [96, 624] on div "User Management" at bounding box center [94, 618] width 102 height 16
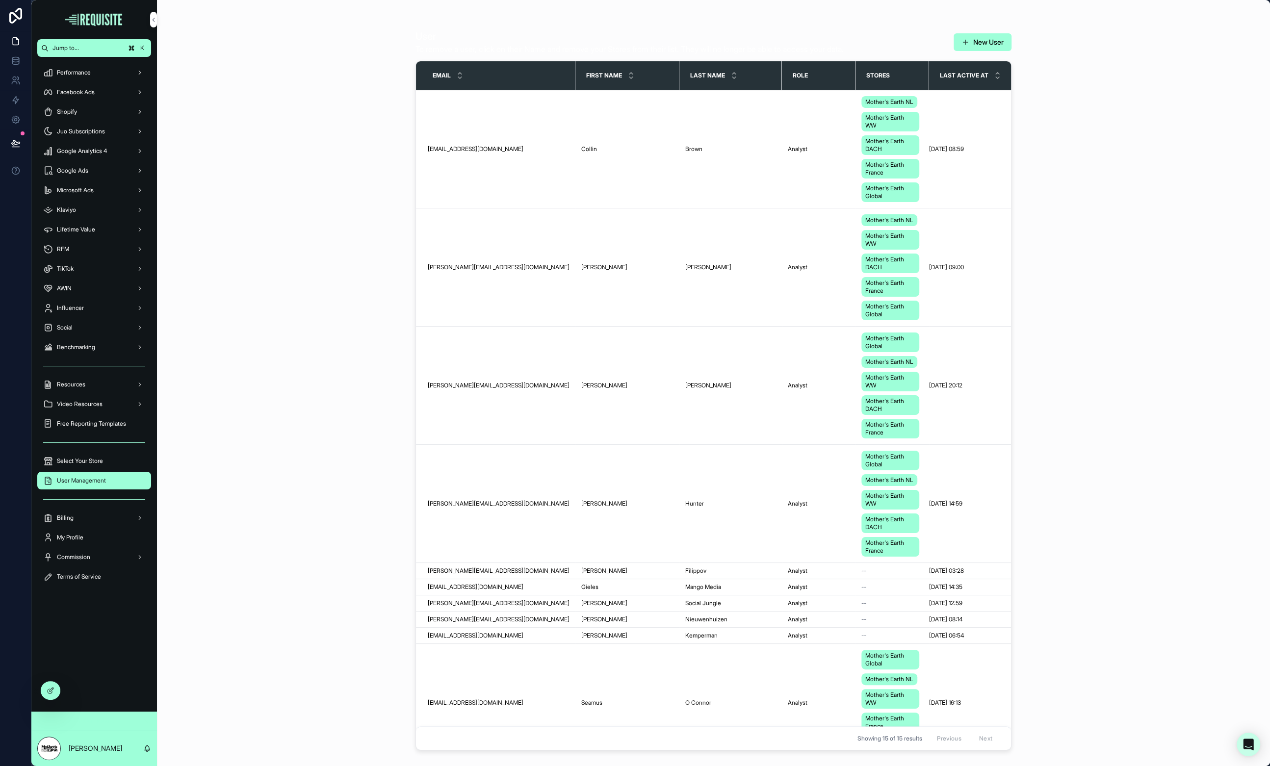
drag, startPoint x: 466, startPoint y: 36, endPoint x: 481, endPoint y: 40, distance: 15.6
click at [549, 47] on div "User To remove a user, click on their Name and remove your Stores from their li…" at bounding box center [713, 383] width 1113 height 766
drag, startPoint x: 415, startPoint y: 26, endPoint x: 908, endPoint y: 44, distance: 493.3
click at [908, 44] on div "User To remove a user, click on their Name and remove your Stores from their li…" at bounding box center [714, 389] width 596 height 731
click at [340, 124] on div "User To remove a user, click on their Name and remove your Stores from their li…" at bounding box center [713, 383] width 1113 height 766
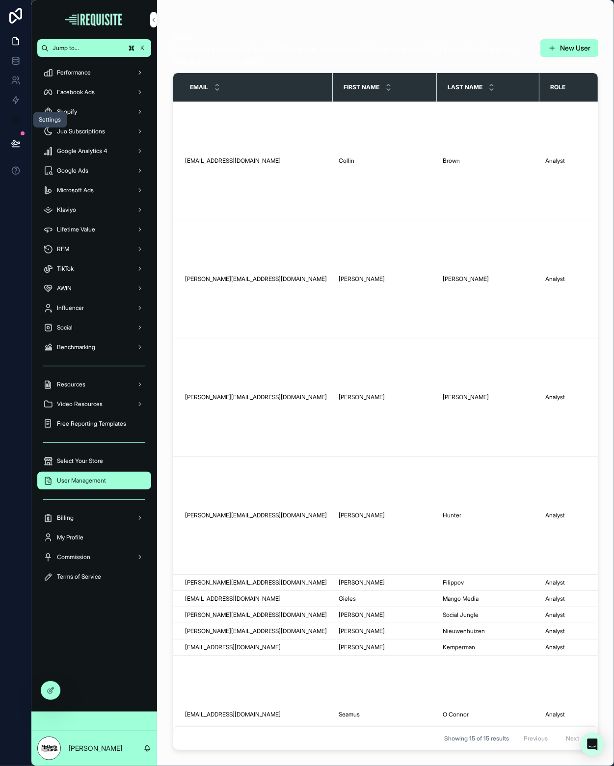
click at [16, 115] on icon at bounding box center [16, 120] width 10 height 10
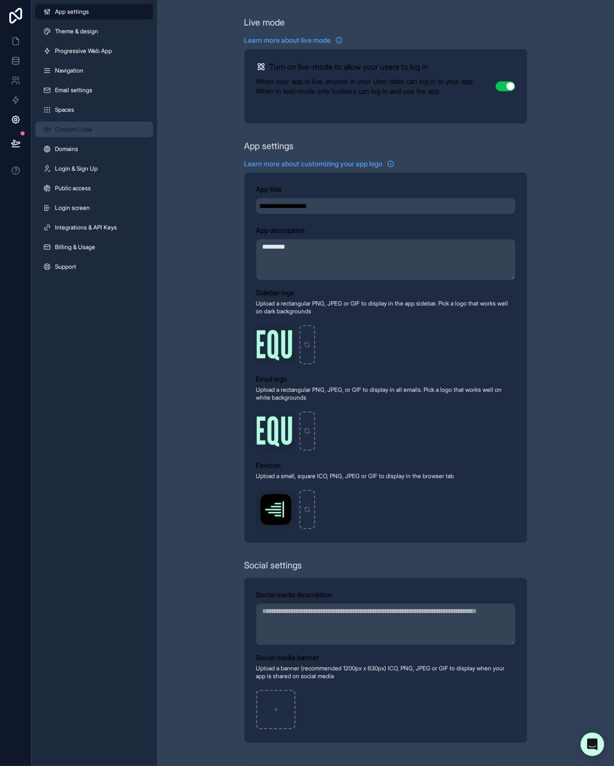
click at [75, 124] on link "Custom Code" at bounding box center [94, 130] width 118 height 16
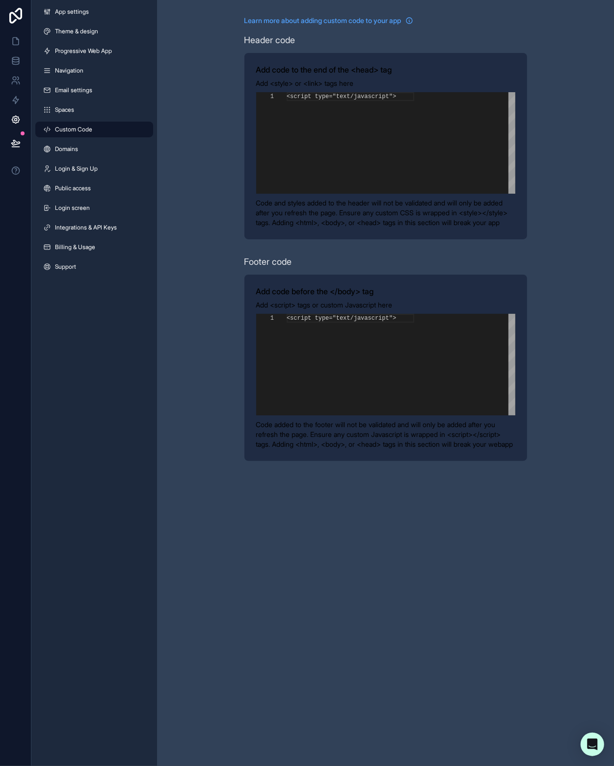
scroll to position [88, 0]
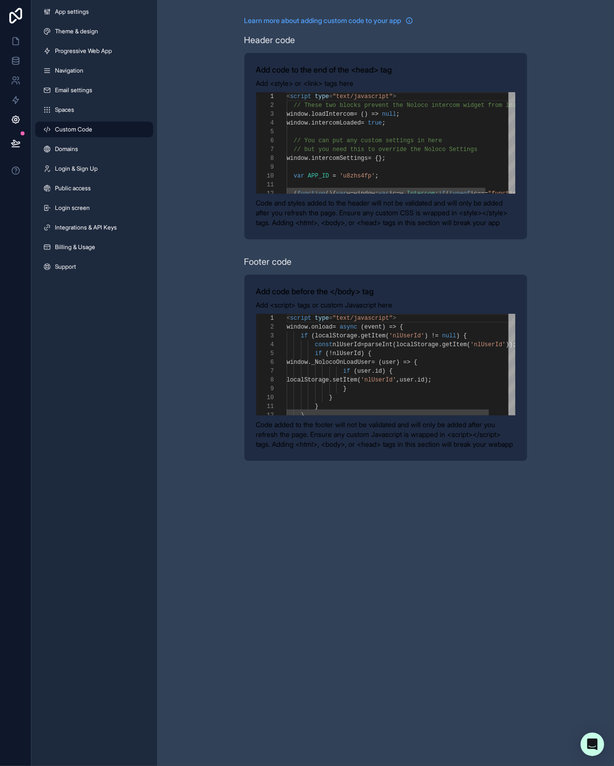
click at [330, 125] on span "intercomLoaded" at bounding box center [336, 123] width 50 height 7
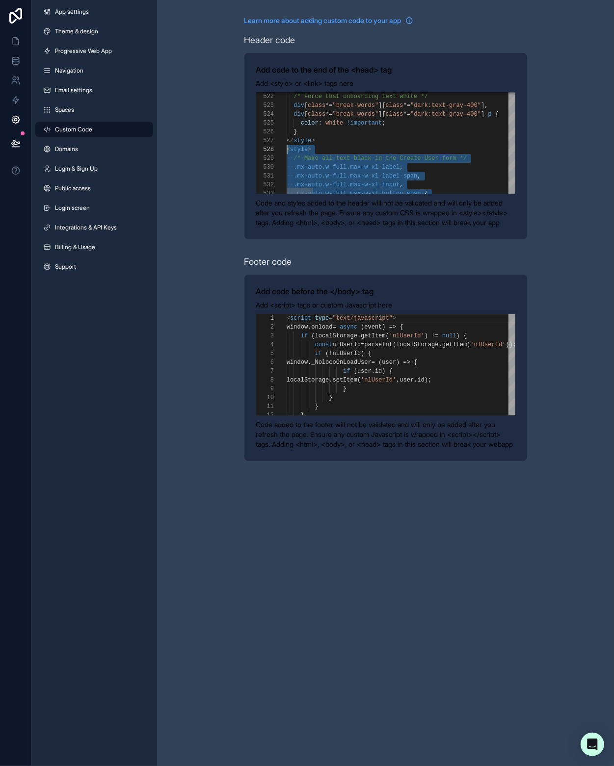
scroll to position [62, 0]
paste textarea "**********"
type textarea "**********"
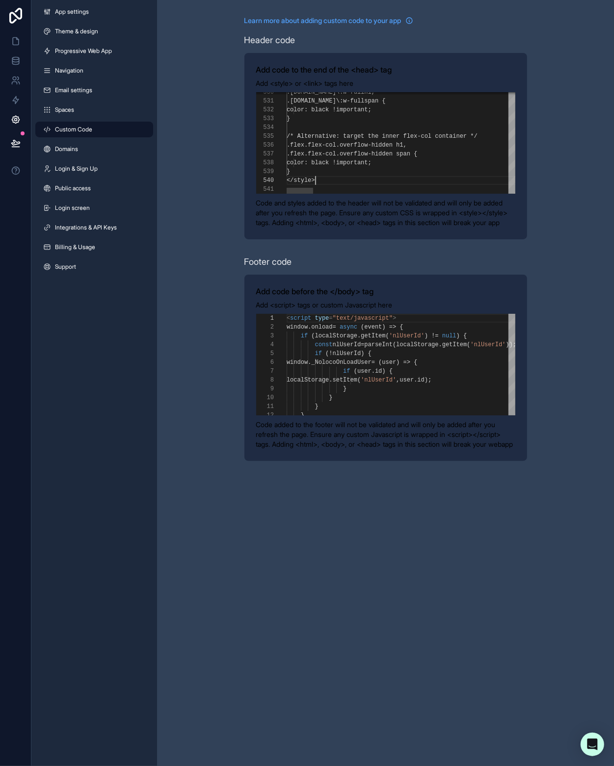
scroll to position [79, 28]
click at [557, 208] on div "**********" at bounding box center [385, 238] width 457 height 477
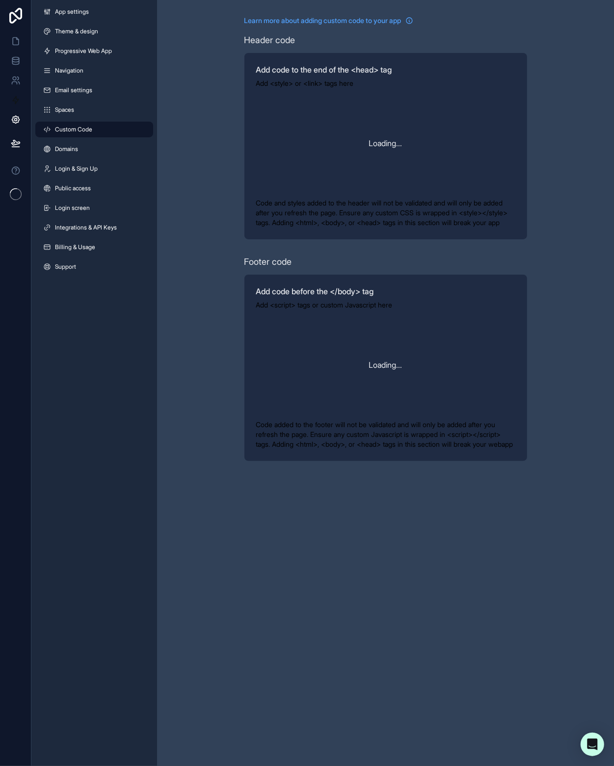
scroll to position [88, 0]
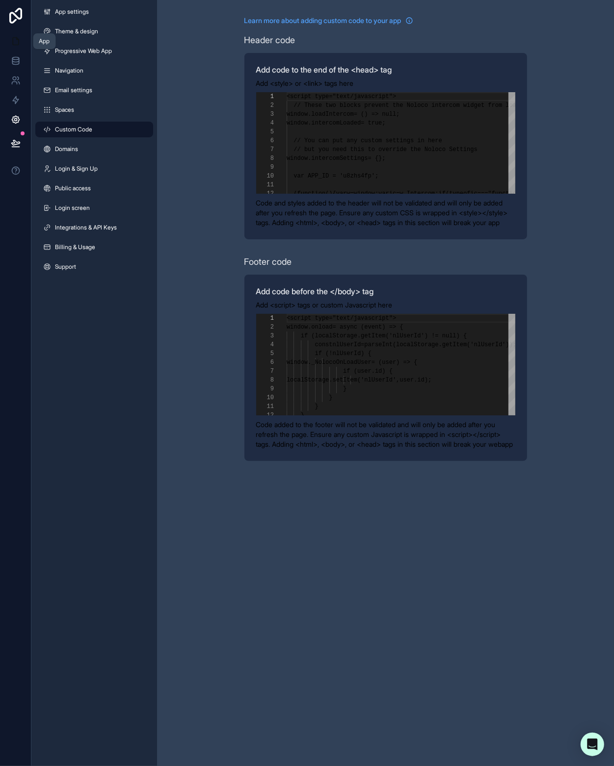
click at [15, 45] on icon at bounding box center [16, 41] width 6 height 7
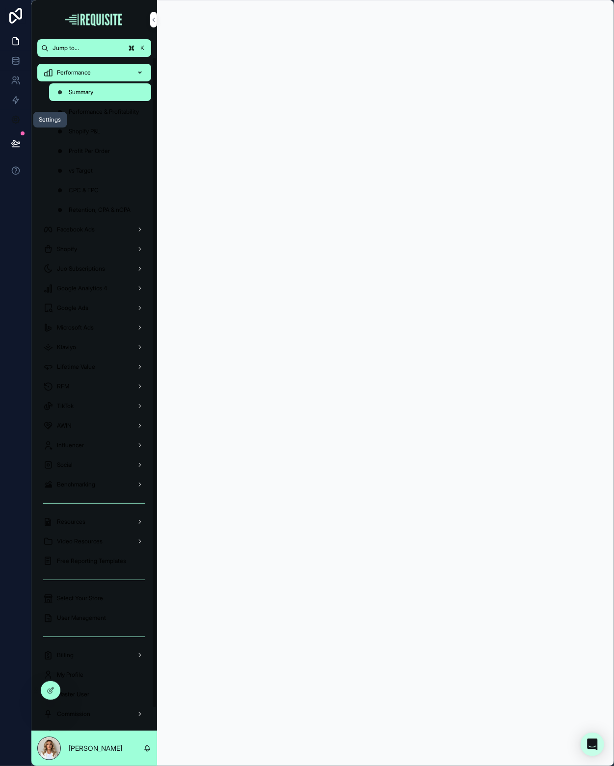
click at [23, 124] on link at bounding box center [15, 120] width 31 height 20
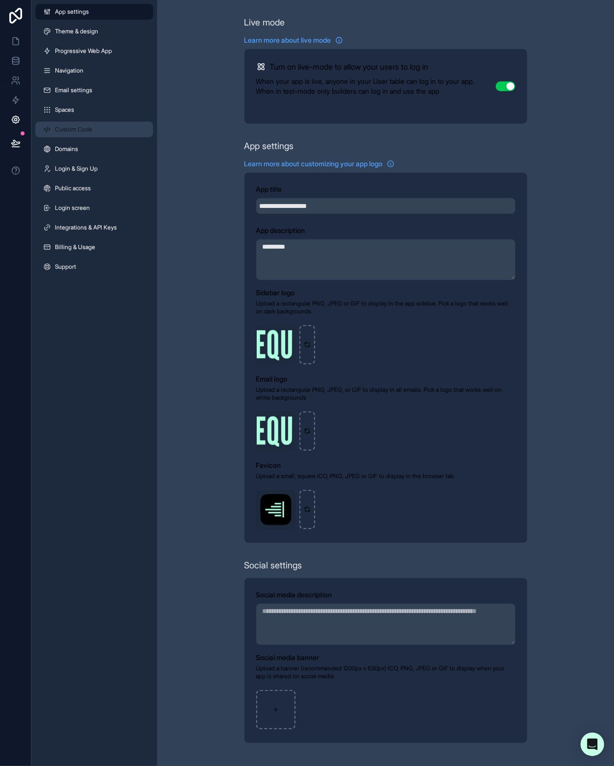
click at [96, 130] on link "Custom Code" at bounding box center [94, 130] width 118 height 16
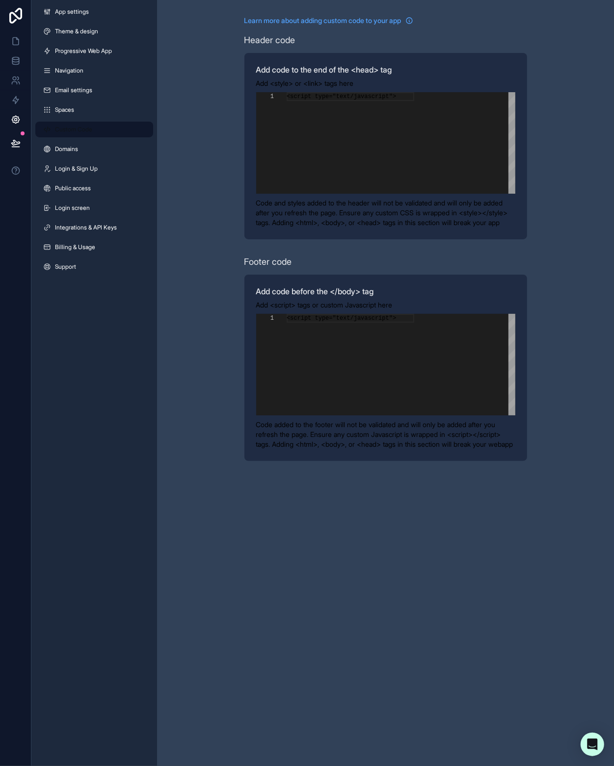
scroll to position [88, 0]
click at [411, 138] on span "// You can put any custom settings in here" at bounding box center [367, 140] width 148 height 7
type textarea "**********"
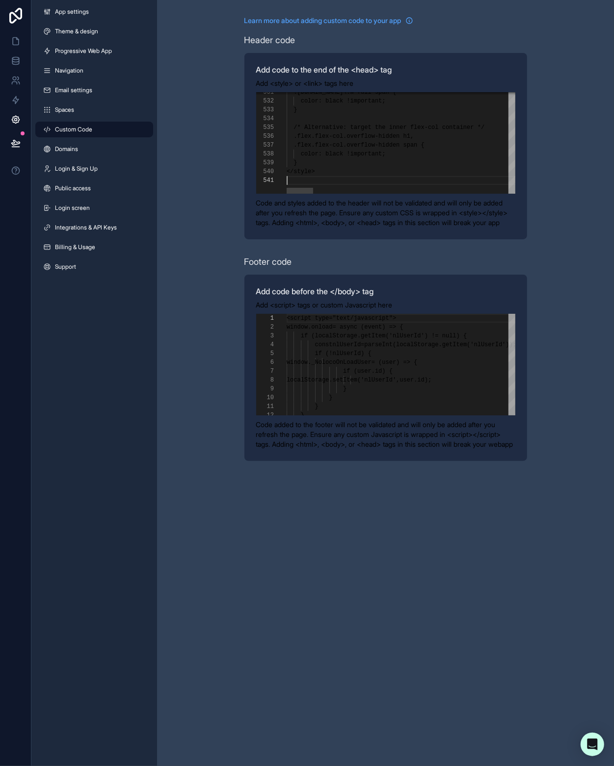
type textarea "**********"
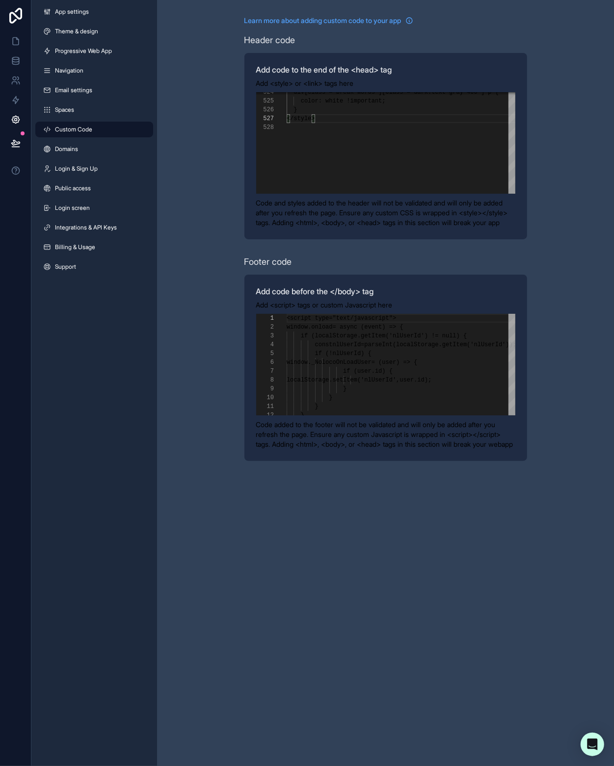
click at [550, 206] on div "**********" at bounding box center [385, 238] width 457 height 477
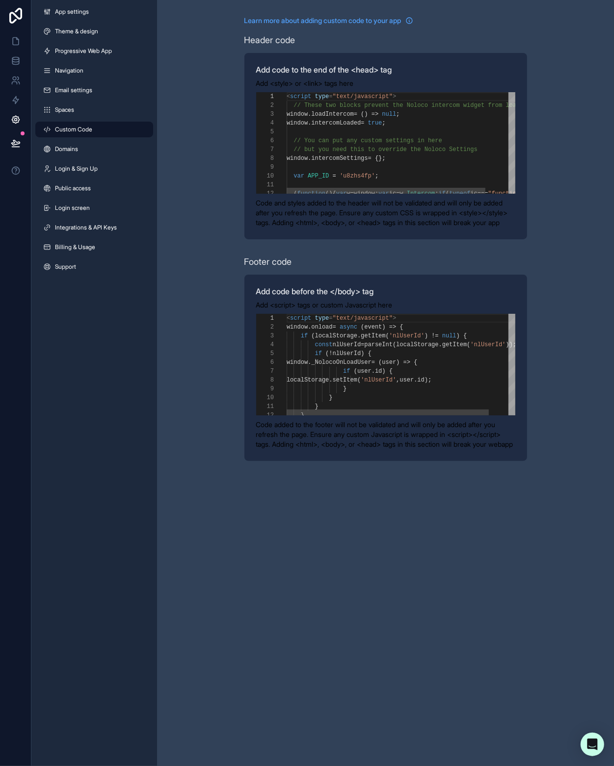
scroll to position [88, 0]
click at [20, 44] on icon at bounding box center [16, 41] width 10 height 10
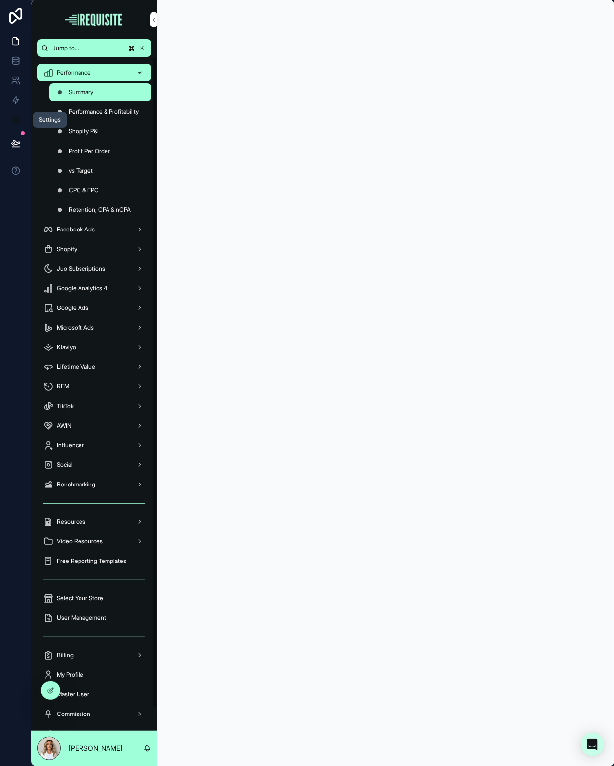
click at [17, 124] on icon at bounding box center [16, 120] width 10 height 10
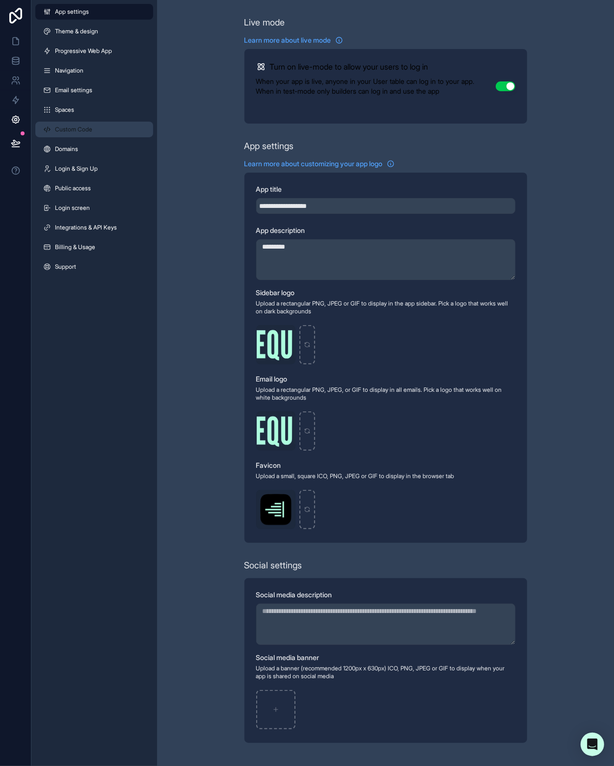
click at [70, 122] on link "Custom Code" at bounding box center [94, 130] width 118 height 16
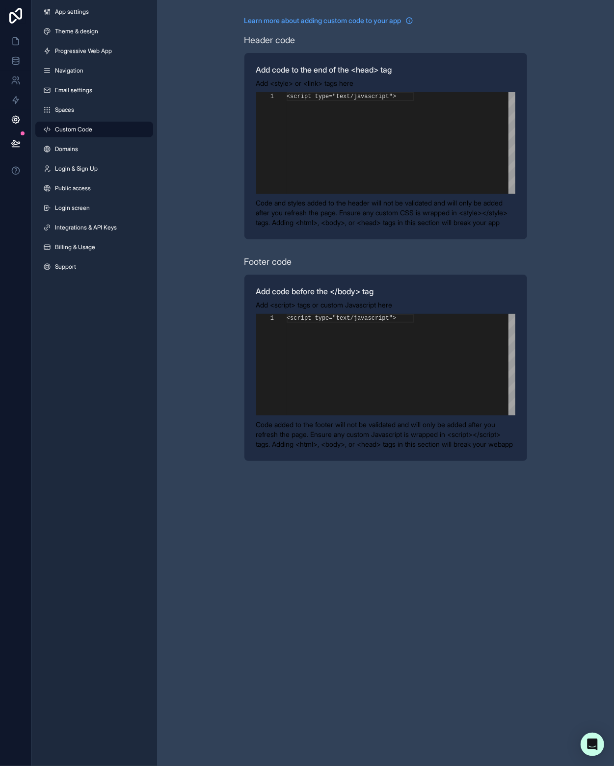
scroll to position [88, 0]
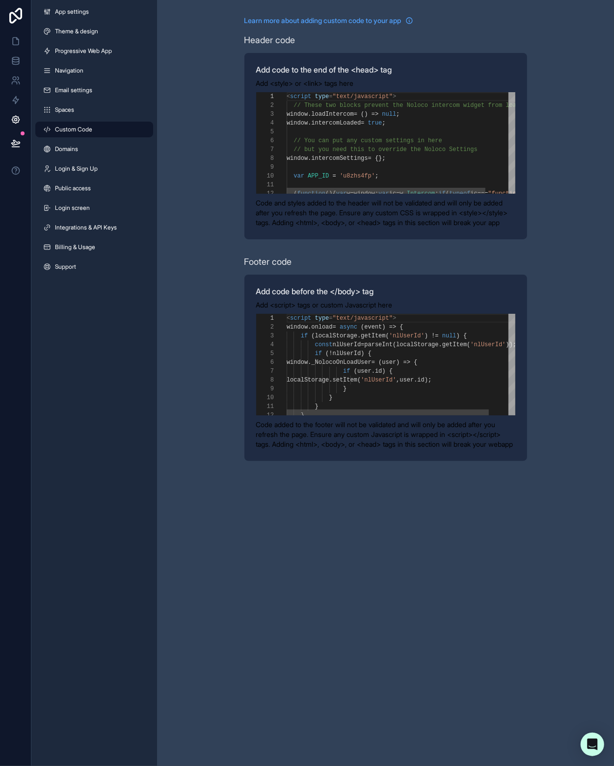
click at [323, 120] on span "intercomLoaded" at bounding box center [336, 123] width 50 height 7
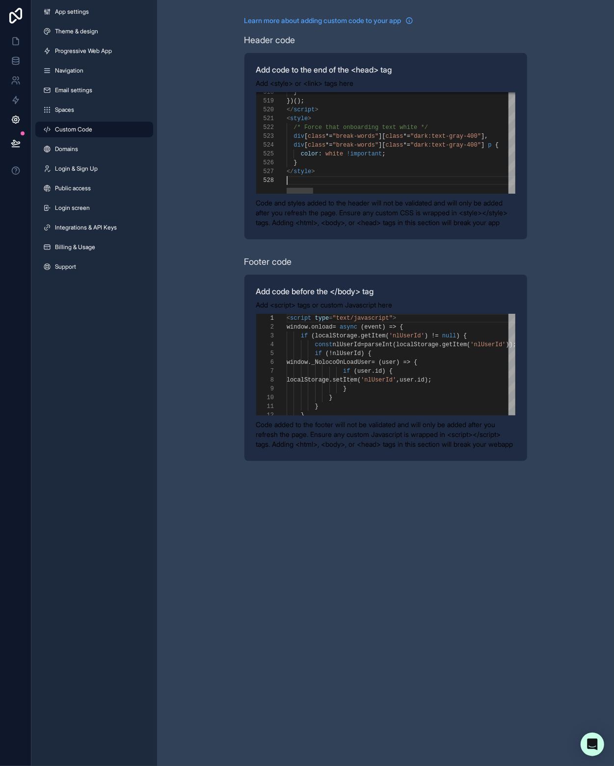
scroll to position [61, 0]
paste textarea "**********"
type textarea "**********"
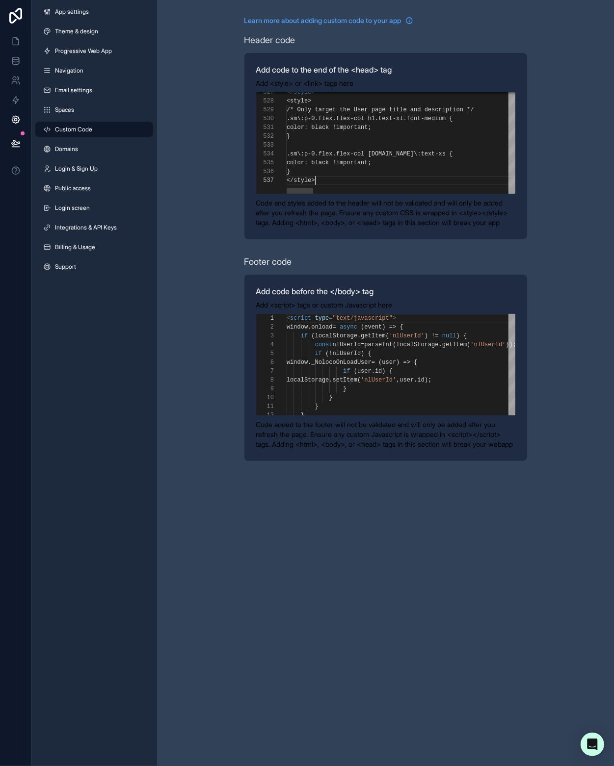
scroll to position [53, 28]
click at [212, 142] on div "**********" at bounding box center [385, 238] width 457 height 477
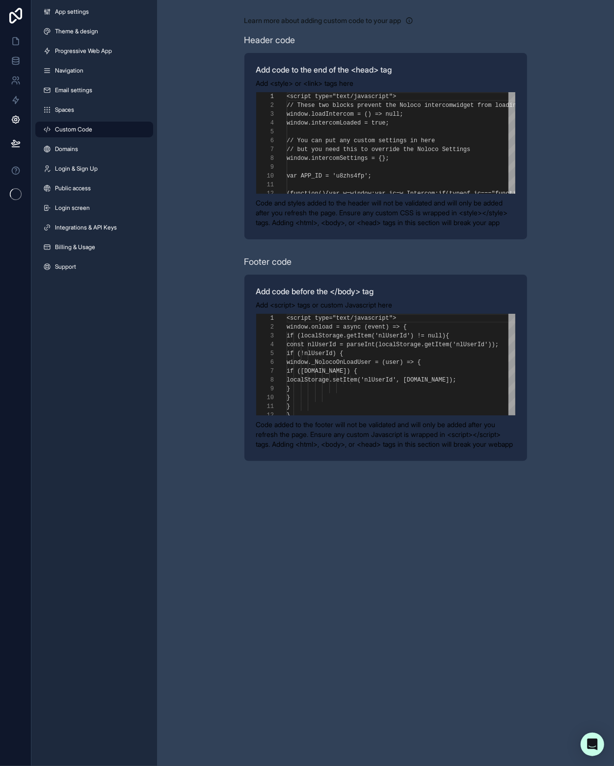
scroll to position [88, 0]
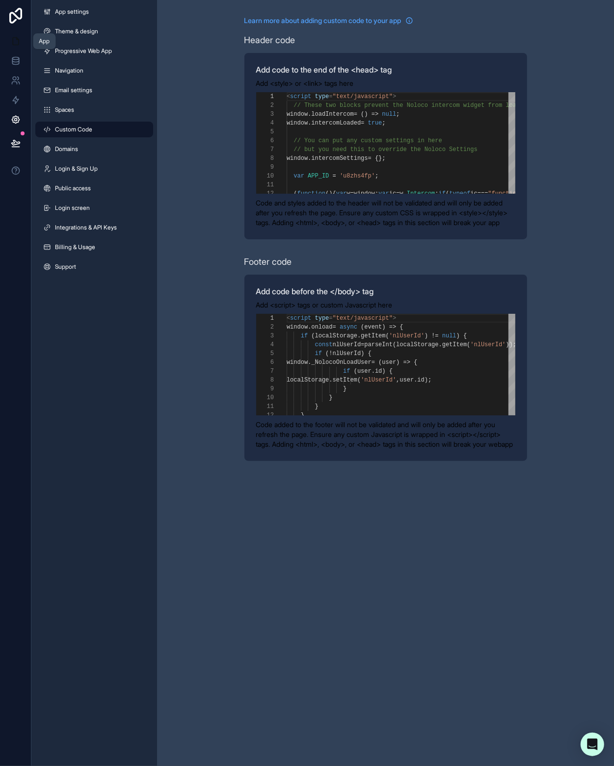
click at [22, 38] on link at bounding box center [15, 41] width 31 height 20
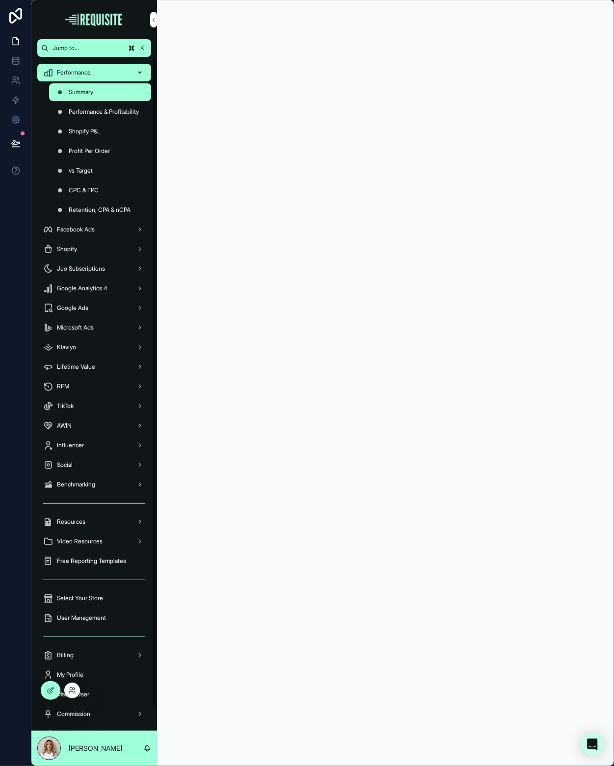
click at [76, 692] on div at bounding box center [72, 691] width 16 height 16
click at [71, 689] on icon at bounding box center [72, 691] width 8 height 8
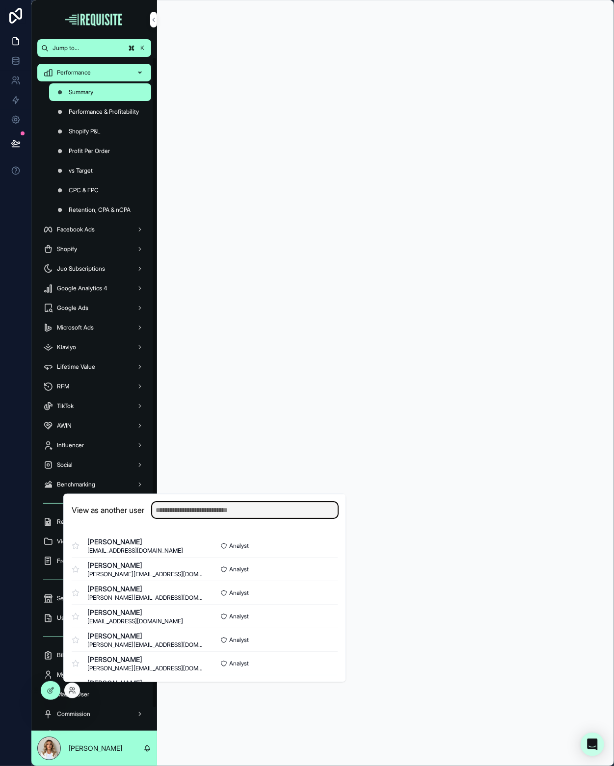
click at [171, 516] on input "text" at bounding box center [244, 510] width 185 height 16
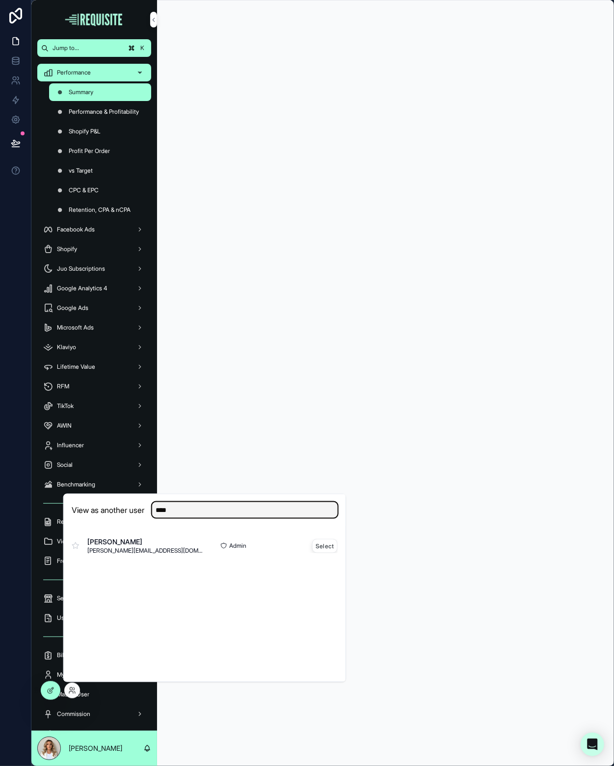
type input "****"
click at [320, 543] on button "Select" at bounding box center [325, 546] width 26 height 14
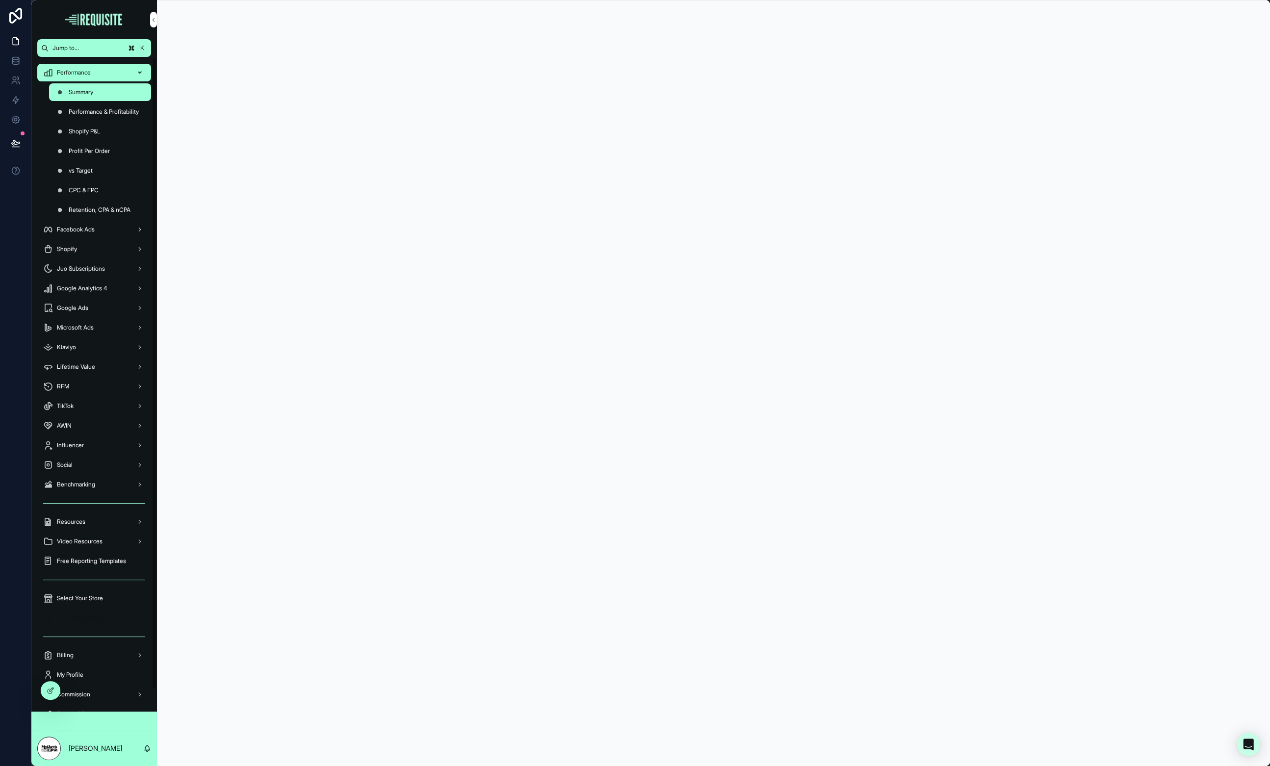
click at [113, 612] on div "User Management" at bounding box center [94, 618] width 102 height 16
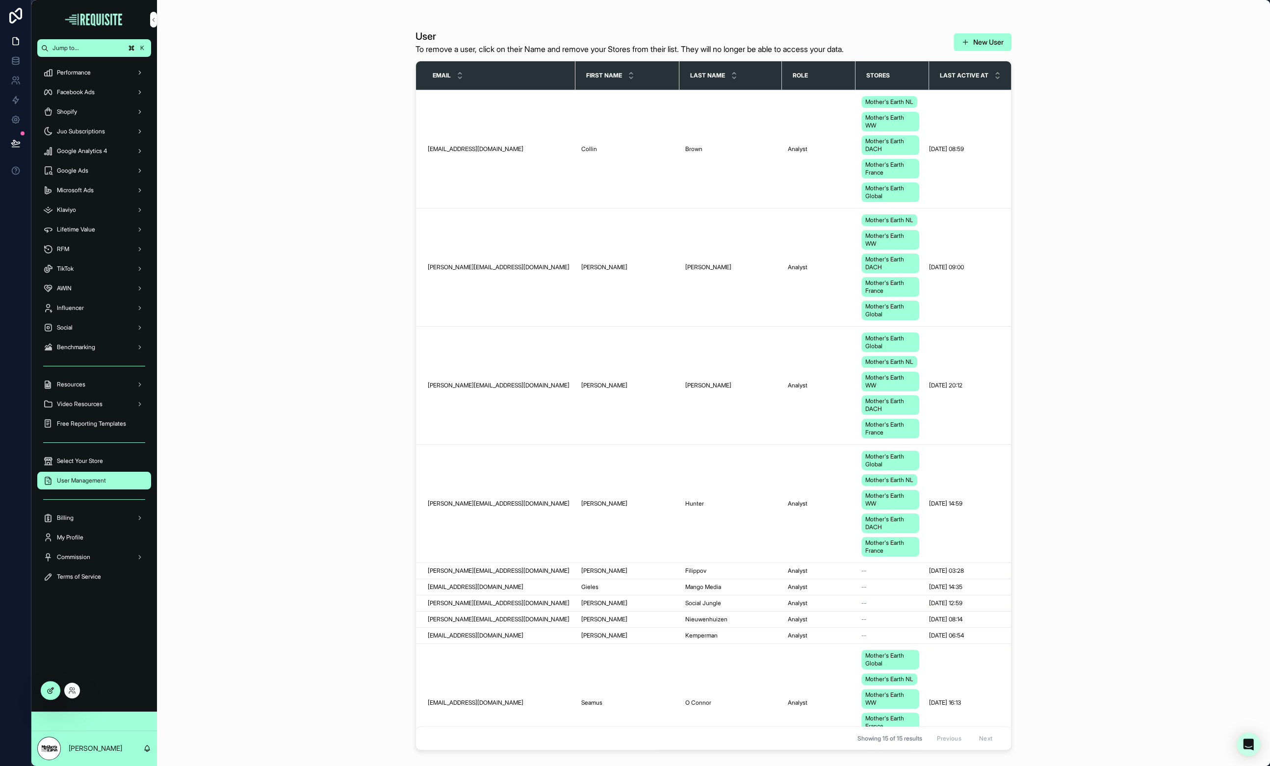
click at [57, 693] on div at bounding box center [51, 690] width 20 height 19
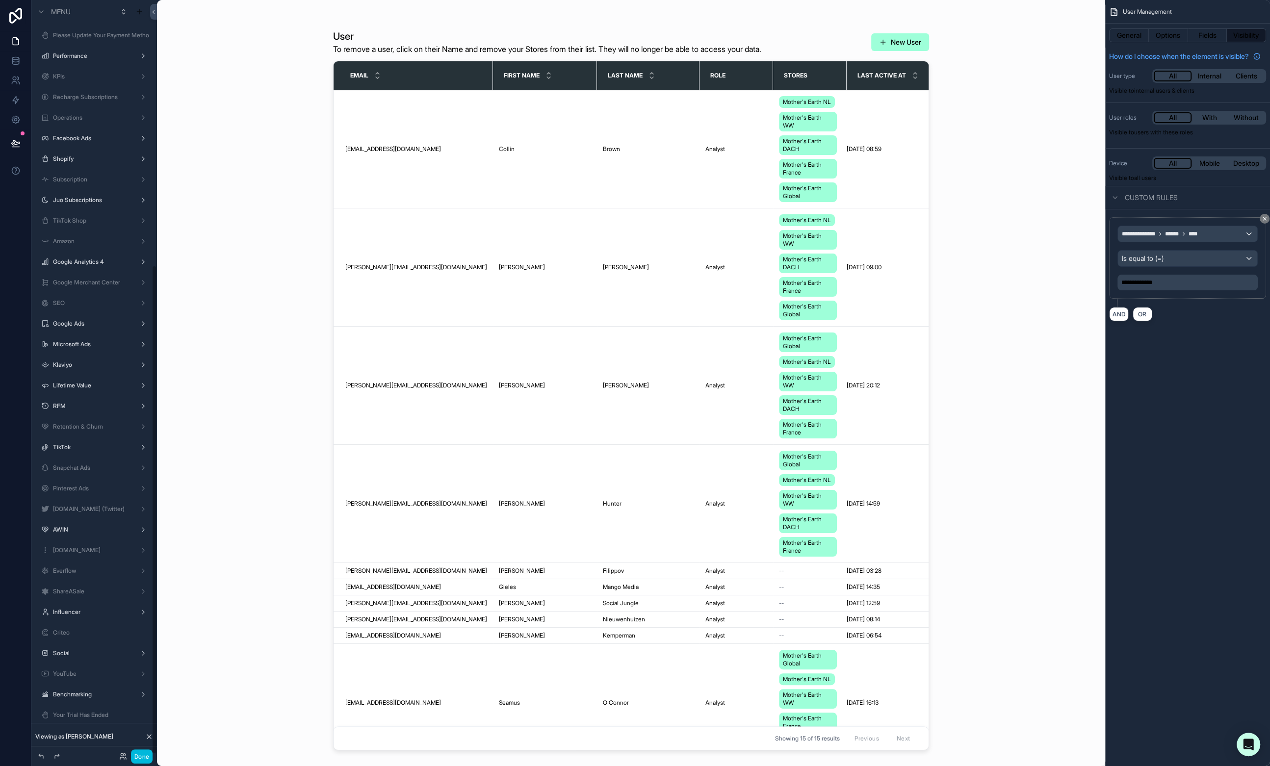
scroll to position [410, 0]
click at [109, 491] on label "User Management" at bounding box center [92, 491] width 78 height 8
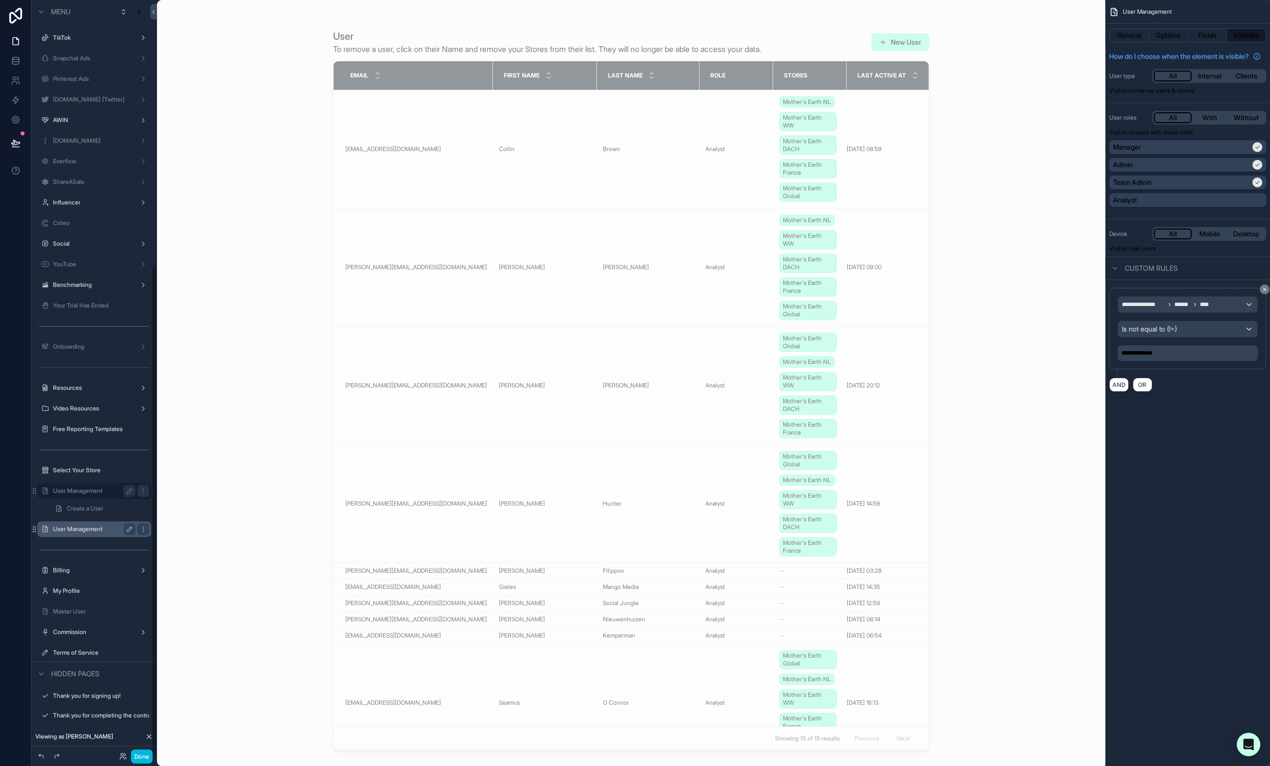
click at [75, 533] on div "User Management" at bounding box center [94, 529] width 82 height 12
click at [68, 528] on label "User Management" at bounding box center [92, 529] width 78 height 8
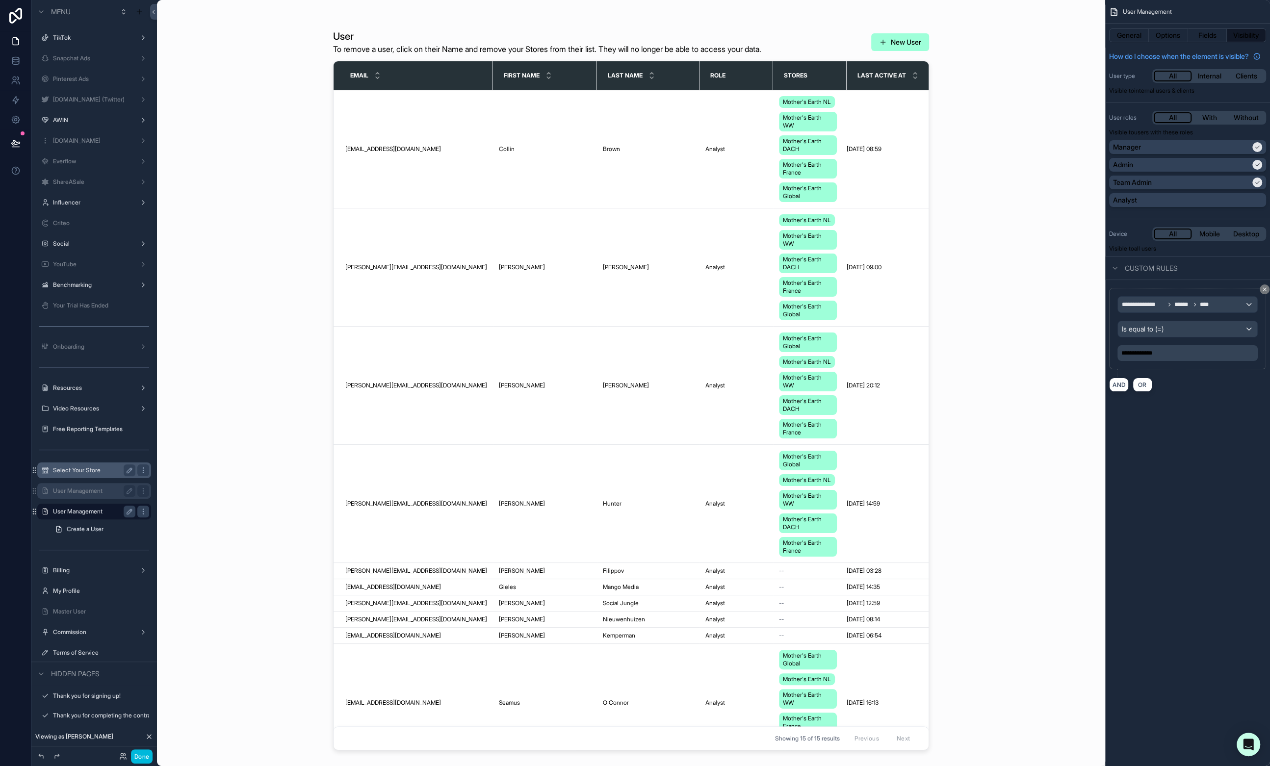
click at [76, 470] on label "Select Your Store" at bounding box center [92, 471] width 78 height 8
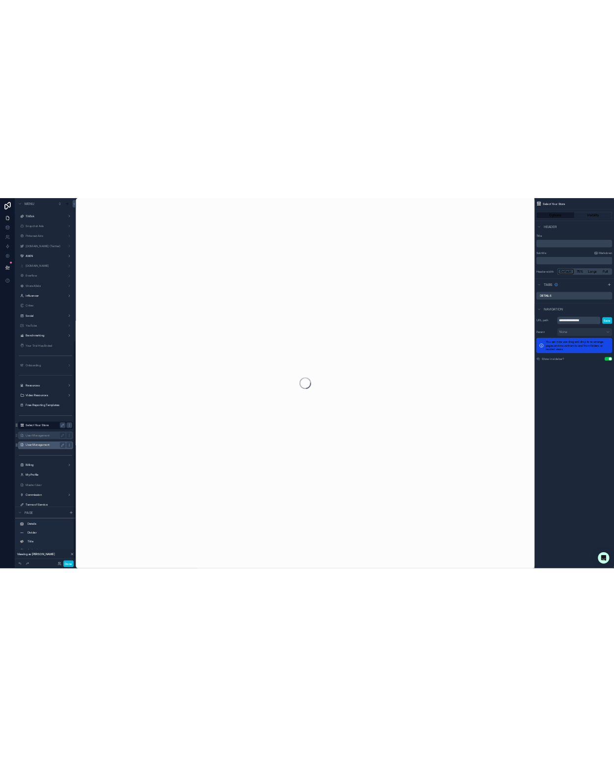
scroll to position [491, 0]
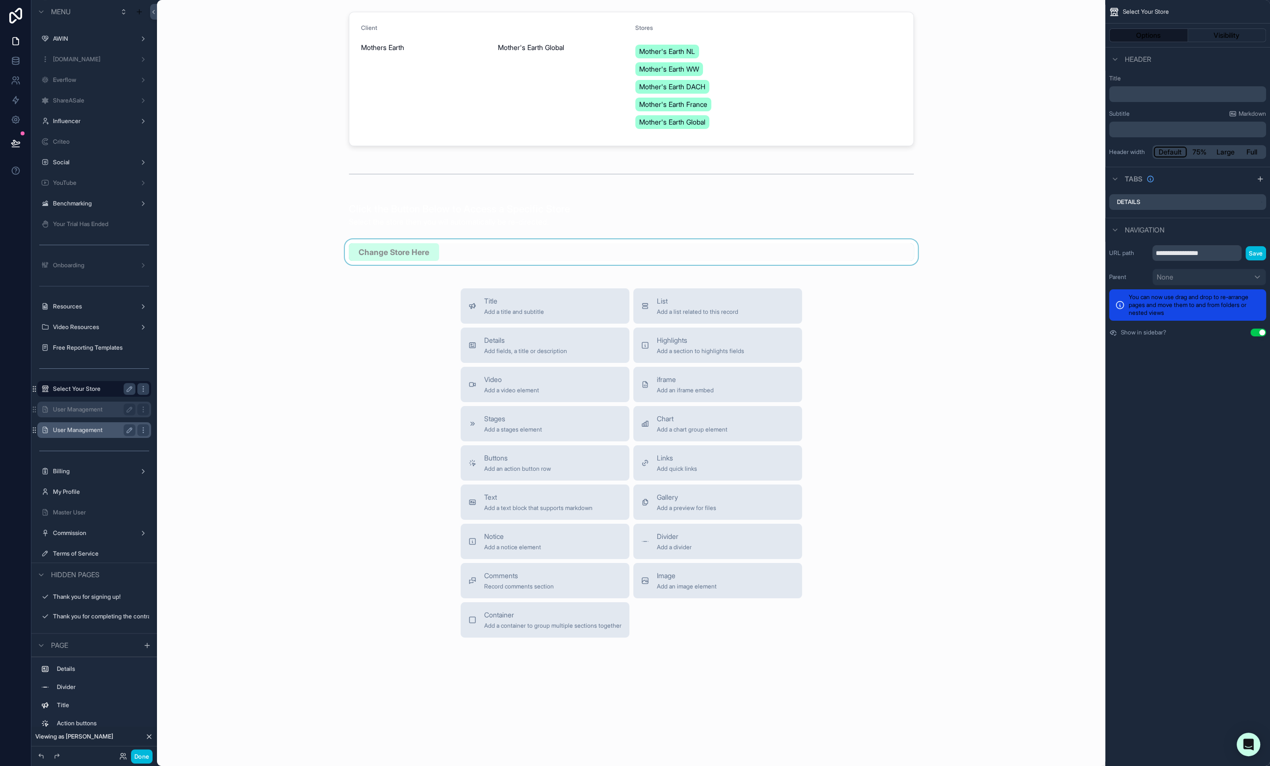
click at [459, 258] on div "scrollable content" at bounding box center [631, 252] width 933 height 26
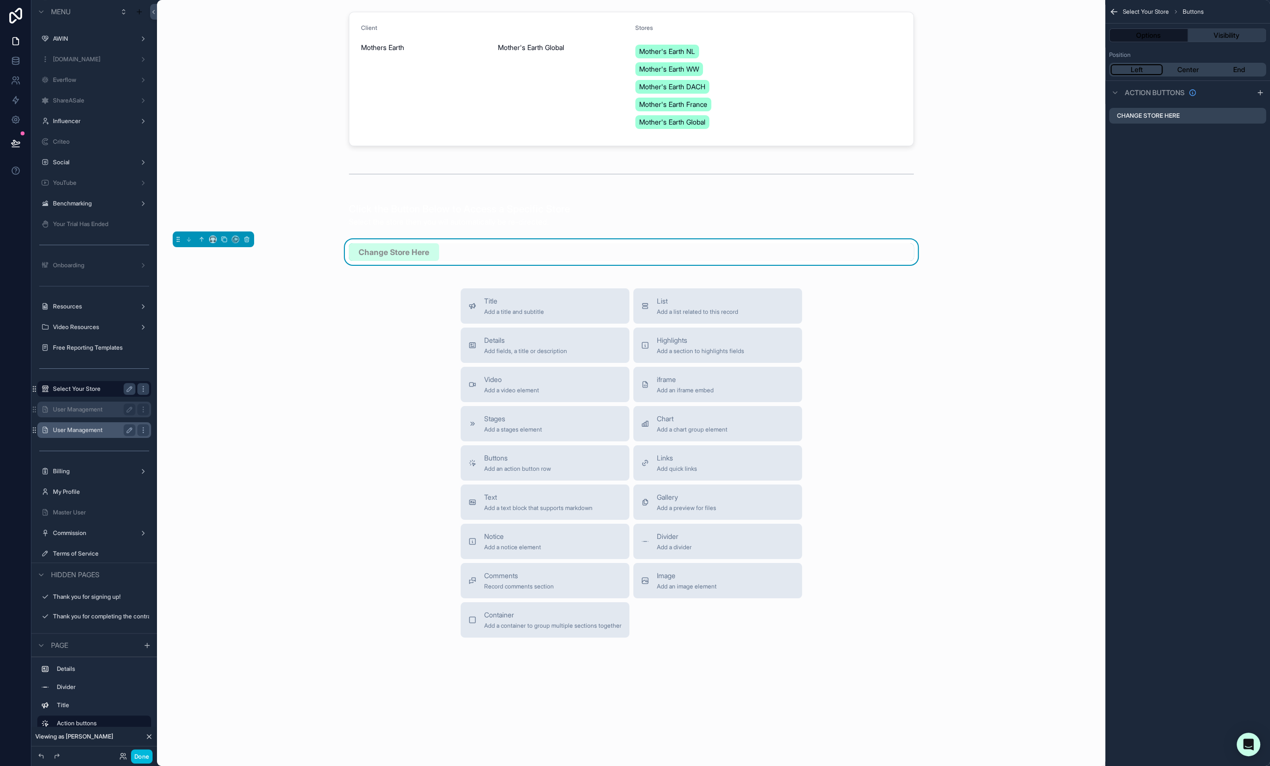
click at [613, 36] on button "Visibility" at bounding box center [1227, 35] width 78 height 14
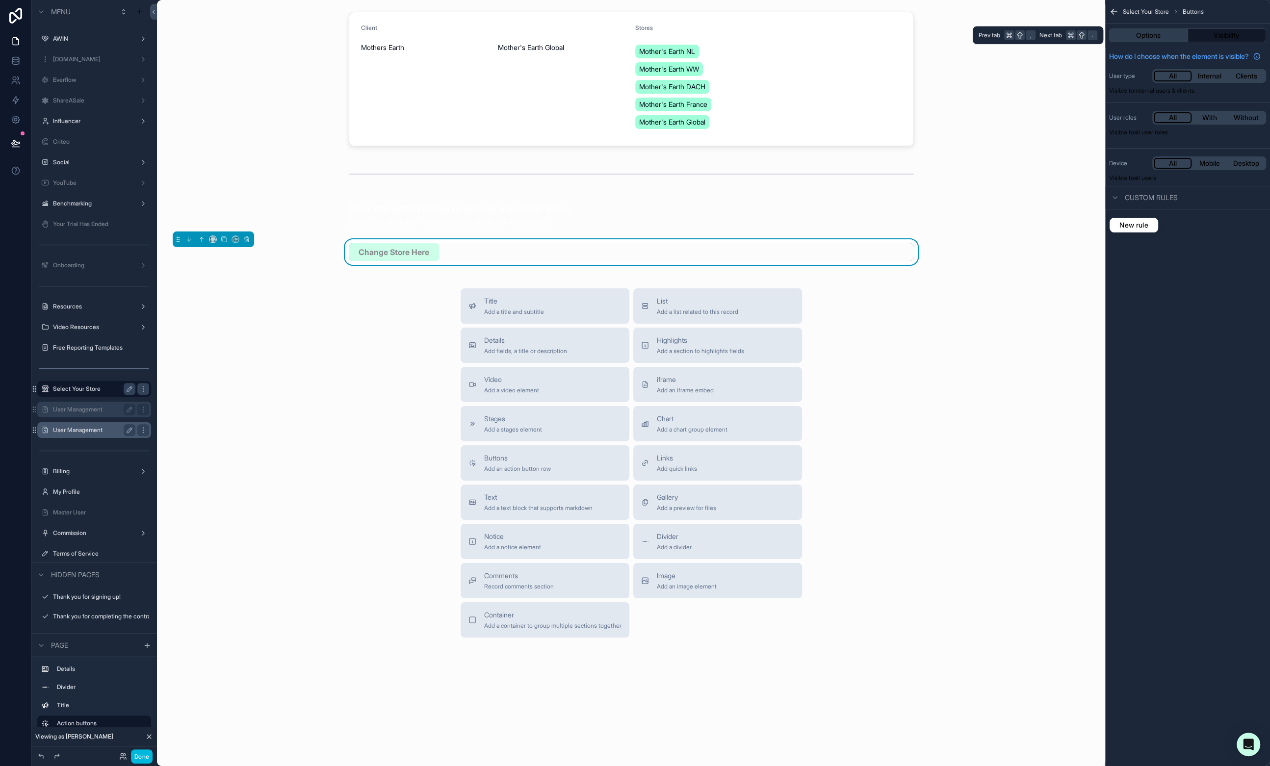
click at [613, 32] on button "Options" at bounding box center [1148, 35] width 79 height 14
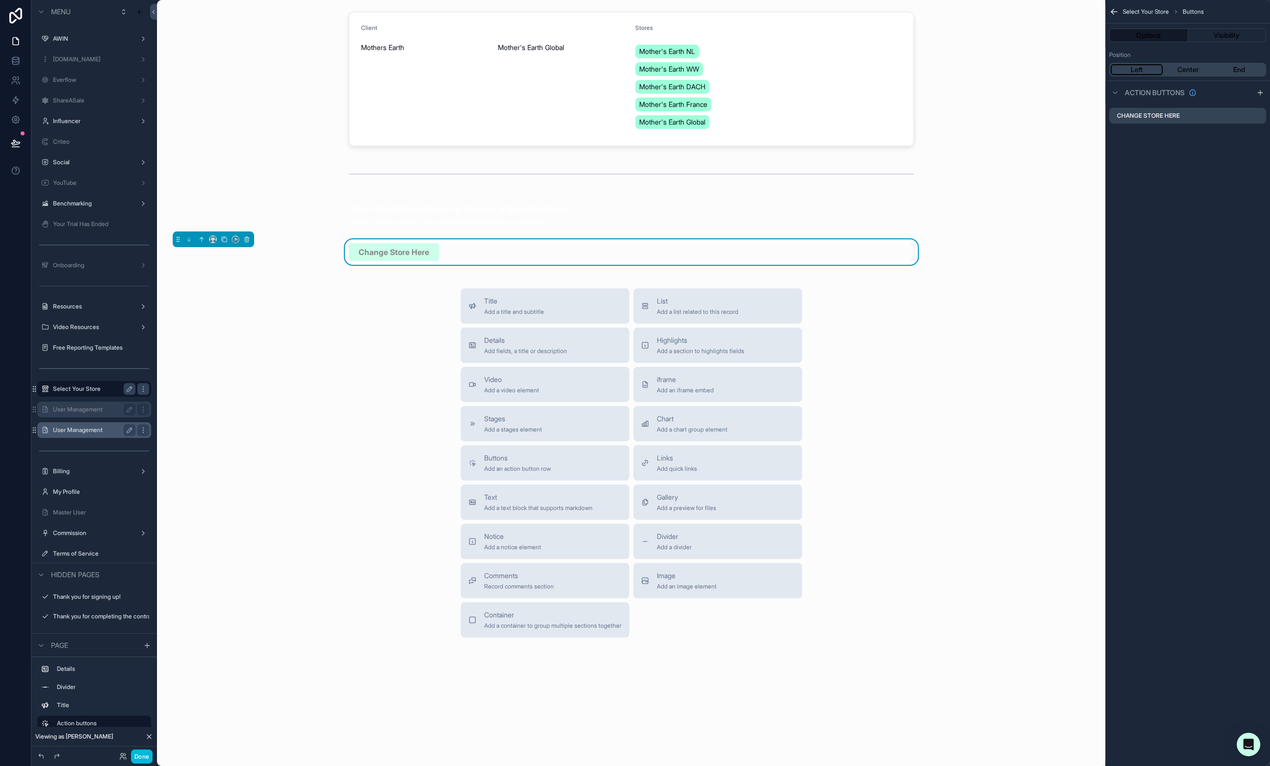
click at [613, 216] on div "Select Your Store Buttons Options Visibility Position Left Center End Action bu…" at bounding box center [1187, 383] width 165 height 766
click at [144, 756] on button "Done" at bounding box center [142, 757] width 22 height 14
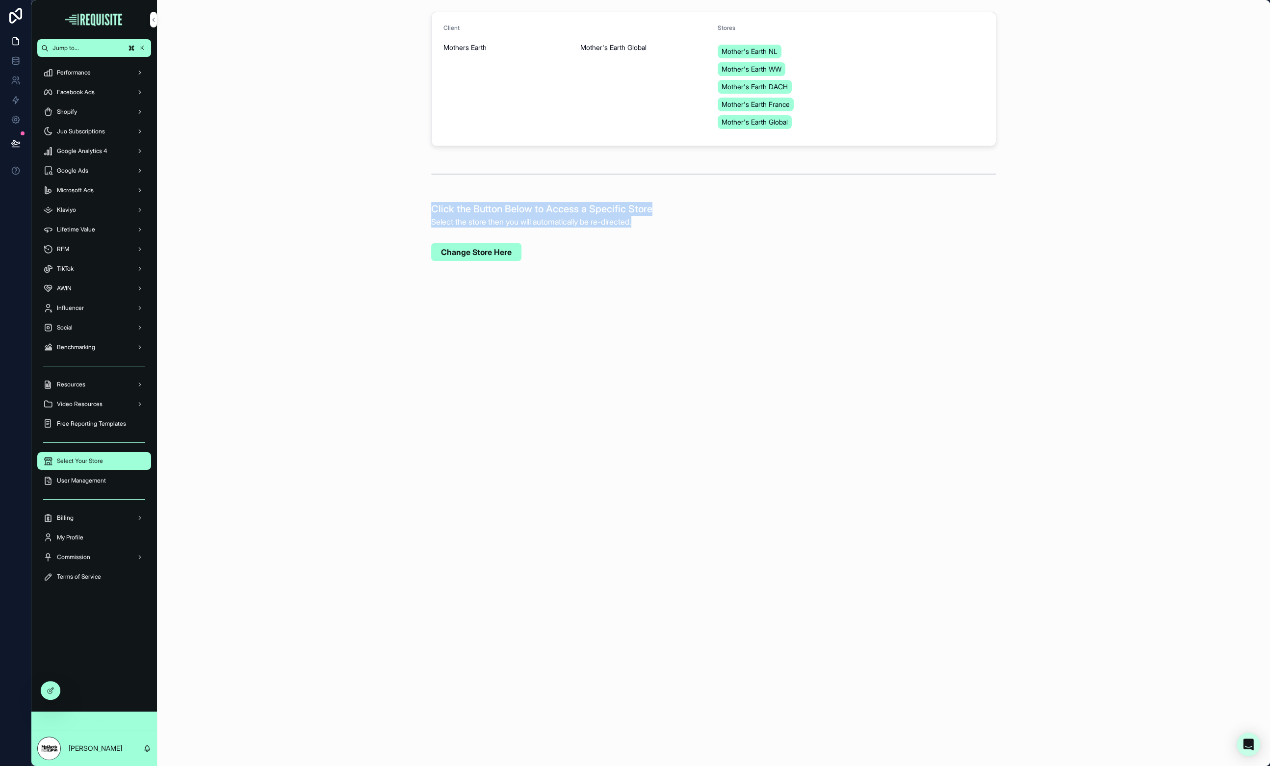
drag, startPoint x: 431, startPoint y: 203, endPoint x: 731, endPoint y: 223, distance: 300.9
click at [613, 223] on div "Click the Button Below to Access a Specific Store Select the store then you wil…" at bounding box center [713, 215] width 565 height 26
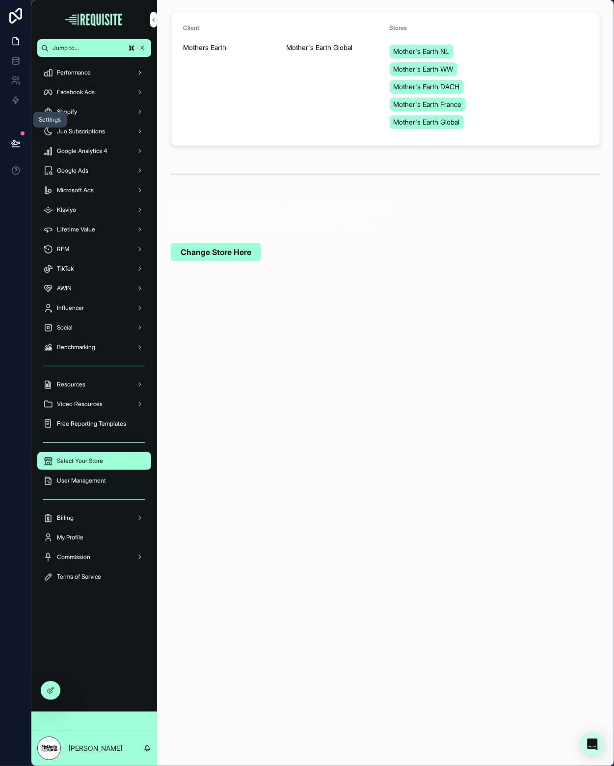
click at [22, 117] on link at bounding box center [15, 120] width 31 height 20
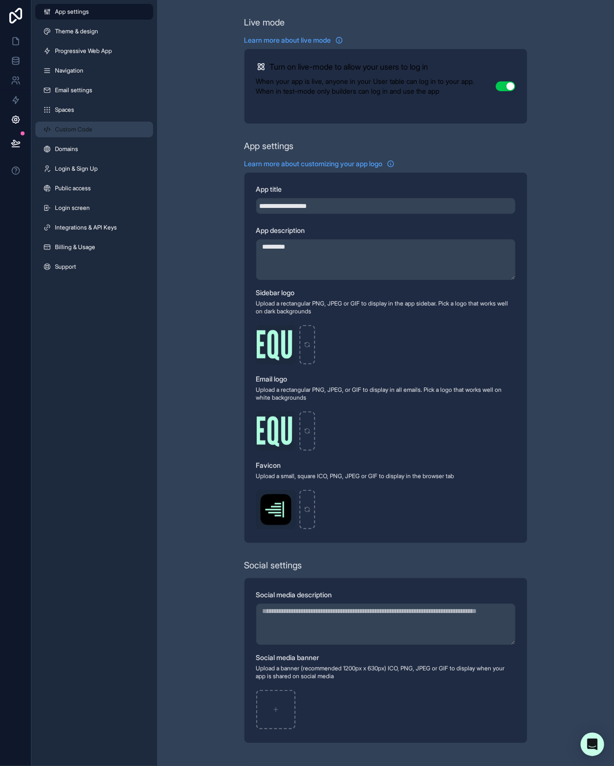
click at [101, 135] on link "Custom Code" at bounding box center [94, 130] width 118 height 16
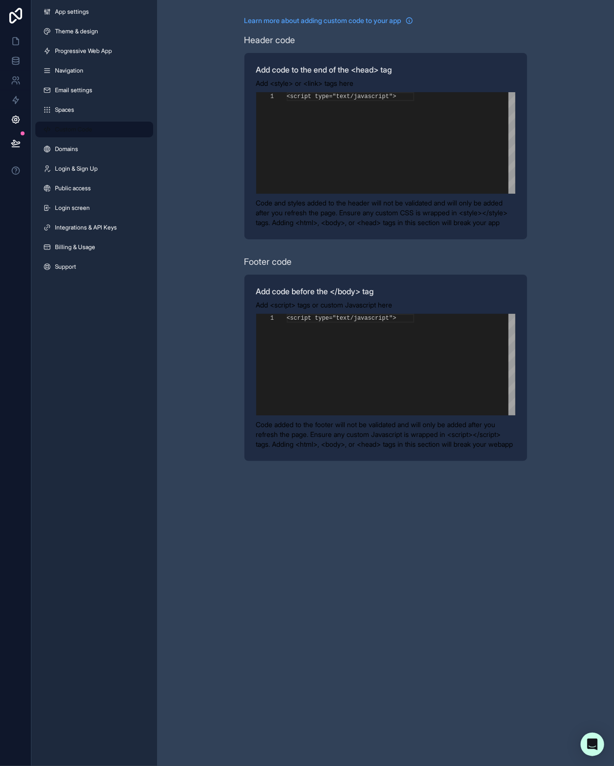
scroll to position [88, 0]
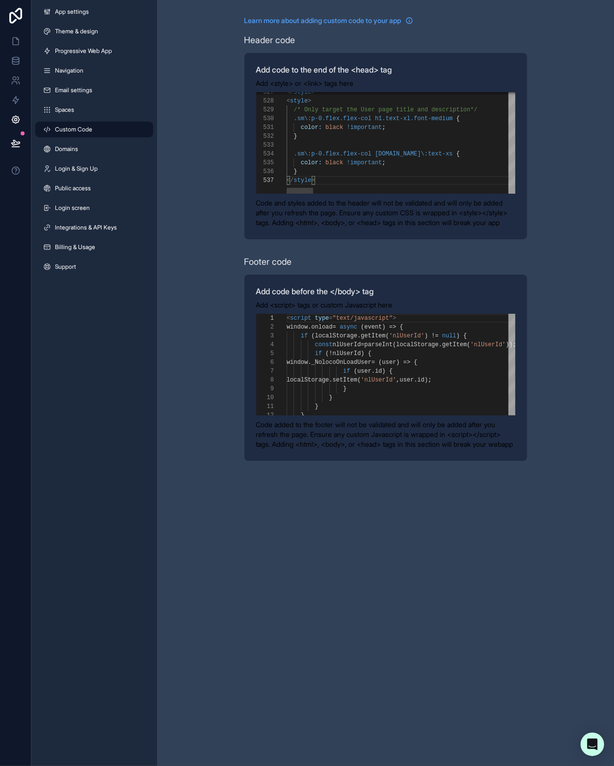
scroll to position [61, 0]
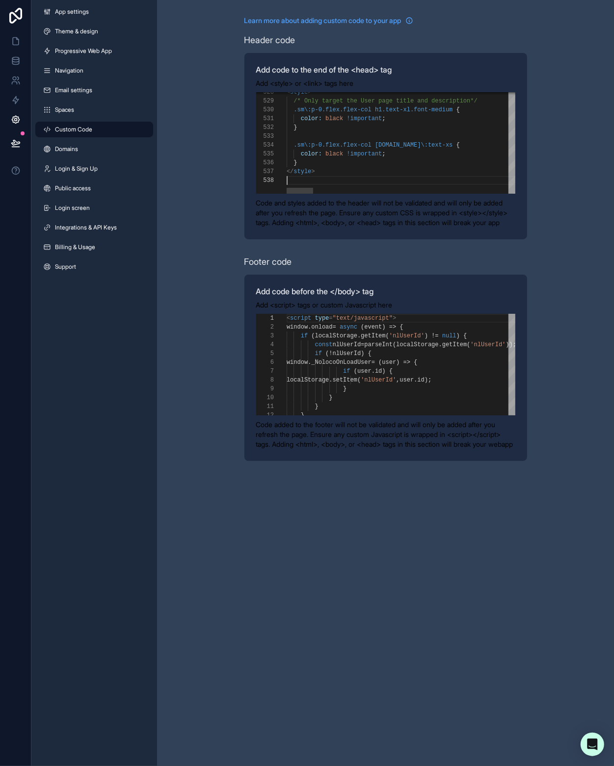
paste textarea "Editor content;Press Alt+F1 for Accessibility Options."
type textarea "**********"
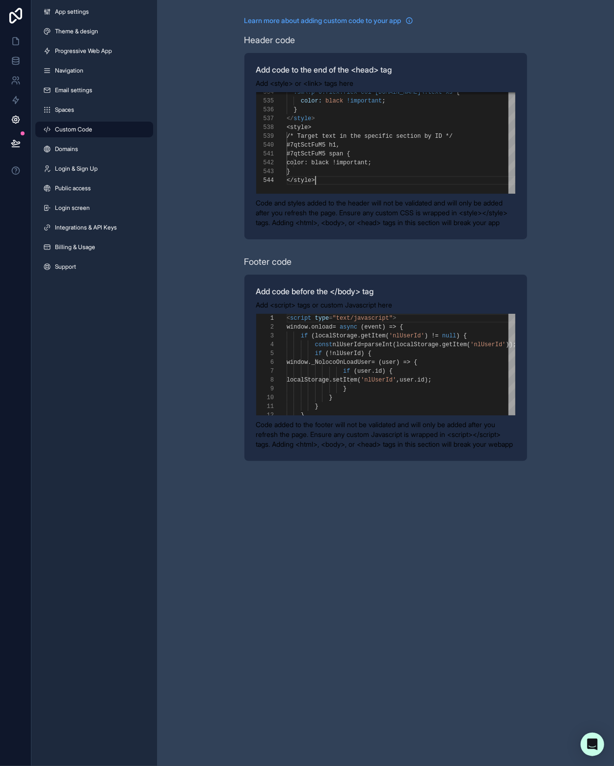
scroll to position [26, 28]
click at [546, 195] on div "**********" at bounding box center [385, 238] width 457 height 477
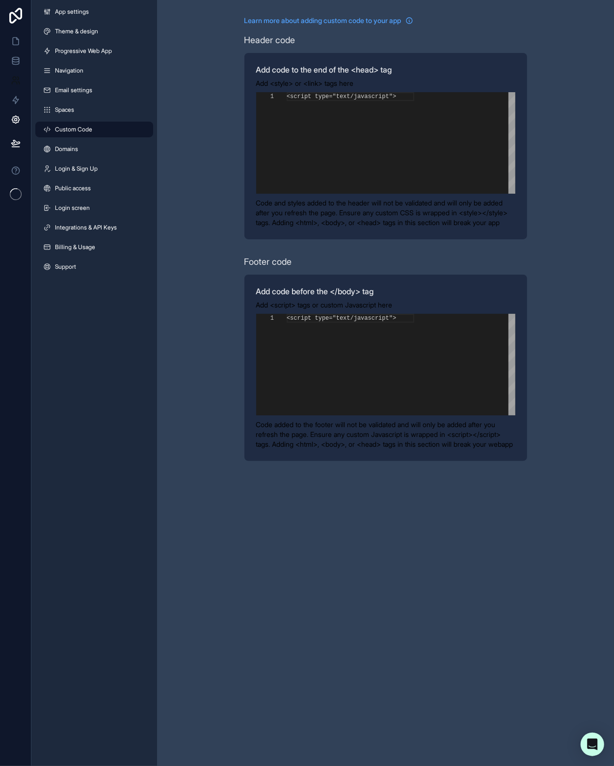
scroll to position [88, 0]
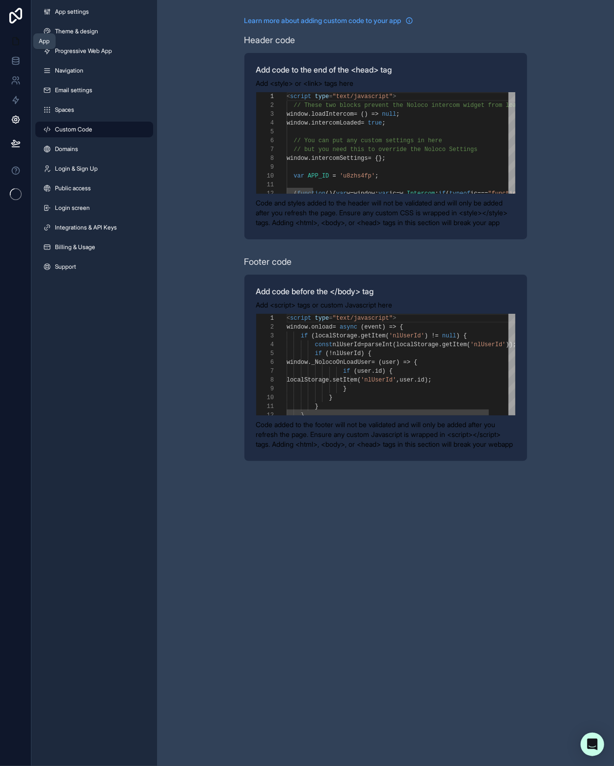
click at [11, 41] on icon at bounding box center [16, 41] width 10 height 10
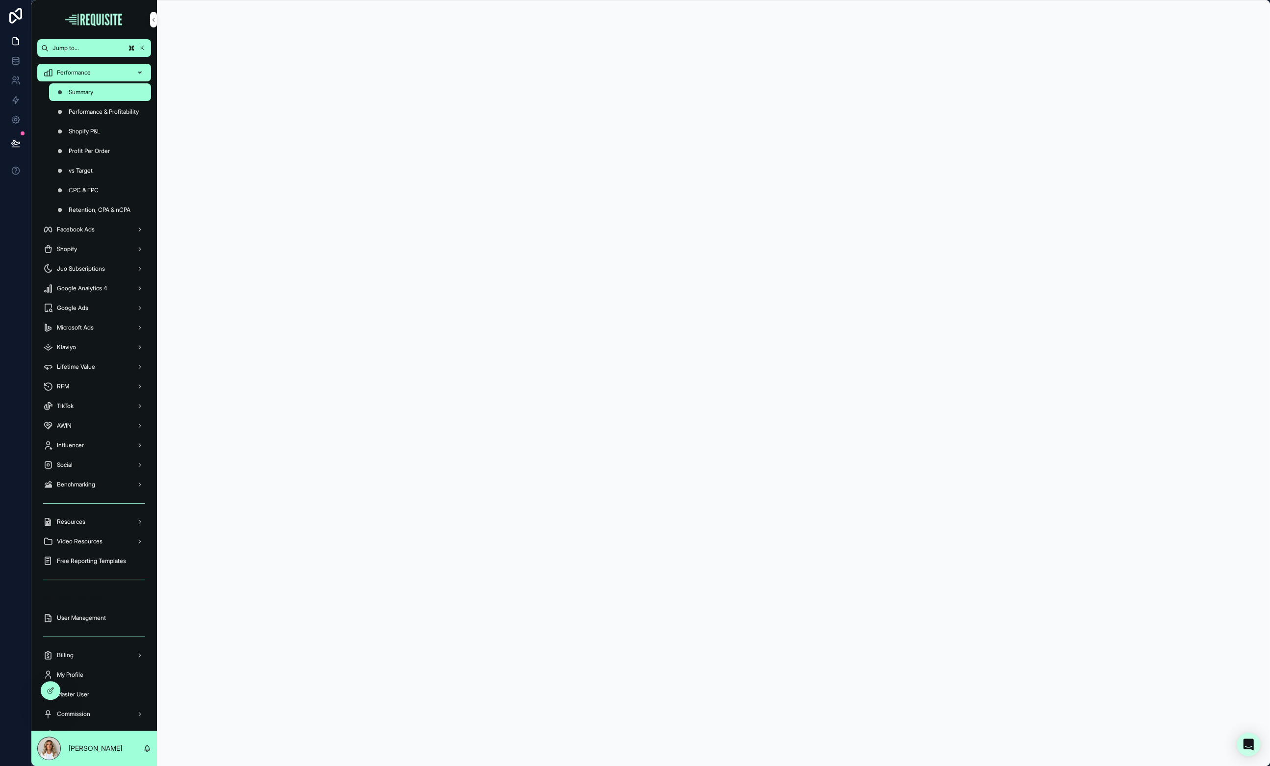
click at [98, 601] on span "Select Your Store" at bounding box center [80, 599] width 46 height 8
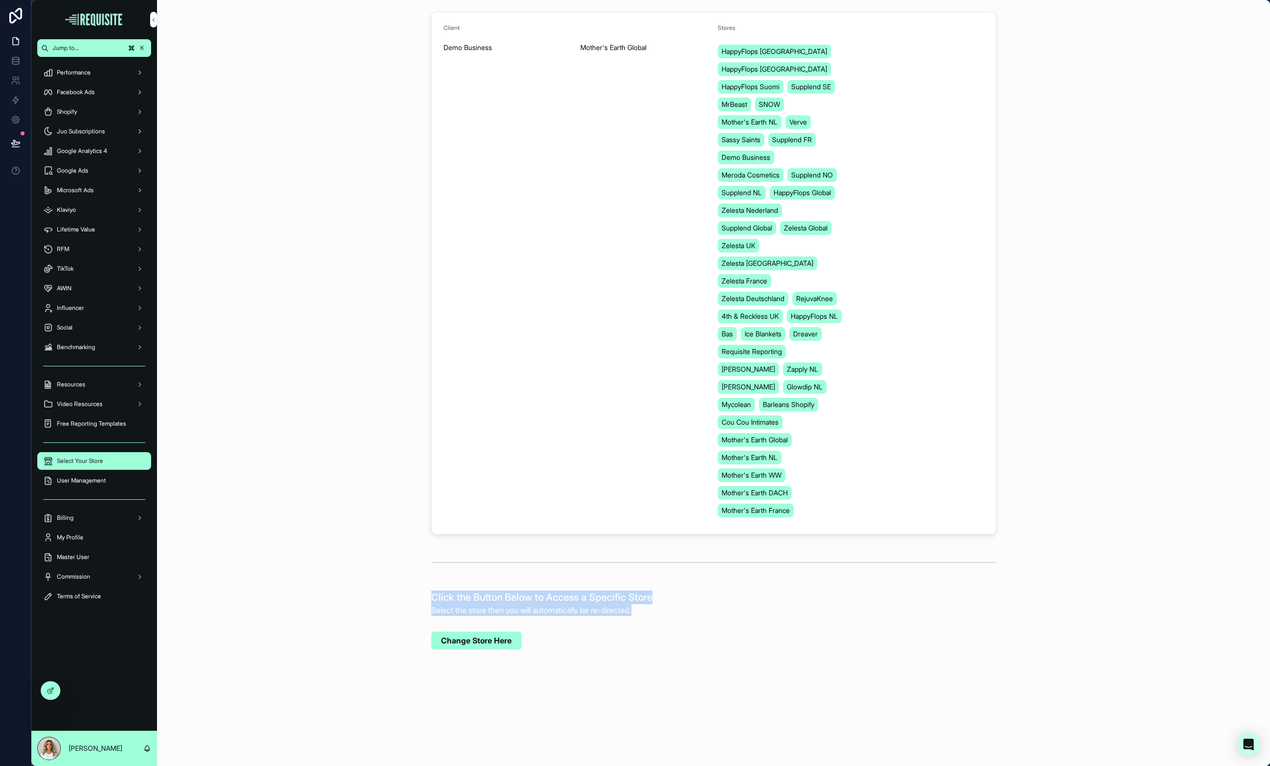
drag, startPoint x: 432, startPoint y: 572, endPoint x: 788, endPoint y: 600, distance: 357.3
click at [613, 600] on div "Click the Button Below to Access a Specific Store Select the store then you wil…" at bounding box center [713, 603] width 1097 height 33
click at [338, 225] on div "Client Demo Business Active Store Mother's Earth Global Stores HappyFlops Sveri…" at bounding box center [713, 273] width 1097 height 531
click at [106, 482] on span "User Management" at bounding box center [81, 481] width 49 height 8
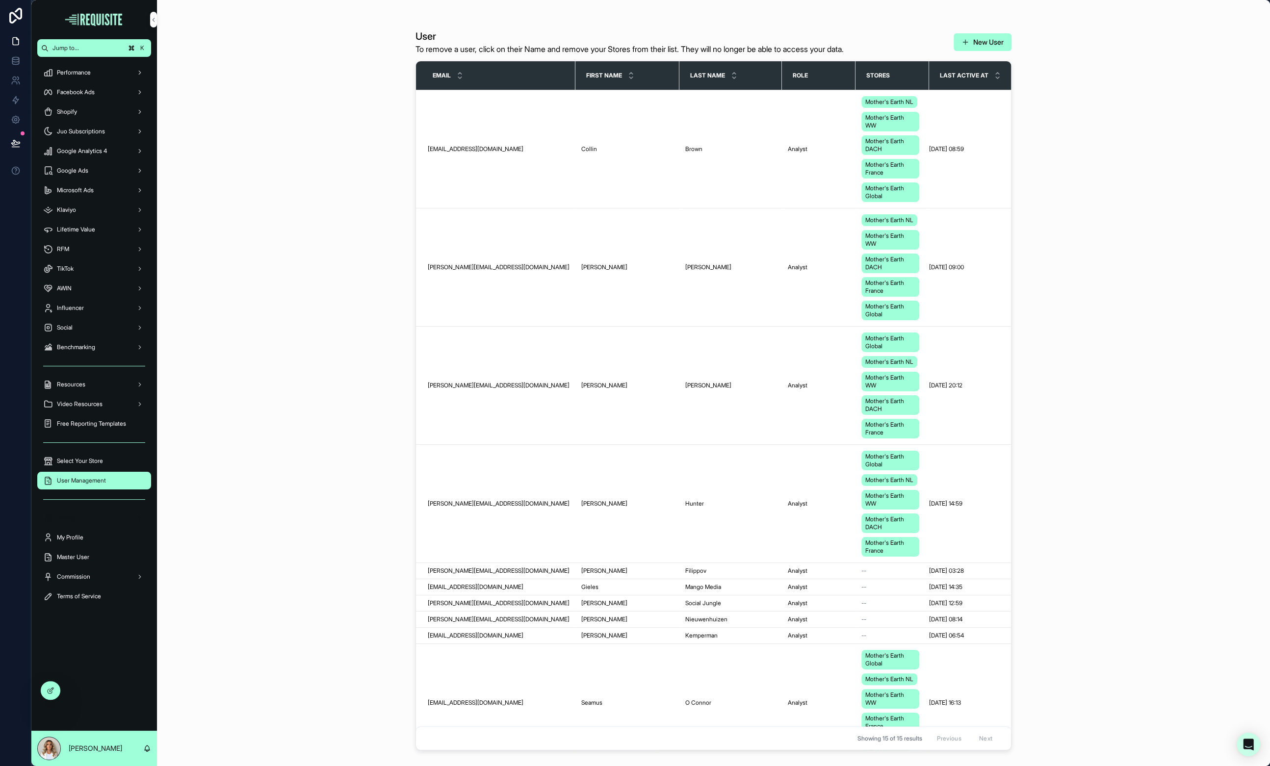
click at [89, 518] on div "Billing" at bounding box center [94, 518] width 102 height 16
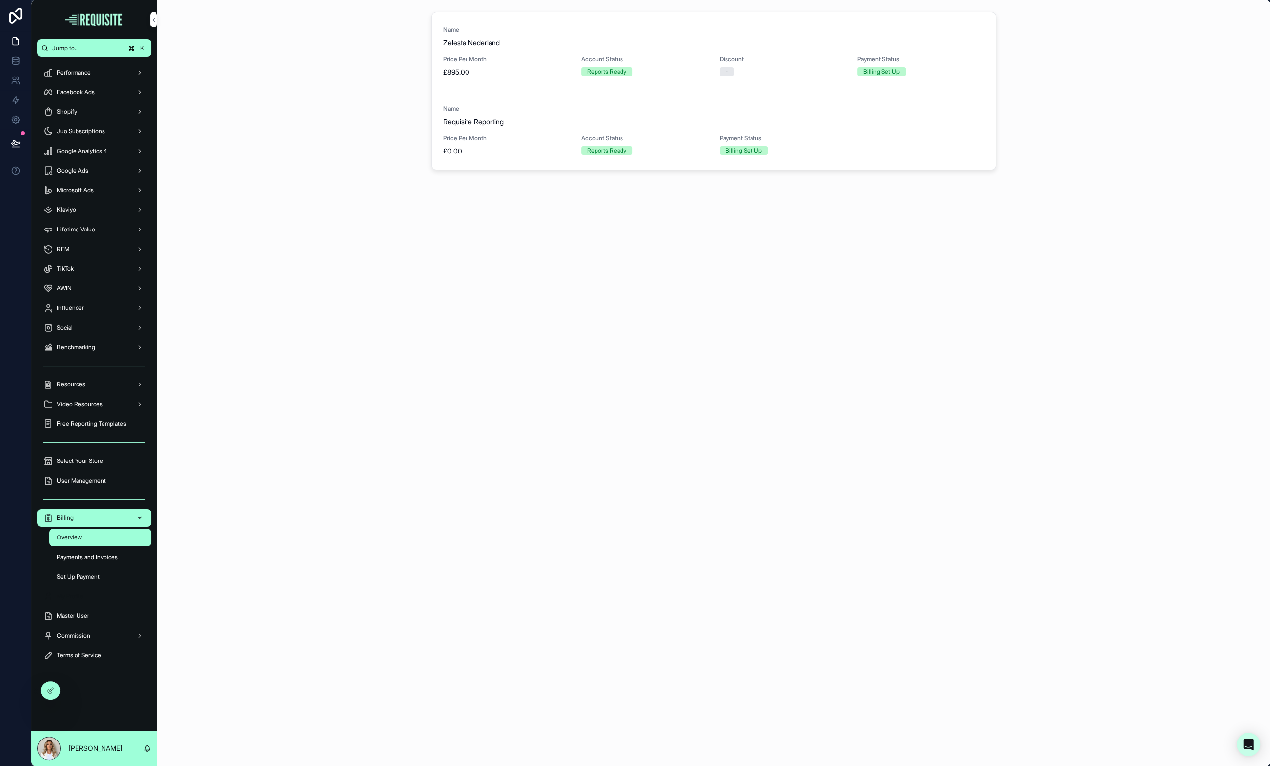
click at [98, 598] on div "My Profile" at bounding box center [94, 597] width 102 height 16
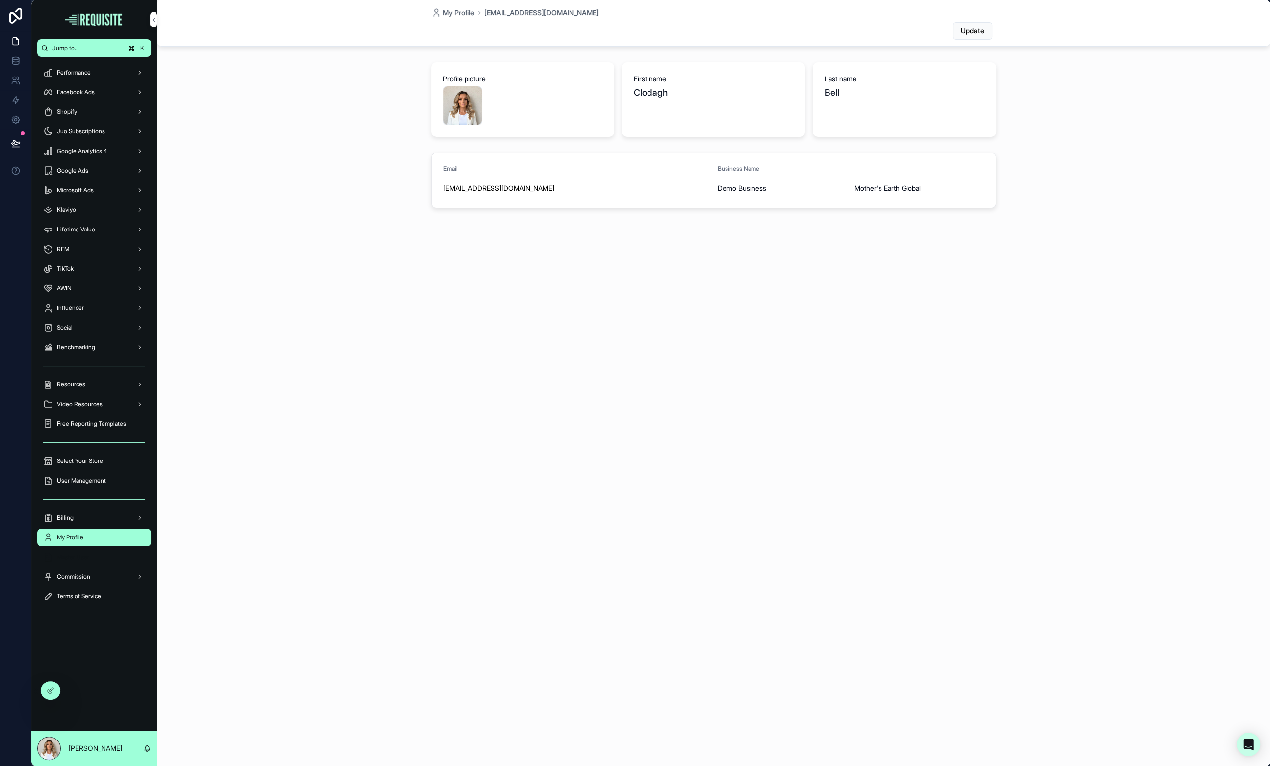
click at [86, 558] on span "Master User" at bounding box center [73, 557] width 32 height 8
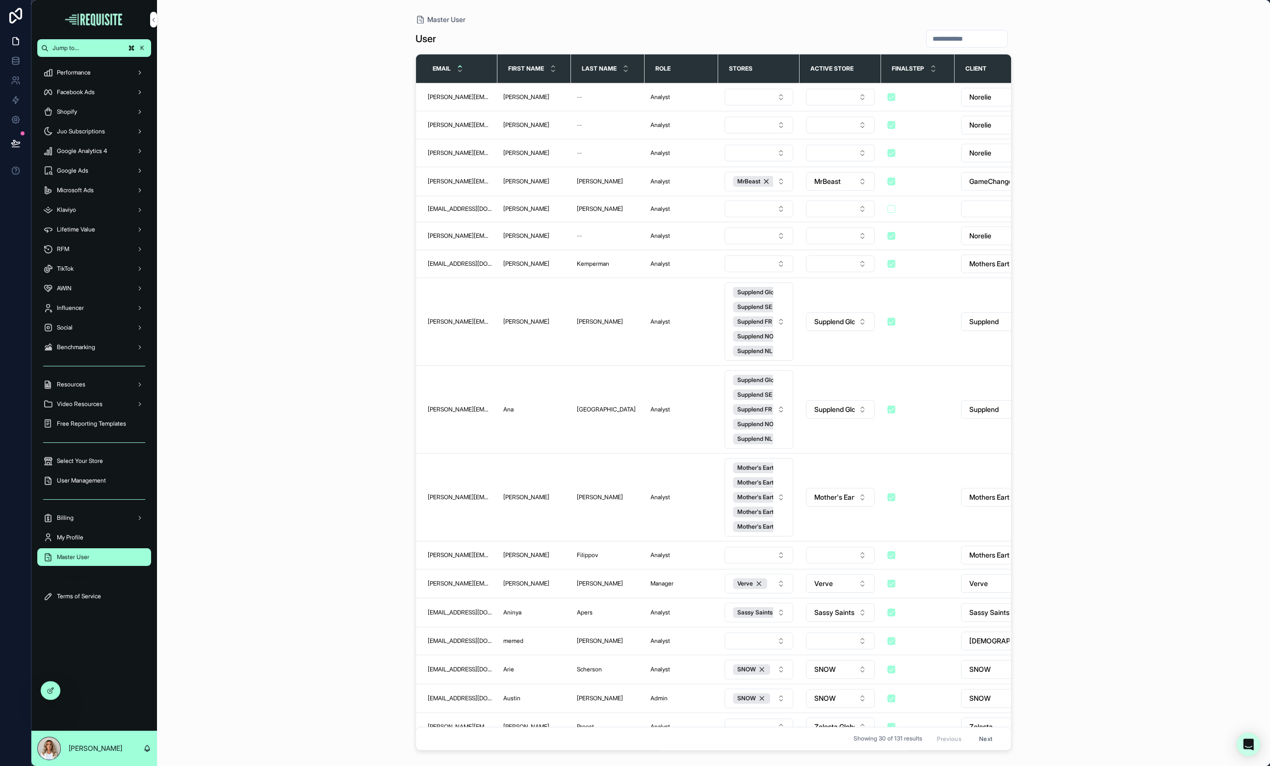
click at [79, 579] on span "Commission" at bounding box center [73, 577] width 33 height 8
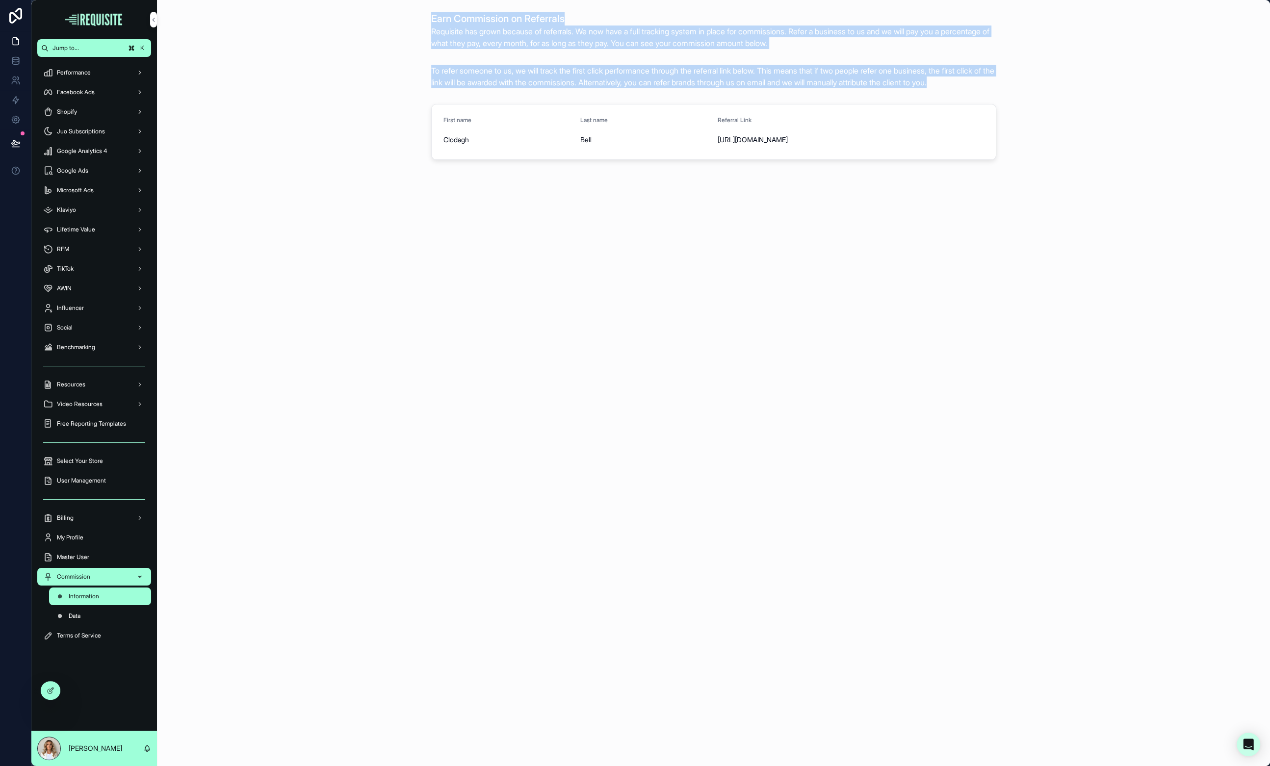
drag, startPoint x: 398, startPoint y: 13, endPoint x: 653, endPoint y: 102, distance: 269.5
click at [613, 102] on div "Earn Commission on Referrals Requisite has grown because of referrals. We now h…" at bounding box center [713, 129] width 1113 height 258
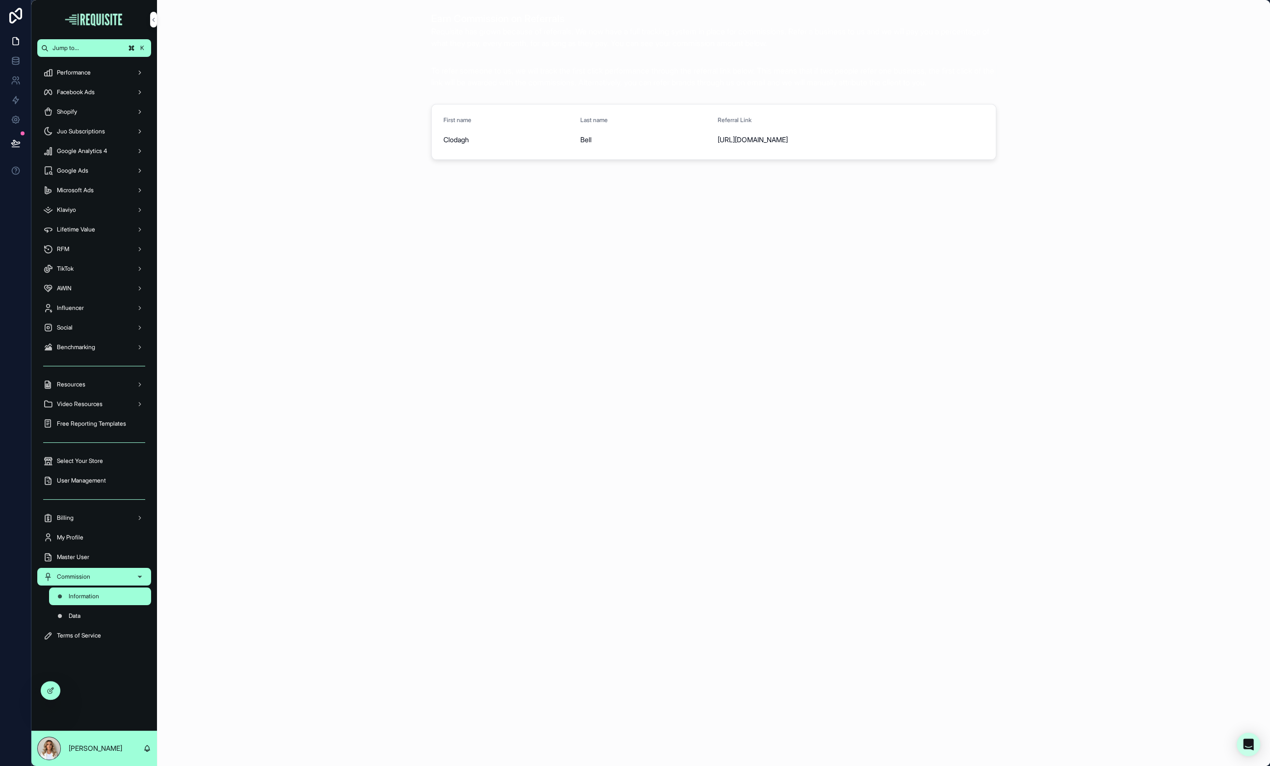
click at [356, 112] on div "First name Clodagh Last name Bell Referral Link https://requisitereporting.io/?…" at bounding box center [713, 132] width 1097 height 64
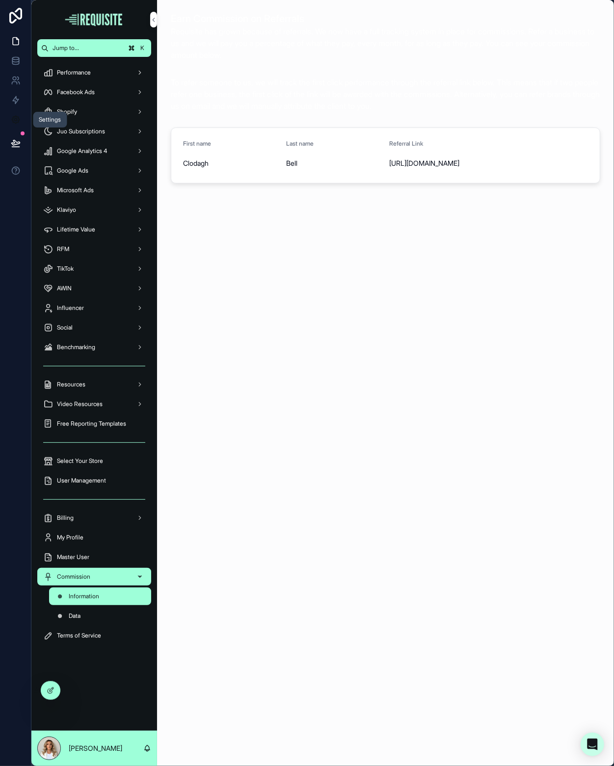
click at [16, 116] on icon at bounding box center [15, 119] width 7 height 7
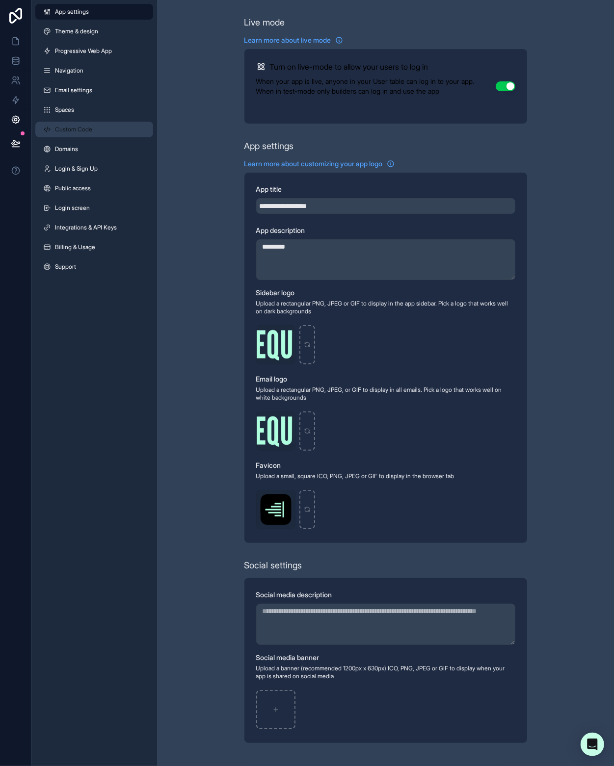
click at [95, 130] on link "Custom Code" at bounding box center [94, 130] width 118 height 16
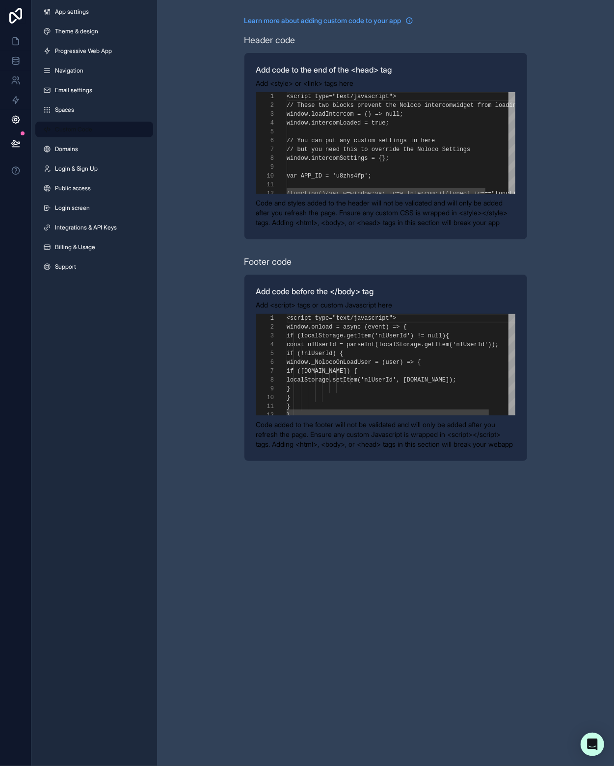
scroll to position [88, 0]
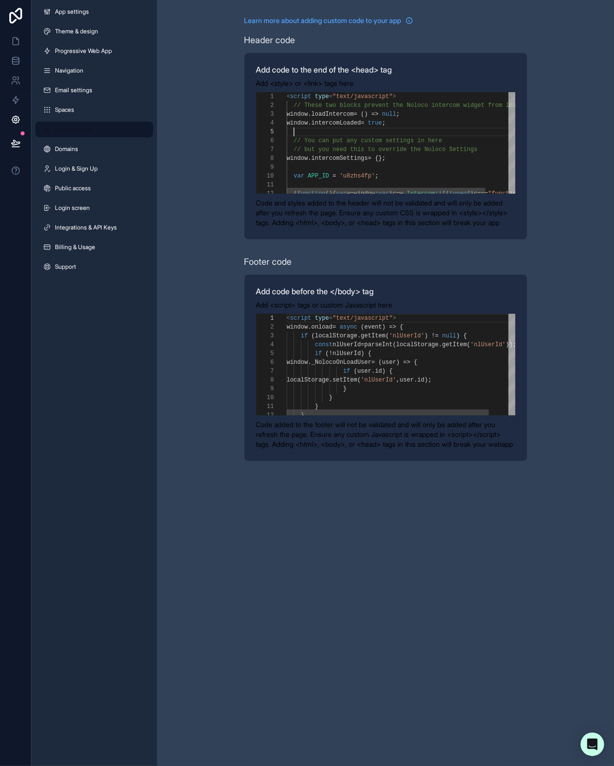
click at [311, 130] on div "scrollable content" at bounding box center [417, 132] width 262 height 9
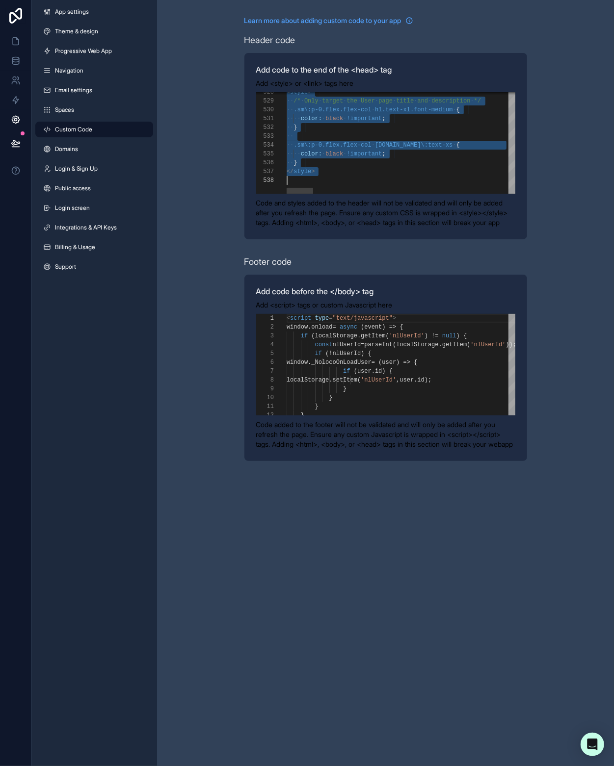
scroll to position [35, 0]
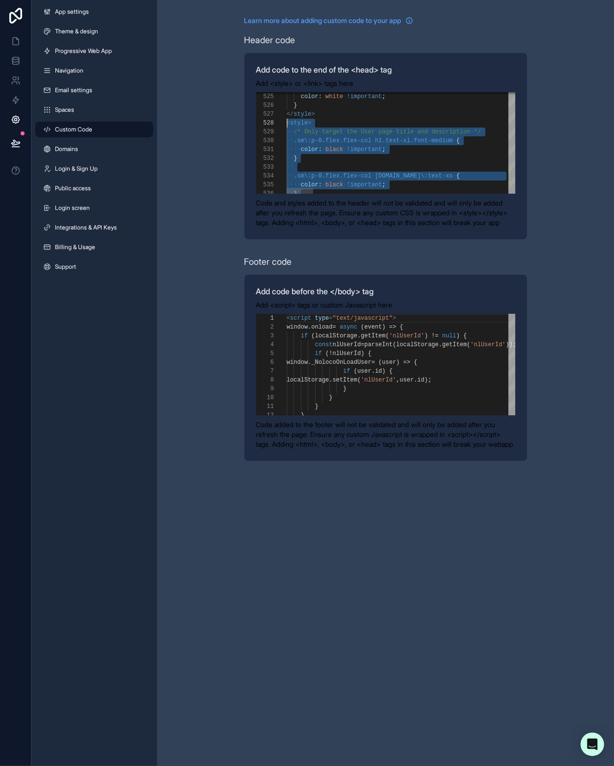
scroll to position [62, 0]
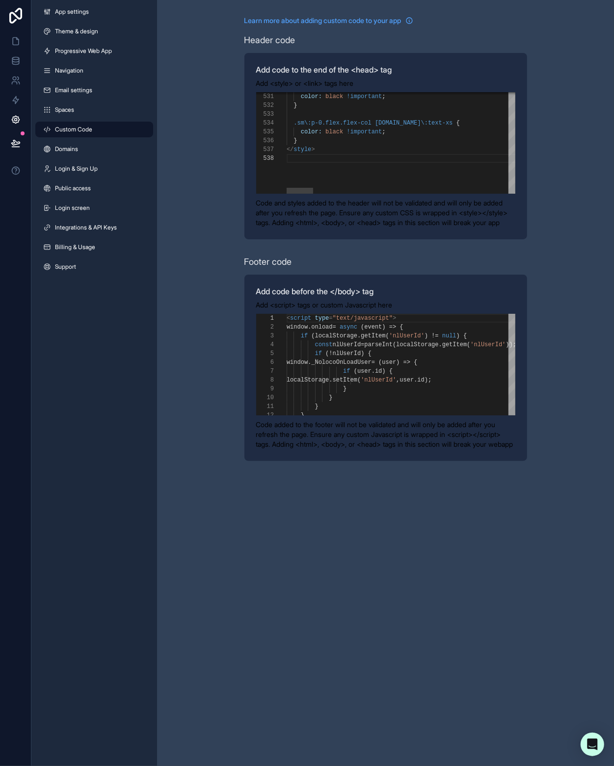
paste textarea "Editor content;Press Alt+F1 for Accessibility Options."
type textarea "**********"
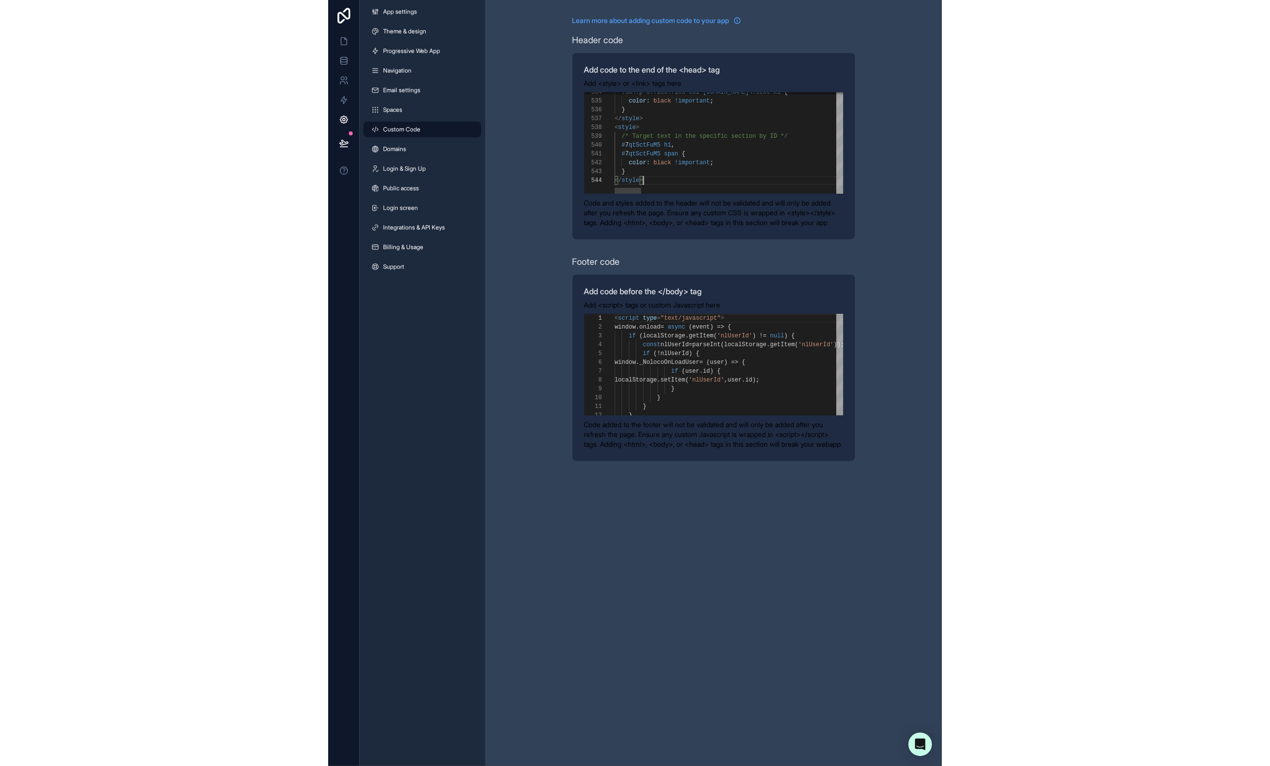
scroll to position [26, 28]
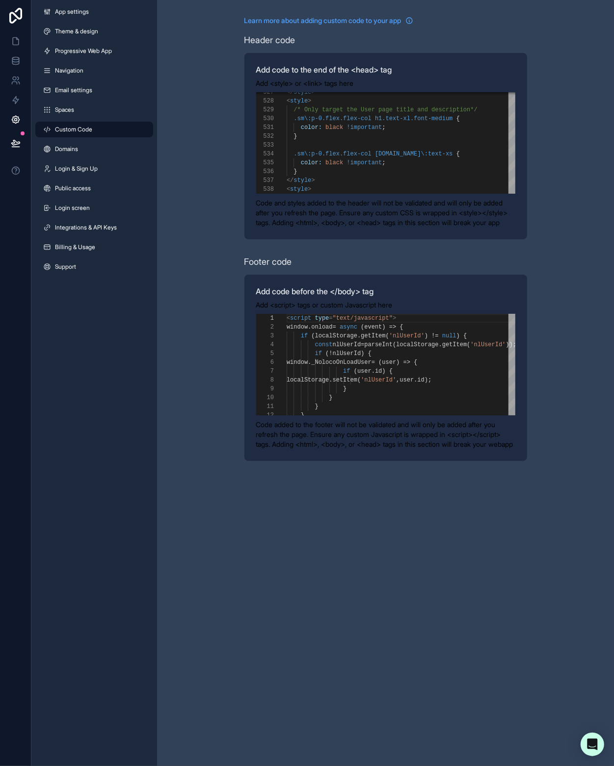
click at [539, 205] on div "**********" at bounding box center [385, 238] width 457 height 477
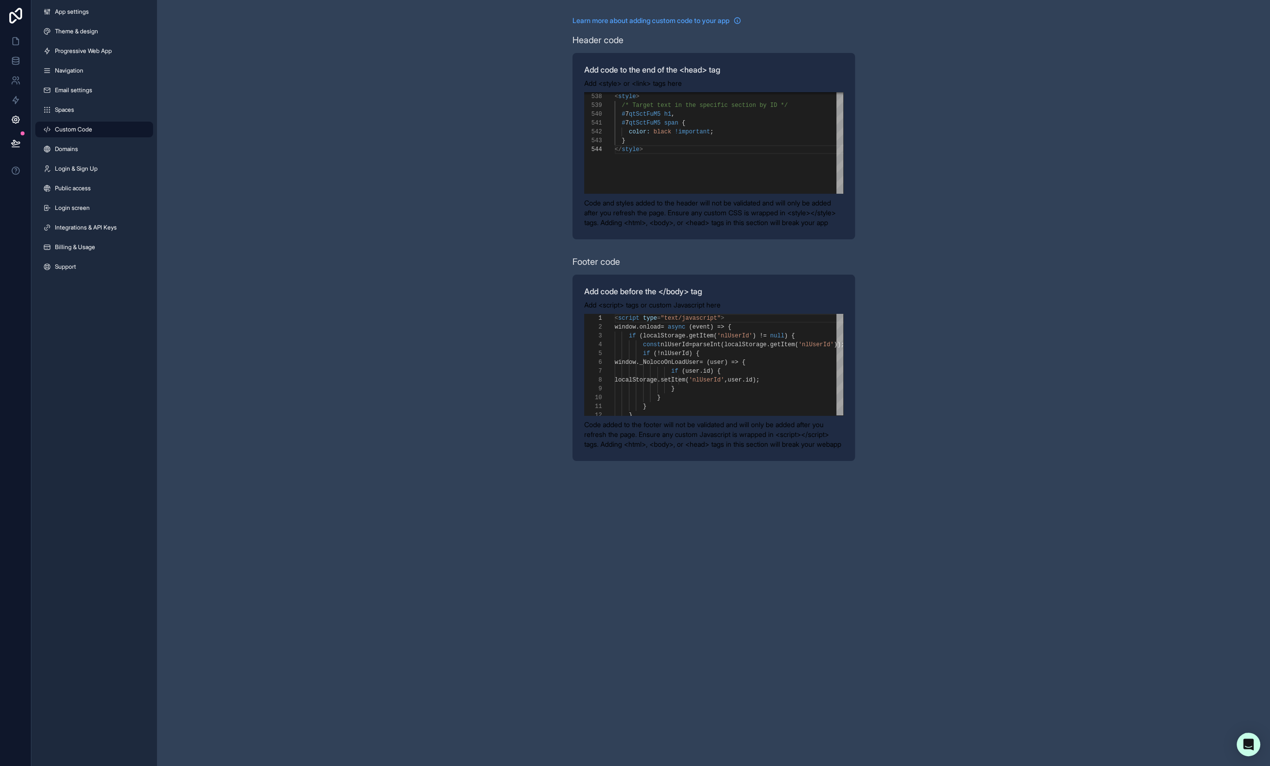
click at [613, 161] on div "**********" at bounding box center [713, 238] width 1113 height 477
click at [658, 148] on span "// but you need this to override the Noloco Settin" at bounding box center [710, 149] width 177 height 7
type textarea "**********"
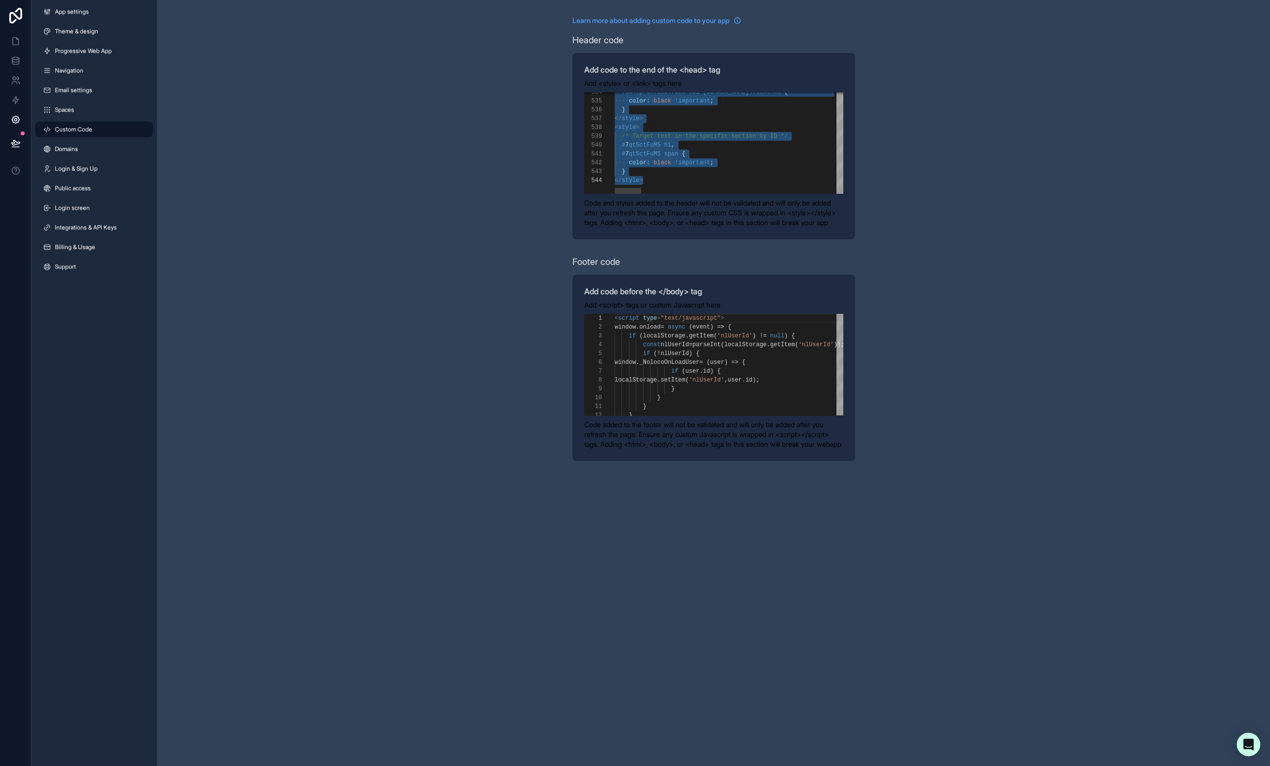
click at [484, 167] on div "**********" at bounding box center [713, 238] width 1113 height 477
click at [17, 37] on icon at bounding box center [16, 41] width 10 height 10
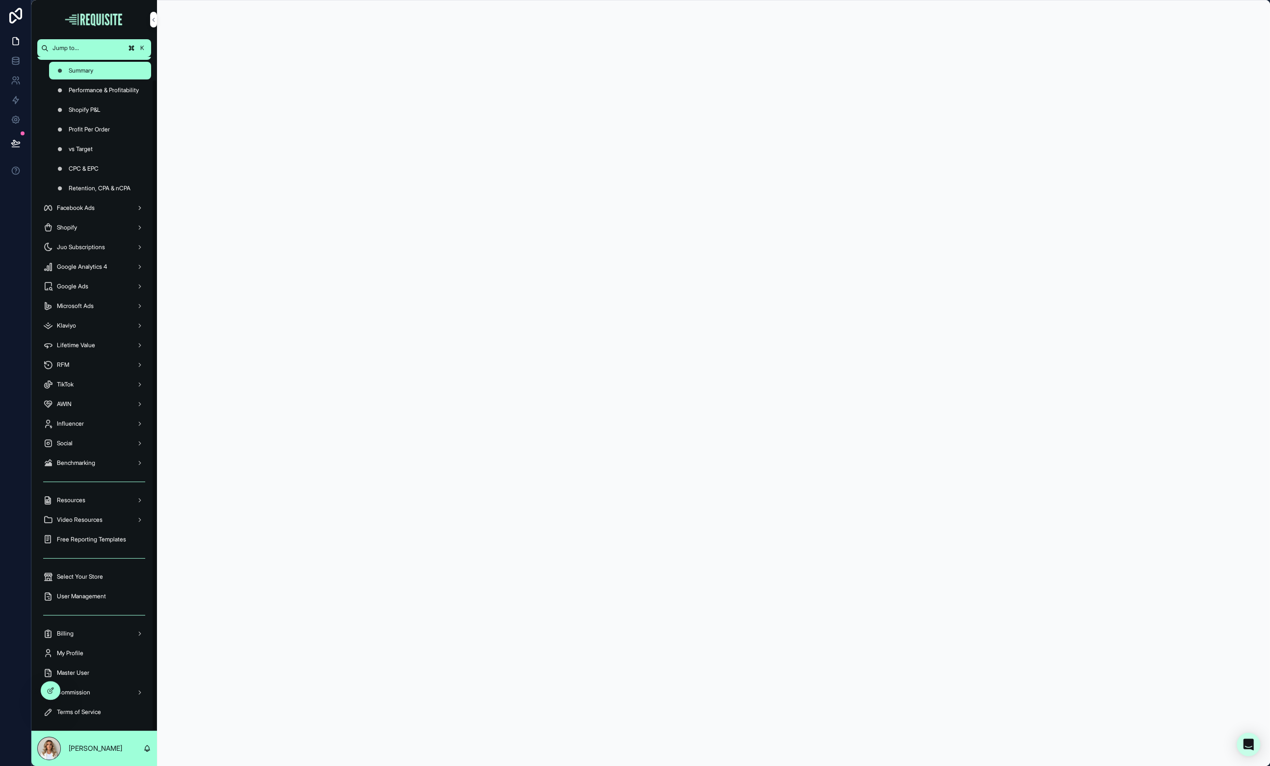
scroll to position [24, 0]
click at [109, 576] on div "Select Your Store" at bounding box center [94, 575] width 102 height 16
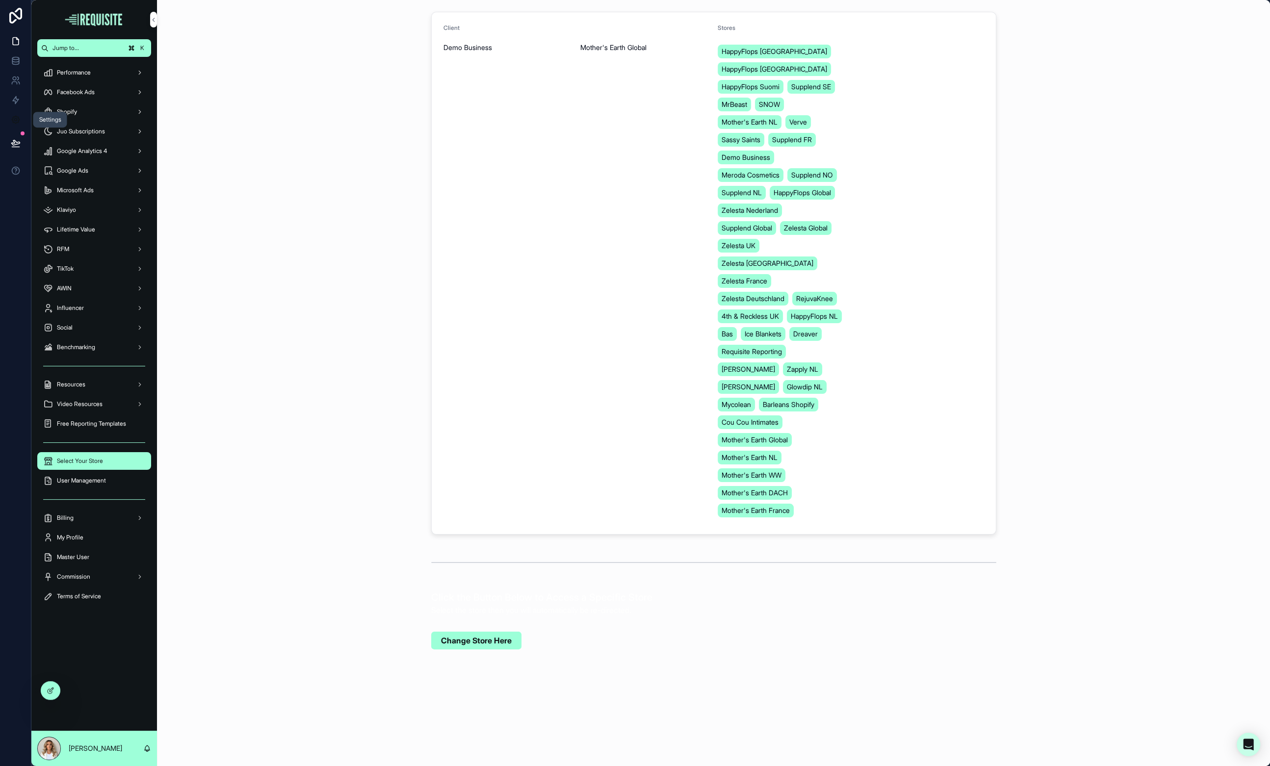
click at [18, 114] on link at bounding box center [15, 120] width 31 height 20
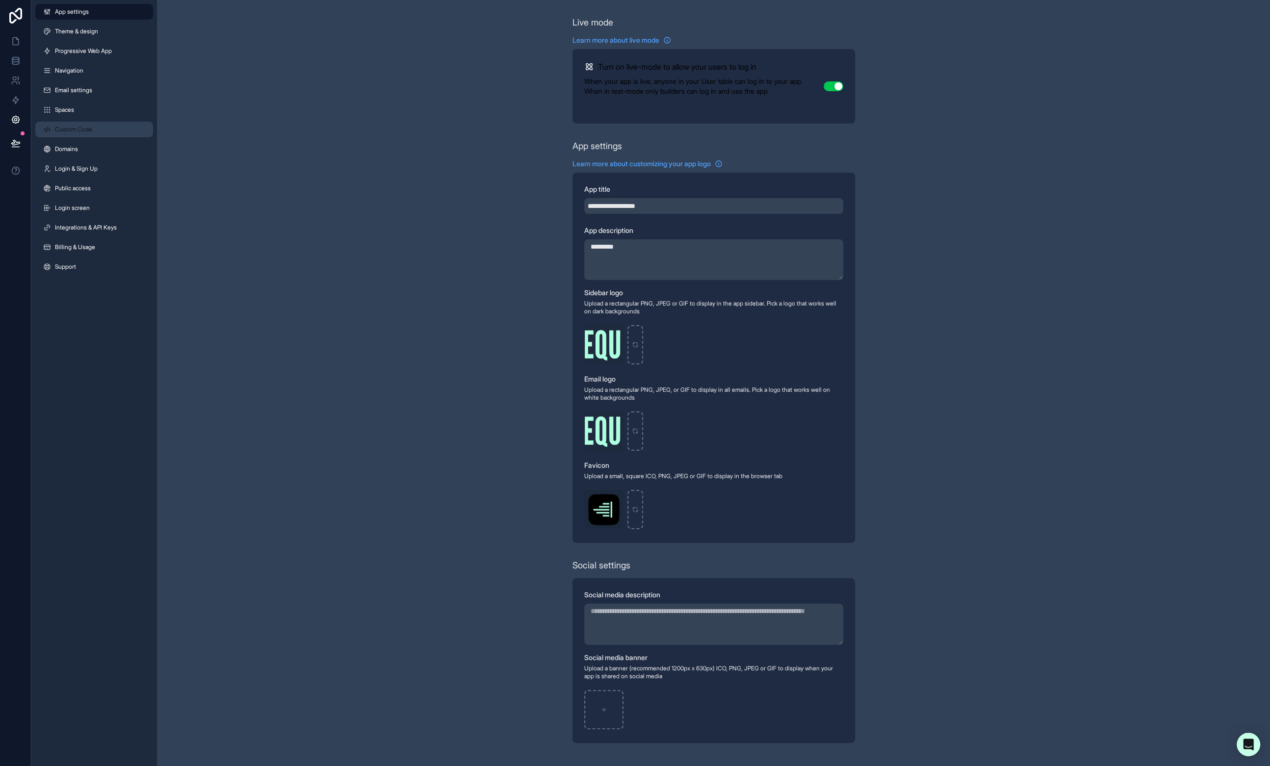
click at [85, 130] on span "Custom Code" at bounding box center [73, 130] width 37 height 8
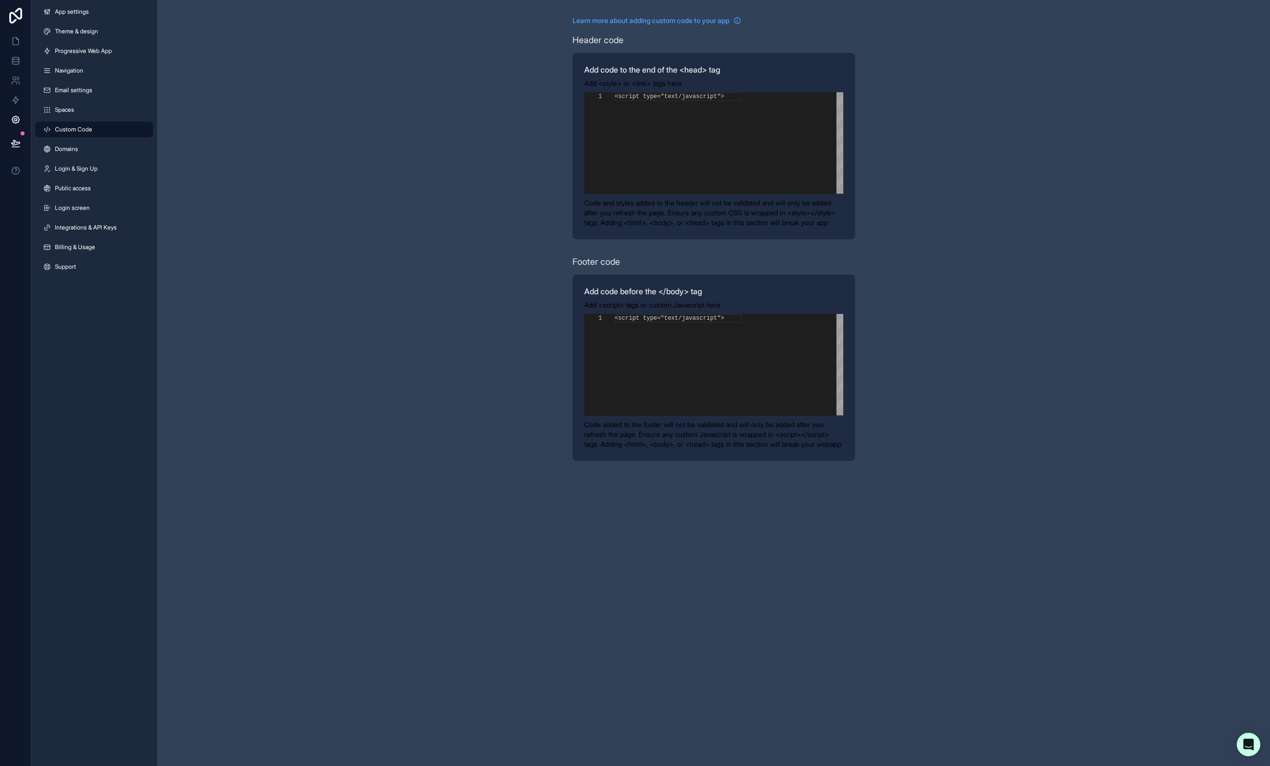
scroll to position [88, 0]
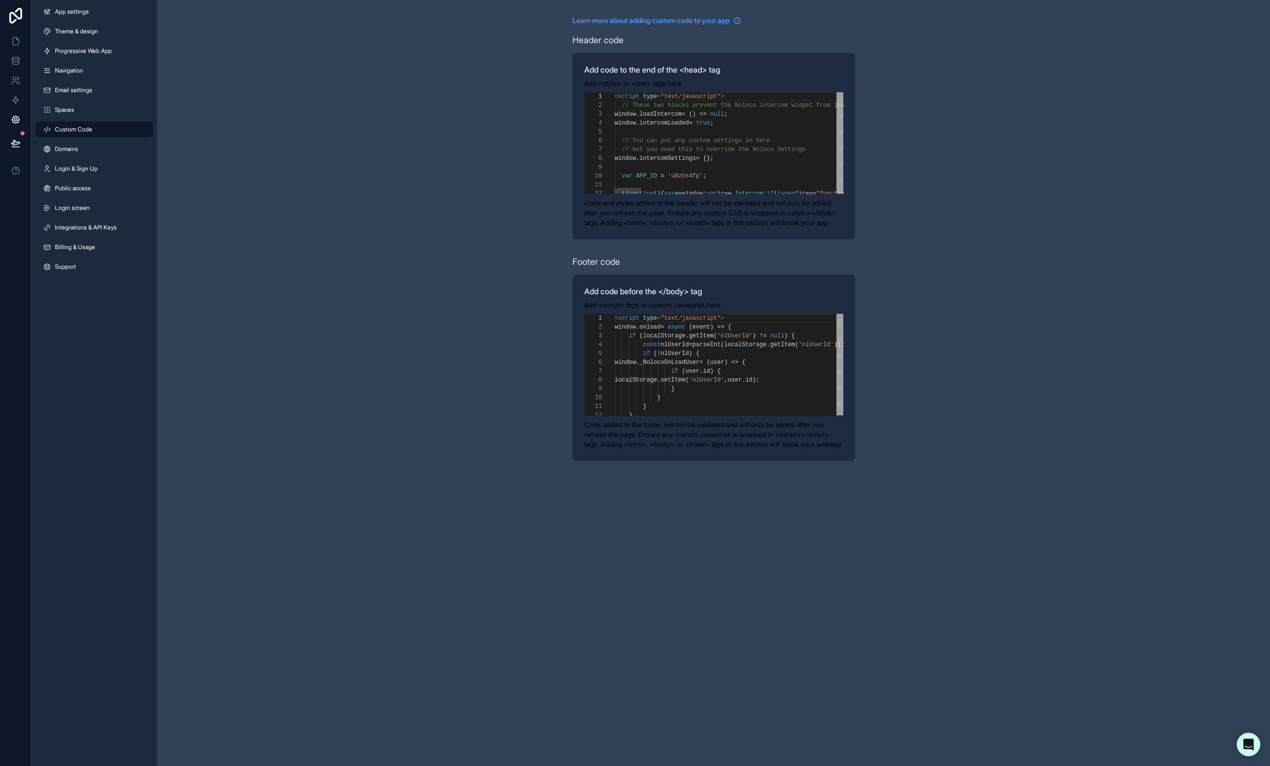
paste textarea "**********"
type textarea "**********"
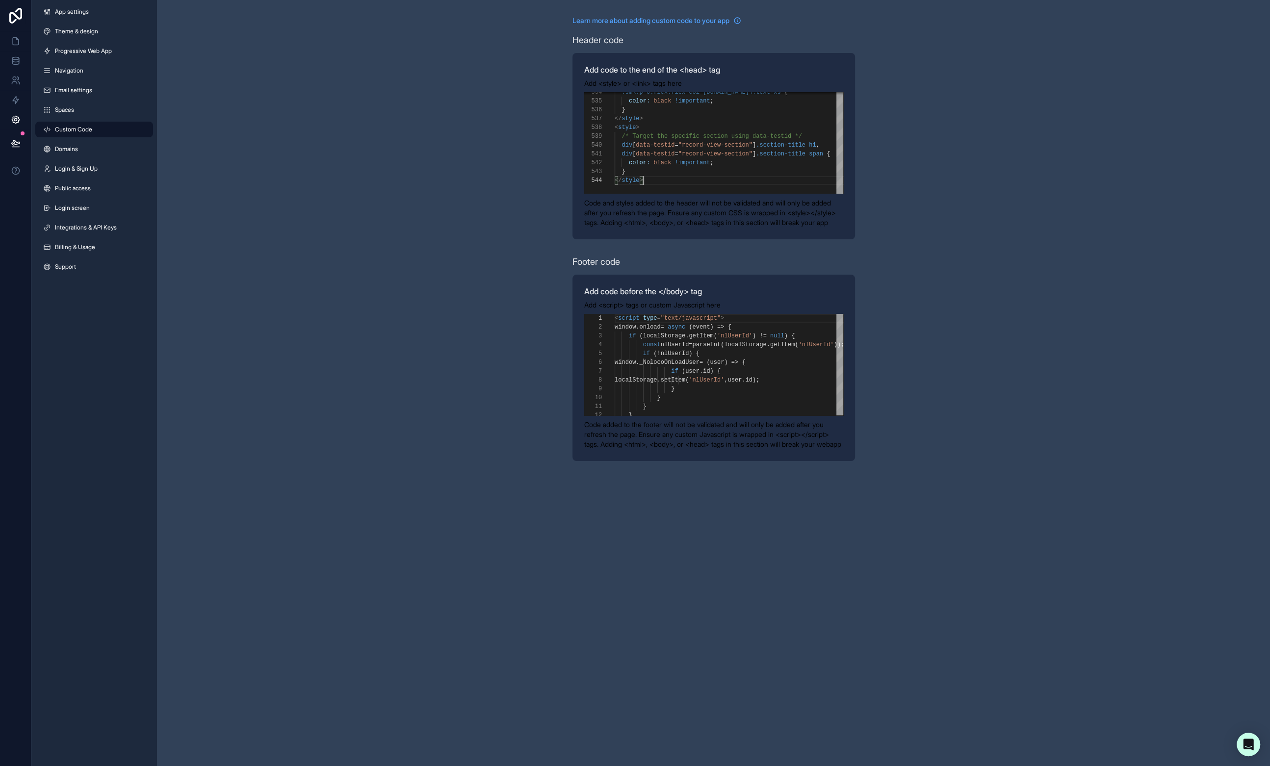
click at [553, 197] on div "**********" at bounding box center [713, 238] width 1113 height 477
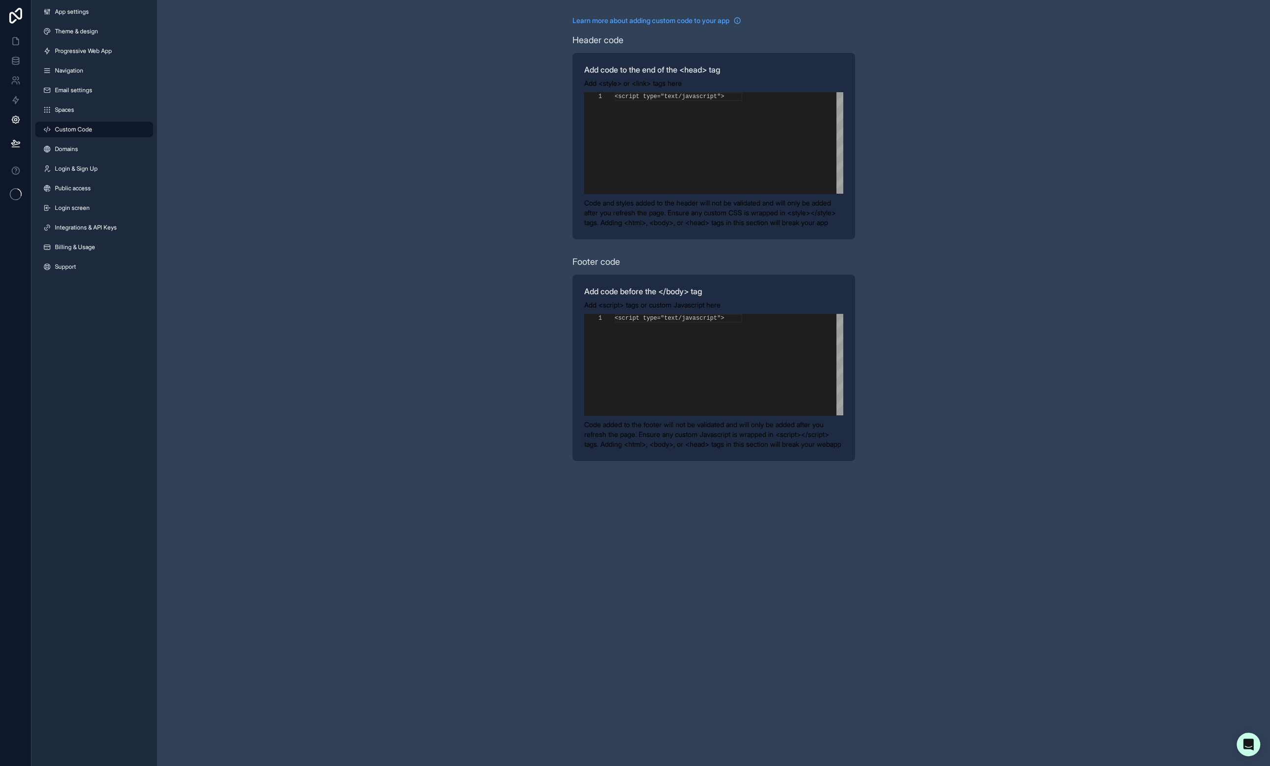
scroll to position [88, 0]
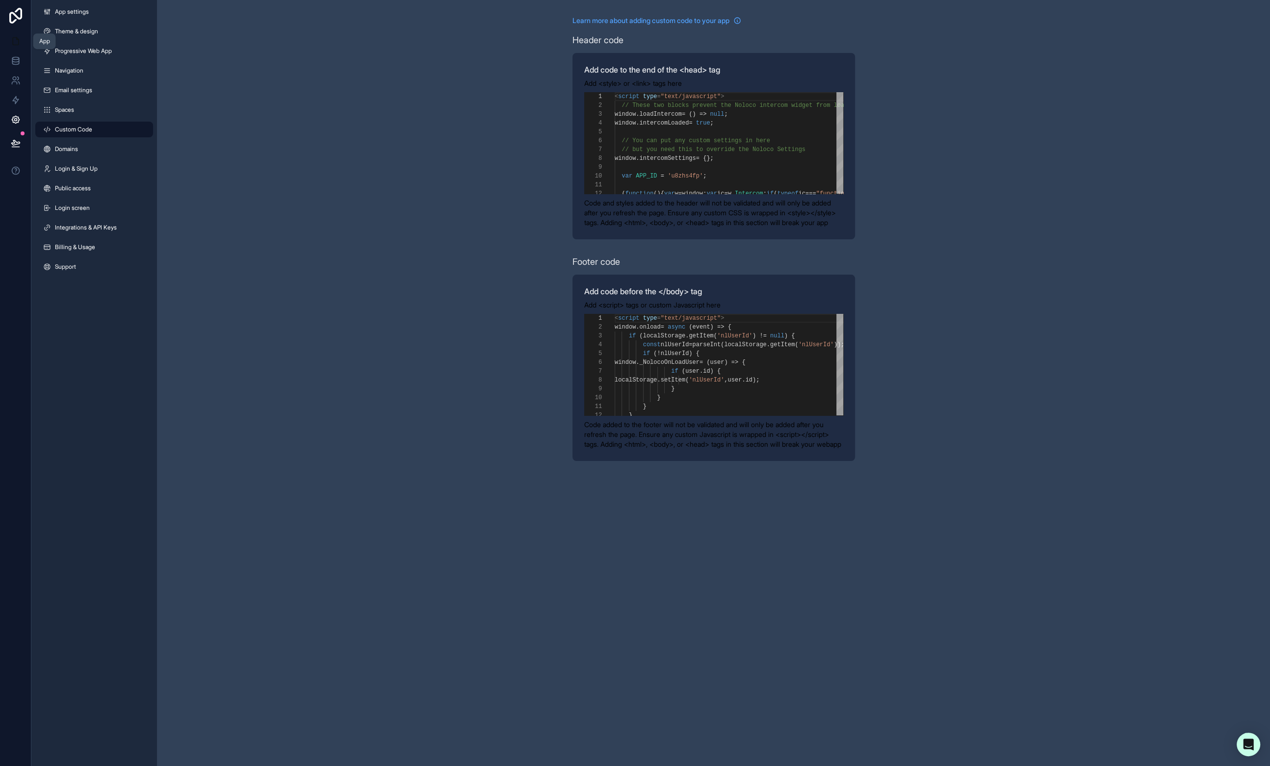
click at [22, 40] on link at bounding box center [15, 41] width 31 height 20
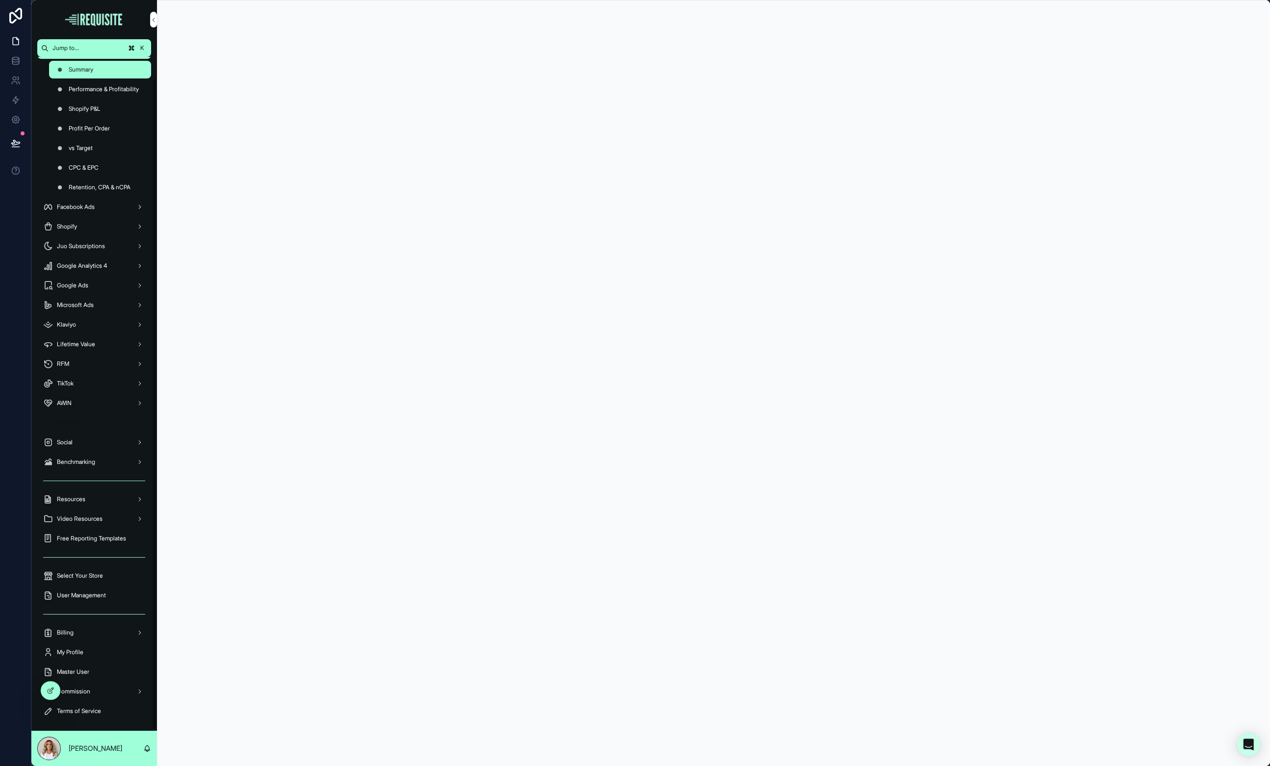
scroll to position [24, 0]
click at [113, 572] on div "Select Your Store" at bounding box center [94, 575] width 102 height 16
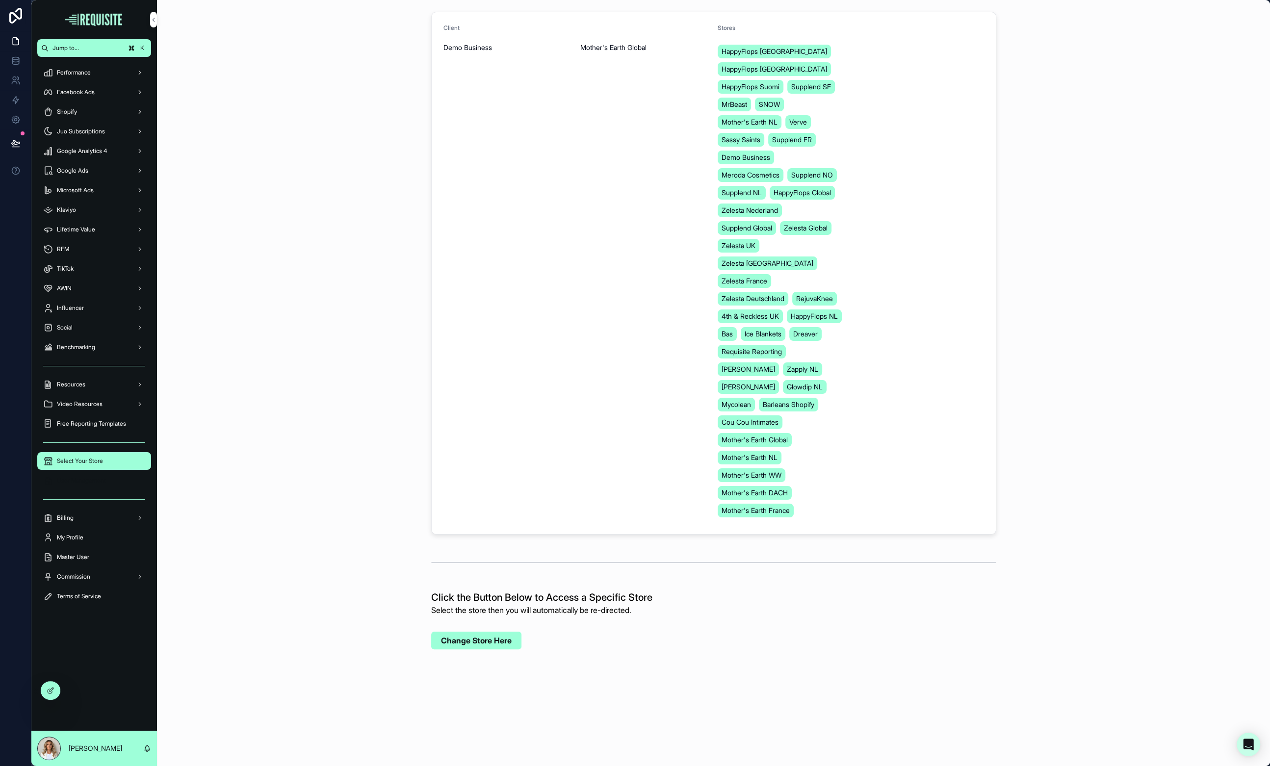
click at [93, 477] on span "User Management" at bounding box center [81, 481] width 49 height 8
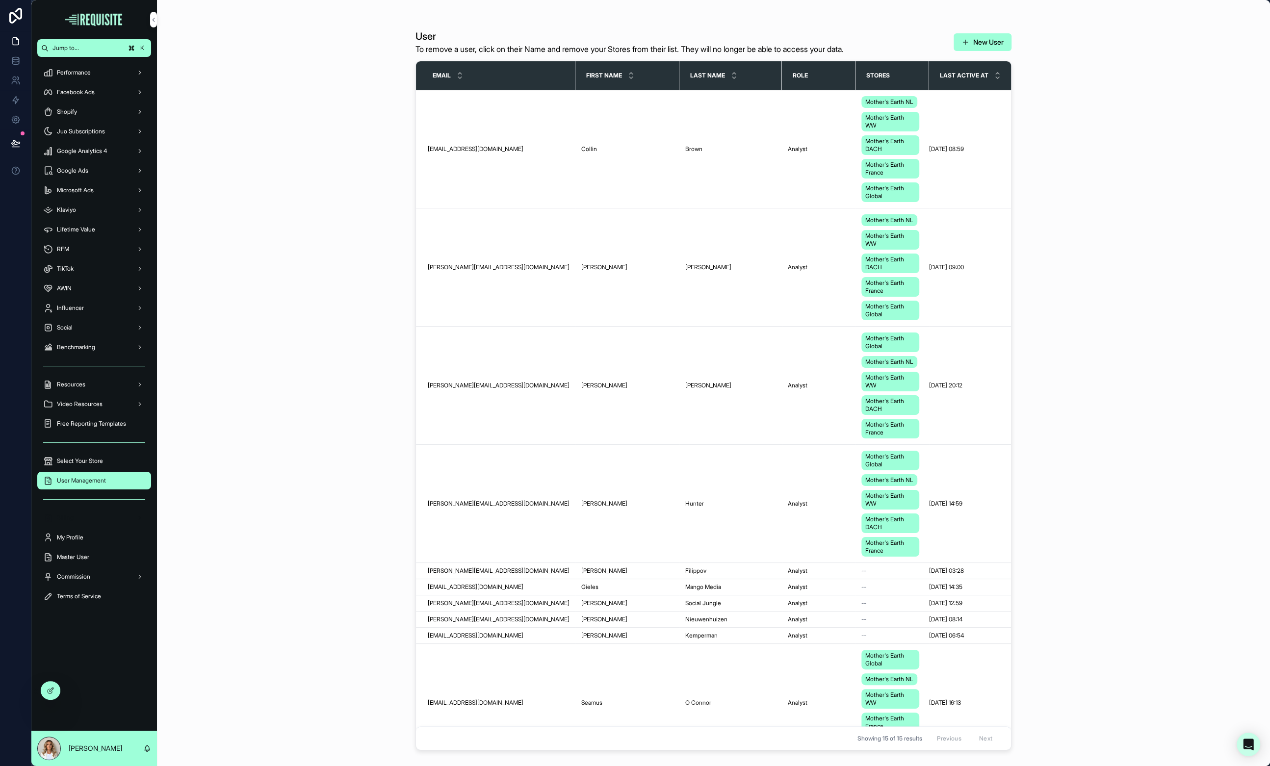
click at [94, 517] on div "Billing" at bounding box center [94, 518] width 102 height 16
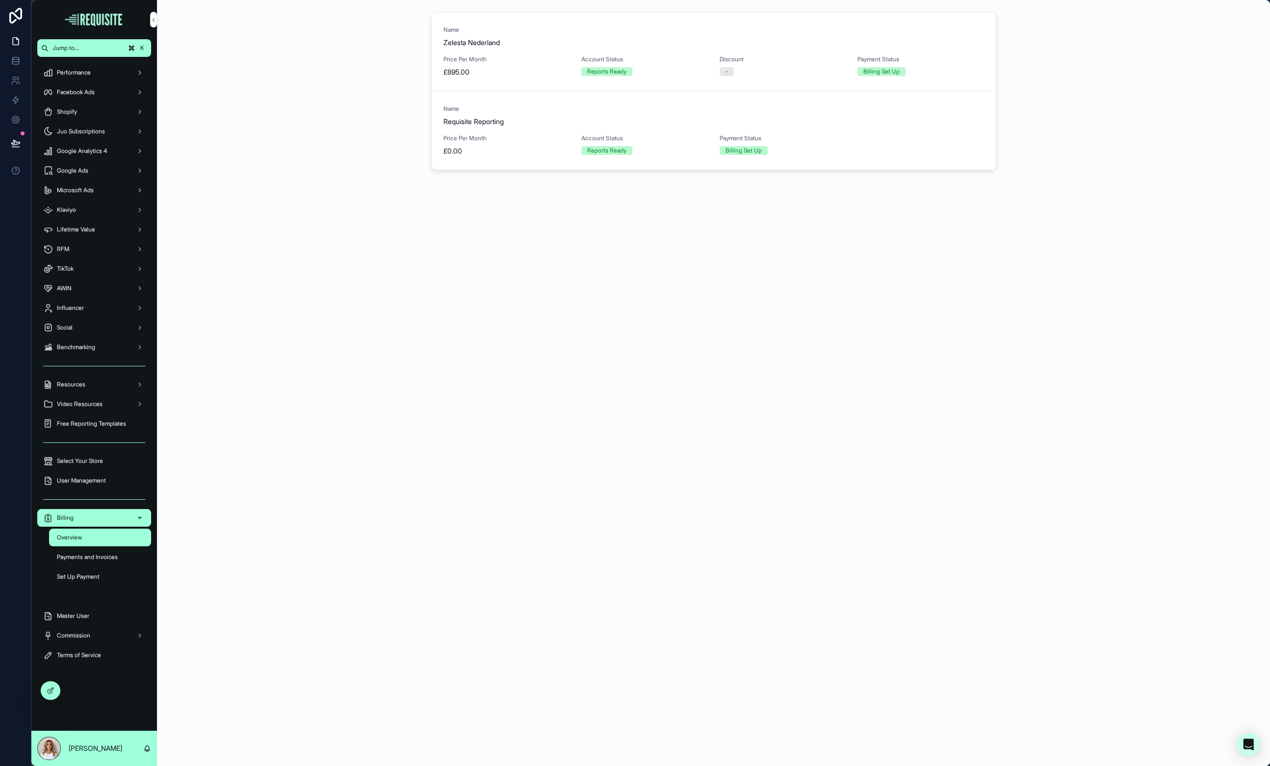
click at [94, 594] on div "My Profile" at bounding box center [94, 597] width 102 height 16
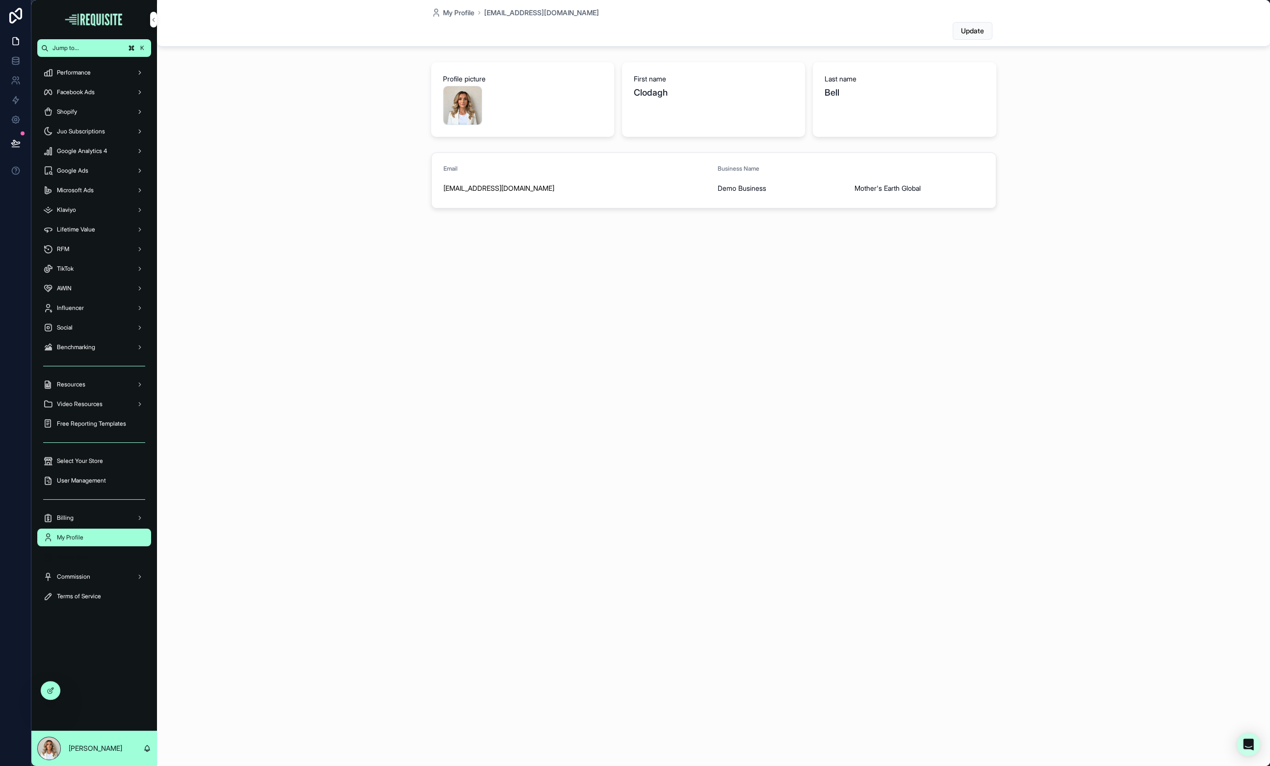
click at [80, 560] on span "Master User" at bounding box center [73, 557] width 32 height 8
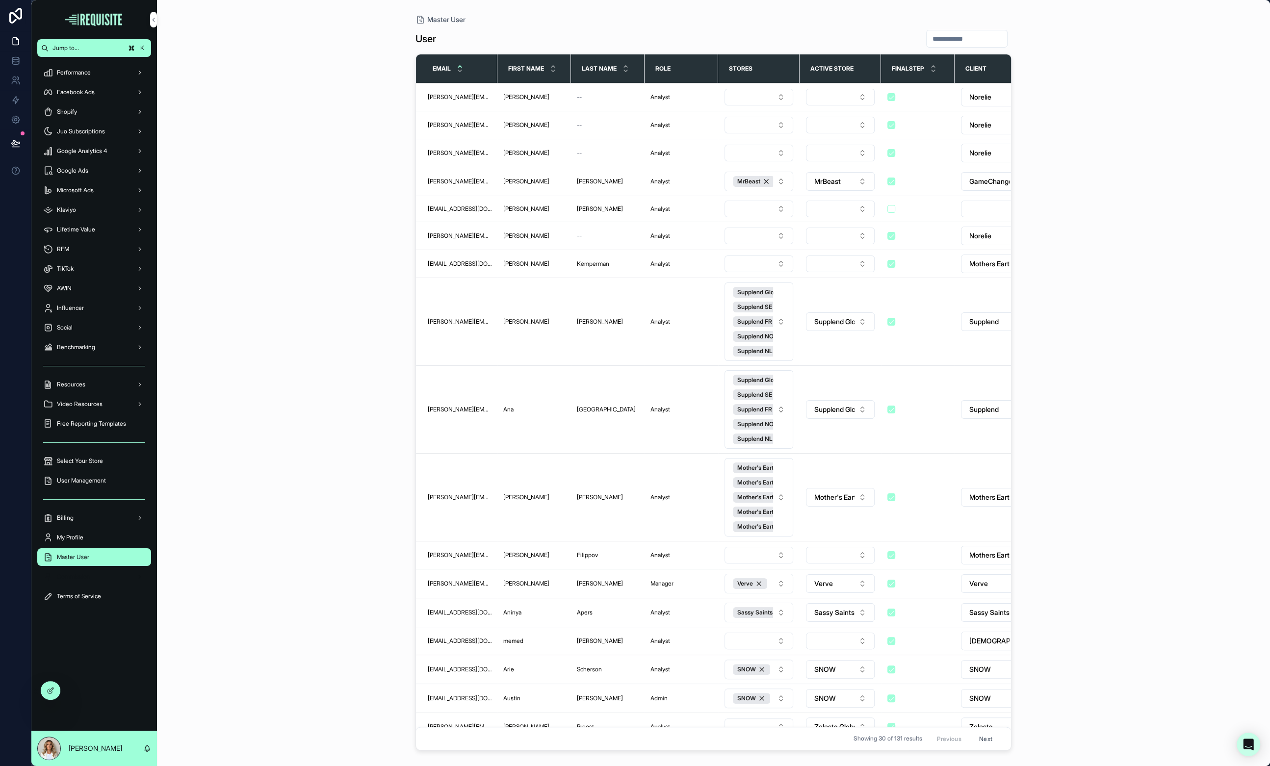
click at [79, 580] on div "Commission" at bounding box center [94, 577] width 102 height 16
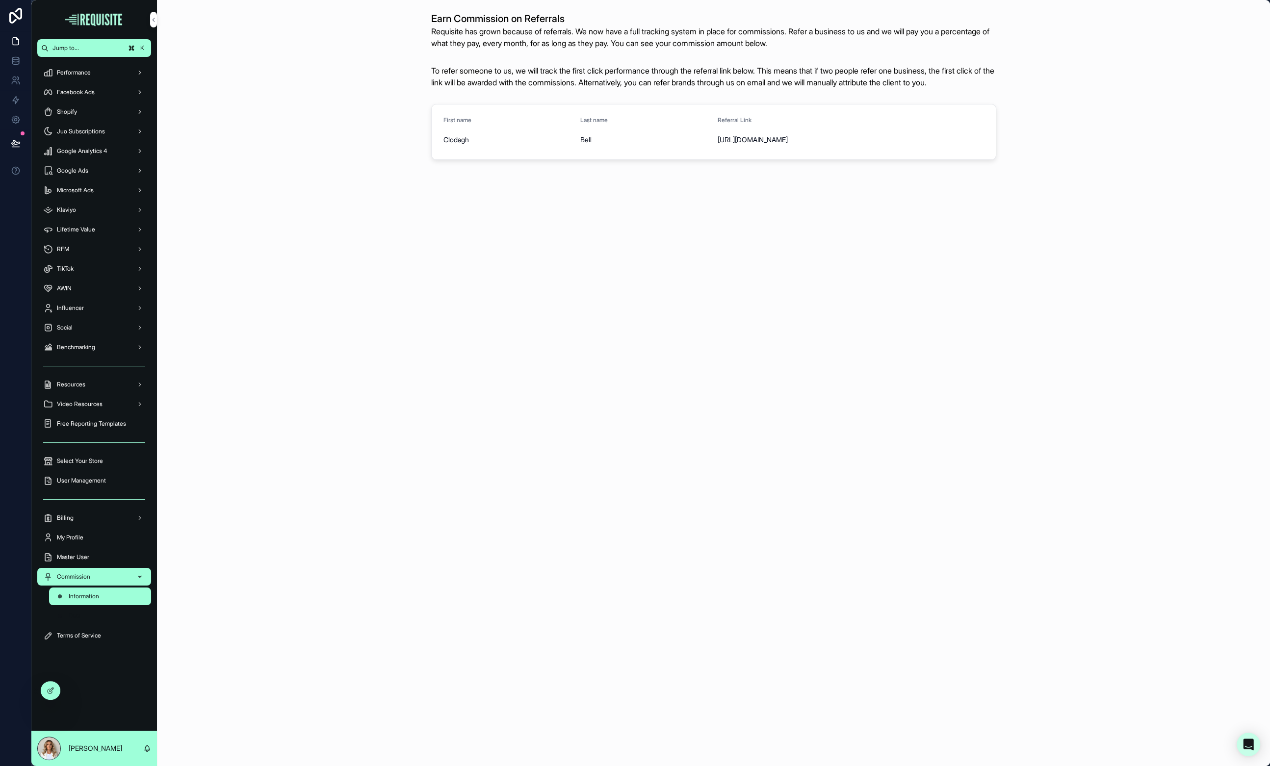
click at [91, 617] on div "Data" at bounding box center [100, 616] width 90 height 16
click at [95, 605] on div "Information" at bounding box center [100, 597] width 114 height 20
click at [99, 595] on span "Information" at bounding box center [84, 597] width 30 height 8
click at [99, 612] on div "Data" at bounding box center [100, 616] width 90 height 16
click at [108, 636] on div "Terms of Service" at bounding box center [94, 636] width 102 height 16
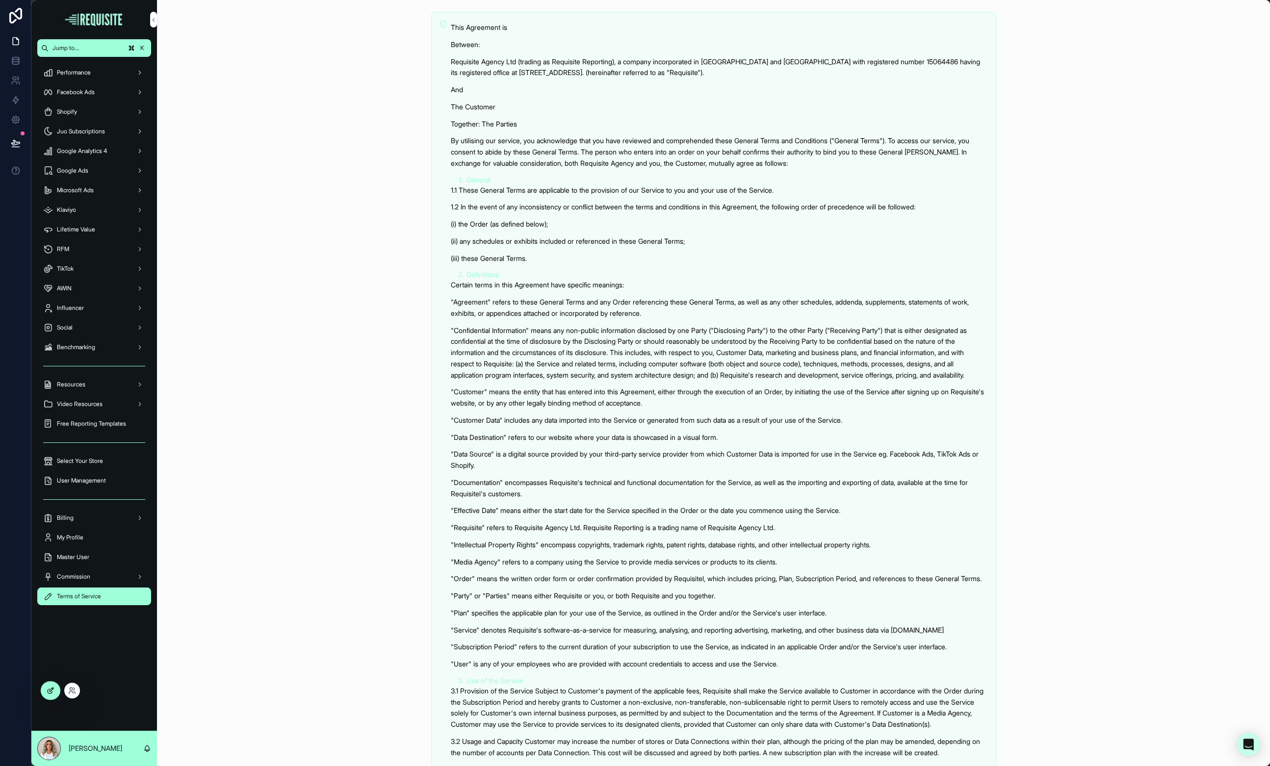
click at [52, 692] on icon at bounding box center [51, 691] width 8 height 8
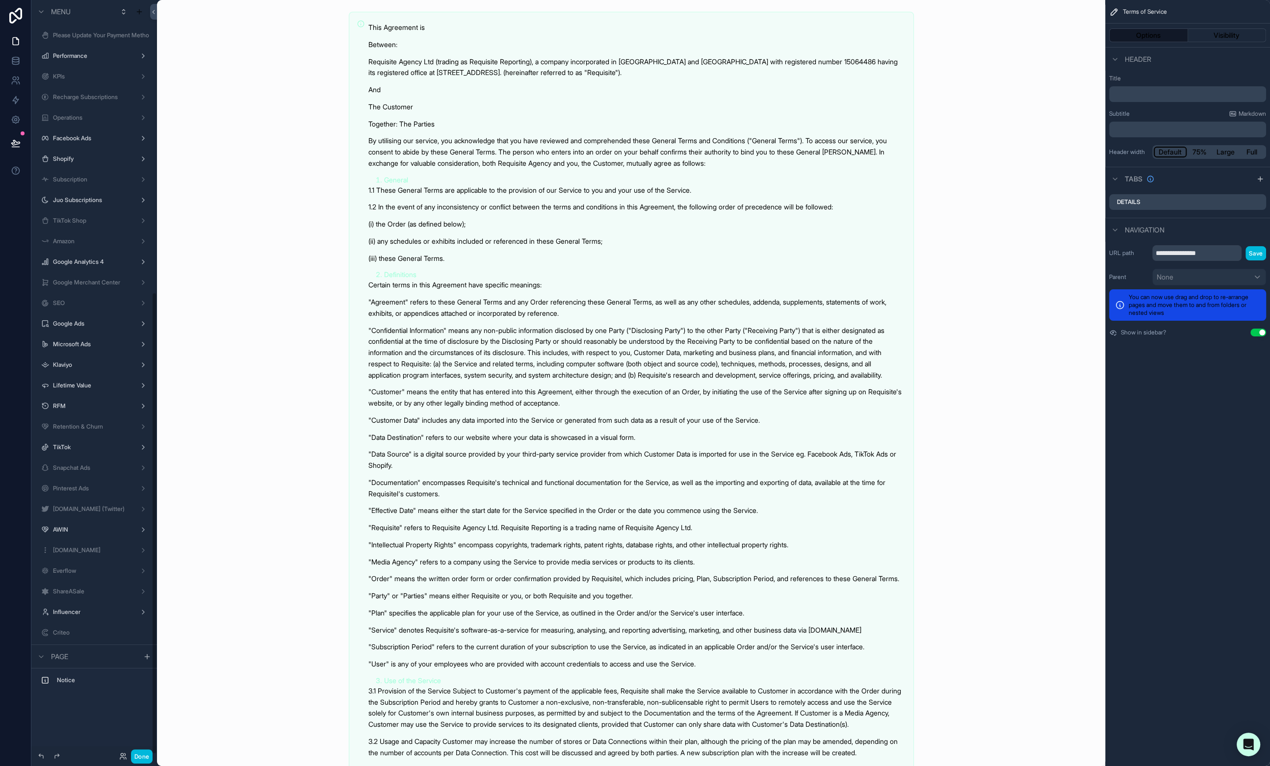
scroll to position [478, 0]
click at [99, 276] on label "Onboarding" at bounding box center [92, 278] width 78 height 8
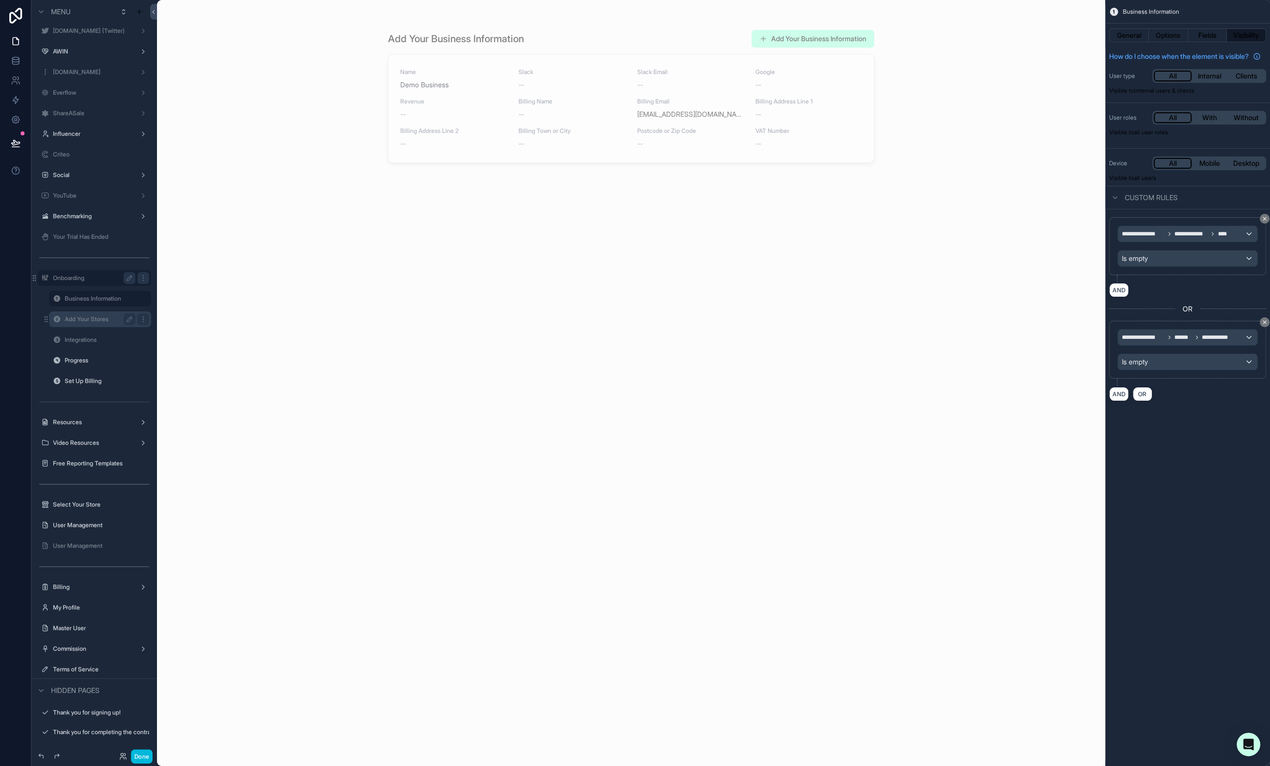
click at [97, 318] on label "Add Your Stores" at bounding box center [98, 319] width 67 height 8
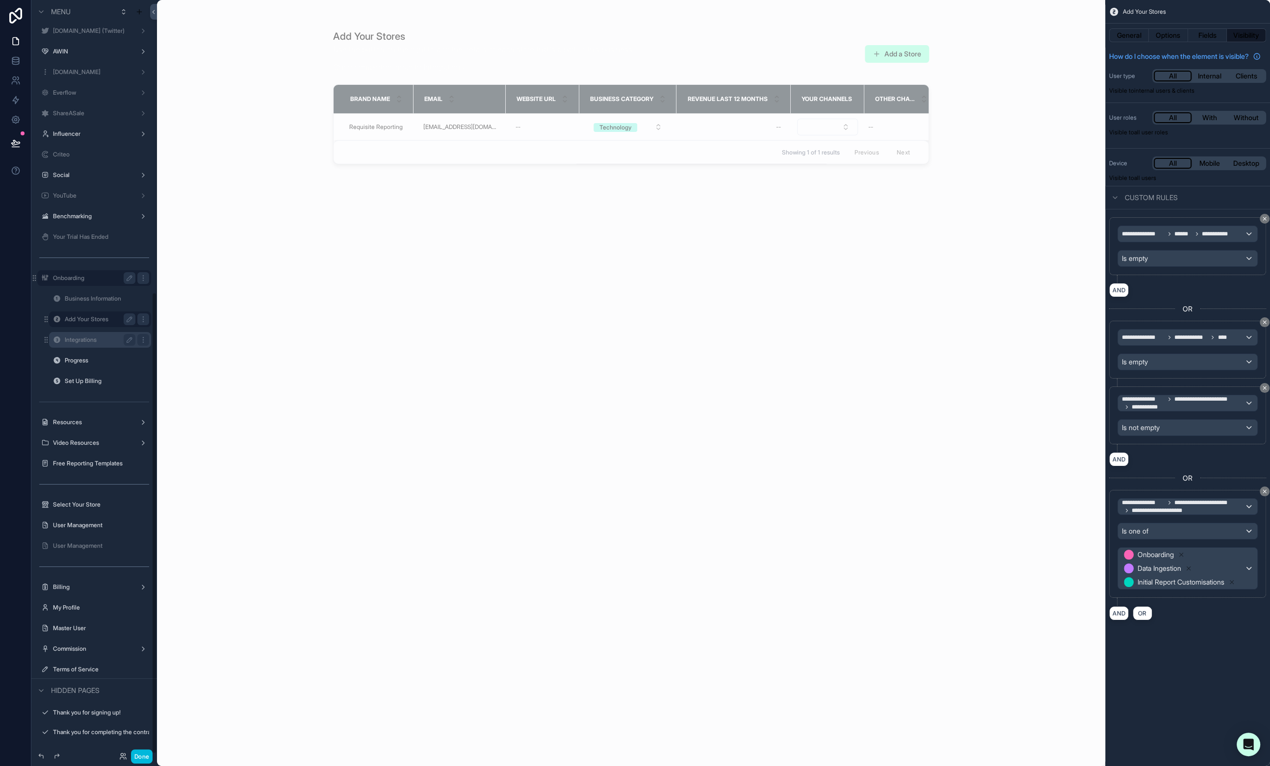
click at [92, 338] on label "Integrations" at bounding box center [98, 340] width 67 height 8
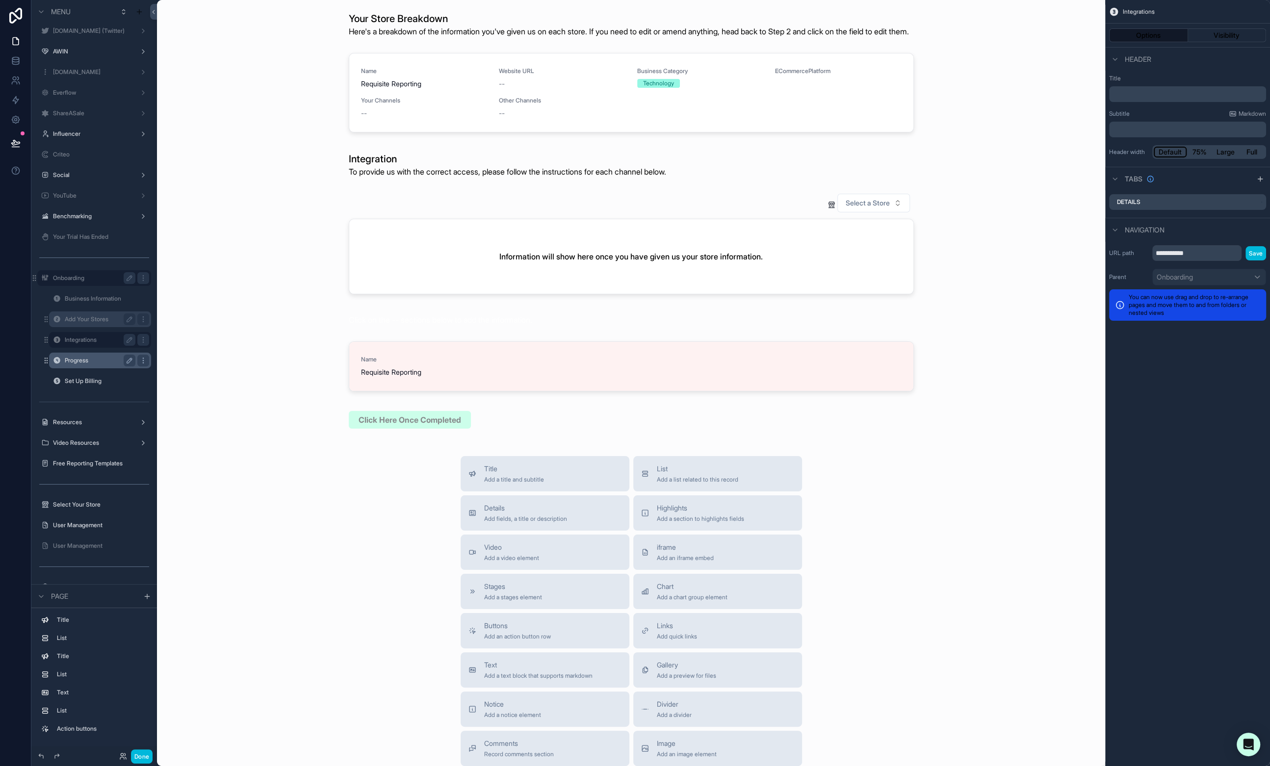
click at [92, 359] on label "Progress" at bounding box center [98, 361] width 67 height 8
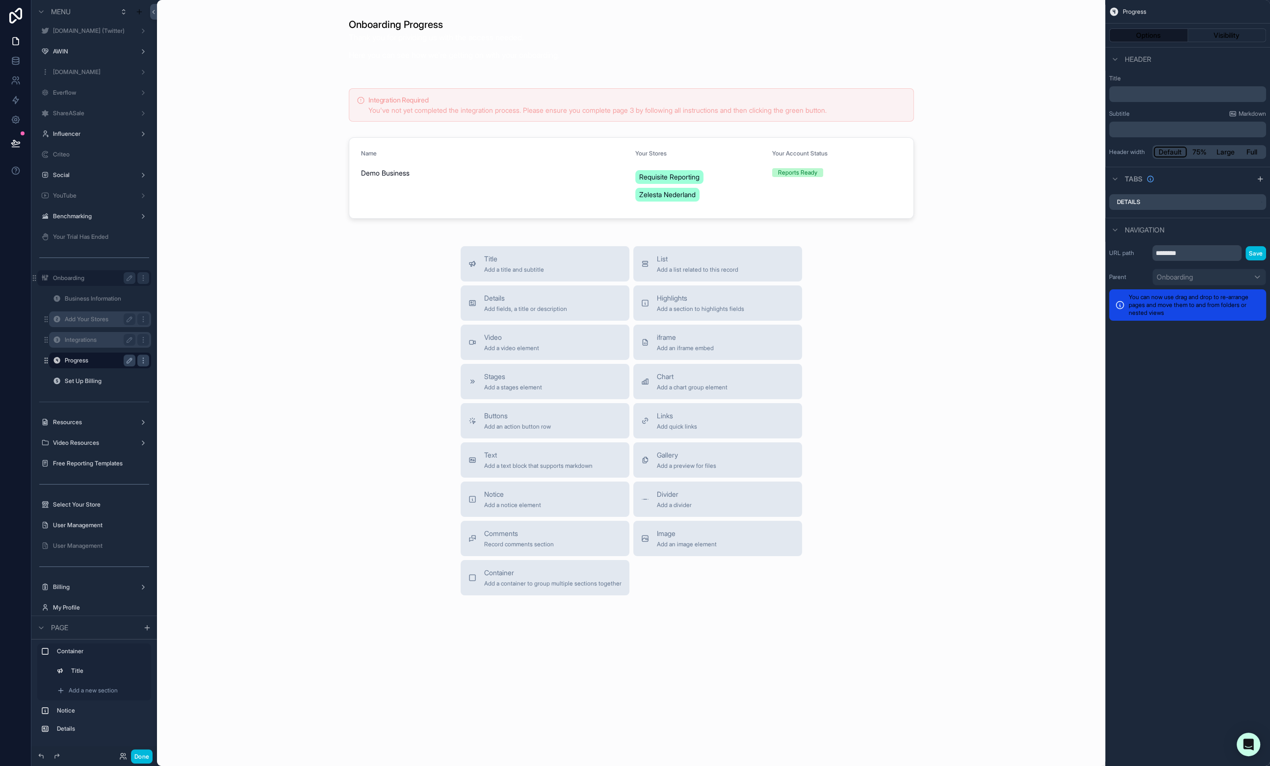
click at [96, 390] on div "scrollable content" at bounding box center [94, 391] width 126 height 2
click at [97, 381] on label "Set Up Billing" at bounding box center [98, 381] width 67 height 8
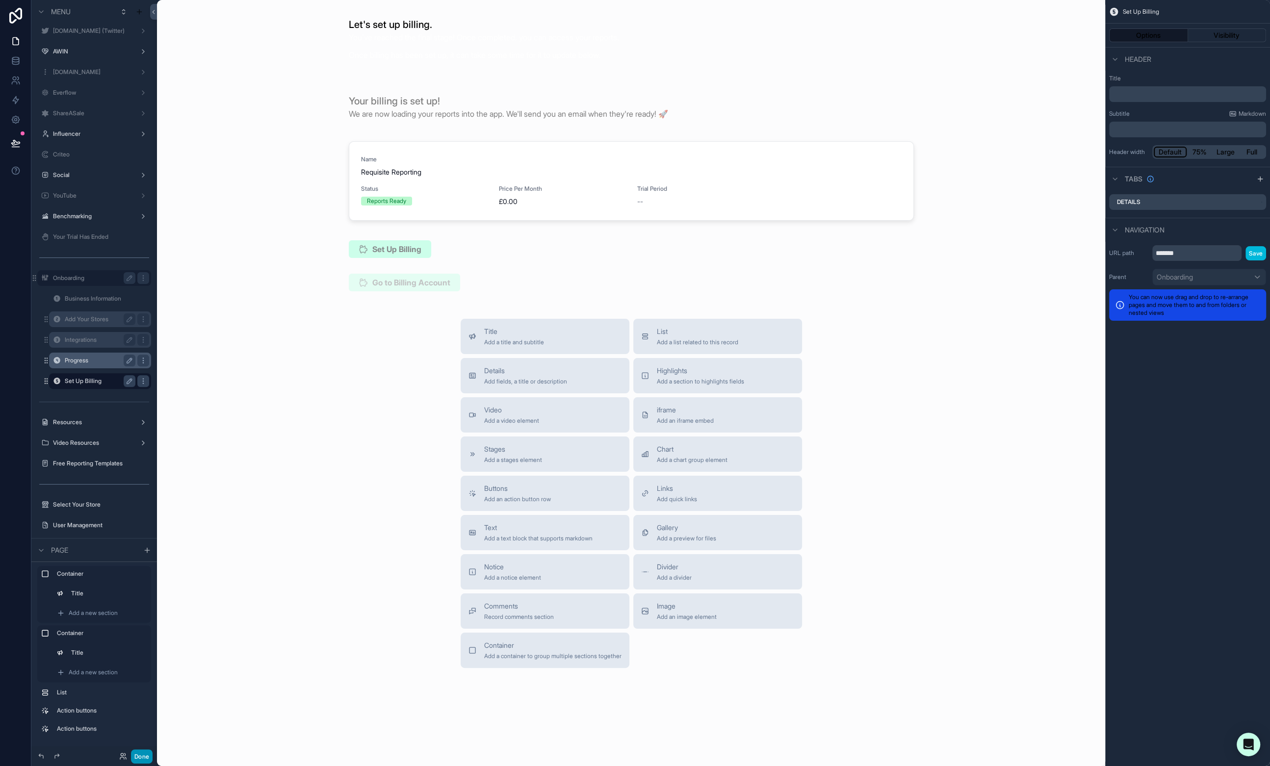
click at [141, 754] on button "Done" at bounding box center [142, 757] width 22 height 14
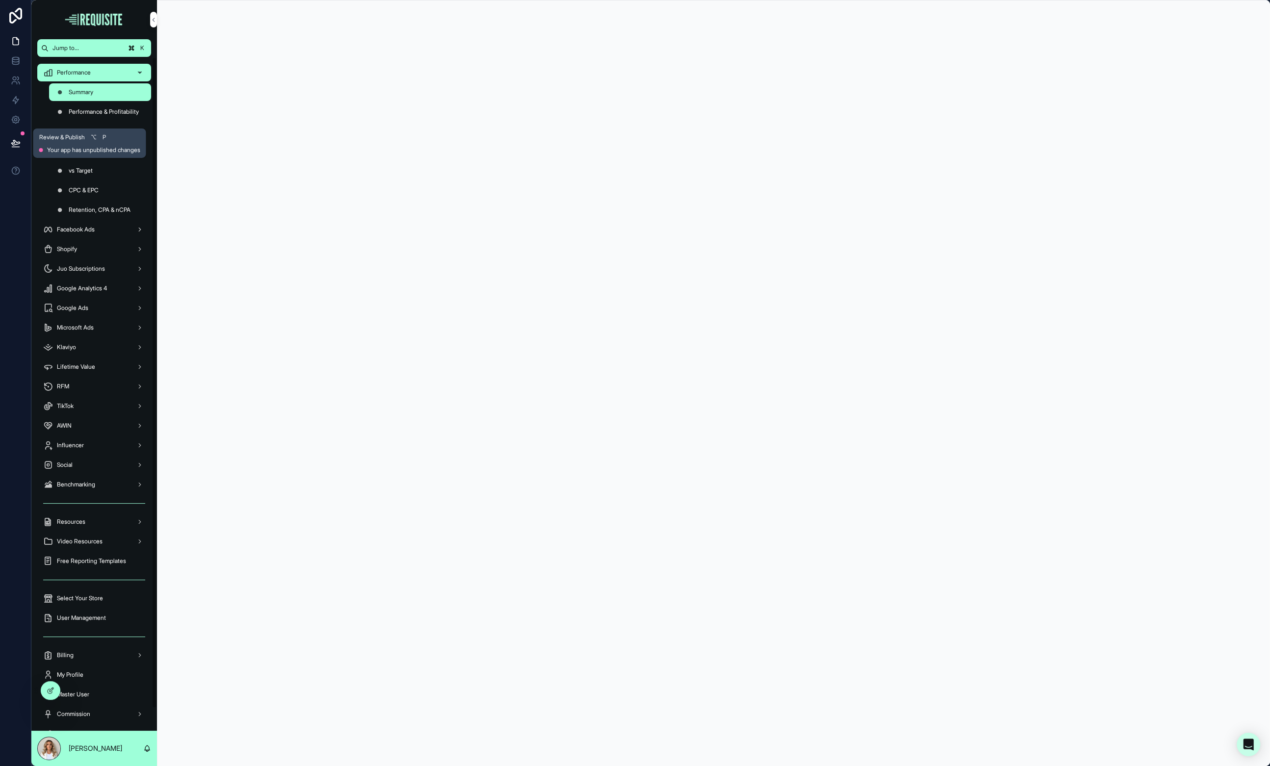
click at [14, 151] on button at bounding box center [16, 143] width 22 height 27
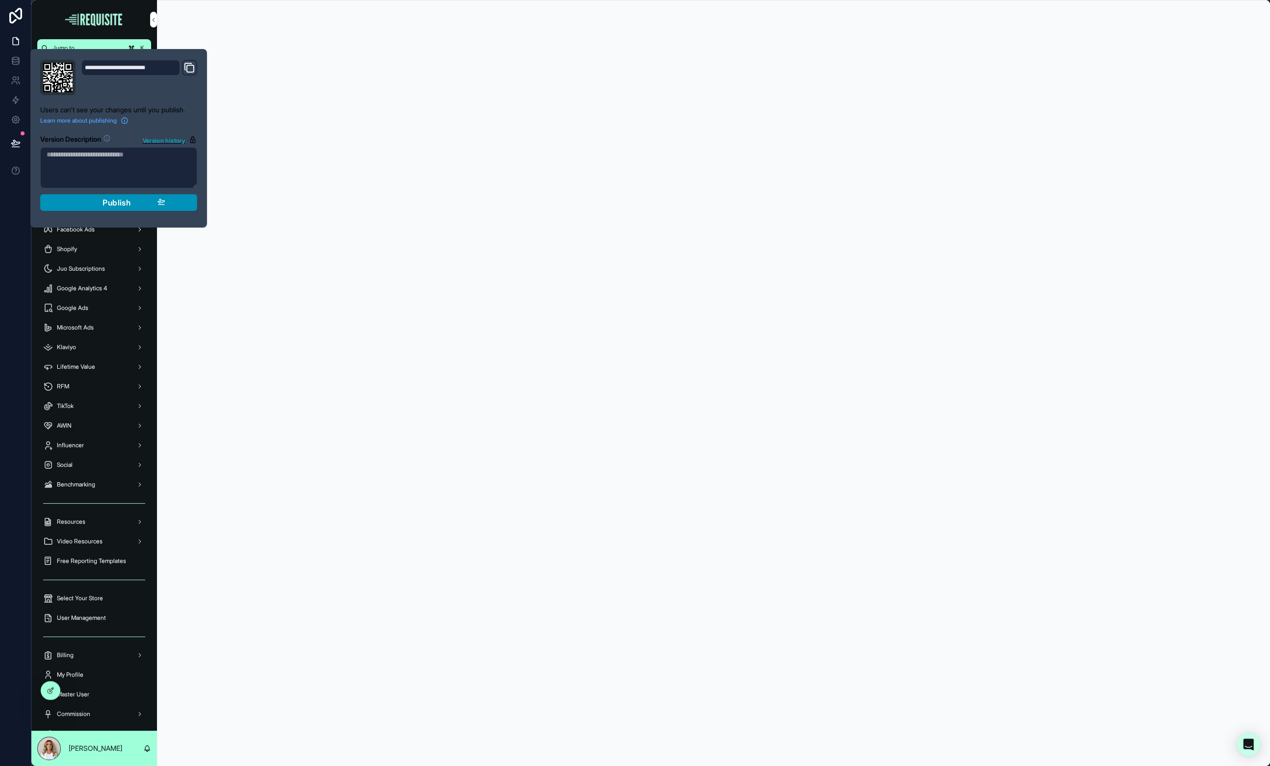
click at [143, 206] on div "Publish" at bounding box center [118, 203] width 93 height 10
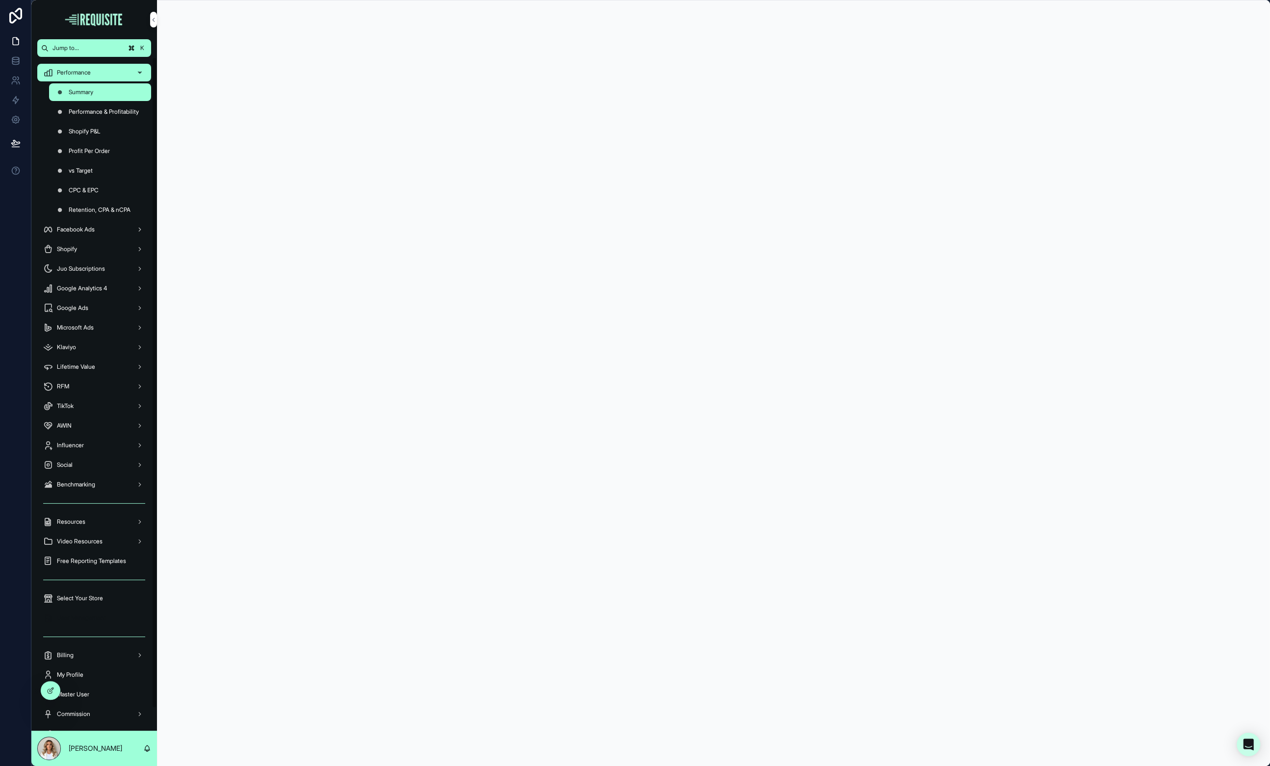
click at [100, 614] on span "User Management" at bounding box center [81, 618] width 49 height 8
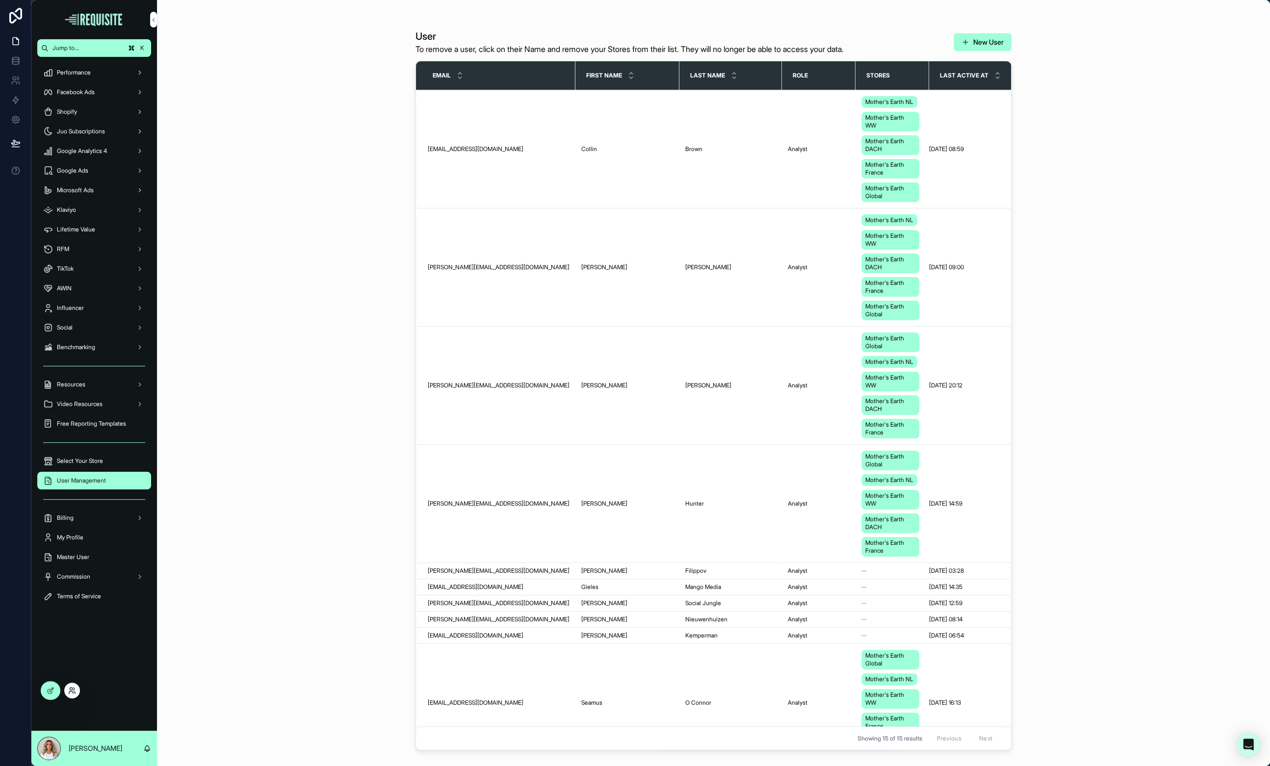
click at [72, 691] on icon at bounding box center [72, 691] width 8 height 8
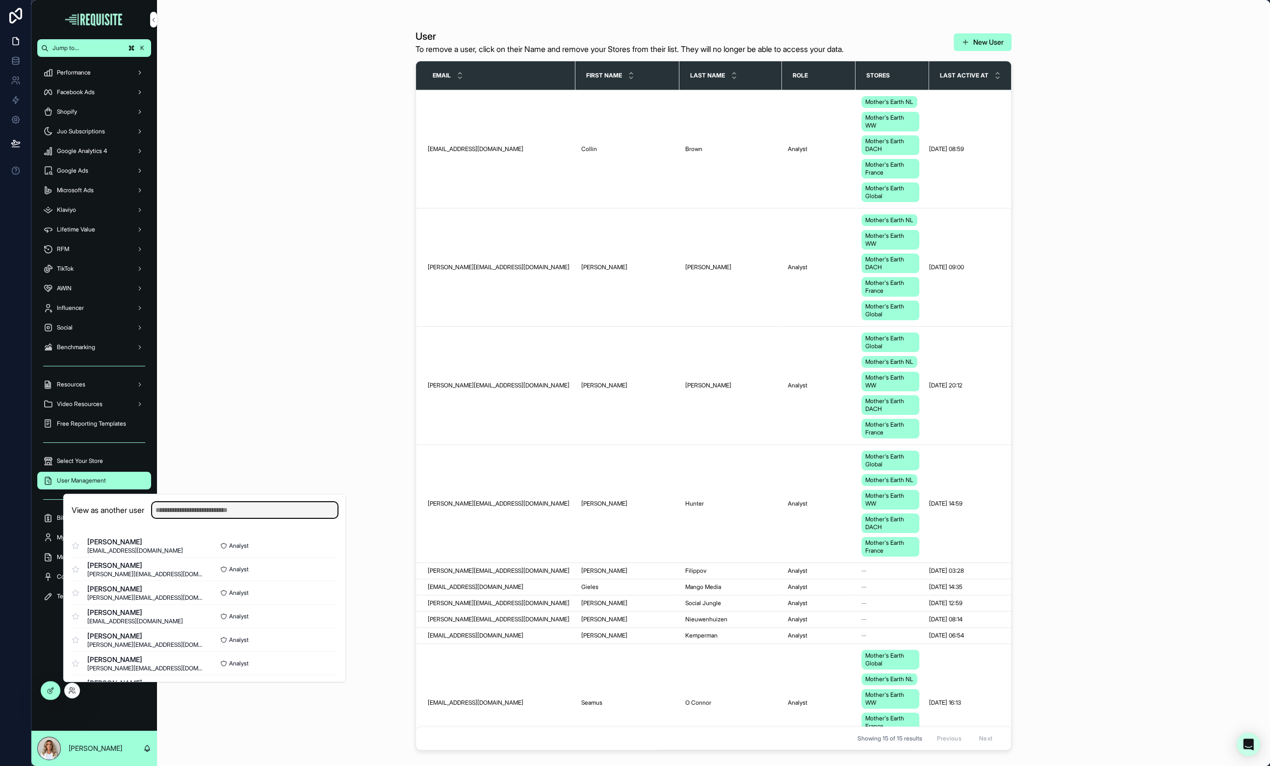
click at [194, 509] on input "text" at bounding box center [244, 510] width 185 height 16
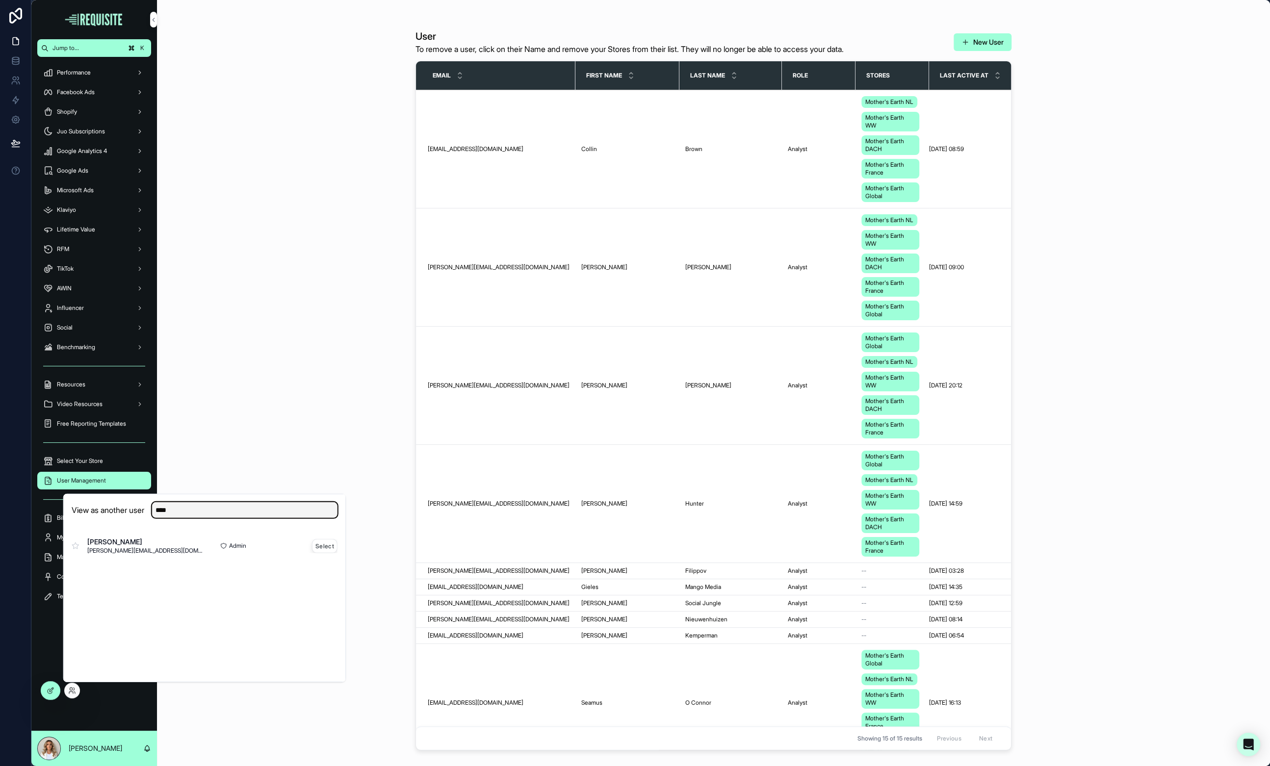
type input "****"
click at [321, 543] on button "Select" at bounding box center [325, 546] width 26 height 14
